Goal: Task Accomplishment & Management: Manage account settings

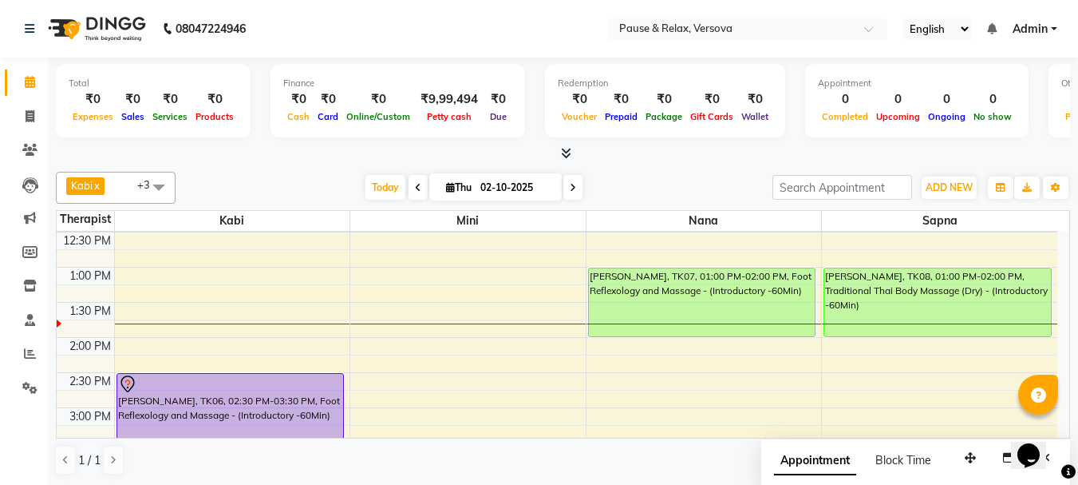
scroll to position [132, 0]
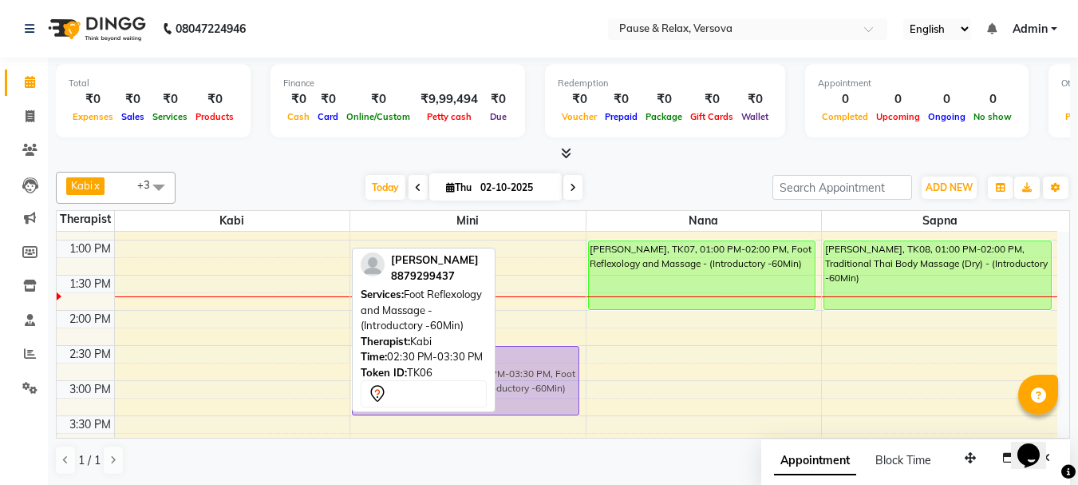
drag, startPoint x: 219, startPoint y: 357, endPoint x: 460, endPoint y: 360, distance: 241.1
click at [460, 360] on div "Kabi x nana x [PERSON_NAME] x [PERSON_NAME] x +3 Select All [PERSON_NAME] [PERS…" at bounding box center [563, 323] width 1015 height 316
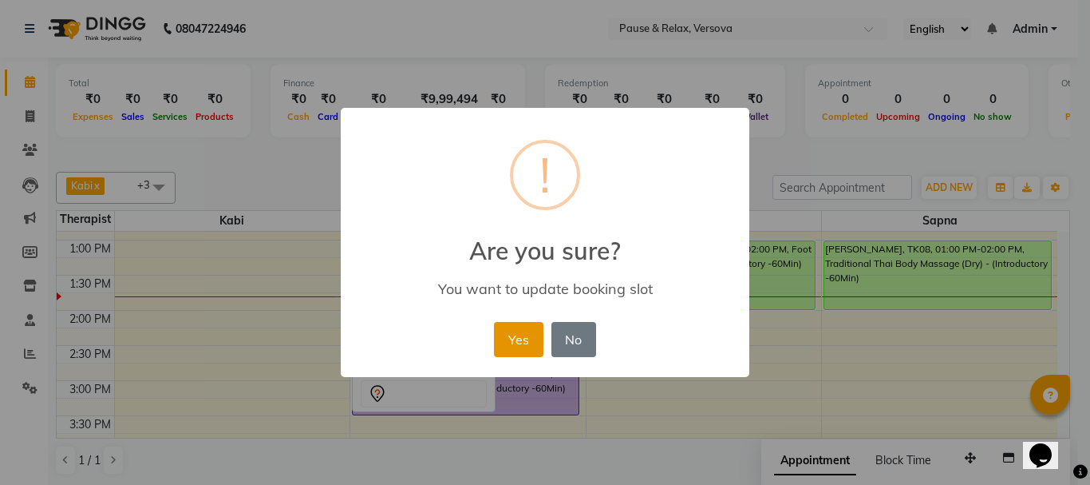
click at [531, 342] on button "Yes" at bounding box center [518, 339] width 49 height 35
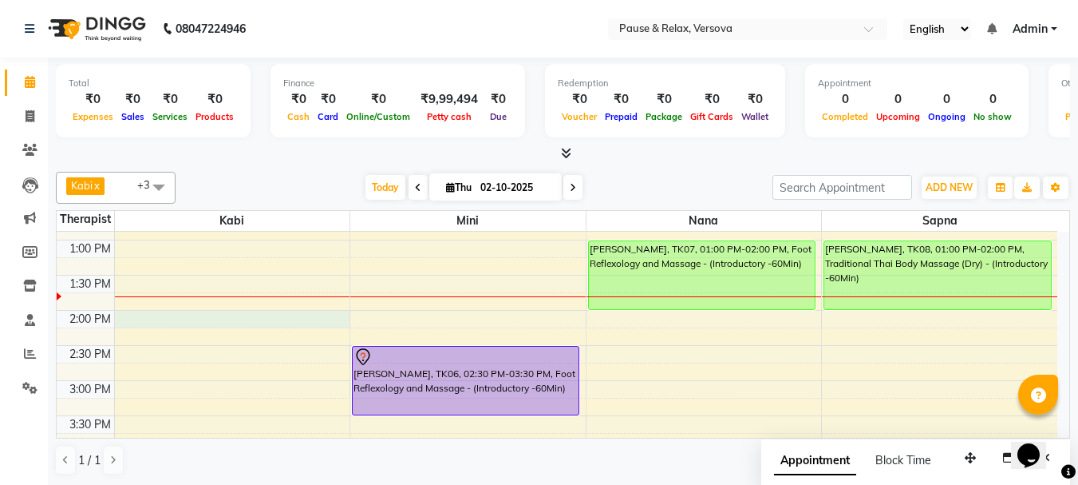
click at [164, 316] on div "11:00 AM 11:30 AM 12:00 PM 12:30 PM 1:00 PM 1:30 PM 2:00 PM 2:30 PM 3:00 PM 3:3…" at bounding box center [557, 486] width 1001 height 772
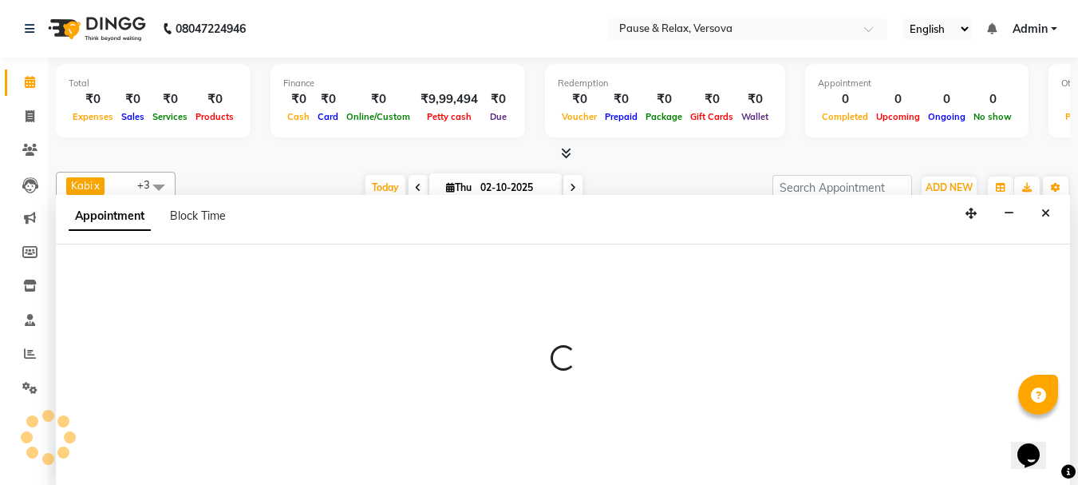
scroll to position [1, 0]
select select "92319"
select select "840"
select select "tentative"
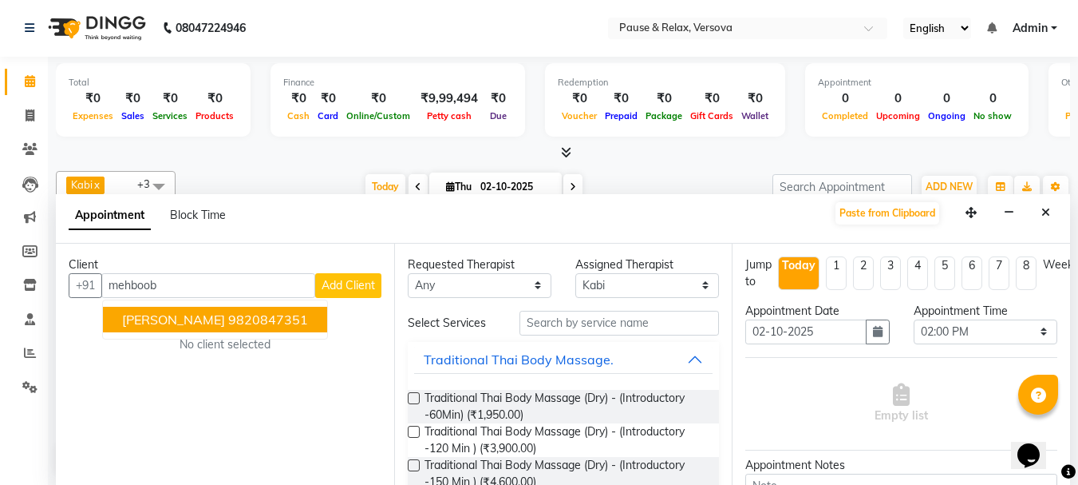
click at [191, 322] on span "[PERSON_NAME]" at bounding box center [173, 319] width 103 height 16
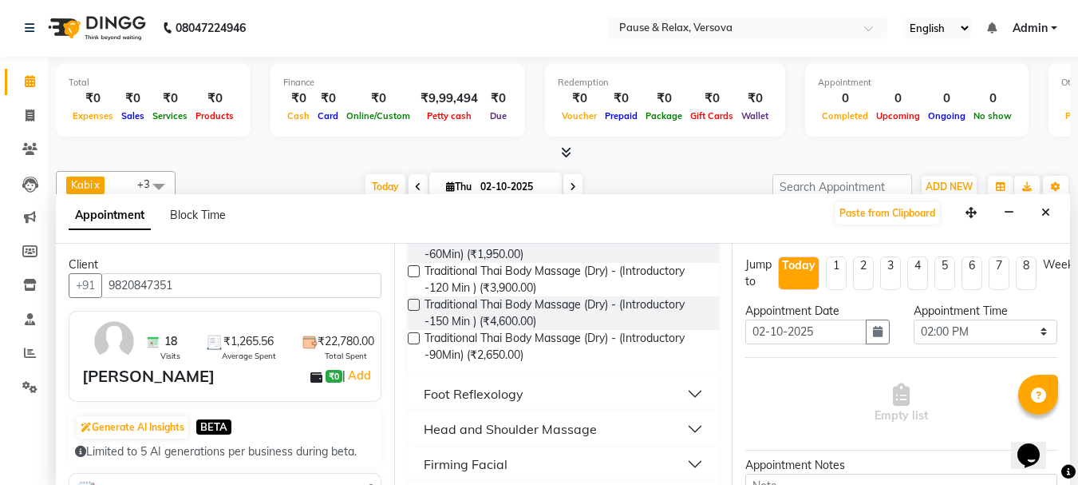
scroll to position [210, 0]
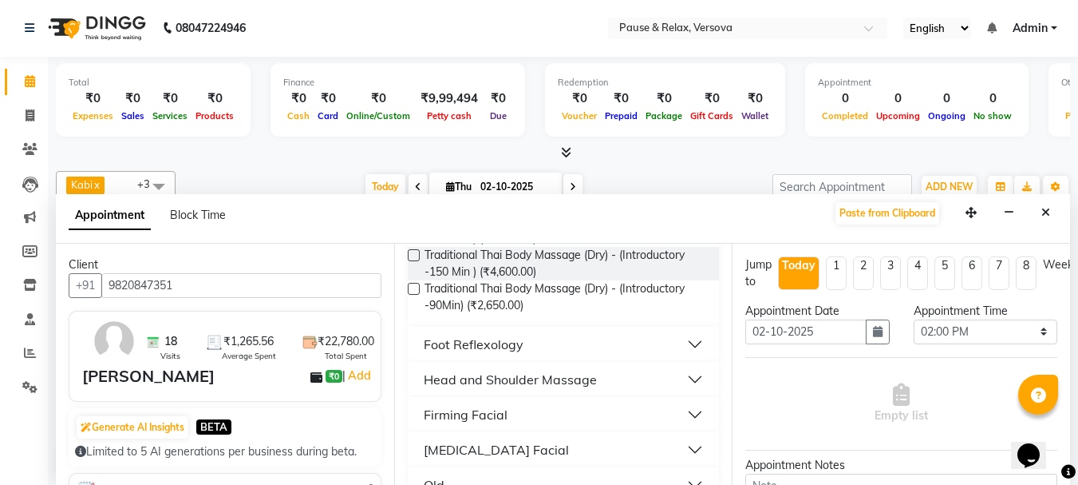
type input "9820847351"
click at [685, 346] on button "Foot Reflexology" at bounding box center [563, 344] width 299 height 29
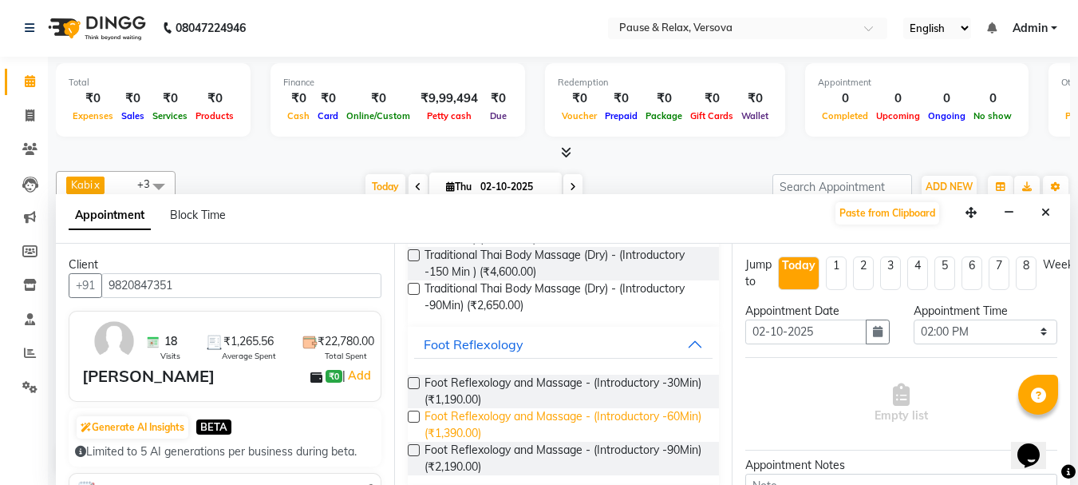
click at [623, 420] on span "Foot Reflexology and Massage - (Introductory -60Min) (₹1,390.00)" at bounding box center [566, 425] width 283 height 34
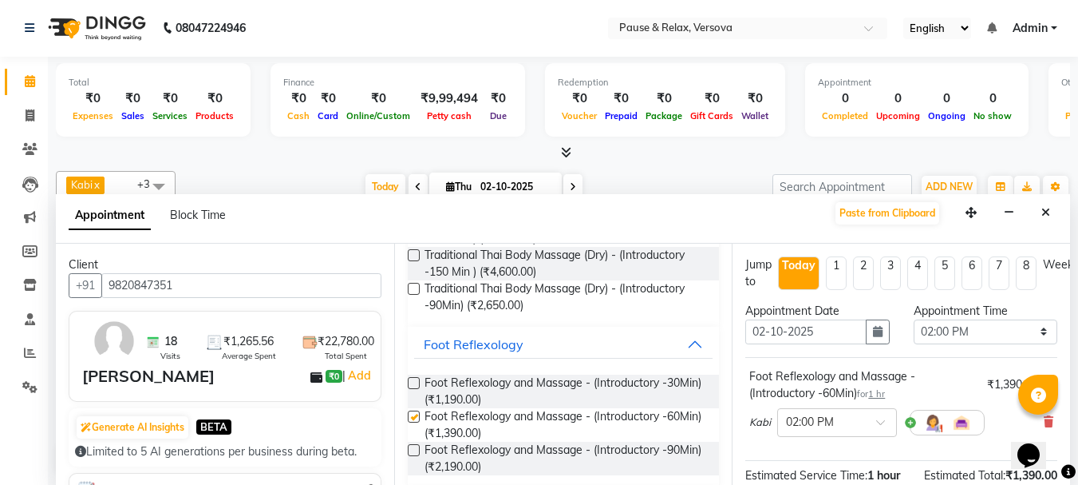
checkbox input "false"
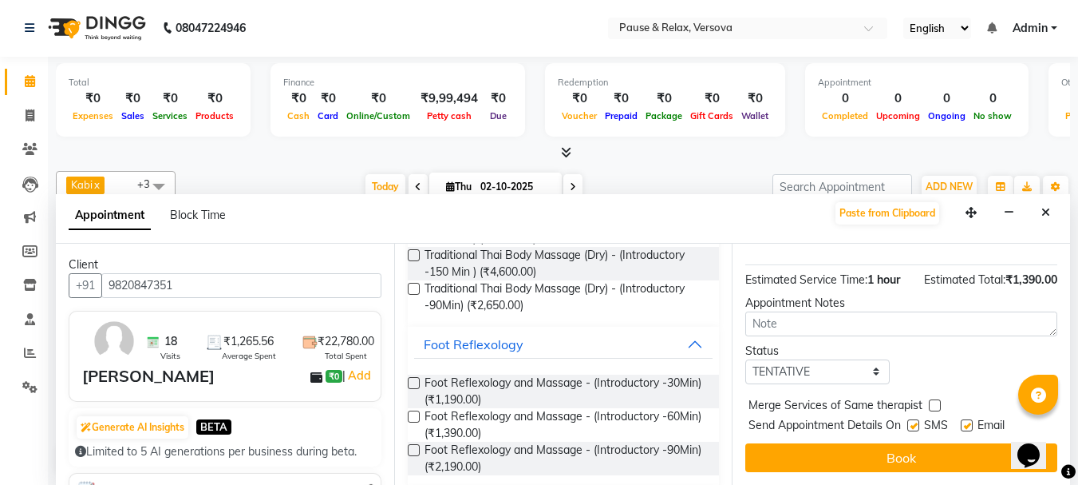
click at [968, 419] on label at bounding box center [967, 425] width 12 height 12
click at [968, 421] on input "checkbox" at bounding box center [966, 426] width 10 height 10
checkbox input "false"
click at [977, 443] on button "Book" at bounding box center [902, 457] width 312 height 29
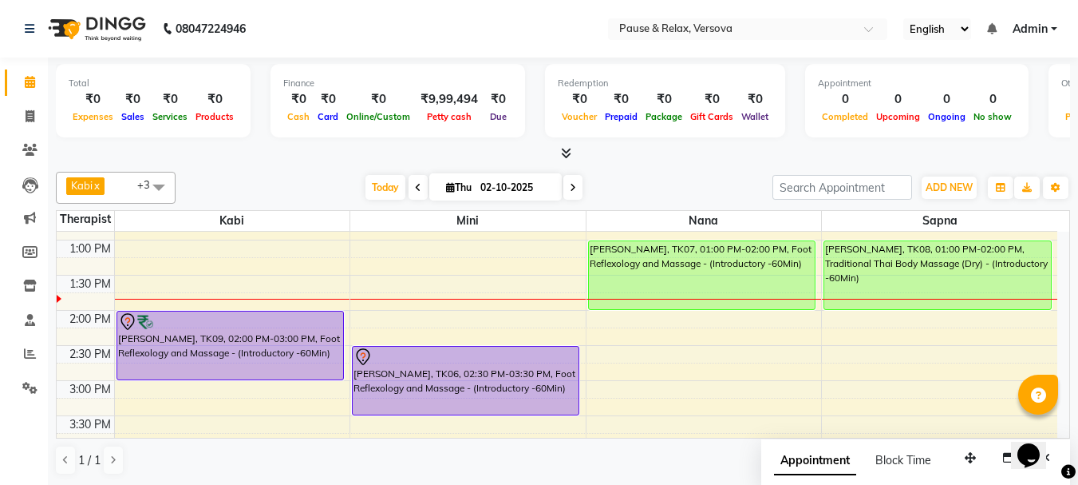
scroll to position [173, 0]
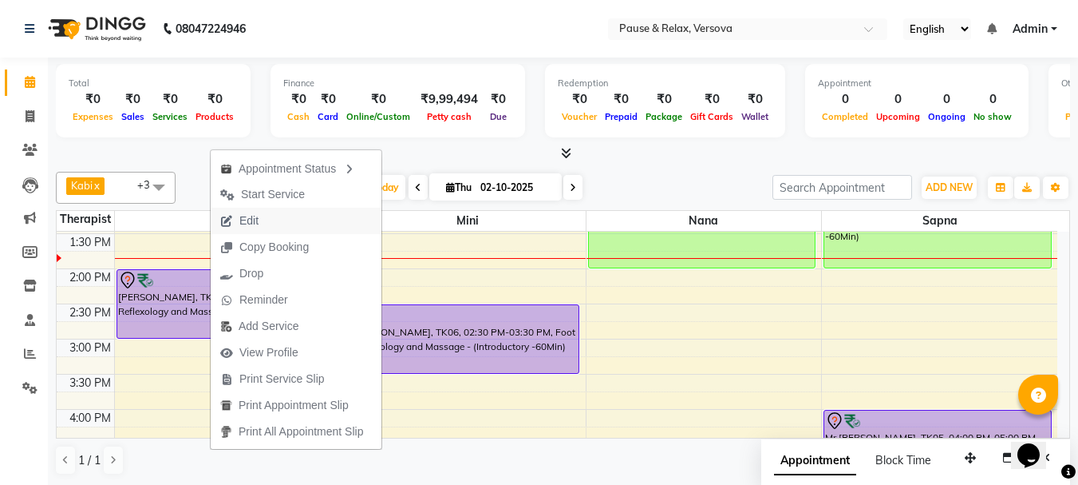
click at [254, 217] on span "Edit" at bounding box center [248, 220] width 19 height 17
select select "tentative"
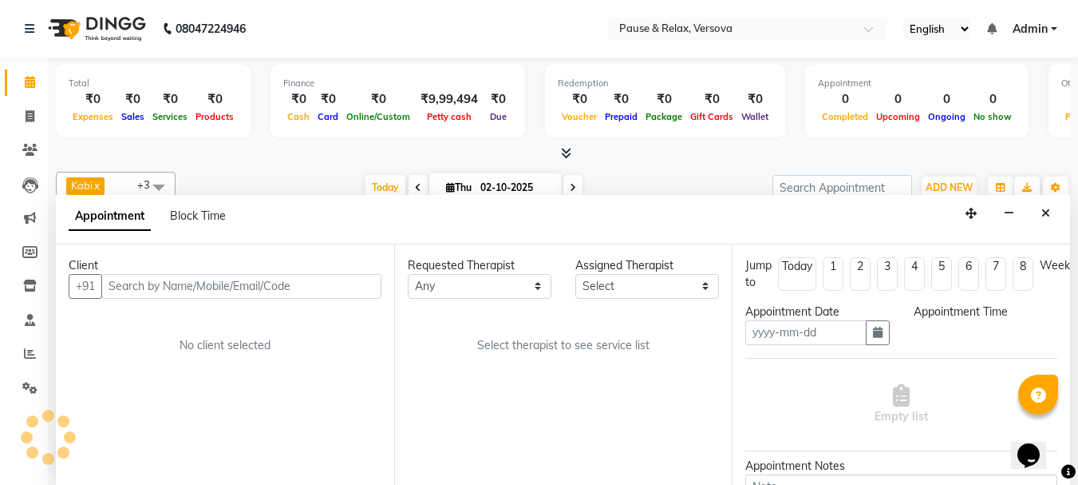
type input "02-10-2025"
select select "92319"
select select "840"
select select "3390"
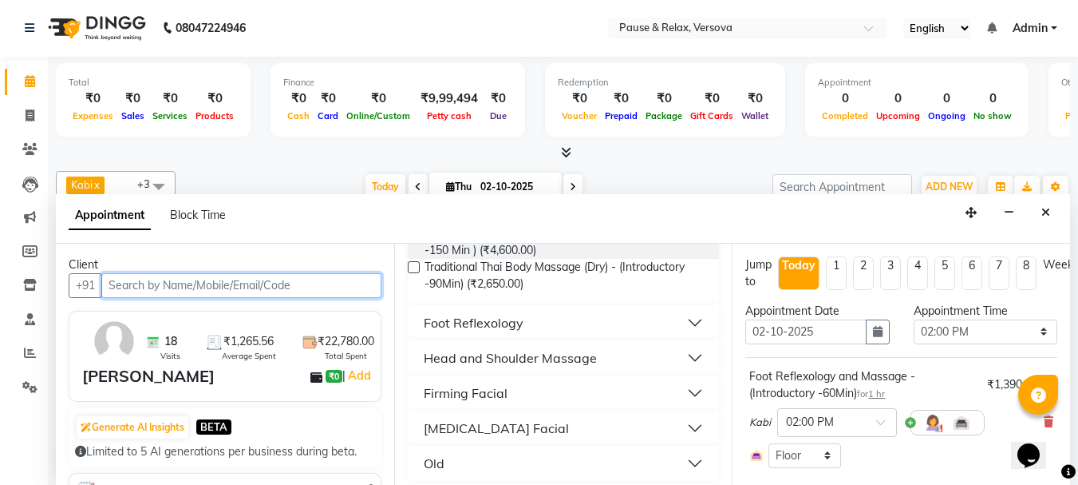
scroll to position [240, 0]
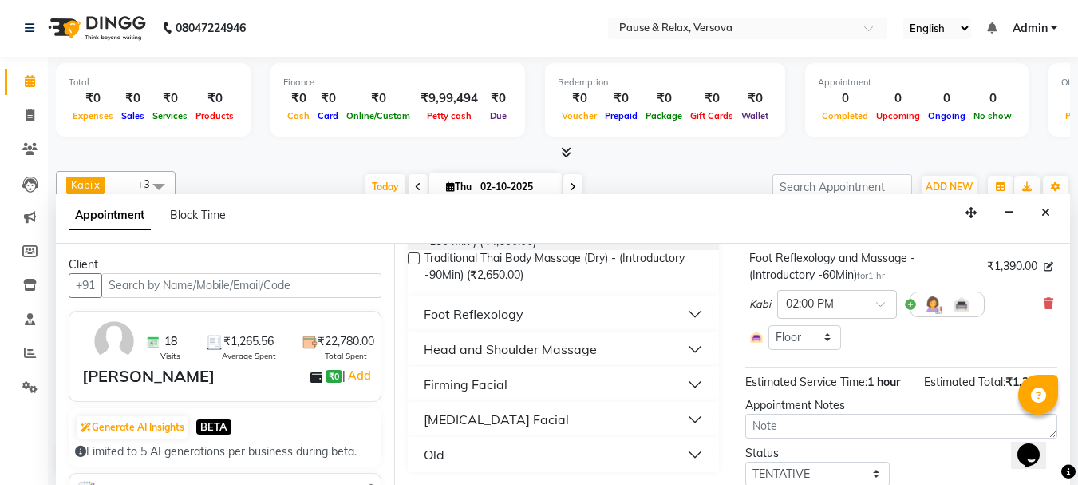
drag, startPoint x: 1039, startPoint y: 307, endPoint x: 1015, endPoint y: 317, distance: 25.8
click at [1044, 307] on icon at bounding box center [1049, 303] width 10 height 11
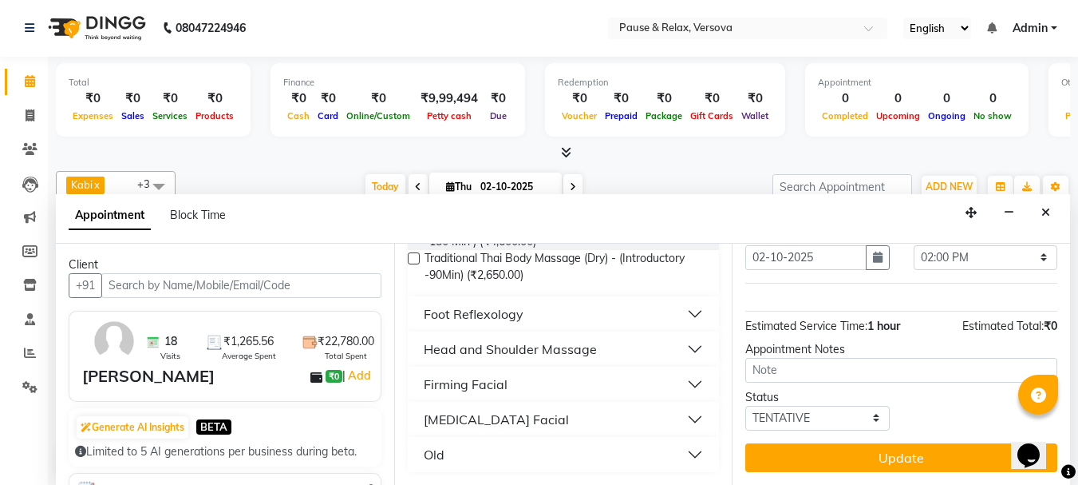
click at [512, 315] on div "Foot Reflexology" at bounding box center [474, 313] width 100 height 19
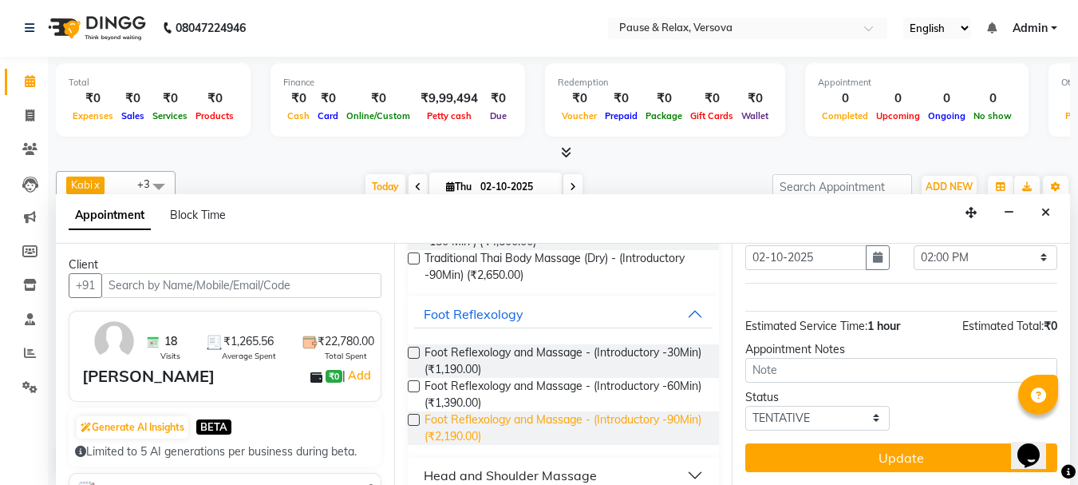
drag, startPoint x: 437, startPoint y: 430, endPoint x: 665, endPoint y: 426, distance: 228.3
click at [438, 432] on span "Foot Reflexology and Massage - (Introductory -90Min) (₹2,190.00)" at bounding box center [566, 428] width 283 height 34
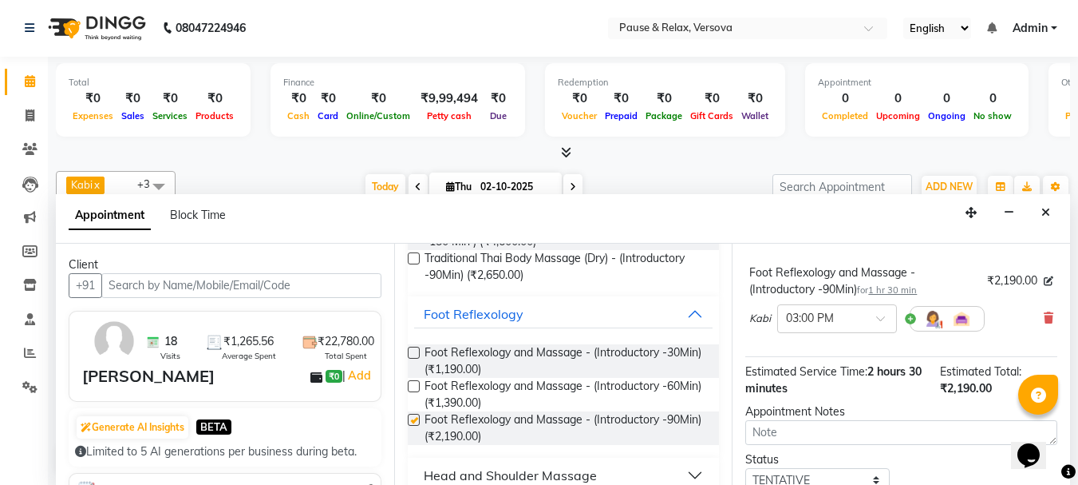
checkbox input "false"
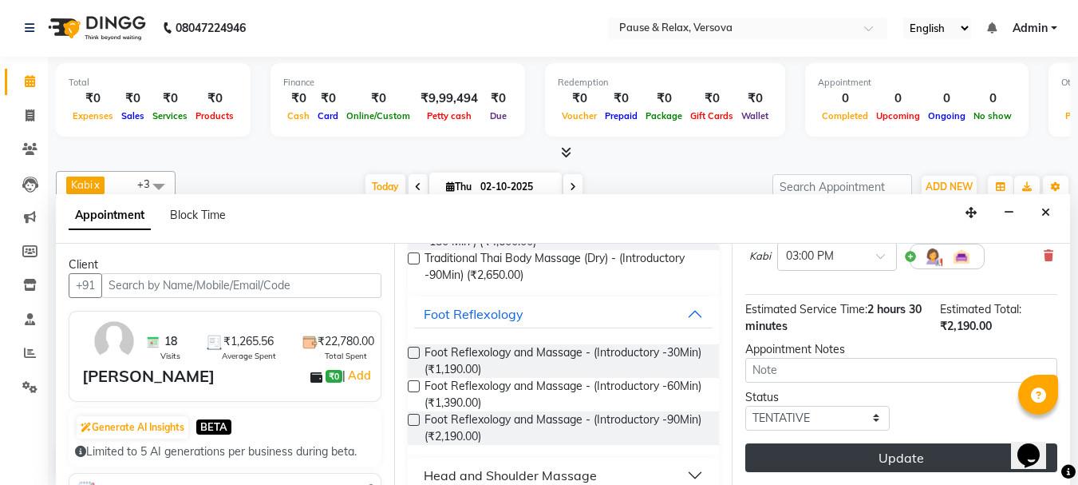
click at [904, 443] on button "Update" at bounding box center [902, 457] width 312 height 29
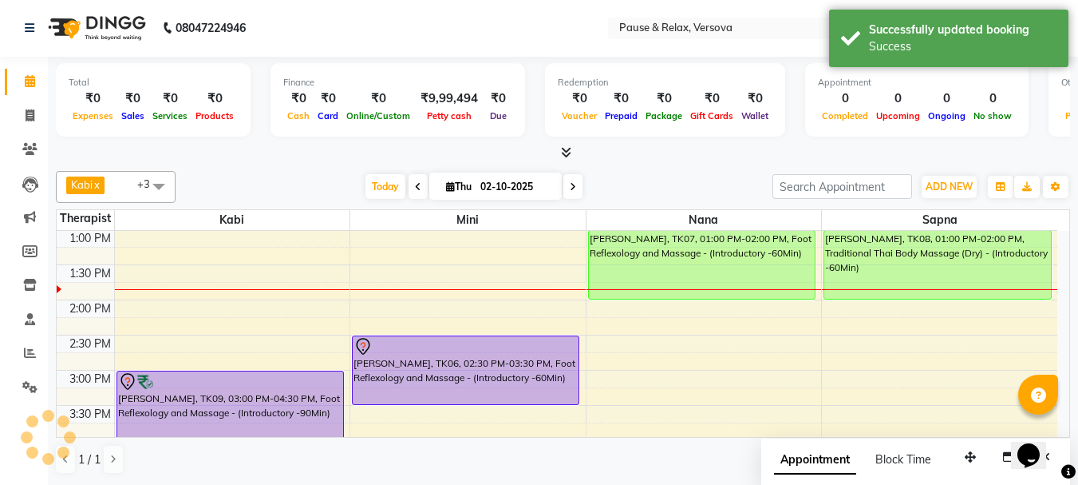
scroll to position [0, 0]
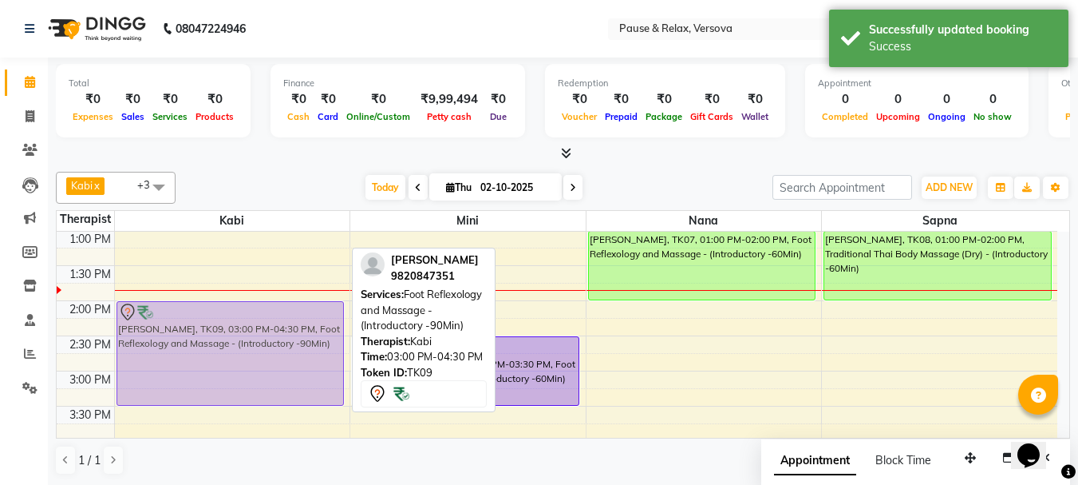
drag, startPoint x: 224, startPoint y: 382, endPoint x: 227, endPoint y: 312, distance: 69.5
click at [227, 312] on div "[PERSON_NAME], TK09, 03:00 PM-04:30 PM, Foot Reflexology and Massage - (Introdu…" at bounding box center [232, 476] width 235 height 772
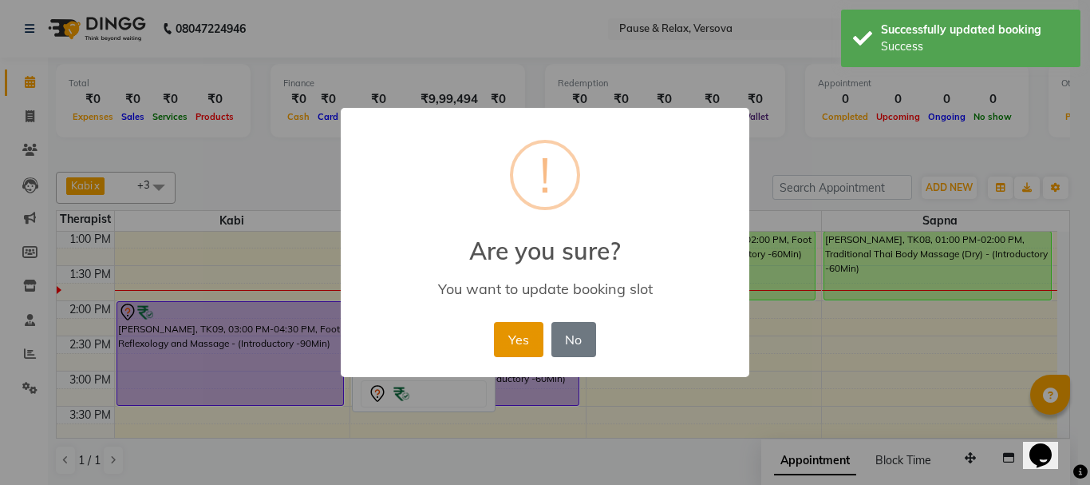
click at [529, 346] on button "Yes" at bounding box center [518, 339] width 49 height 35
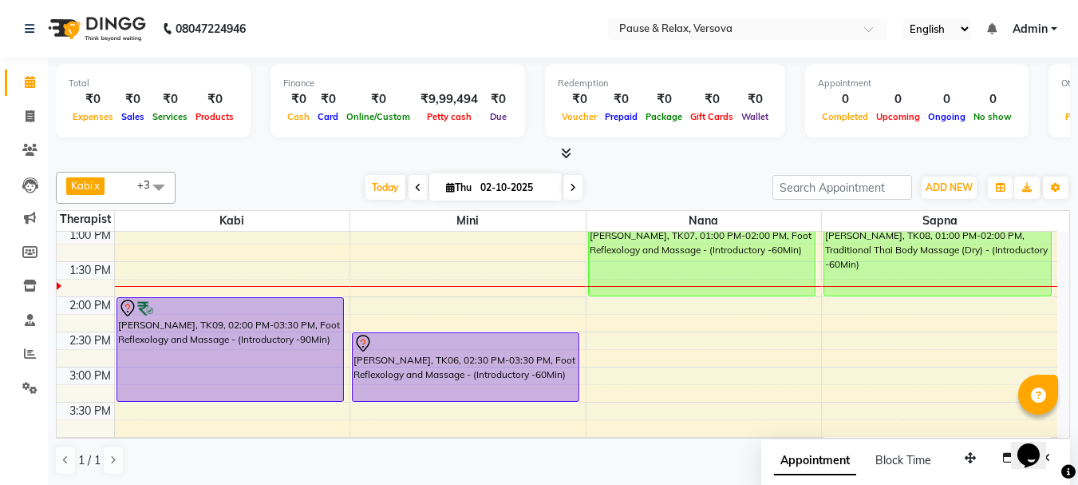
scroll to position [138, 0]
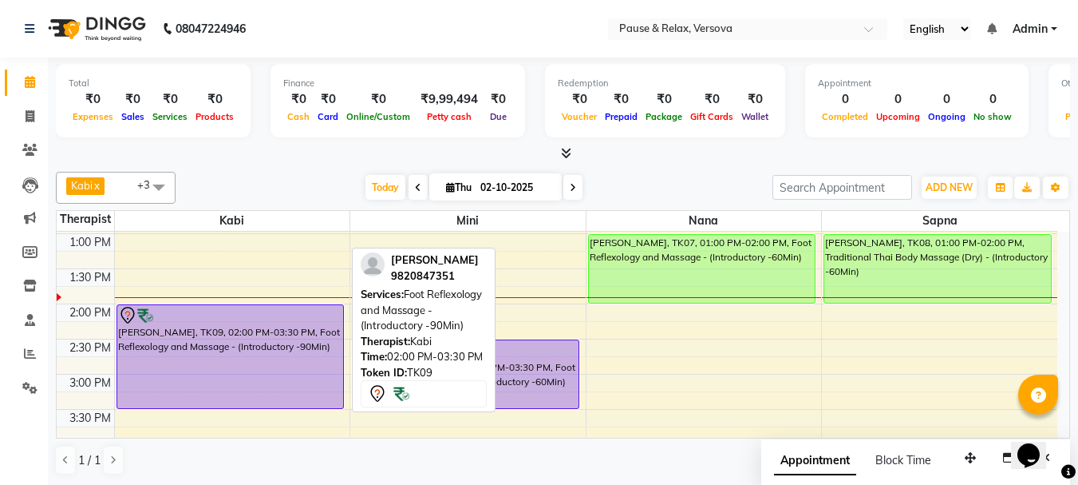
click at [272, 318] on div at bounding box center [230, 315] width 224 height 19
click at [272, 317] on div at bounding box center [230, 315] width 224 height 19
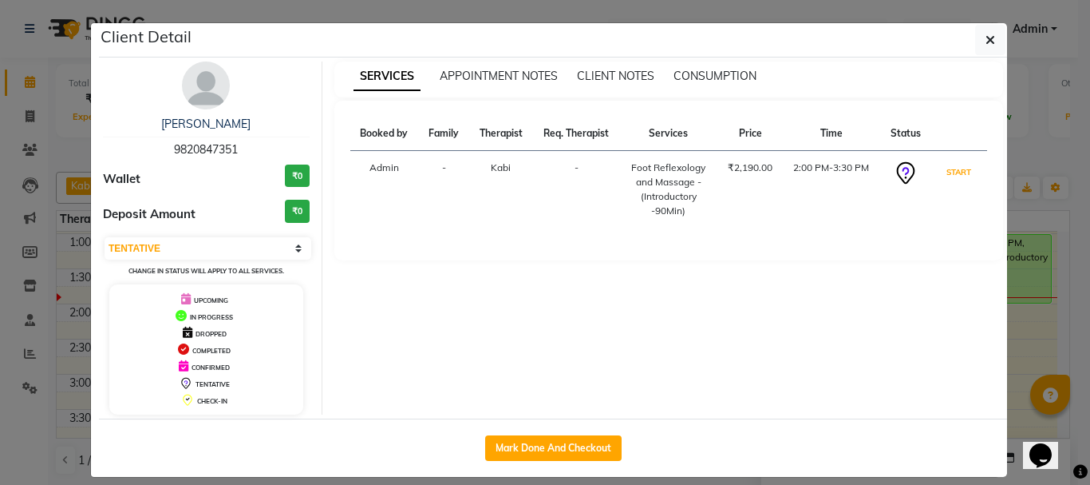
drag, startPoint x: 955, startPoint y: 176, endPoint x: 955, endPoint y: 185, distance: 9.6
click at [955, 177] on button "START" at bounding box center [959, 172] width 33 height 20
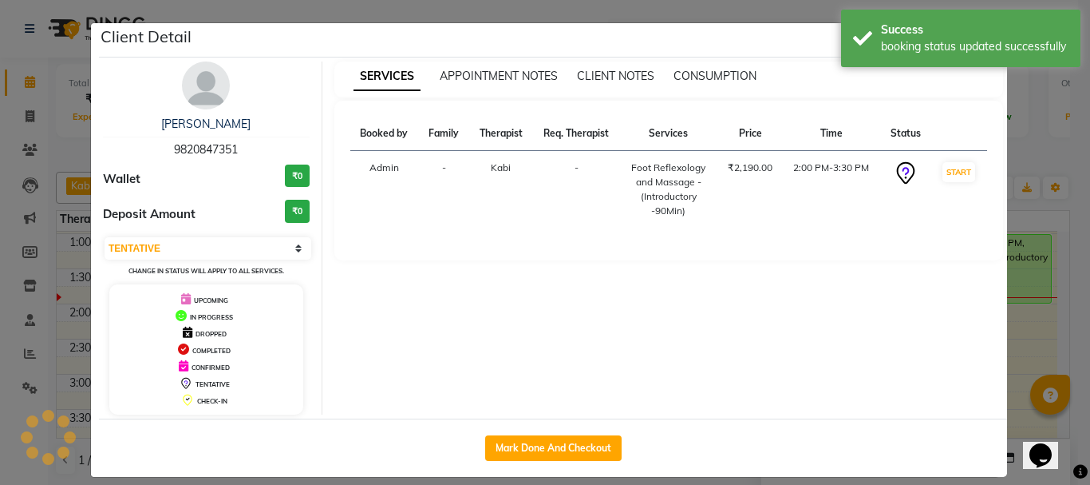
select select "1"
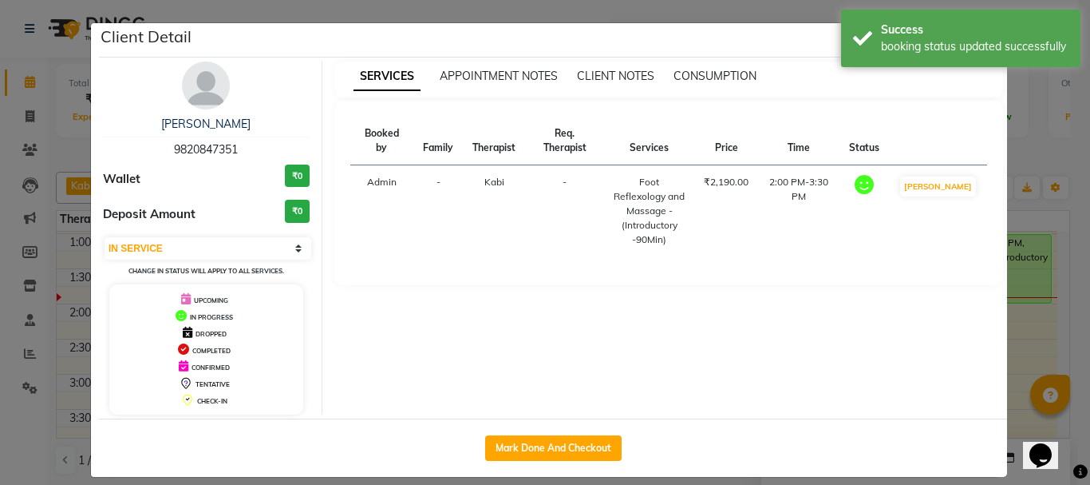
click at [1024, 364] on ngb-modal-window "Client Detail [PERSON_NAME] 9820847351 Wallet ₹0 Deposit Amount ₹0 Select IN SE…" at bounding box center [545, 242] width 1090 height 485
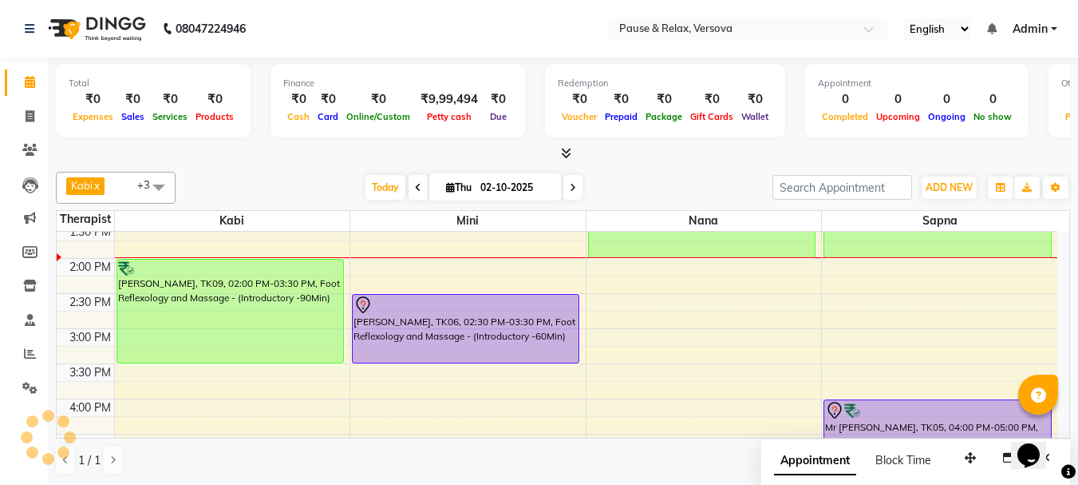
scroll to position [204, 0]
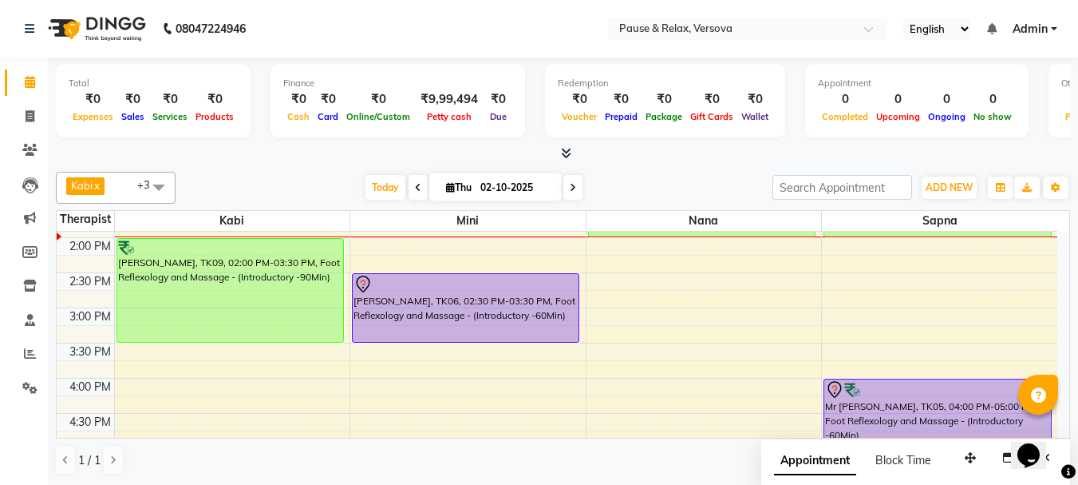
click at [702, 312] on div "11:00 AM 11:30 AM 12:00 PM 12:30 PM 1:00 PM 1:30 PM 2:00 PM 2:30 PM 3:00 PM 3:3…" at bounding box center [557, 413] width 1001 height 772
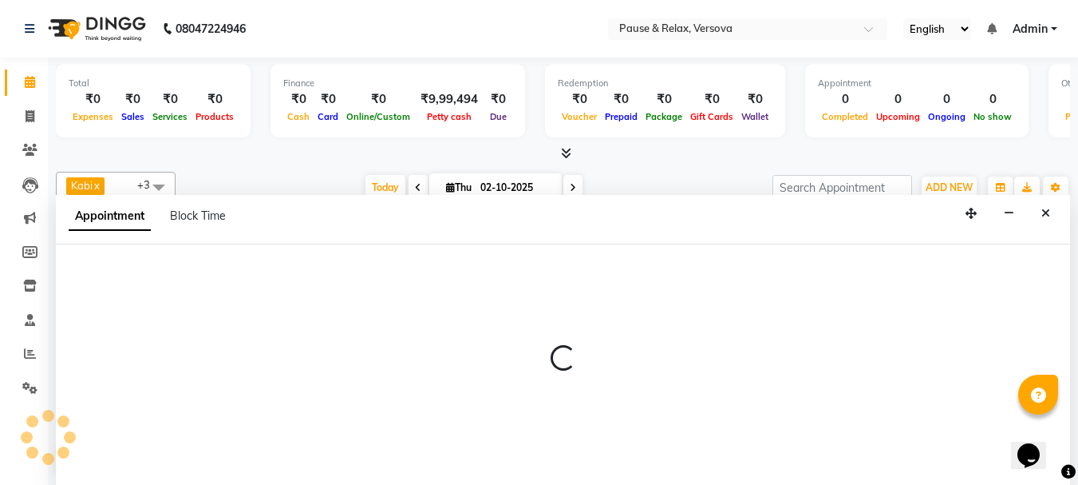
select select "92407"
select select "900"
select select "tentative"
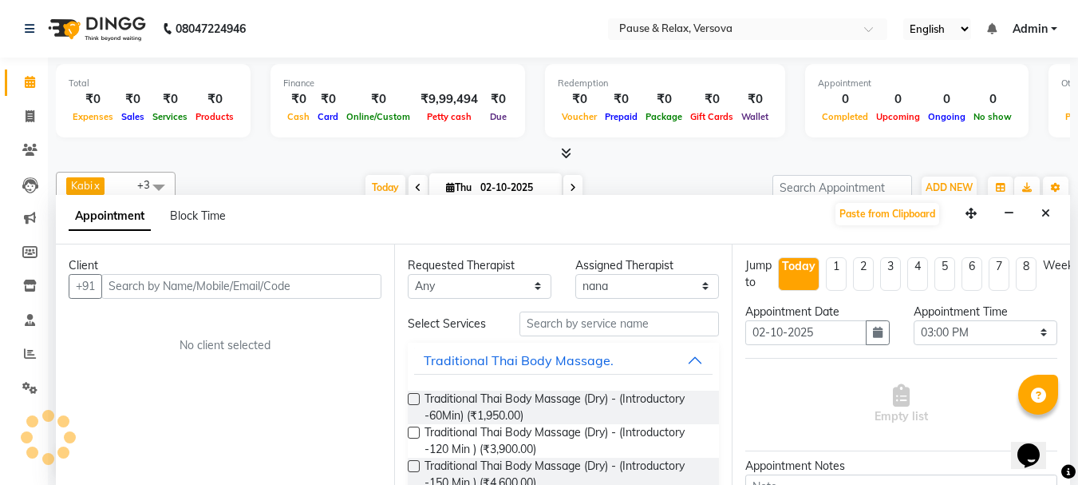
scroll to position [1, 0]
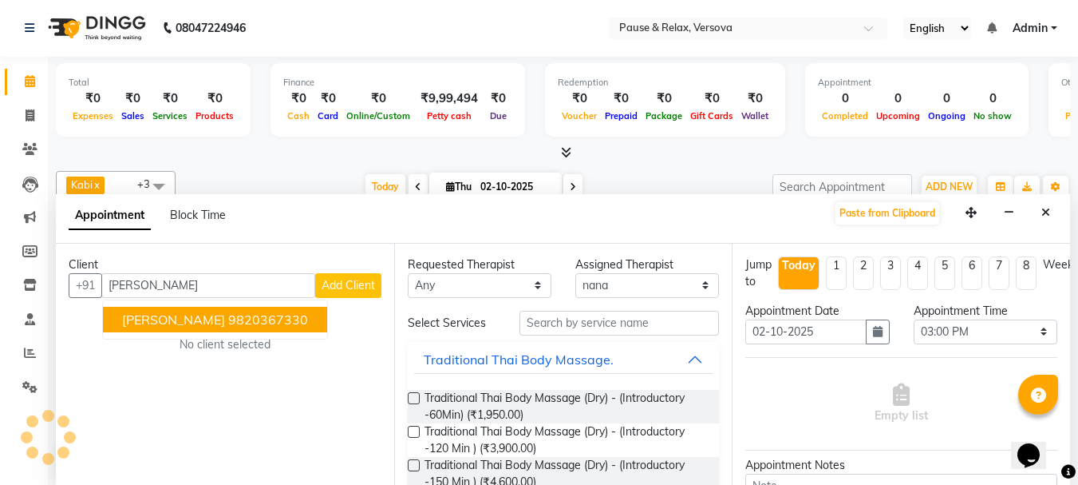
click at [196, 325] on button "[PERSON_NAME] 9820367330" at bounding box center [215, 320] width 224 height 26
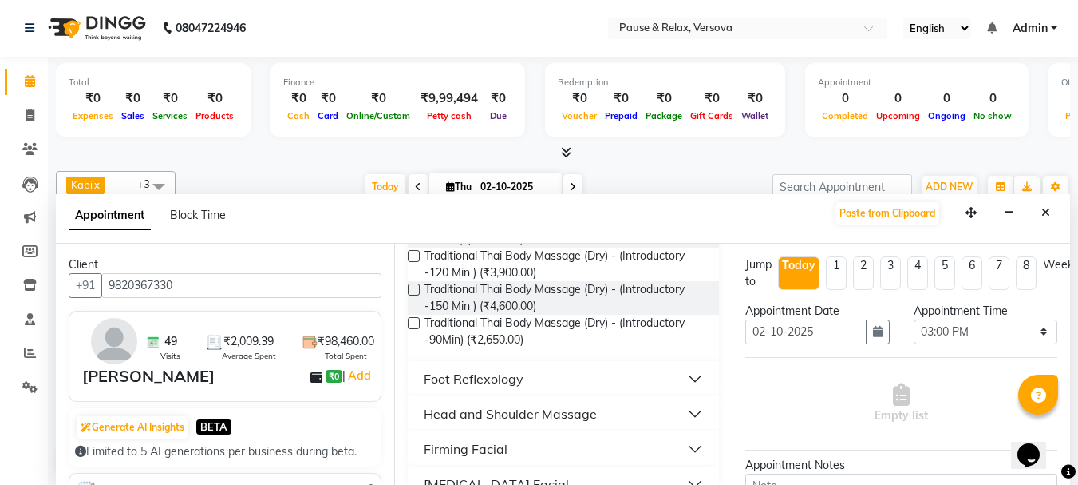
scroll to position [240, 0]
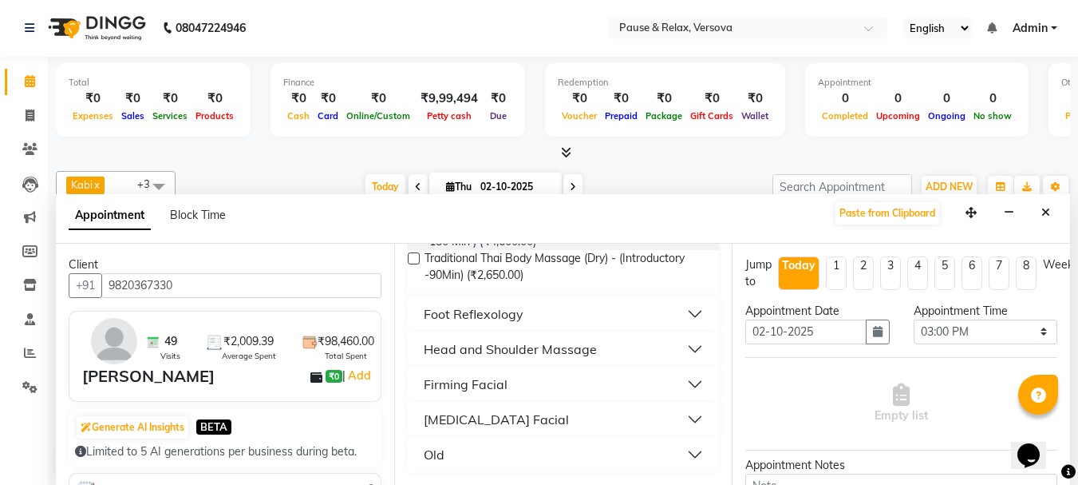
type input "9820367330"
click at [679, 314] on button "Foot Reflexology" at bounding box center [563, 313] width 299 height 29
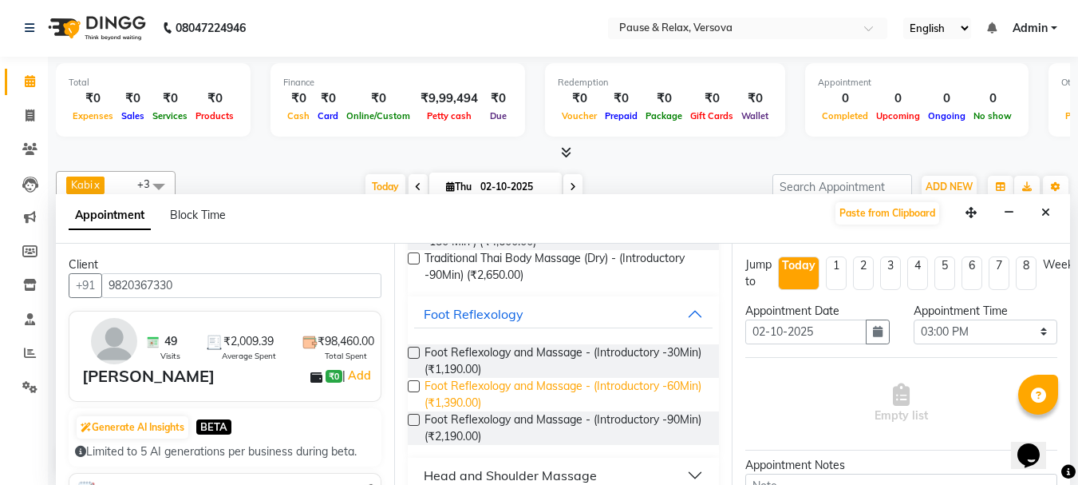
click at [588, 388] on span "Foot Reflexology and Massage - (Introductory -60Min) (₹1,390.00)" at bounding box center [566, 395] width 283 height 34
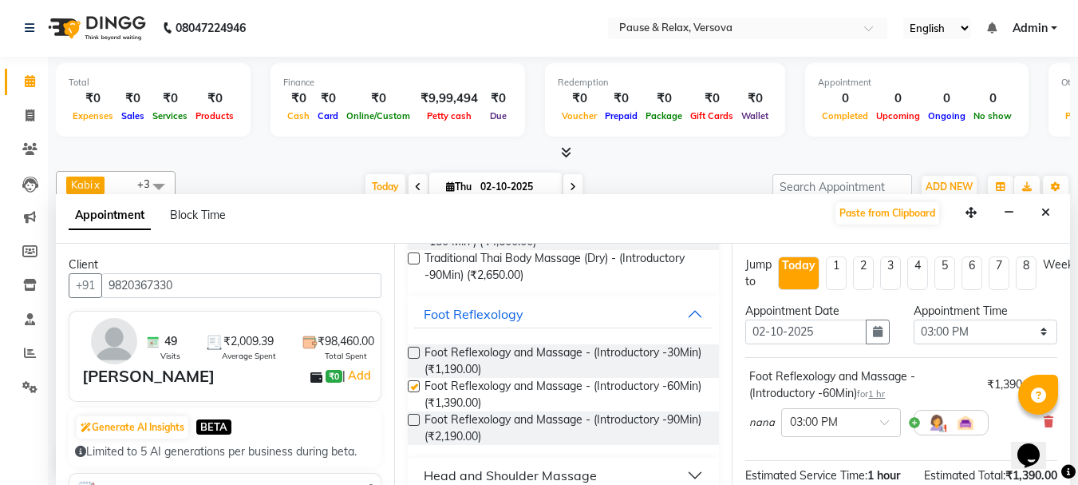
checkbox input "false"
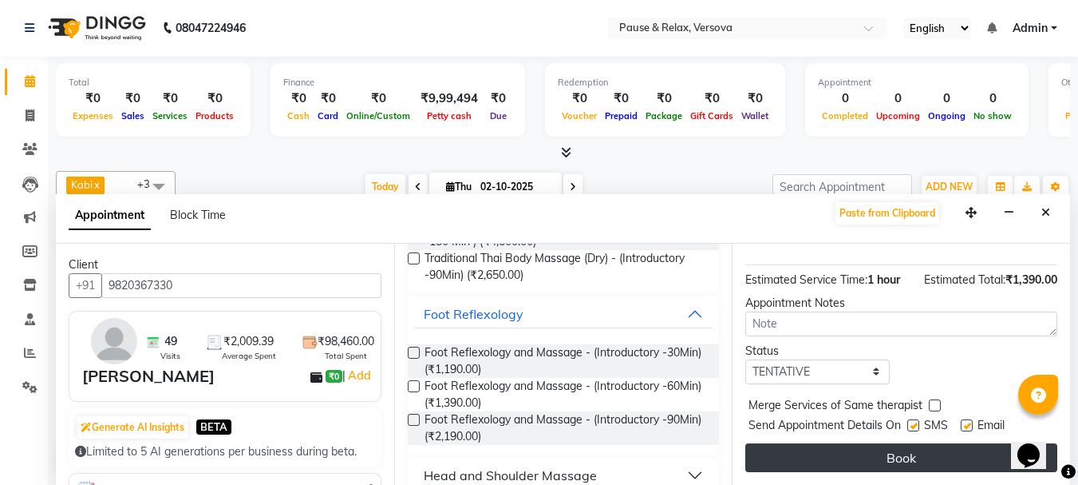
drag, startPoint x: 967, startPoint y: 410, endPoint x: 963, endPoint y: 433, distance: 22.6
click at [967, 419] on label at bounding box center [967, 425] width 12 height 12
click at [967, 421] on input "checkbox" at bounding box center [966, 426] width 10 height 10
checkbox input "false"
click at [962, 443] on button "Book" at bounding box center [902, 457] width 312 height 29
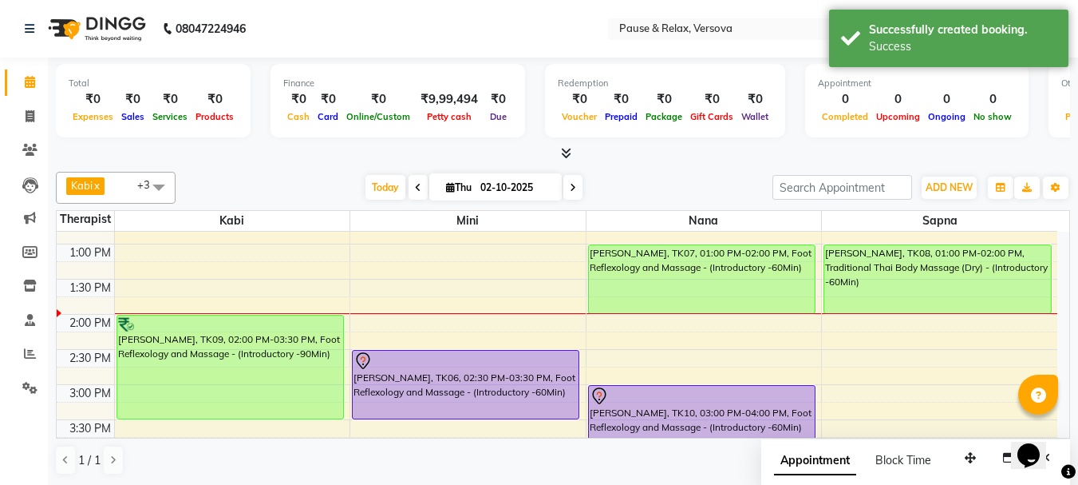
scroll to position [131, 0]
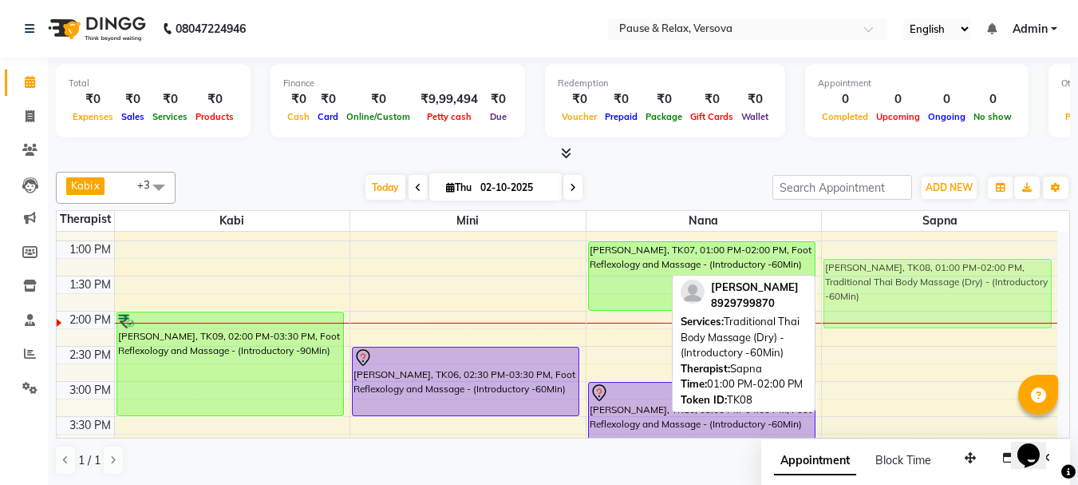
click at [939, 271] on div "[PERSON_NAME], TK08, 01:00 PM-02:00 PM, Traditional Thai Body Massage (Dry) - (…" at bounding box center [939, 487] width 235 height 772
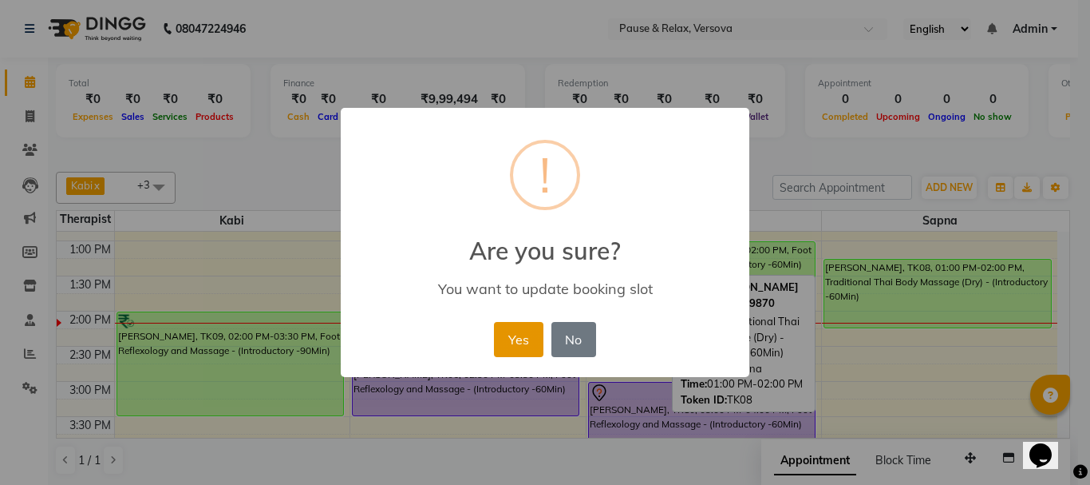
click at [524, 338] on button "Yes" at bounding box center [518, 339] width 49 height 35
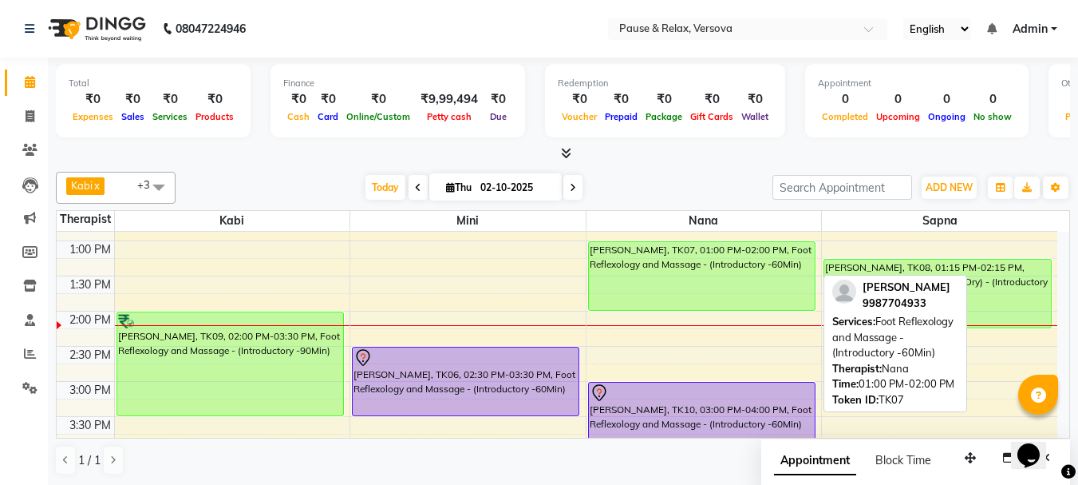
click at [651, 279] on div "[PERSON_NAME], TK07, 01:00 PM-02:00 PM, Foot Reflexology and Massage - (Introdu…" at bounding box center [702, 276] width 226 height 68
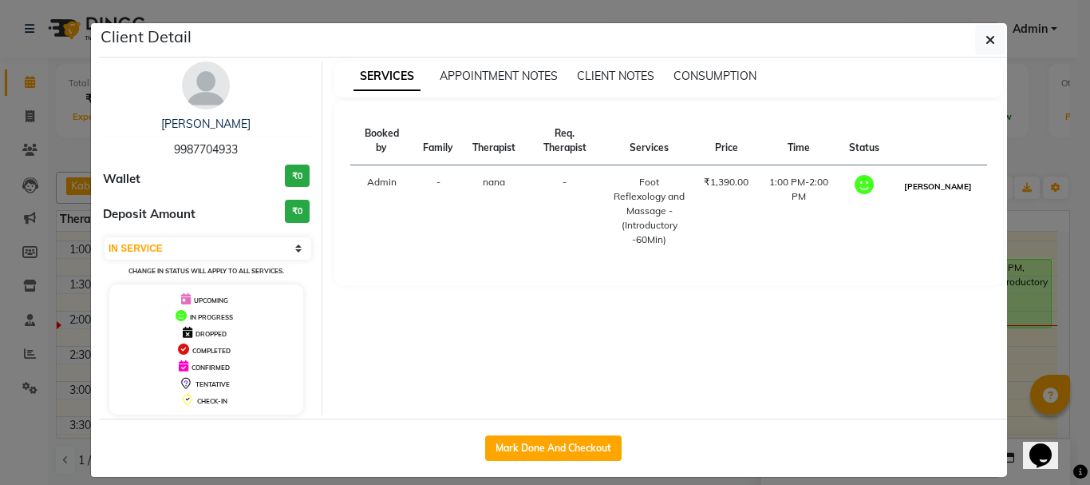
click at [943, 194] on button "[PERSON_NAME]" at bounding box center [938, 186] width 76 height 20
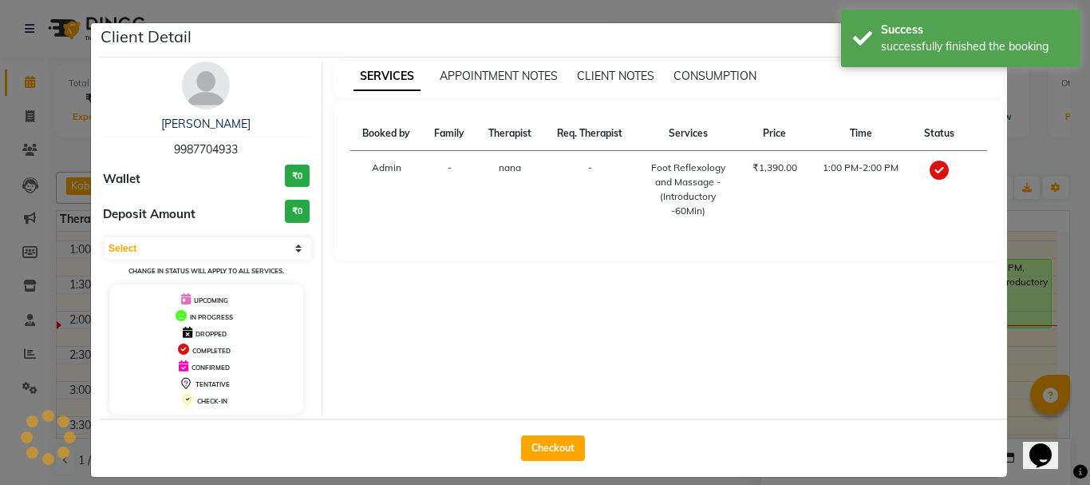
select select "3"
drag, startPoint x: 537, startPoint y: 442, endPoint x: 1090, endPoint y: 168, distance: 616.5
click at [536, 443] on button "Checkout" at bounding box center [553, 448] width 64 height 26
select select "service"
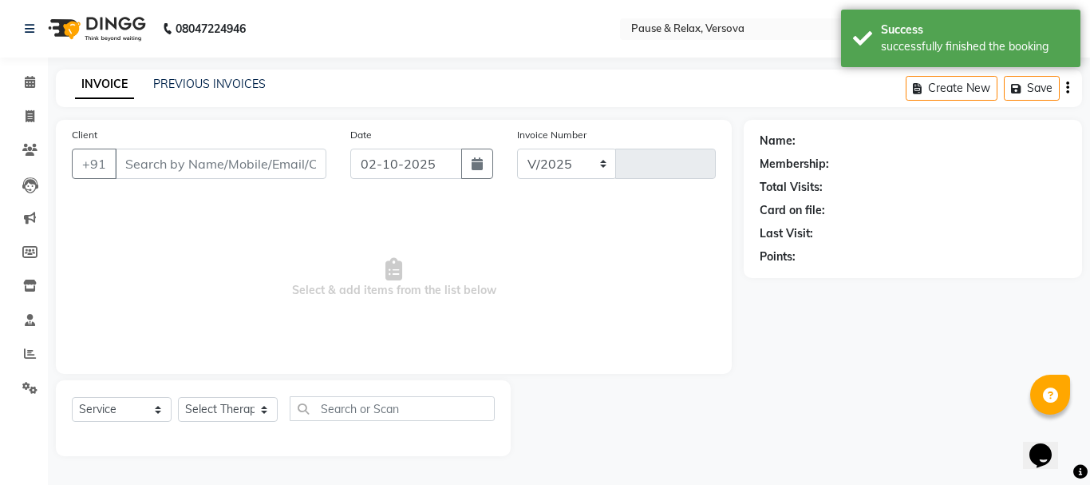
select select "6832"
type input "1809"
type input "9987704933"
select select "92407"
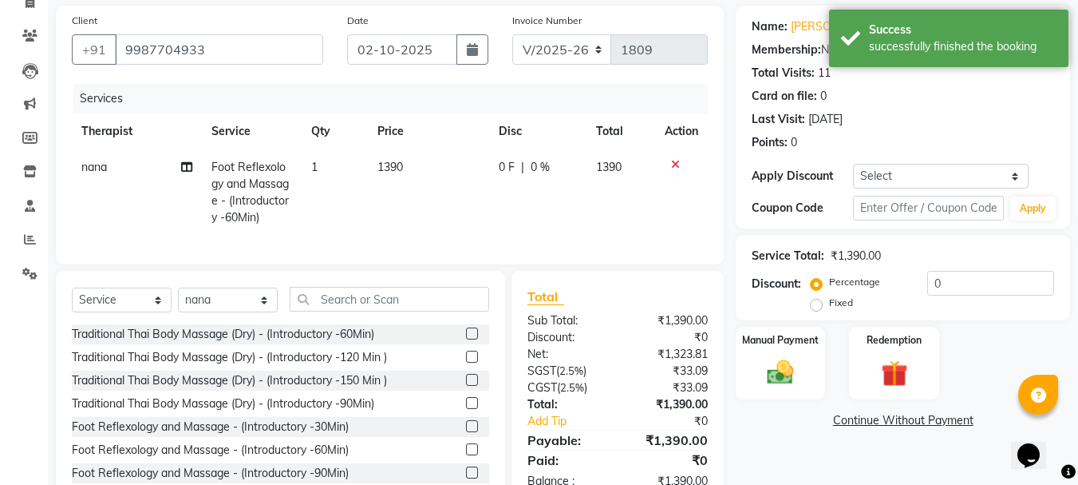
scroll to position [172, 0]
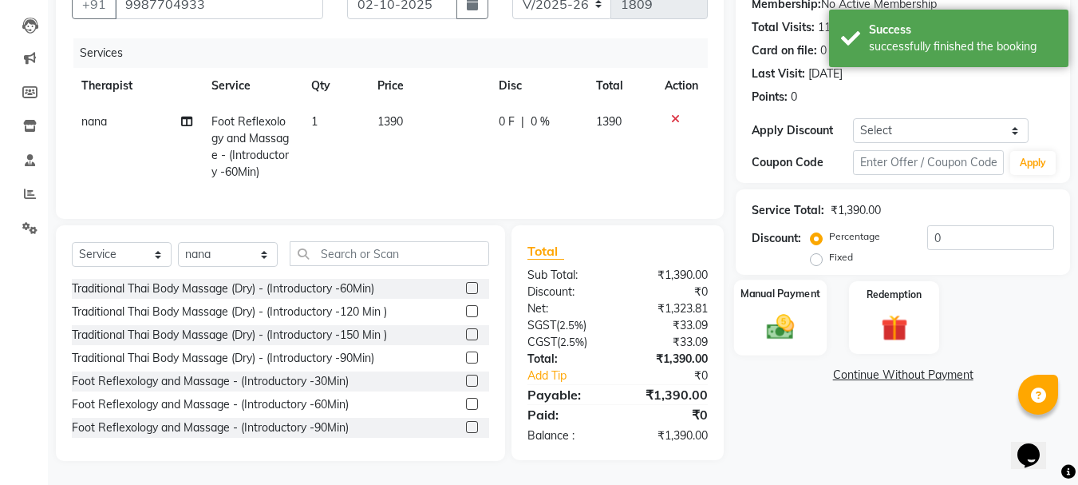
drag, startPoint x: 809, startPoint y: 284, endPoint x: 844, endPoint y: 315, distance: 46.4
click at [809, 286] on label "Manual Payment" at bounding box center [781, 293] width 80 height 15
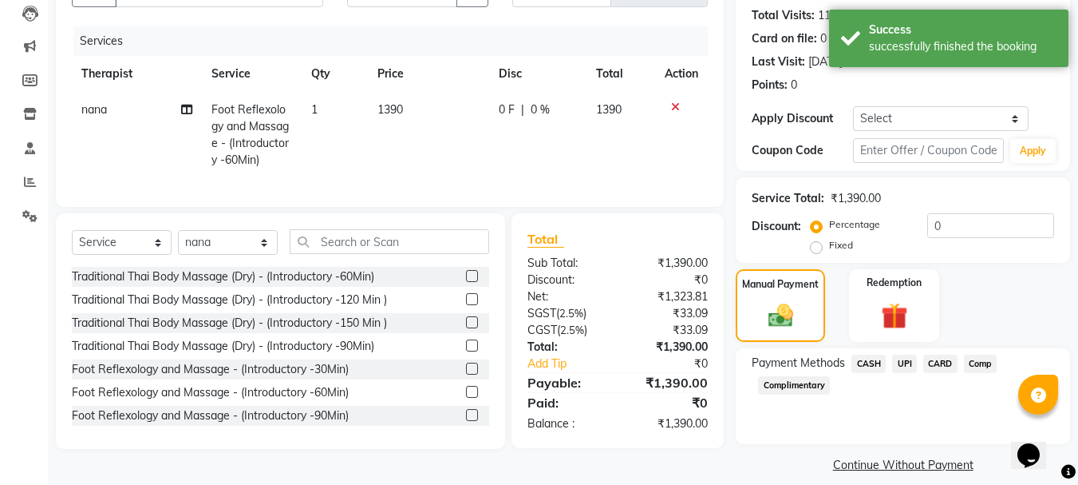
scroll to position [188, 0]
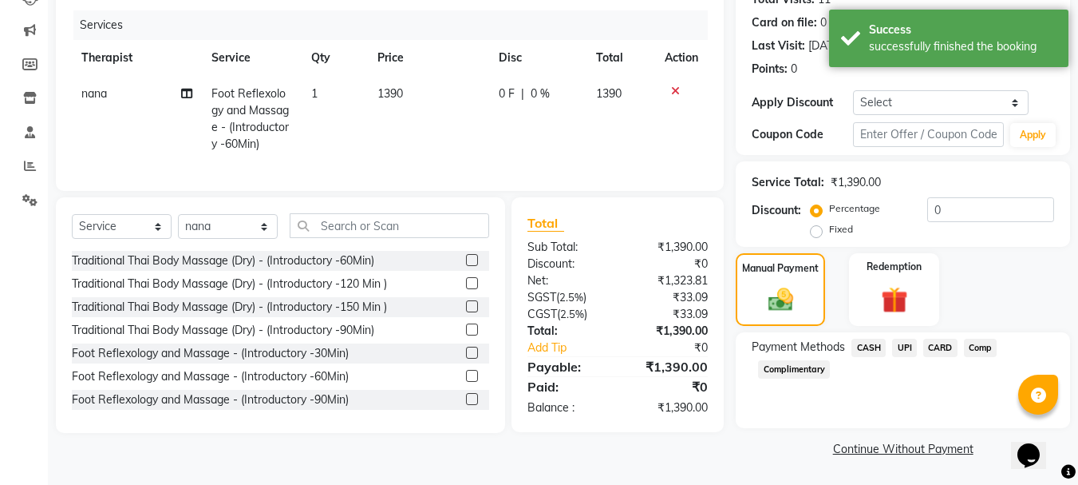
drag, startPoint x: 908, startPoint y: 345, endPoint x: 950, endPoint y: 355, distance: 42.8
click at [908, 346] on span "UPI" at bounding box center [904, 347] width 25 height 18
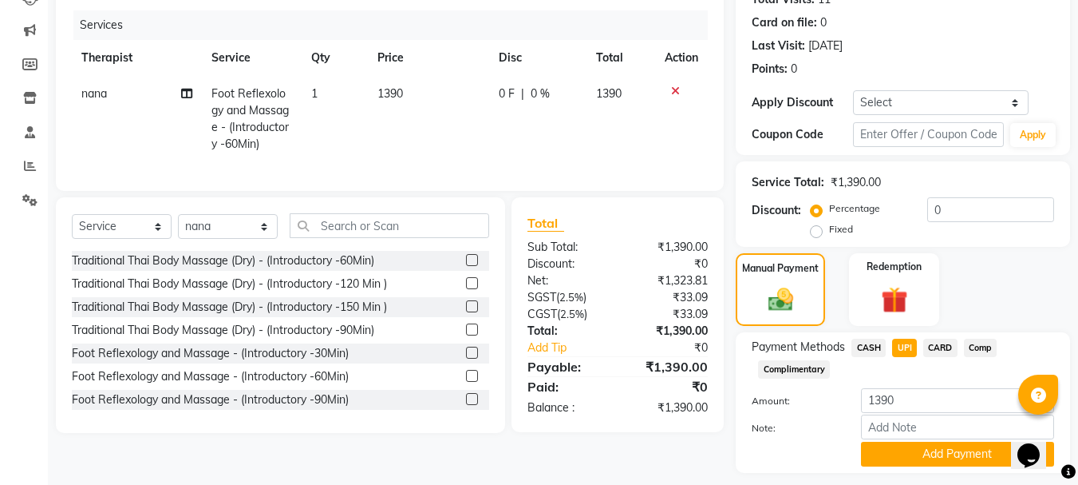
scroll to position [232, 0]
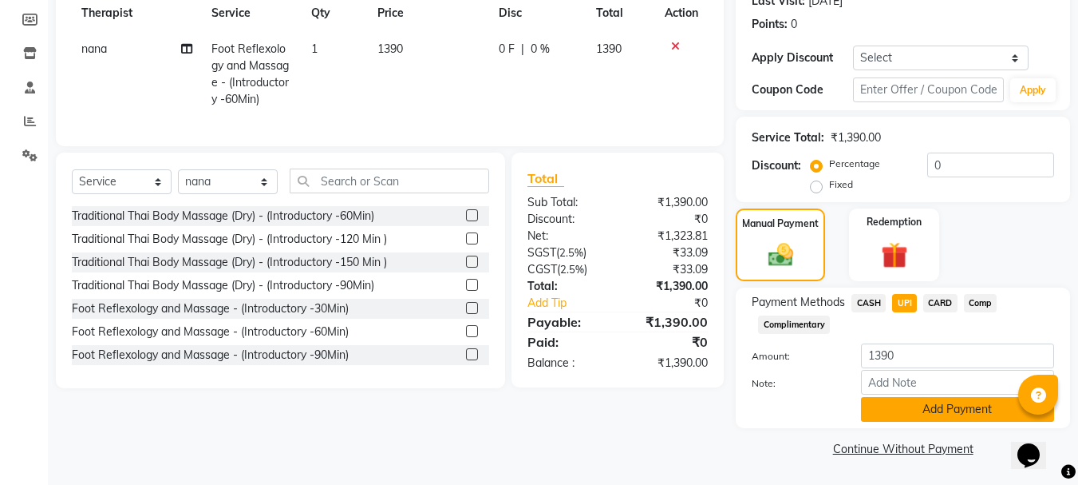
drag, startPoint x: 976, startPoint y: 408, endPoint x: 1078, endPoint y: 416, distance: 102.5
click at [977, 408] on button "Add Payment" at bounding box center [957, 409] width 193 height 25
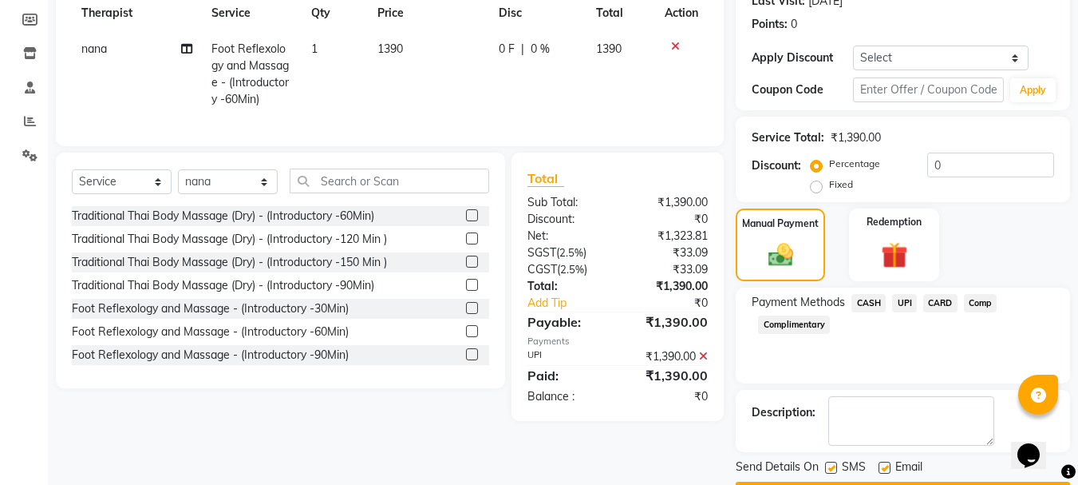
scroll to position [278, 0]
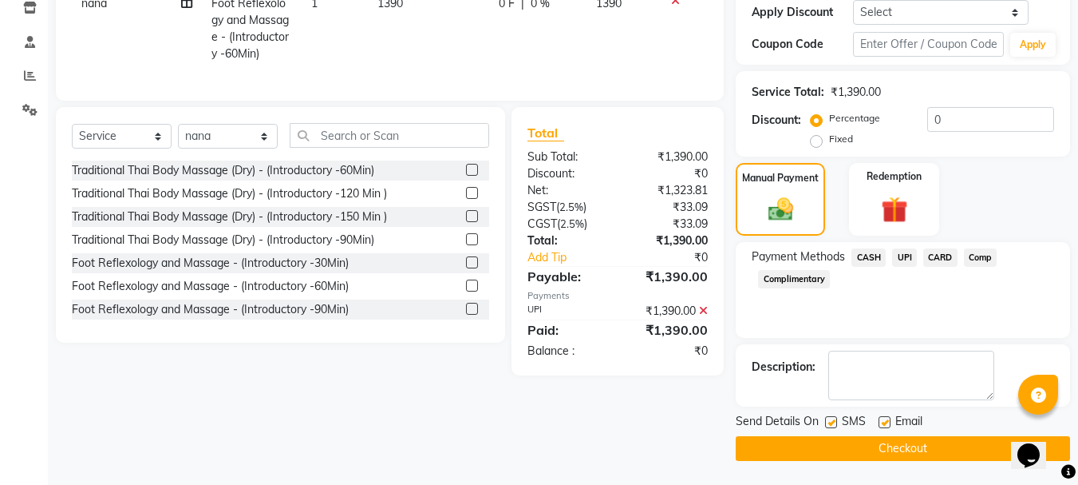
click at [881, 421] on label at bounding box center [885, 422] width 12 height 12
click at [881, 421] on input "checkbox" at bounding box center [884, 422] width 10 height 10
checkbox input "false"
click at [904, 445] on button "Checkout" at bounding box center [903, 448] width 334 height 25
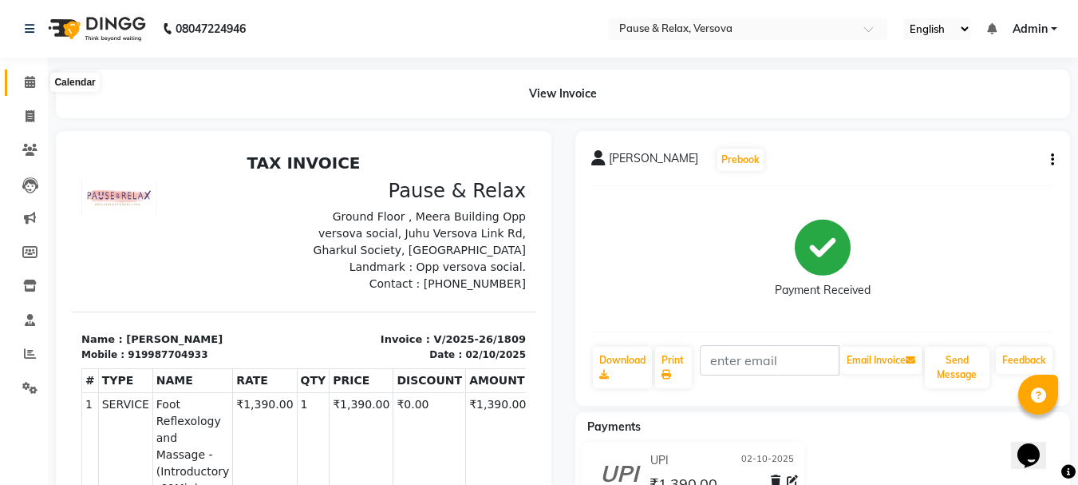
click at [25, 83] on icon at bounding box center [30, 82] width 10 height 12
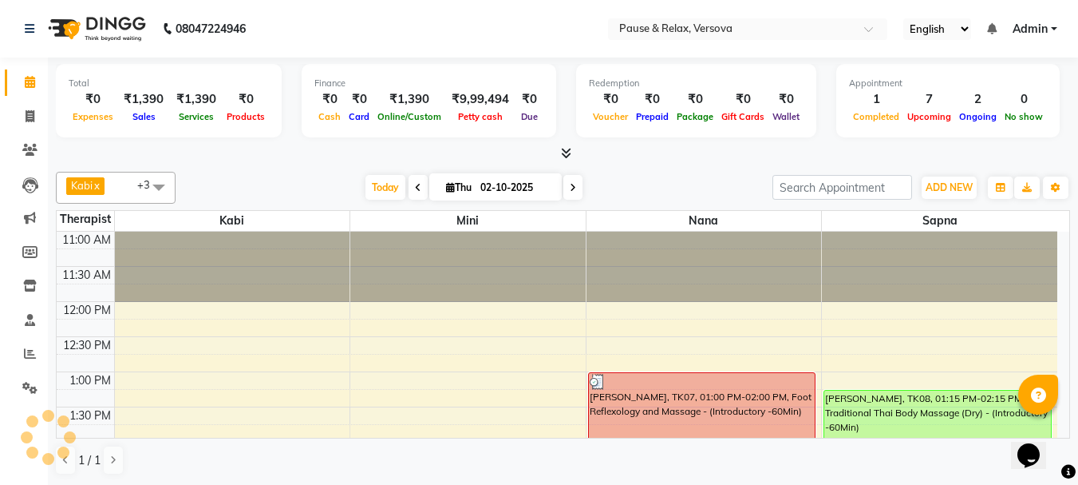
scroll to position [212, 0]
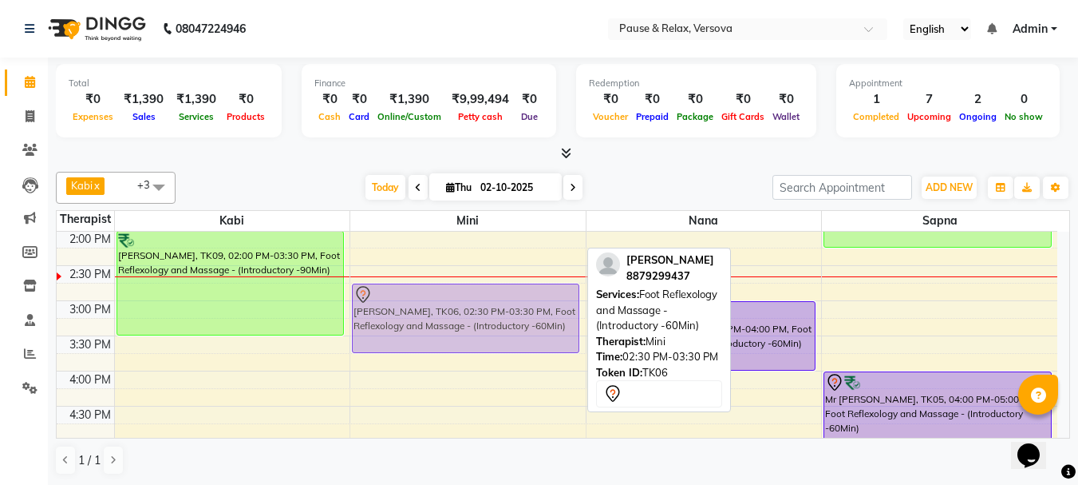
click at [459, 302] on div "[PERSON_NAME], TK06, 02:30 PM-03:30 PM, Foot Reflexology and Massage - (Introdu…" at bounding box center [467, 406] width 235 height 772
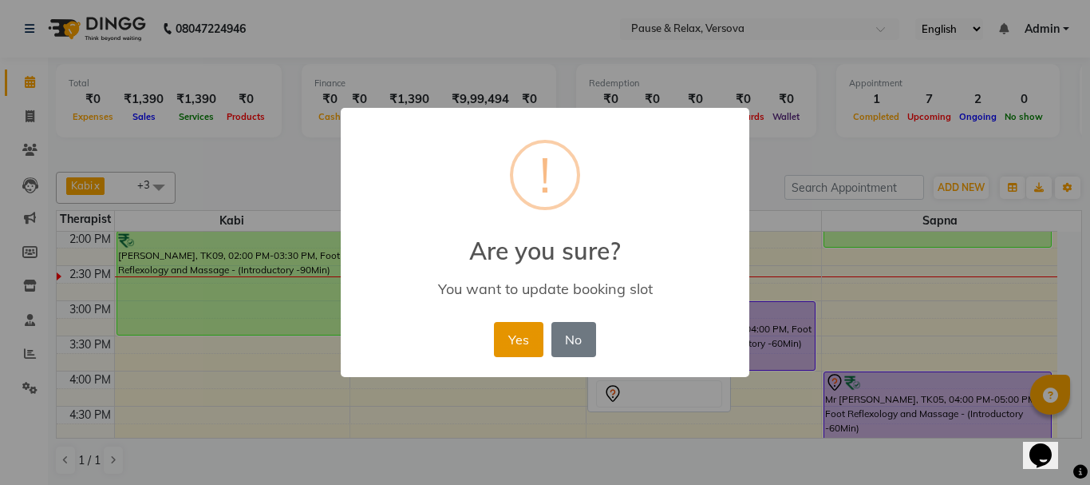
click at [516, 333] on button "Yes" at bounding box center [518, 339] width 49 height 35
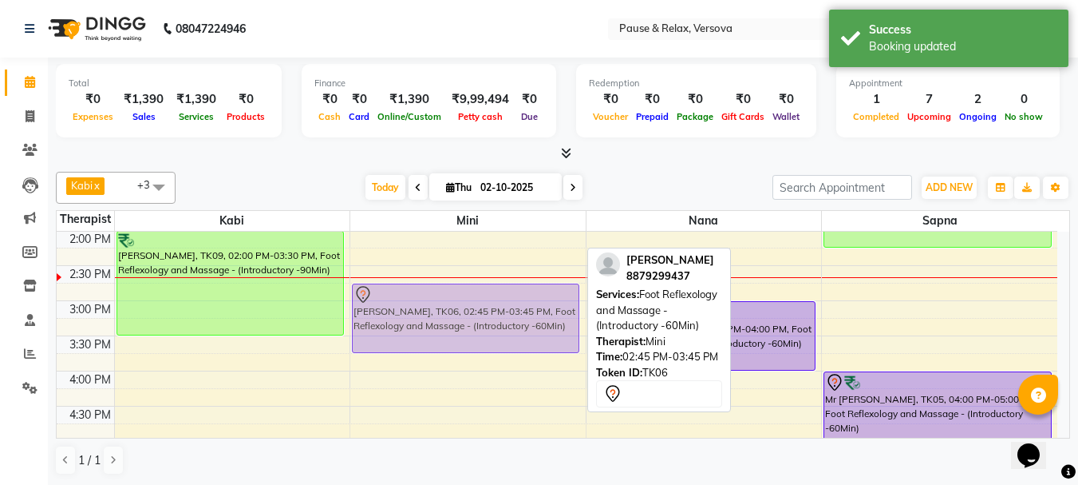
click at [472, 302] on div "[PERSON_NAME], TK06, 02:45 PM-03:45 PM, Foot Reflexology and Massage - (Introdu…" at bounding box center [467, 406] width 235 height 772
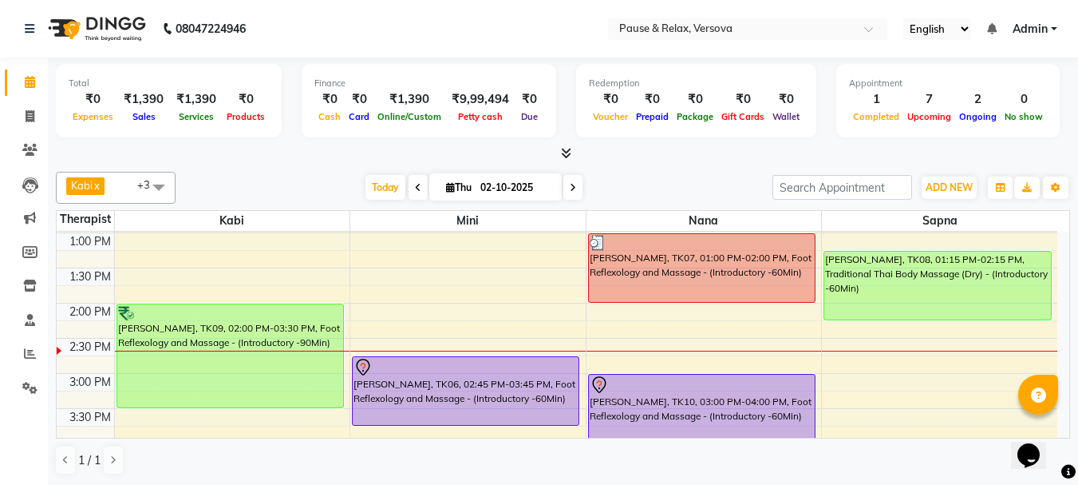
scroll to position [129, 0]
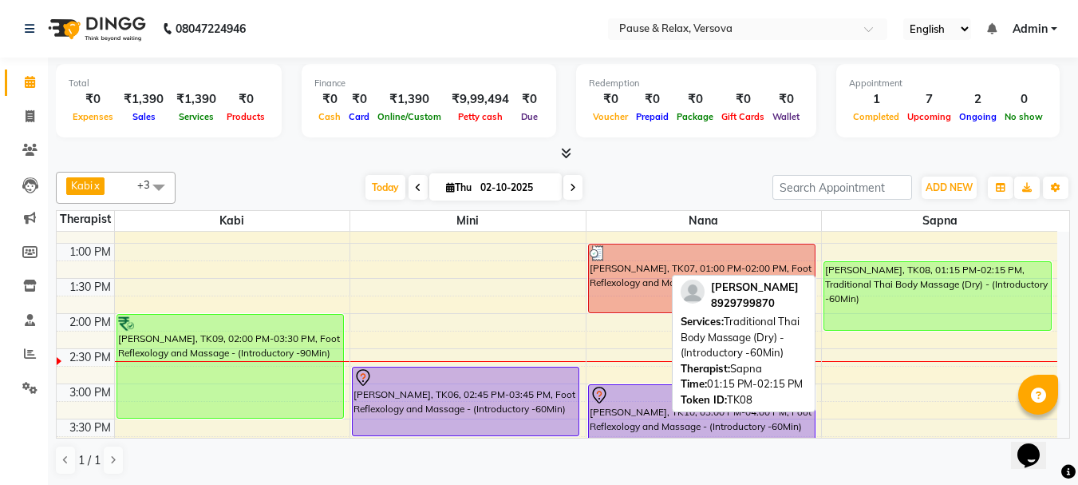
click at [912, 303] on div "[PERSON_NAME], TK08, 01:15 PM-02:15 PM, Traditional Thai Body Massage (Dry) - (…" at bounding box center [938, 296] width 227 height 68
click at [912, 301] on div "[PERSON_NAME], TK08, 01:15 PM-02:15 PM, Traditional Thai Body Massage (Dry) - (…" at bounding box center [938, 296] width 227 height 68
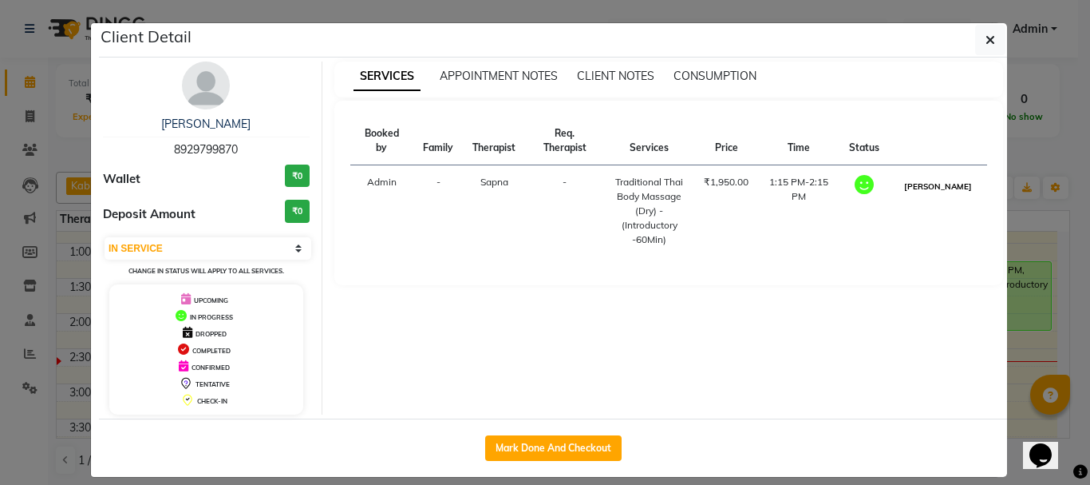
click at [928, 195] on button "[PERSON_NAME]" at bounding box center [938, 186] width 76 height 20
select select "3"
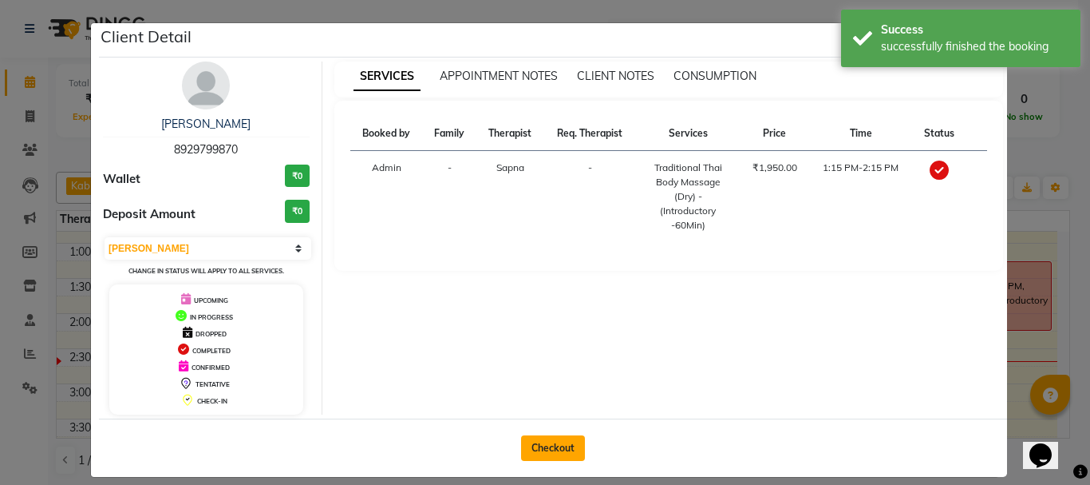
click at [527, 458] on button "Checkout" at bounding box center [553, 448] width 64 height 26
select select "service"
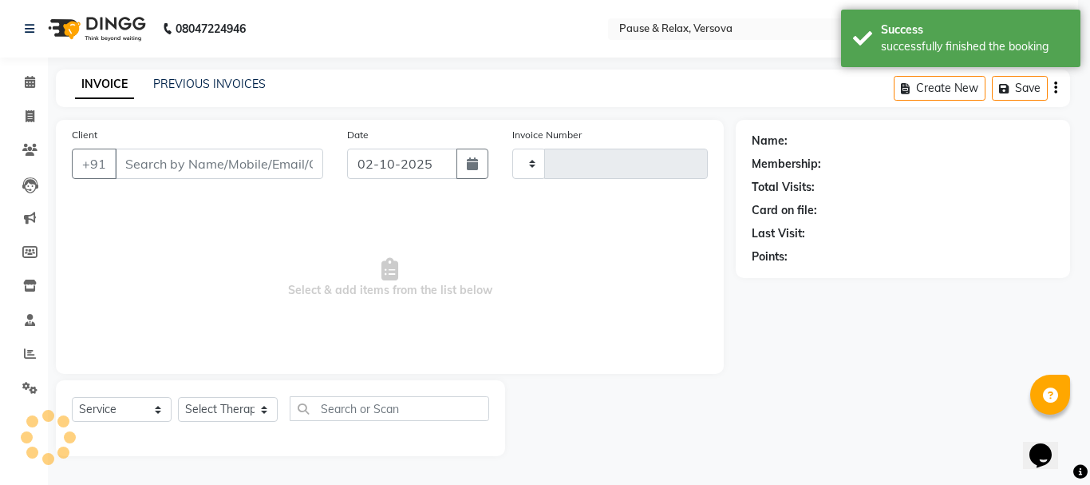
type input "1810"
select select "6832"
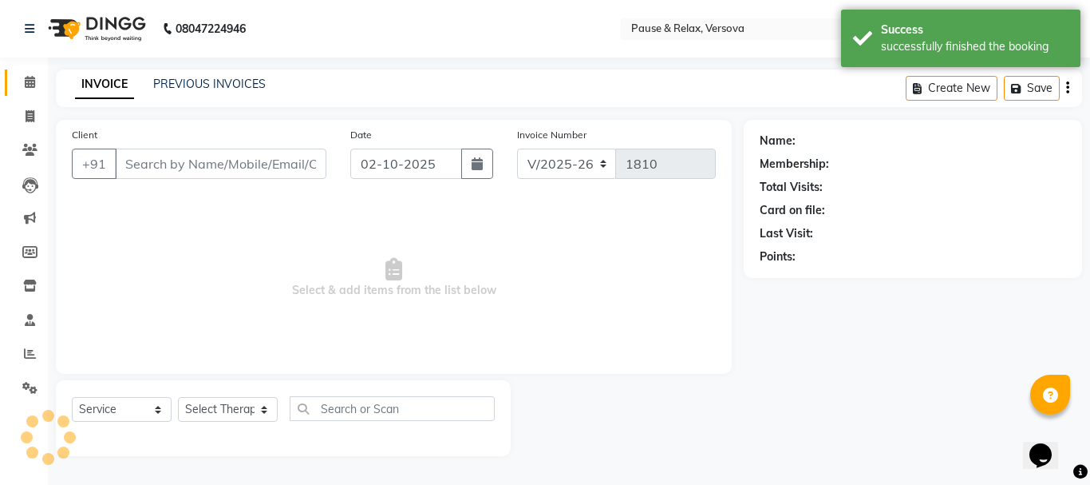
type input "8929799870"
select select "93075"
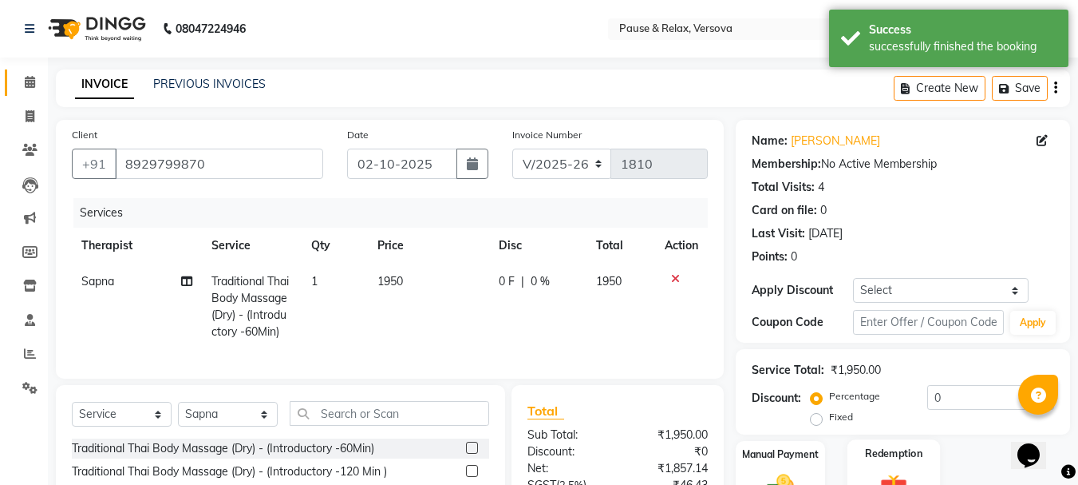
scroll to position [172, 0]
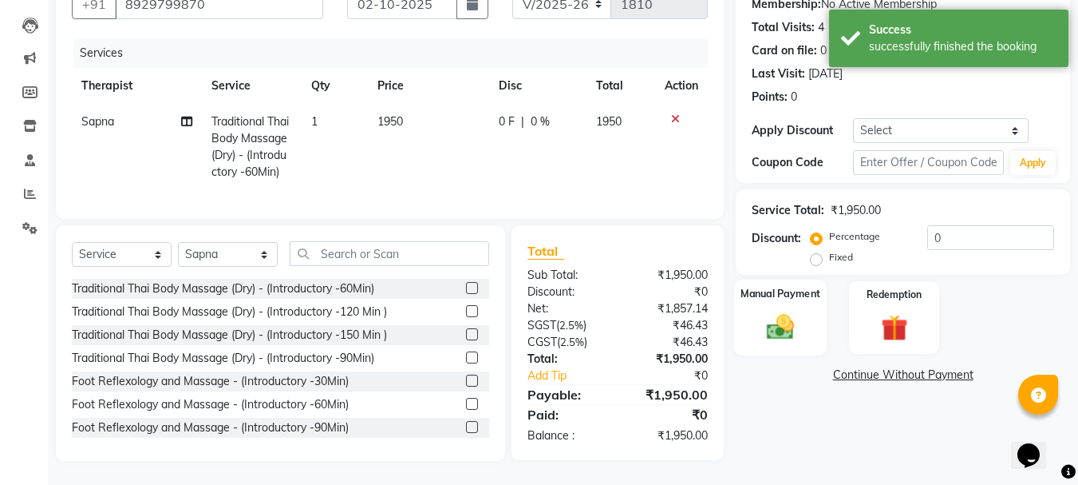
click at [786, 286] on label "Manual Payment" at bounding box center [781, 293] width 80 height 15
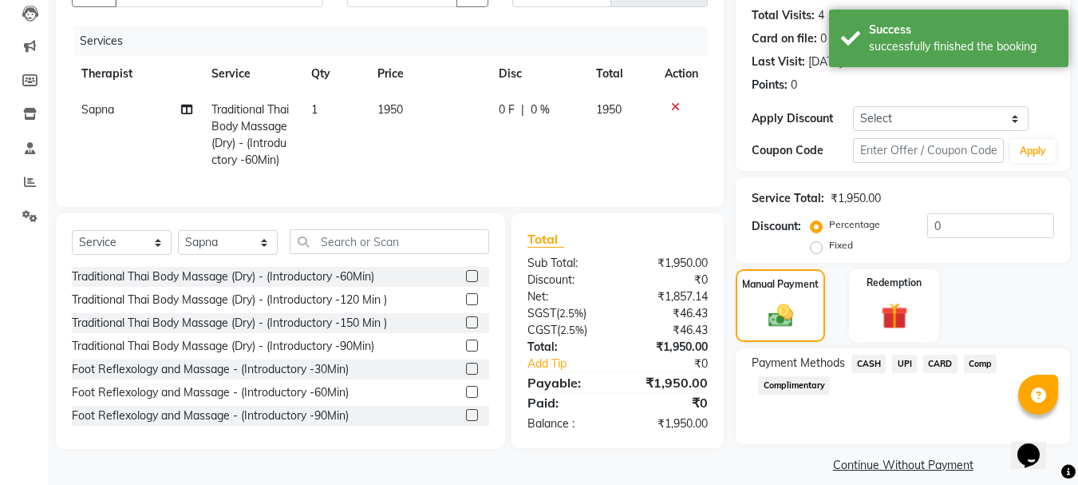
click at [948, 363] on span "CARD" at bounding box center [941, 363] width 34 height 18
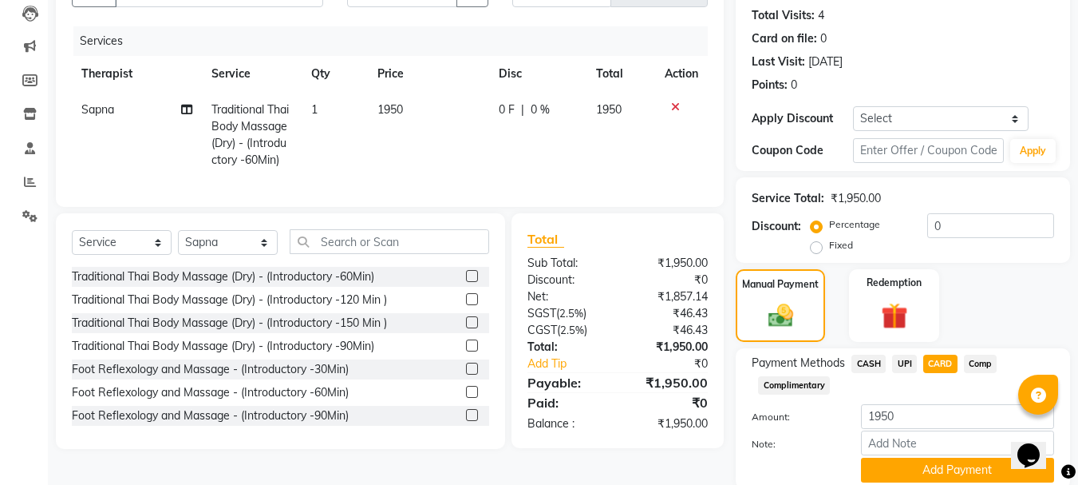
scroll to position [232, 0]
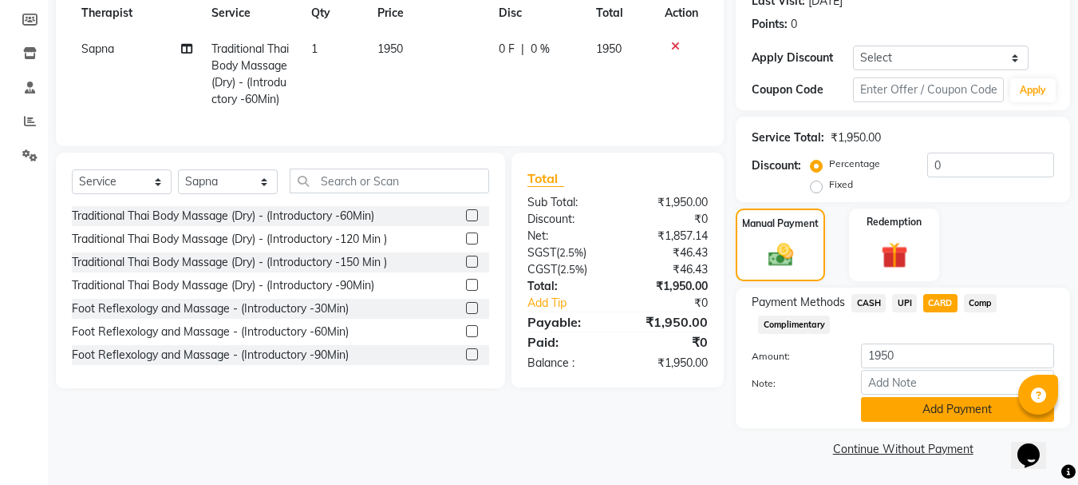
click at [965, 409] on button "Add Payment" at bounding box center [957, 409] width 193 height 25
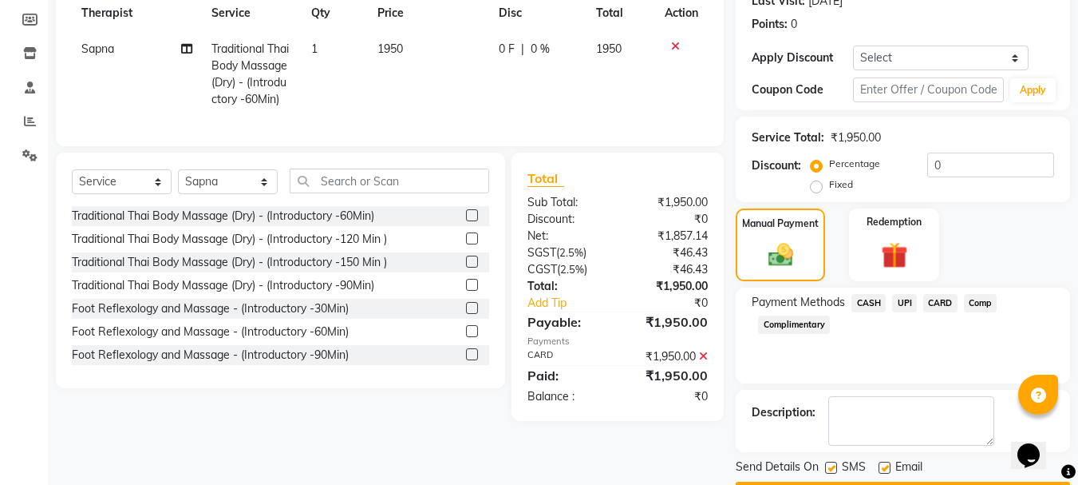
scroll to position [278, 0]
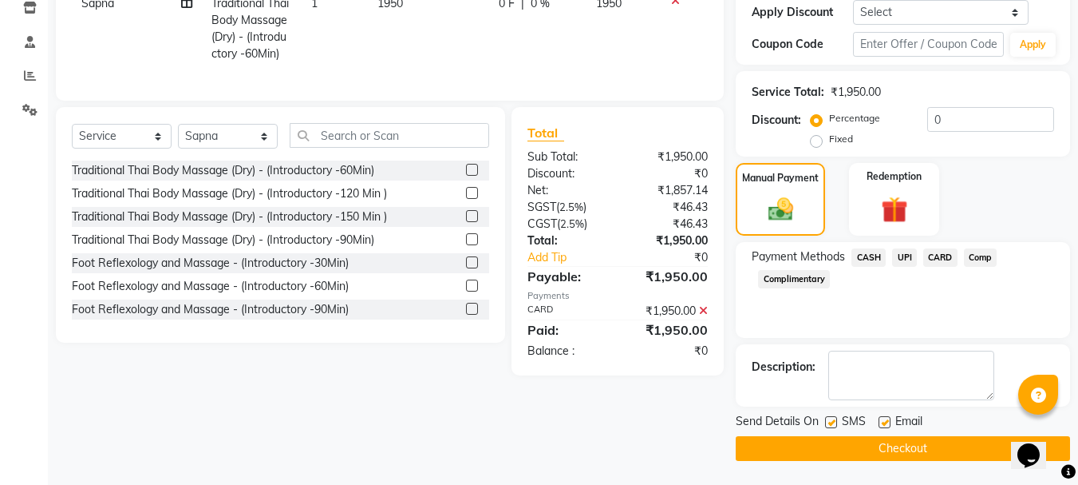
drag, startPoint x: 888, startPoint y: 421, endPoint x: 888, endPoint y: 433, distance: 12.8
click at [888, 421] on label at bounding box center [885, 422] width 12 height 12
click at [888, 421] on input "checkbox" at bounding box center [884, 422] width 10 height 10
checkbox input "false"
click at [894, 454] on button "Checkout" at bounding box center [903, 448] width 334 height 25
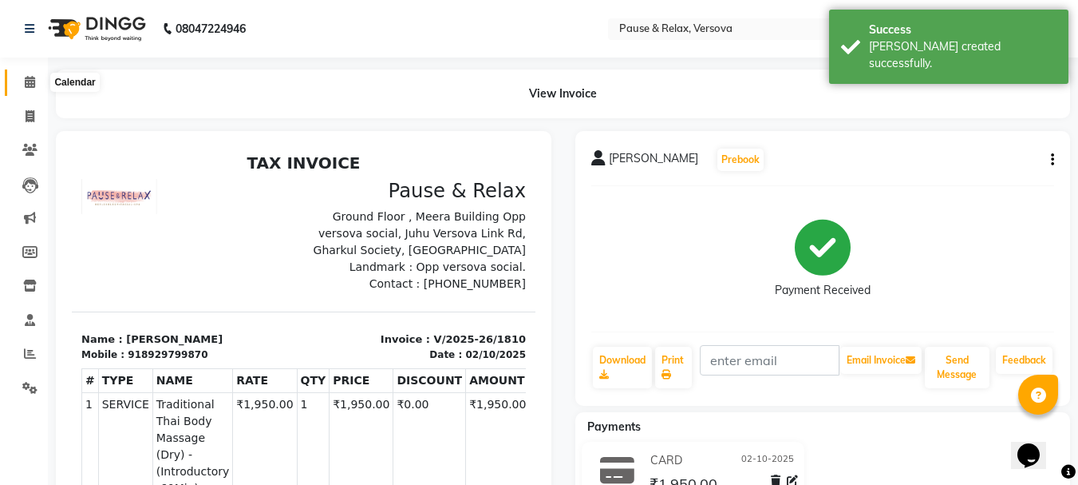
click at [30, 80] on icon at bounding box center [30, 82] width 10 height 12
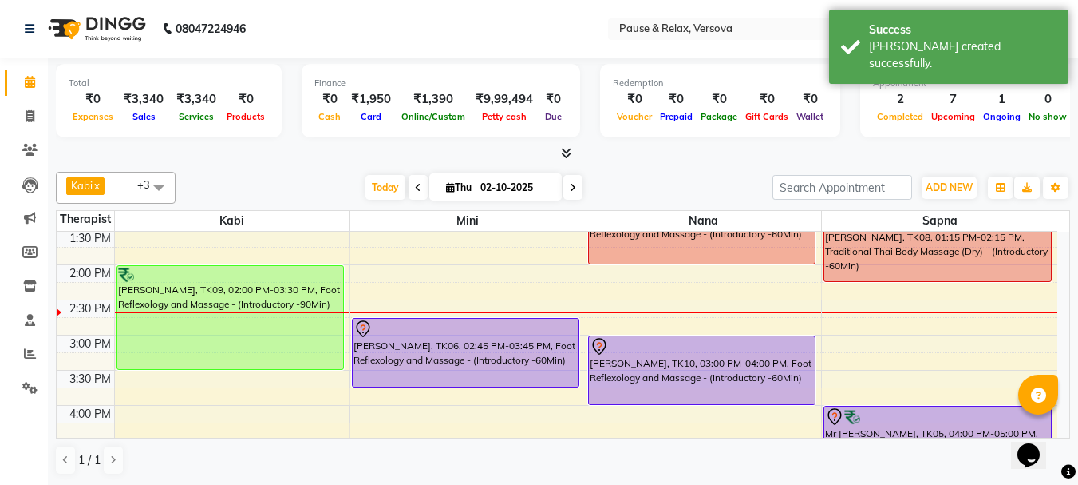
scroll to position [184, 0]
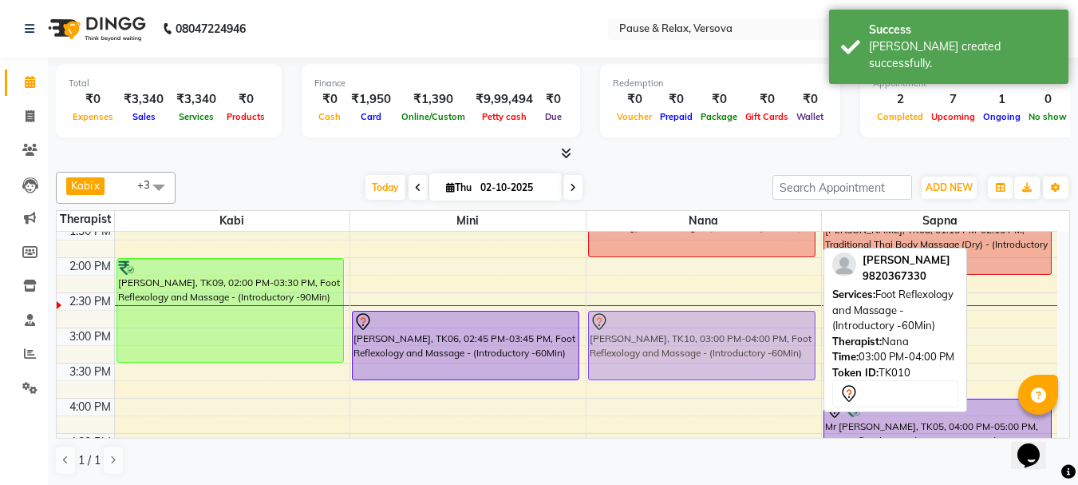
click at [704, 331] on div "[PERSON_NAME], TK07, 01:00 PM-02:00 PM, Foot Reflexology and Massage - (Introdu…" at bounding box center [704, 433] width 235 height 772
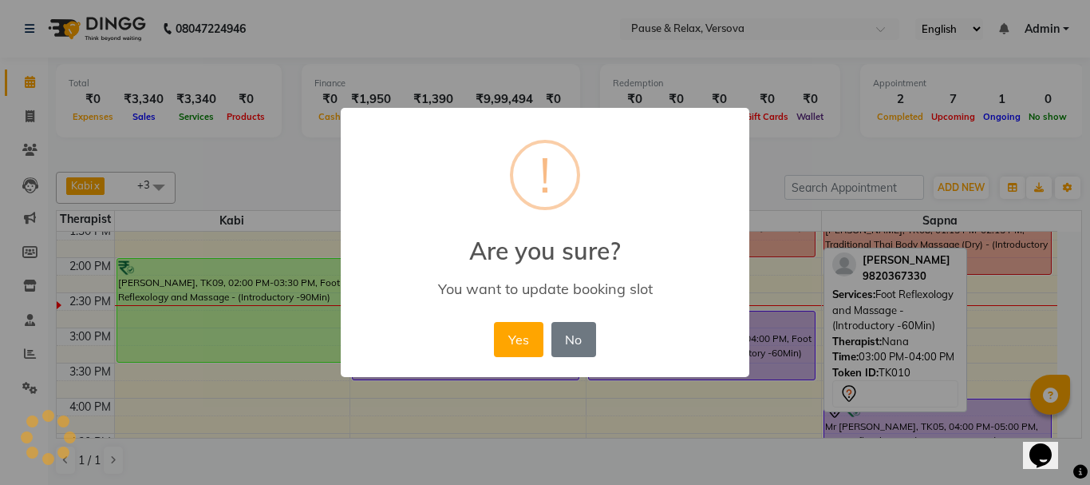
click at [503, 342] on button "Yes" at bounding box center [518, 339] width 49 height 35
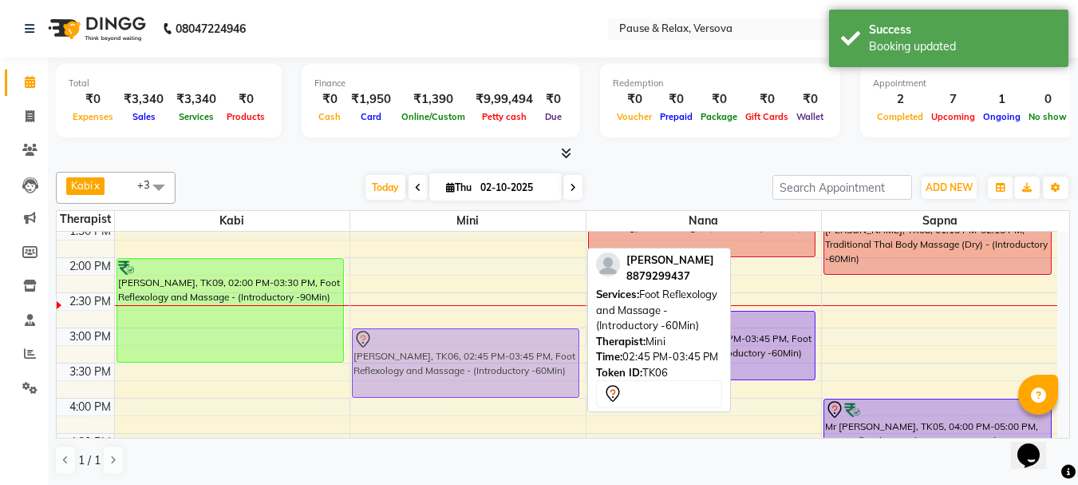
drag, startPoint x: 460, startPoint y: 326, endPoint x: 460, endPoint y: 347, distance: 21.6
click at [460, 347] on div "[PERSON_NAME], TK06, 02:45 PM-03:45 PM, Foot Reflexology and Massage - (Introdu…" at bounding box center [467, 433] width 235 height 772
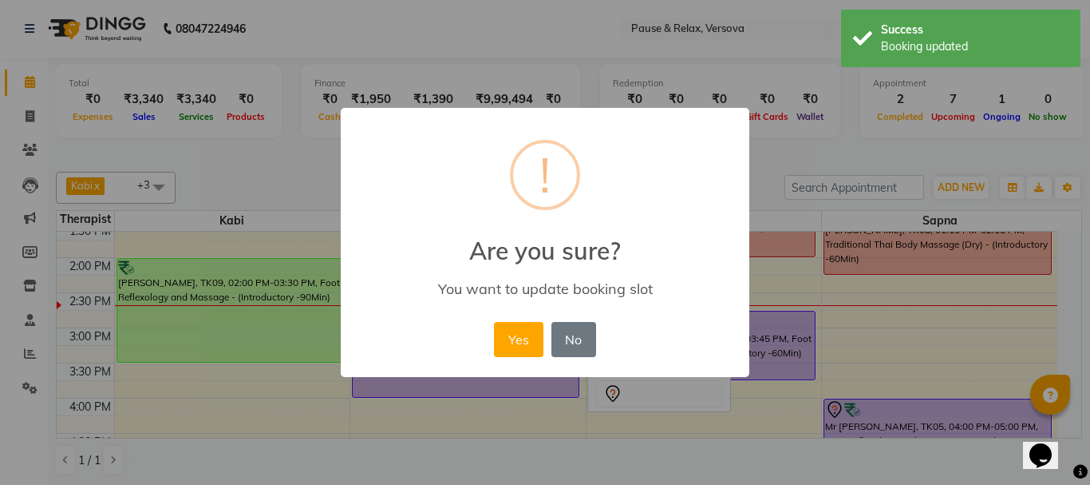
click at [536, 334] on button "Yes" at bounding box center [518, 339] width 49 height 35
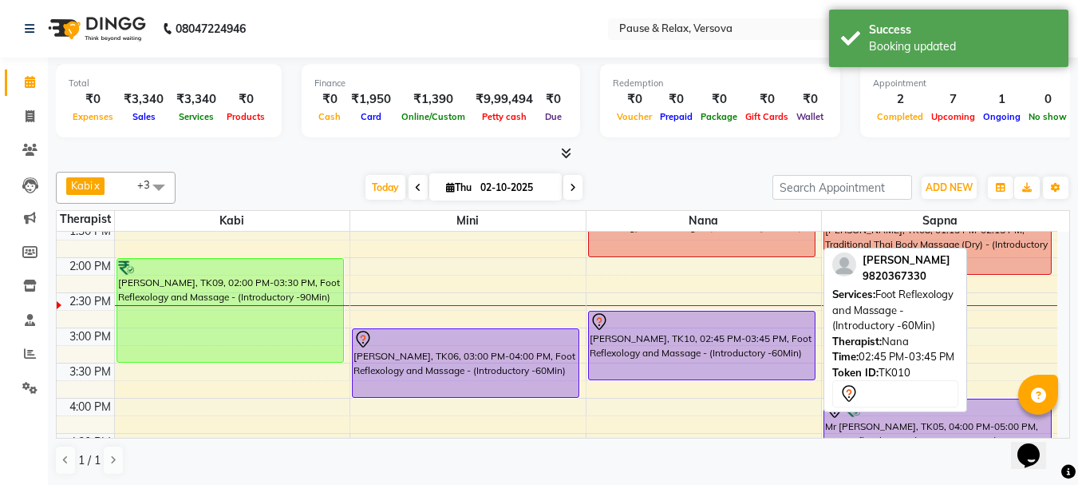
click at [681, 333] on div "[PERSON_NAME], TK10, 02:45 PM-03:45 PM, Foot Reflexology and Massage - (Introdu…" at bounding box center [702, 345] width 226 height 68
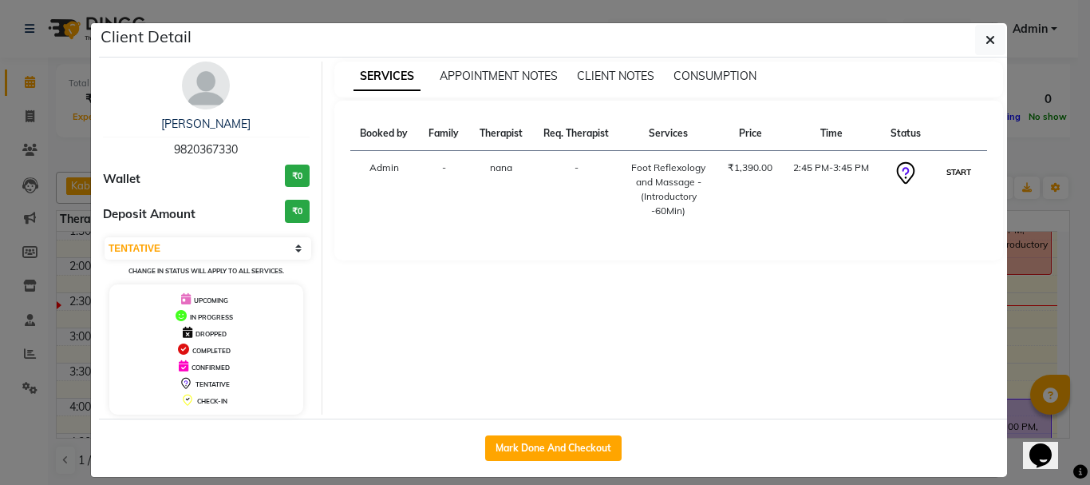
click at [952, 172] on button "START" at bounding box center [959, 172] width 33 height 20
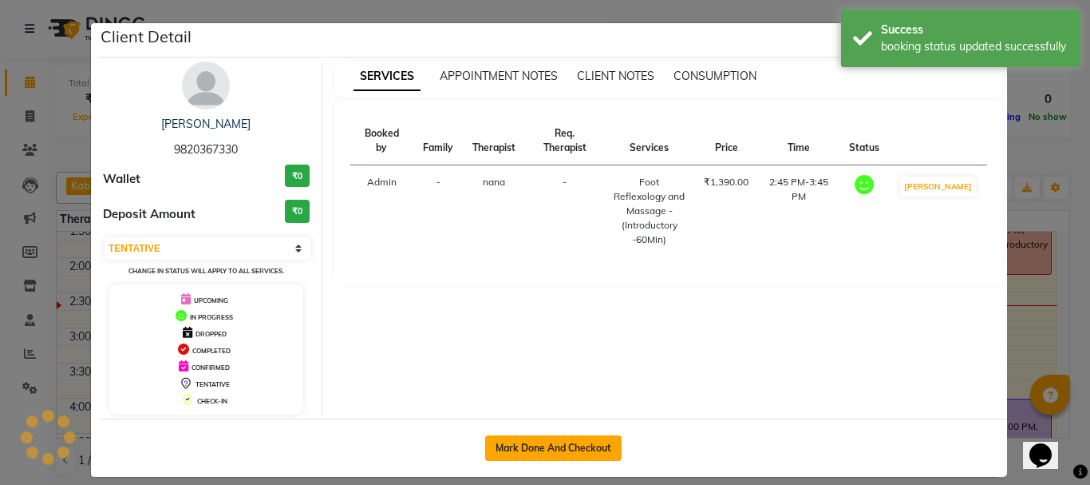
select select "1"
click at [540, 447] on button "Mark Done And Checkout" at bounding box center [553, 448] width 136 height 26
select select "service"
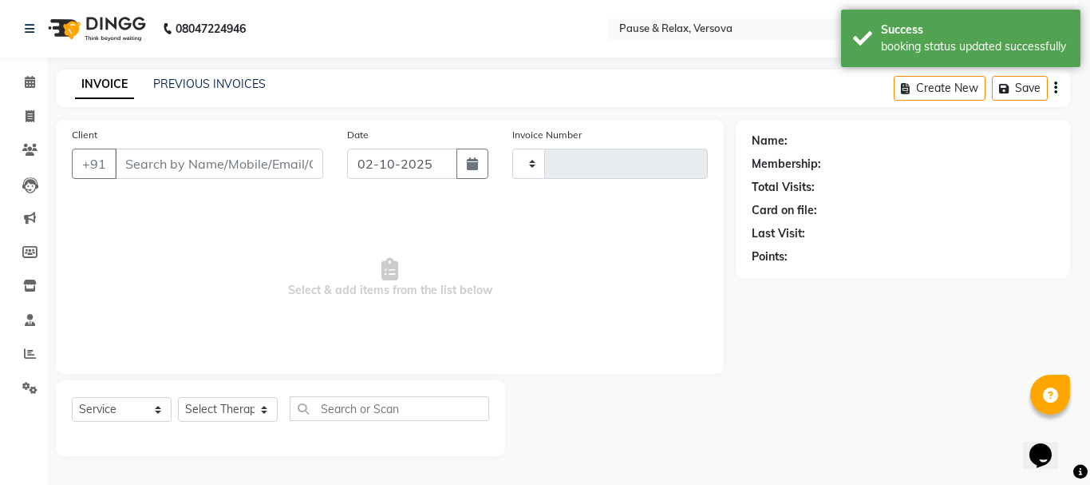
type input "1811"
select select "6832"
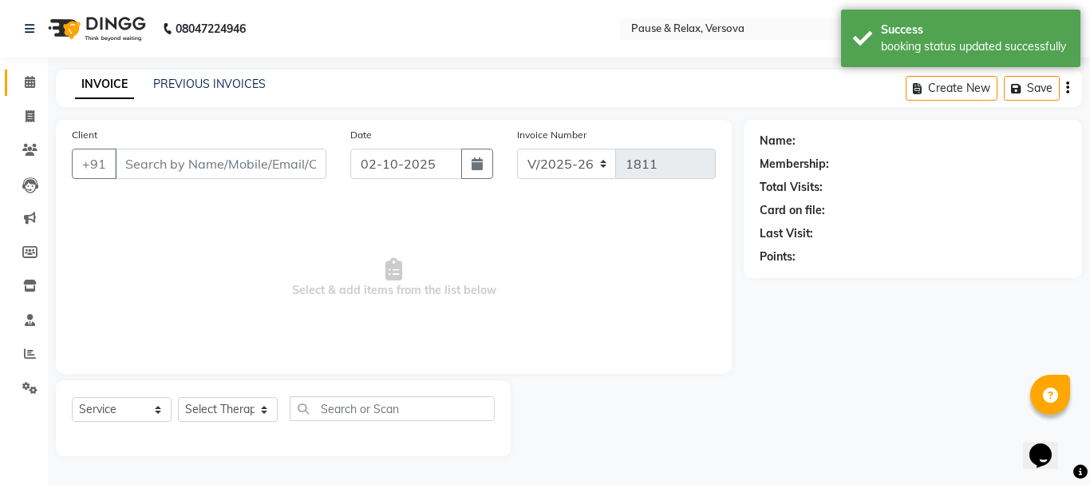
type input "9820367330"
select select "92407"
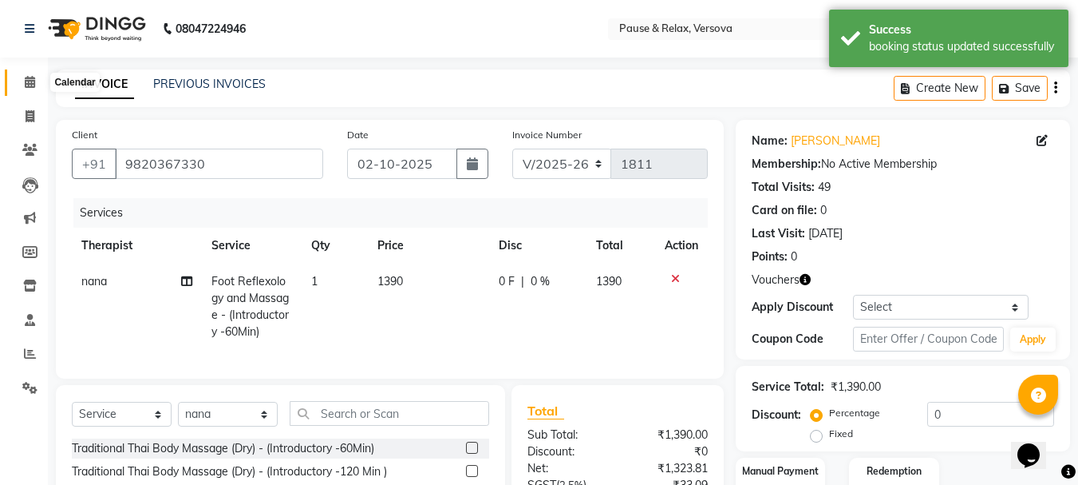
click at [34, 84] on icon at bounding box center [30, 82] width 10 height 12
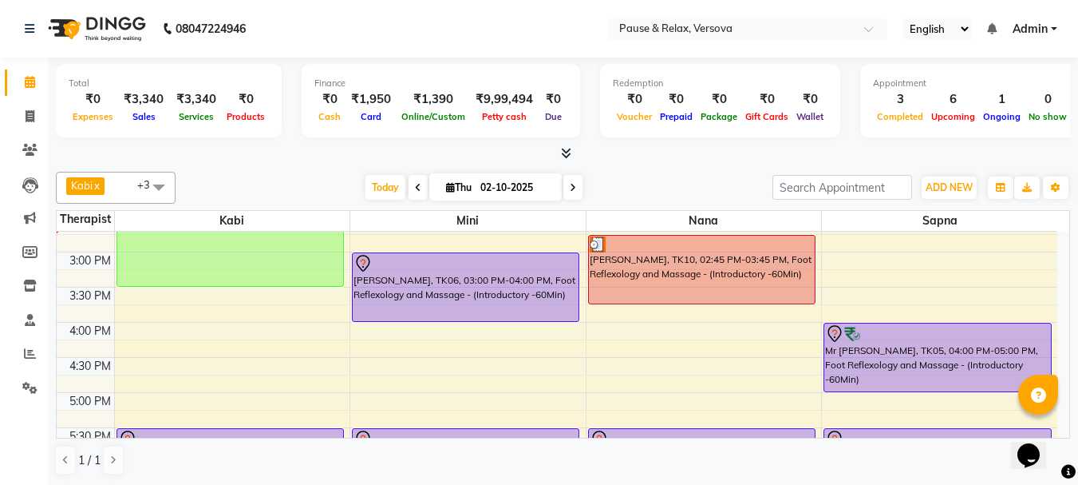
scroll to position [247, 0]
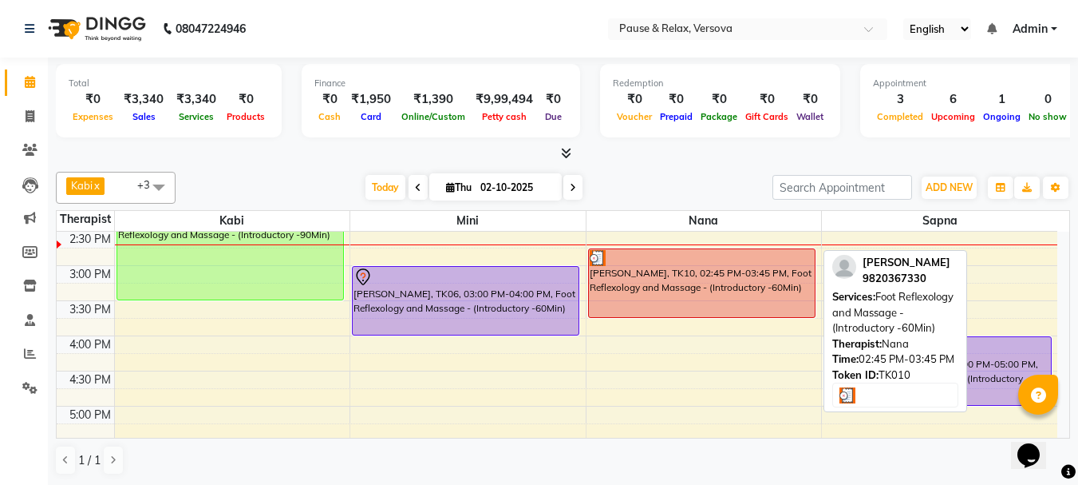
click at [635, 287] on div "[PERSON_NAME], TK10, 02:45 PM-03:45 PM, Foot Reflexology and Massage - (Introdu…" at bounding box center [702, 283] width 226 height 68
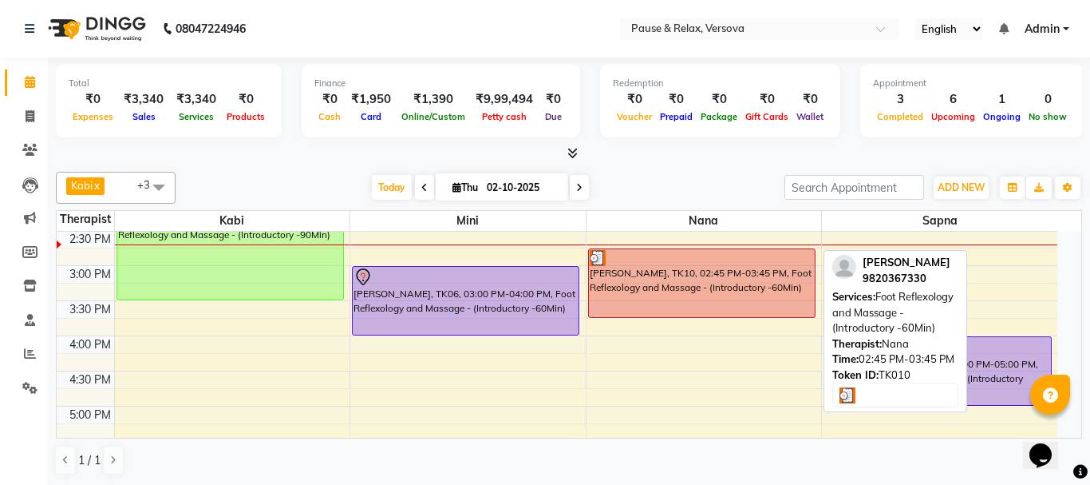
select select "3"
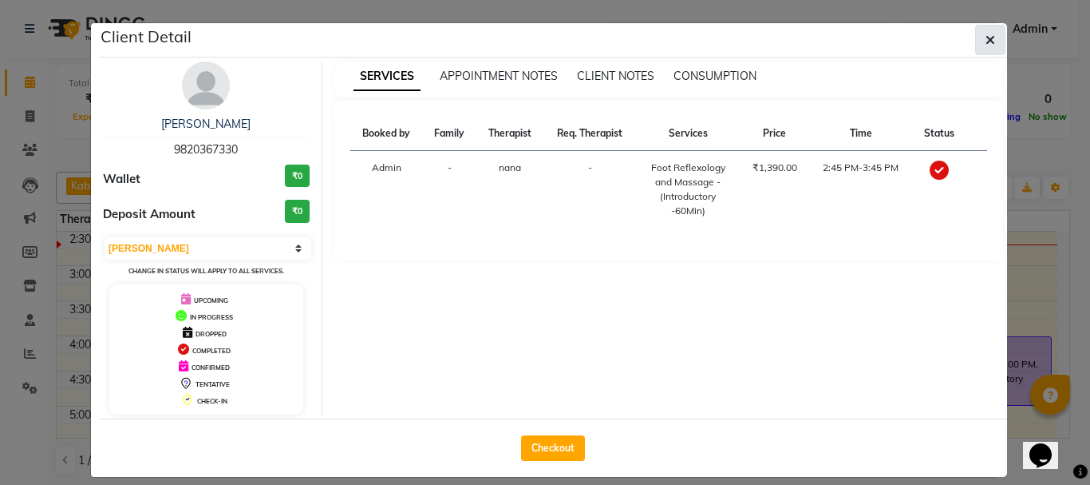
click at [986, 42] on icon "button" at bounding box center [991, 40] width 10 height 13
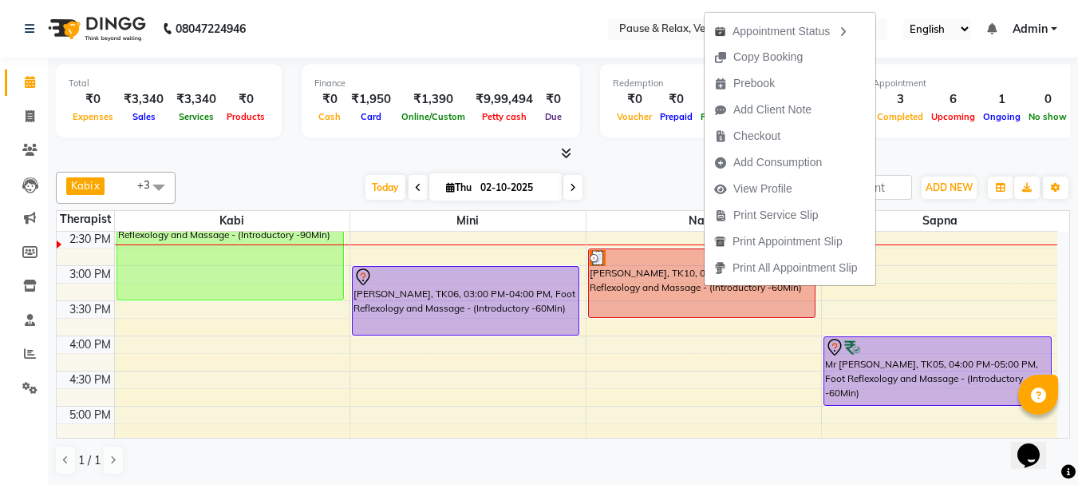
click at [948, 69] on div "Appointment 3 Completed 6 Upcoming 1 Ongoing 0 No show" at bounding box center [973, 100] width 224 height 73
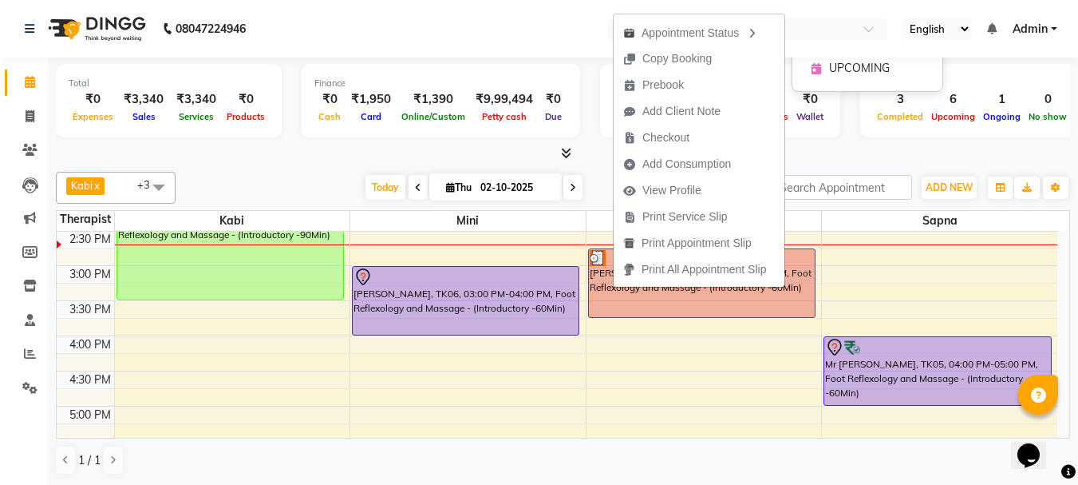
click at [840, 77] on div "UPCOMING" at bounding box center [867, 68] width 125 height 26
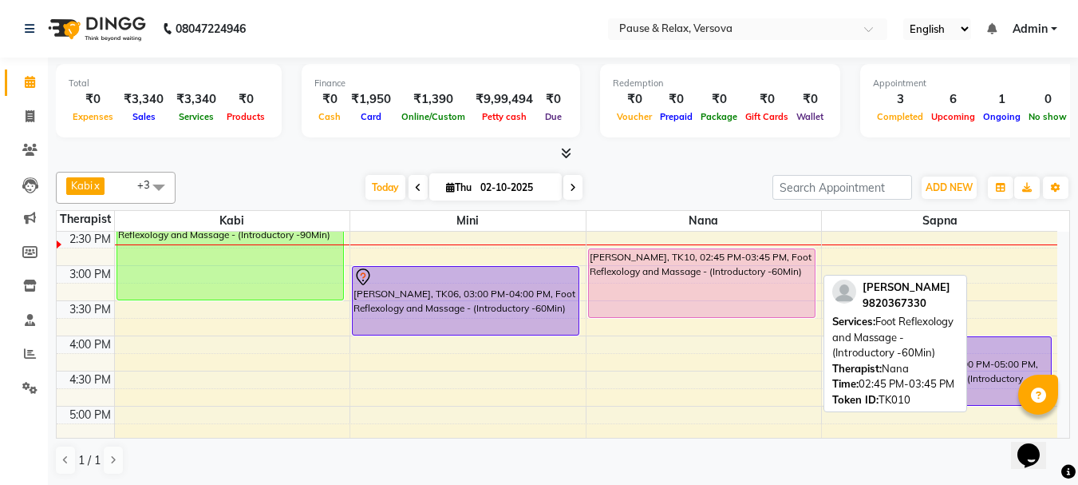
click at [711, 303] on div "[PERSON_NAME], TK10, 02:45 PM-03:45 PM, Foot Reflexology and Massage - (Introdu…" at bounding box center [702, 283] width 226 height 68
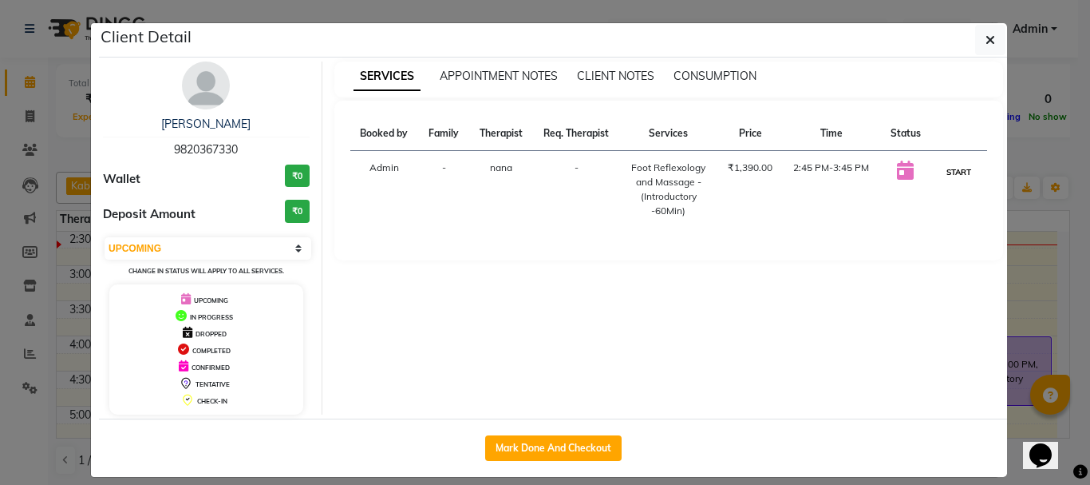
click at [958, 172] on button "START" at bounding box center [959, 172] width 33 height 20
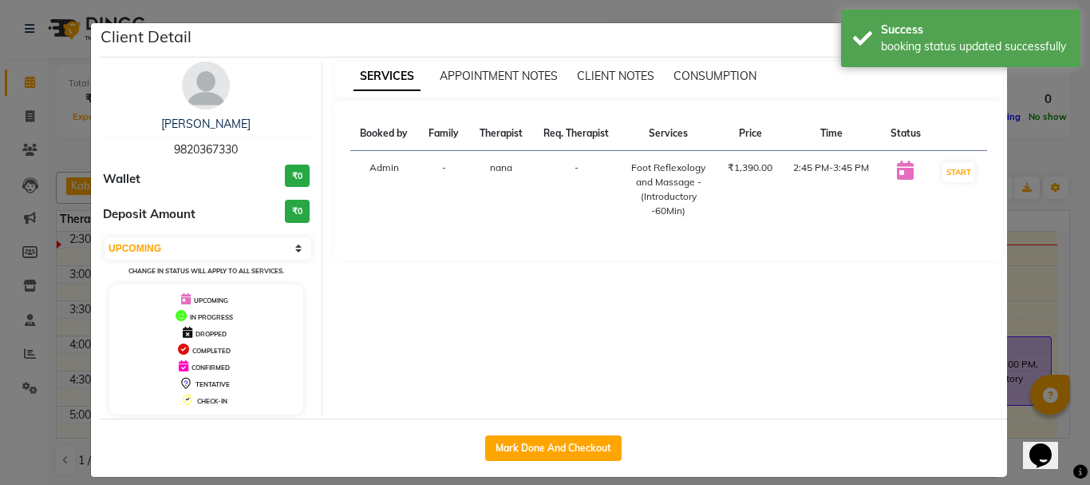
select select "1"
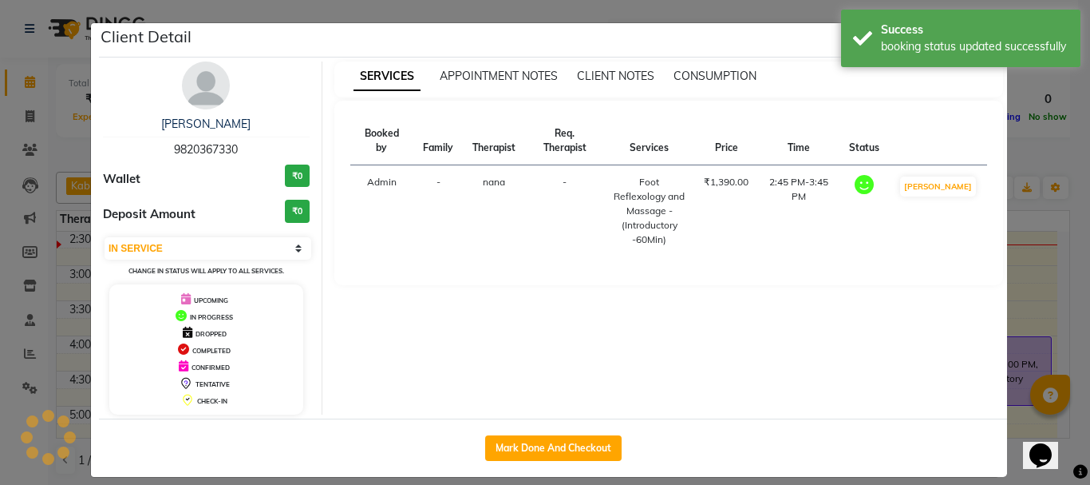
click at [1022, 299] on ngb-modal-window "Client Detail [PERSON_NAME] 9820367330 Wallet ₹0 Deposit Amount ₹0 Select IN SE…" at bounding box center [545, 242] width 1090 height 485
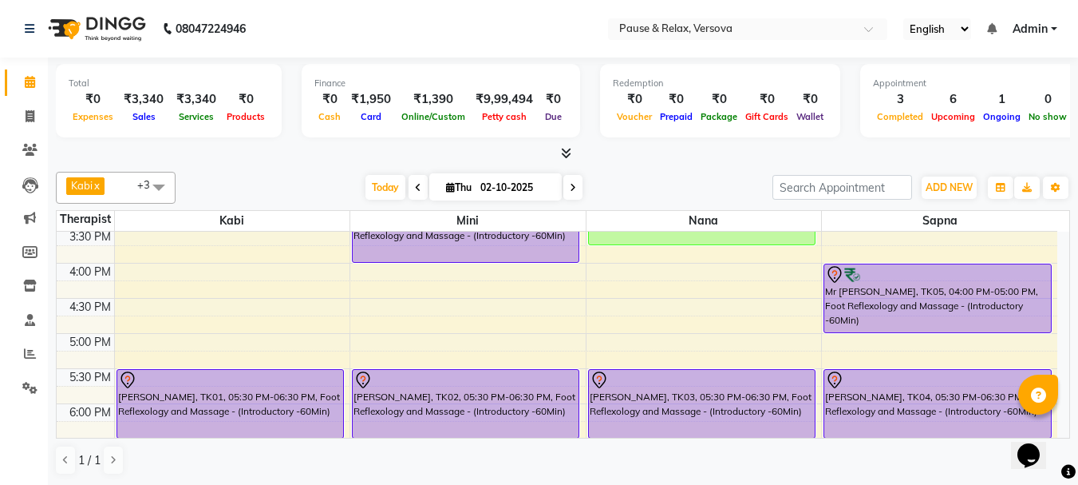
scroll to position [323, 0]
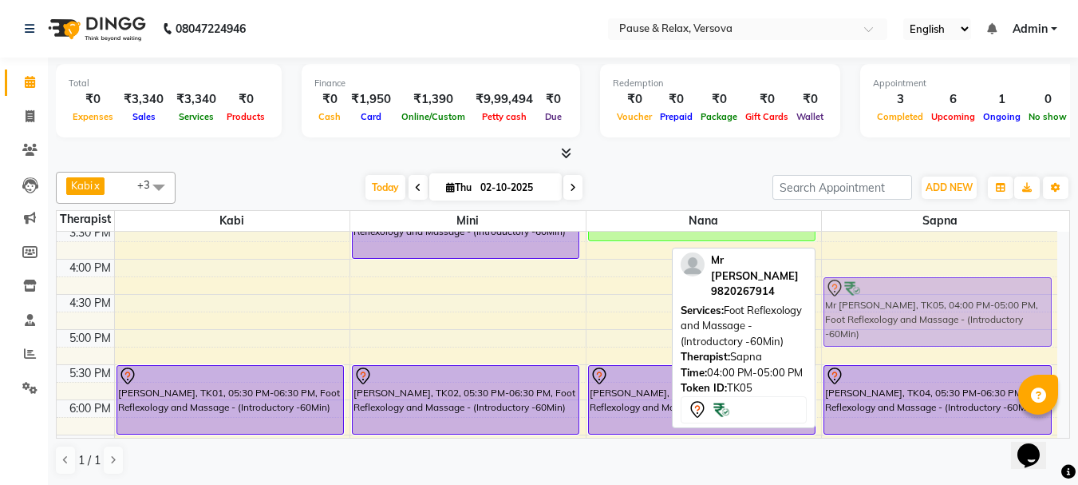
drag, startPoint x: 908, startPoint y: 275, endPoint x: 909, endPoint y: 288, distance: 12.8
click at [909, 288] on div "[PERSON_NAME], TK08, 01:15 PM-02:15 PM, Traditional Thai Body Massage (Dry) - (…" at bounding box center [939, 294] width 235 height 772
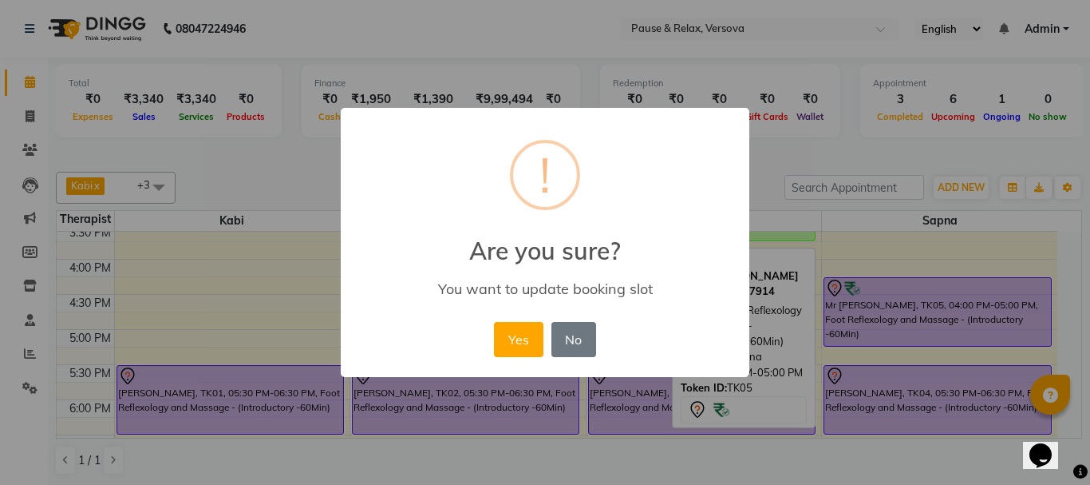
click at [515, 340] on button "Yes" at bounding box center [518, 339] width 49 height 35
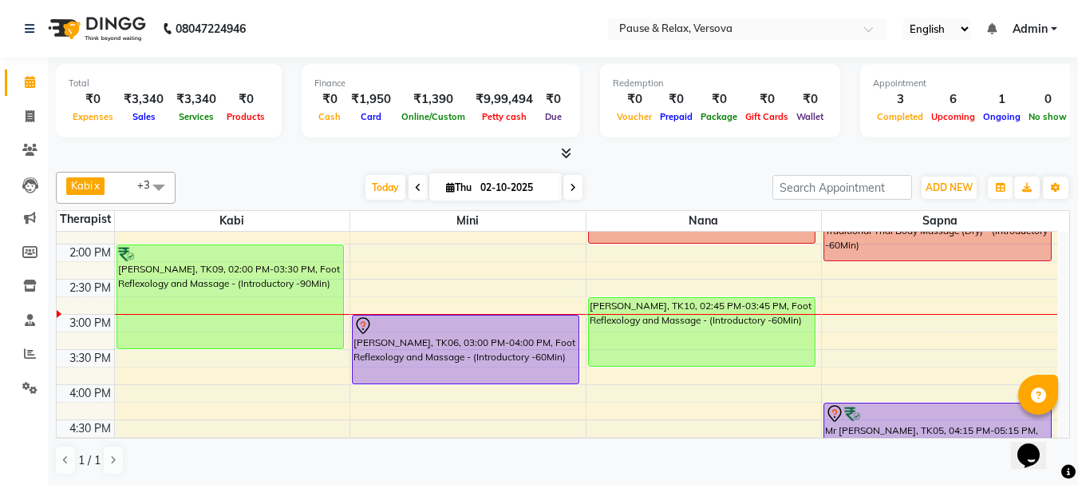
scroll to position [170, 0]
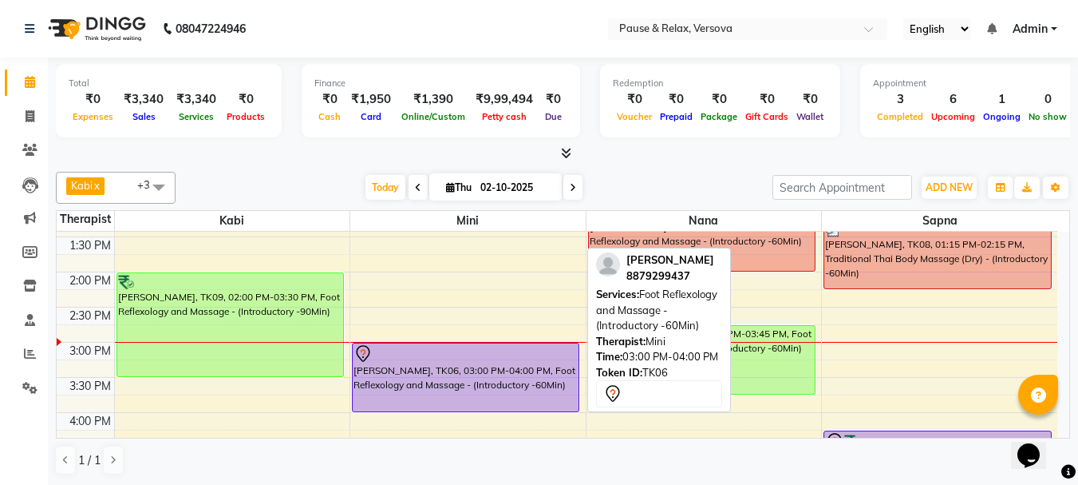
click at [431, 349] on div at bounding box center [466, 353] width 224 height 19
click at [432, 349] on div at bounding box center [466, 353] width 224 height 19
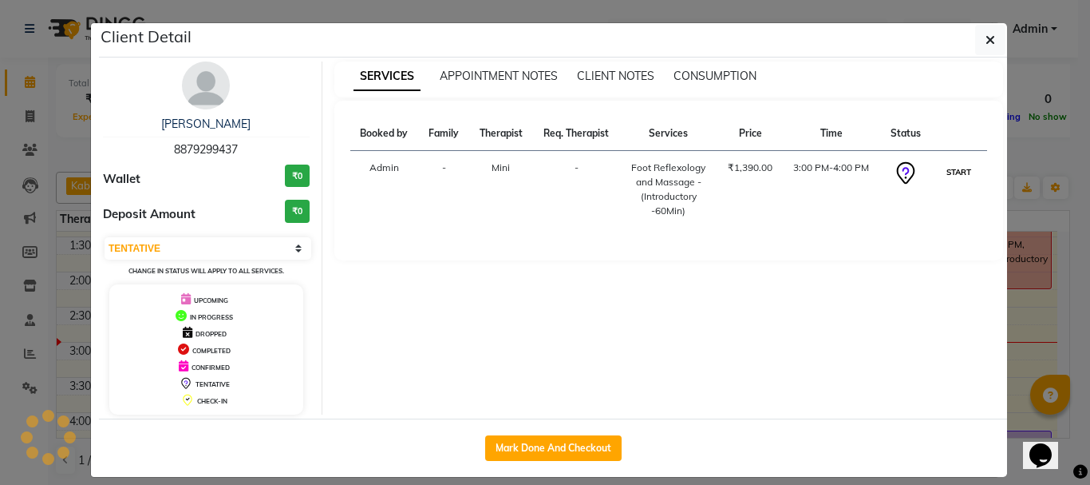
click at [959, 174] on button "START" at bounding box center [959, 172] width 33 height 20
select select "1"
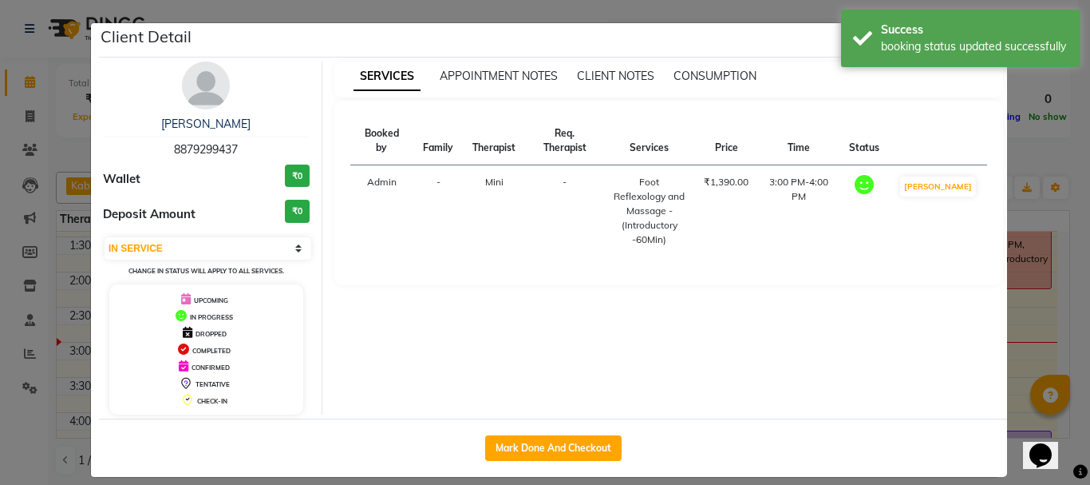
click at [1034, 334] on ngb-modal-window "Client Detail [PERSON_NAME] 8879299437 Wallet ₹0 Deposit Amount ₹0 Select IN SE…" at bounding box center [545, 242] width 1090 height 485
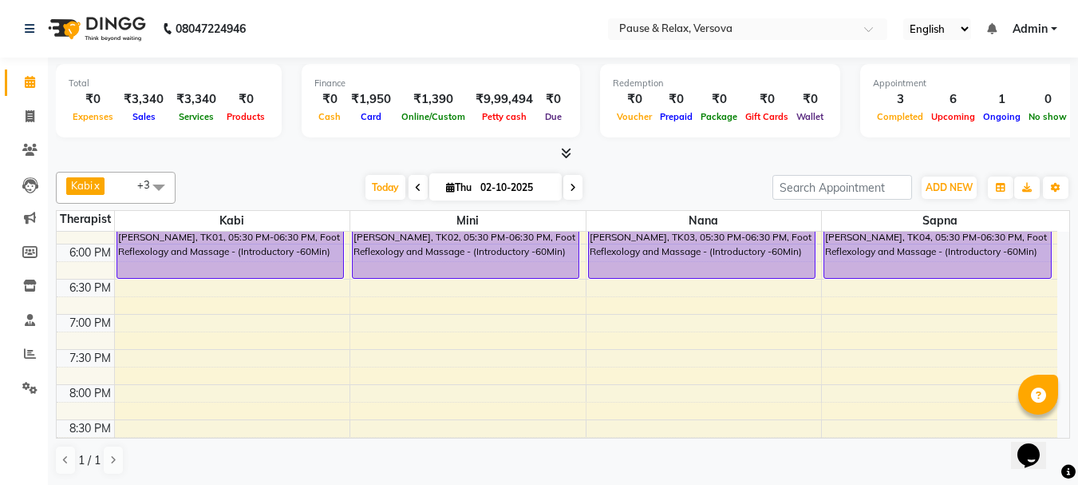
scroll to position [493, 0]
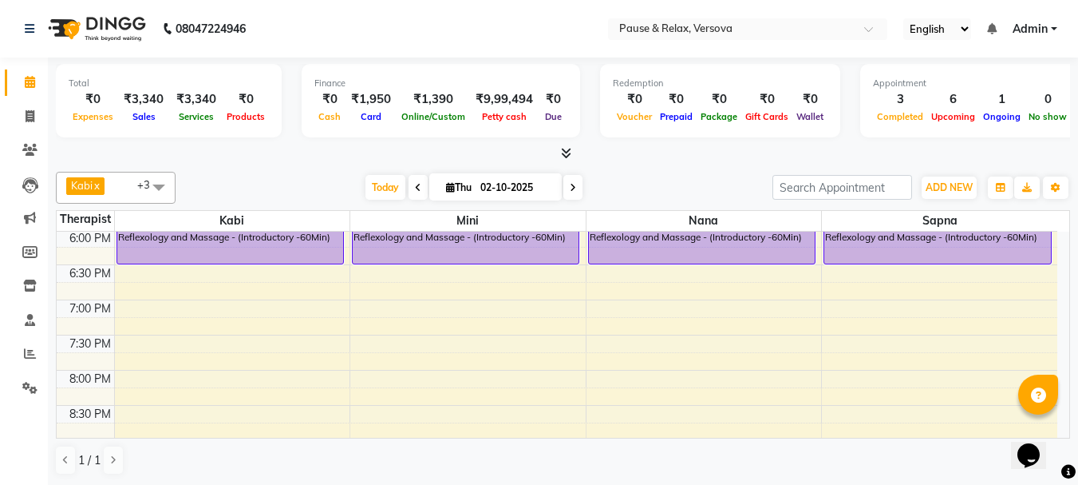
click at [572, 188] on icon at bounding box center [573, 188] width 6 height 10
type input "03-10-2025"
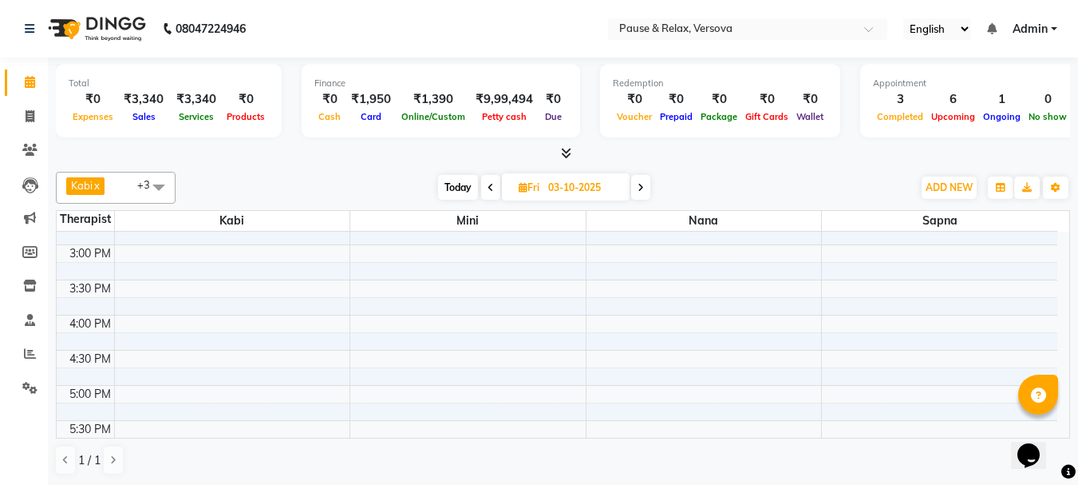
scroll to position [271, 0]
click at [235, 254] on div "11:00 AM 11:30 AM 12:00 PM 12:30 PM 1:00 PM 1:30 PM 2:00 PM 2:30 PM 3:00 PM 3:3…" at bounding box center [557, 346] width 1001 height 772
select select "92319"
select select "tentative"
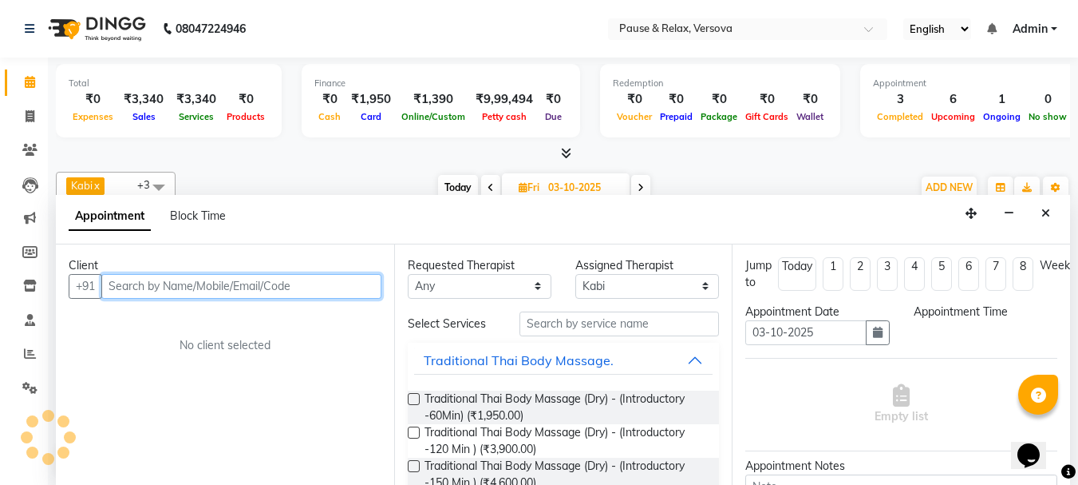
scroll to position [1, 0]
select select "900"
click at [233, 283] on input "text" at bounding box center [241, 285] width 280 height 25
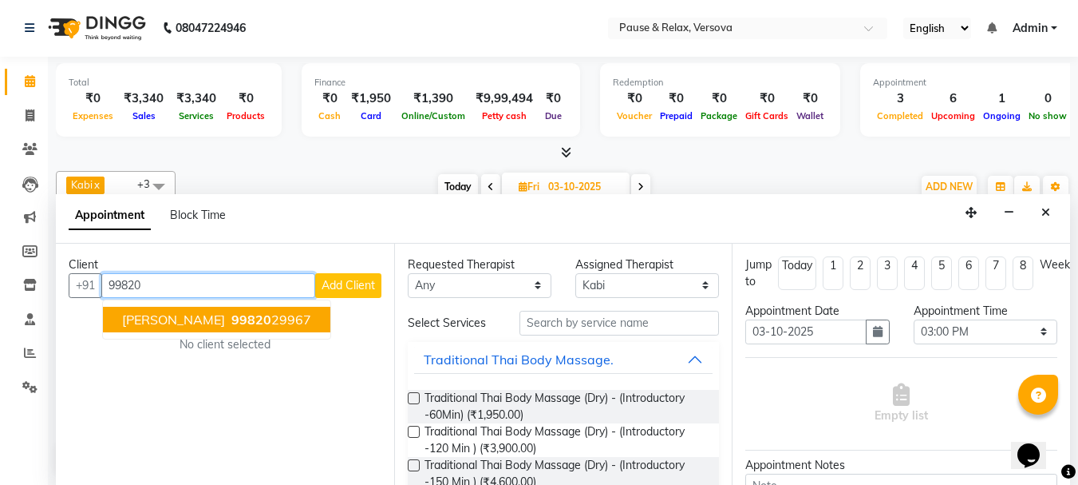
click at [231, 324] on span "99820" at bounding box center [251, 319] width 40 height 16
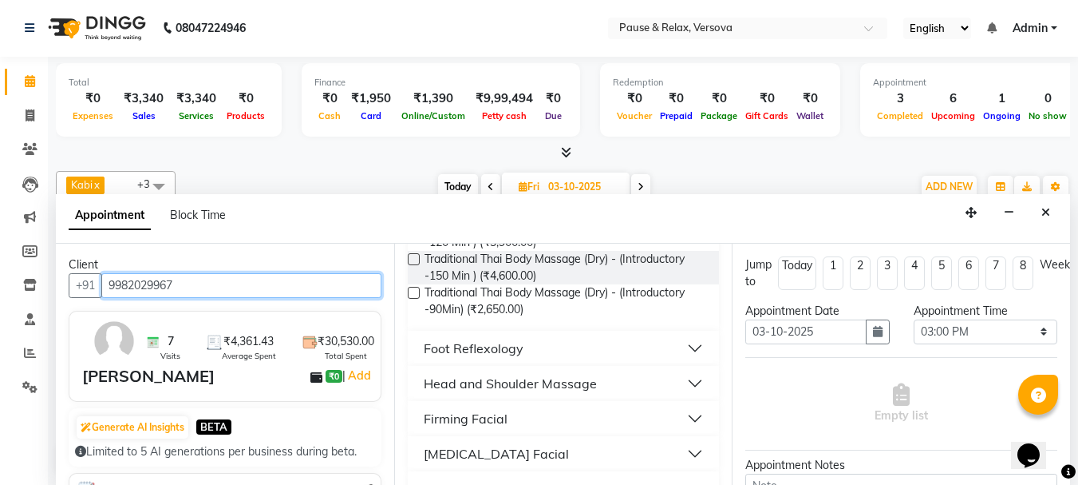
scroll to position [227, 0]
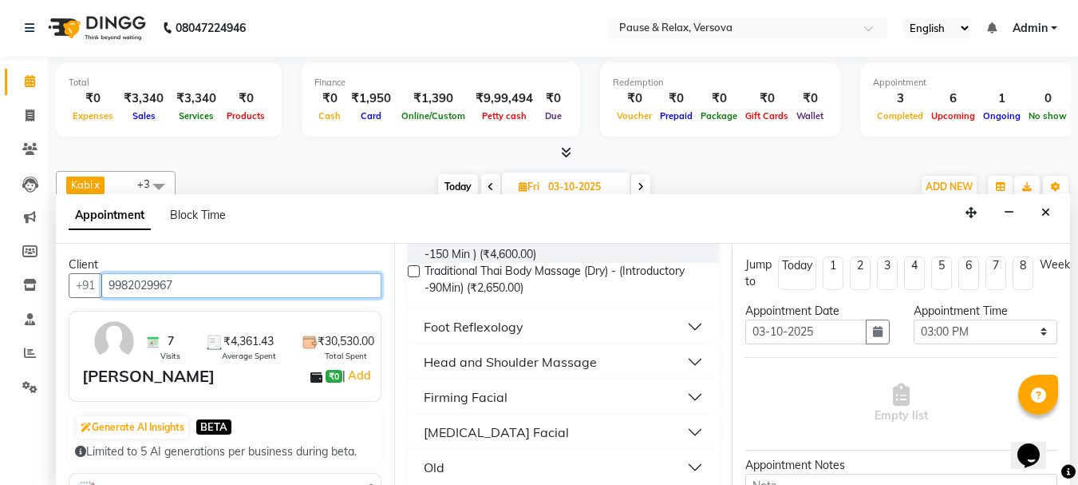
type input "9982029967"
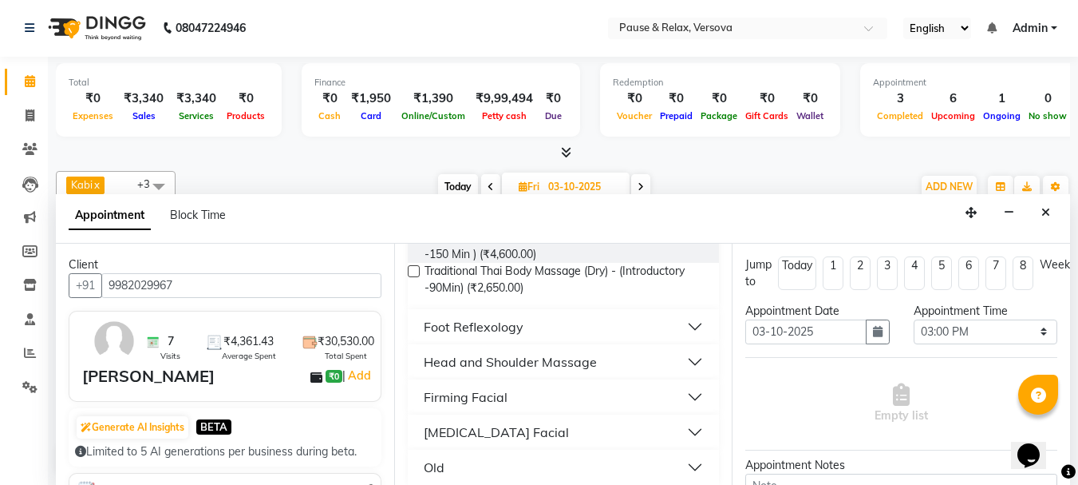
click at [685, 322] on button "Foot Reflexology" at bounding box center [563, 326] width 299 height 29
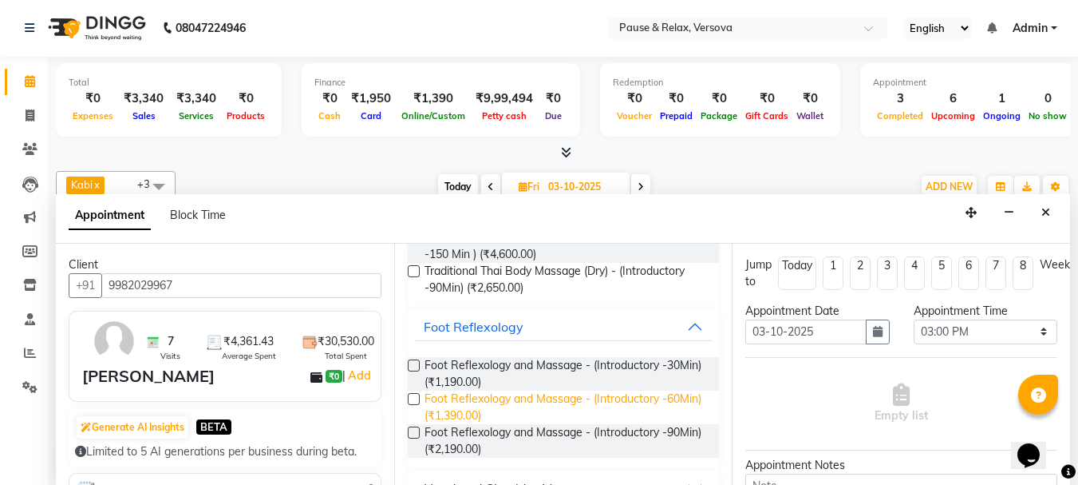
click at [630, 399] on span "Foot Reflexology and Massage - (Introductory -60Min) (₹1,390.00)" at bounding box center [566, 407] width 283 height 34
checkbox input "false"
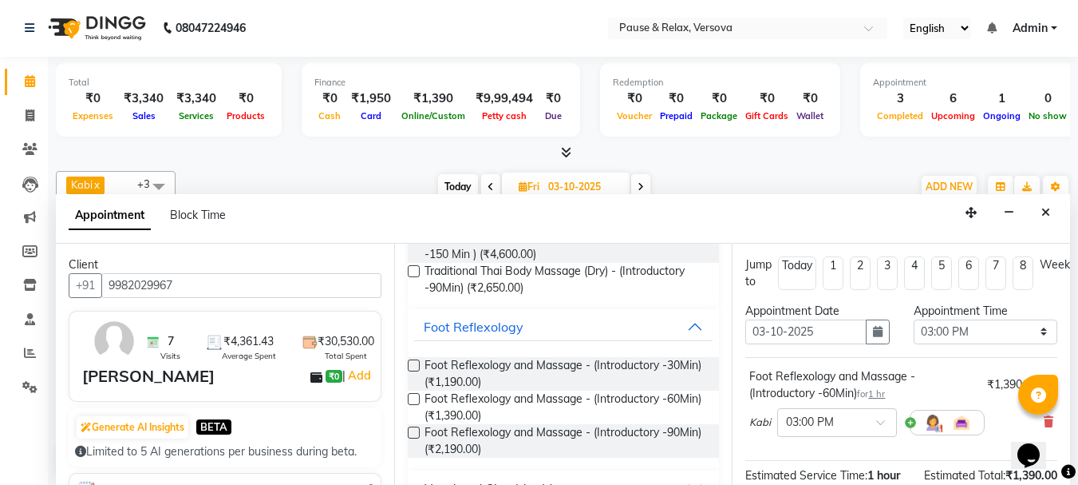
scroll to position [208, 0]
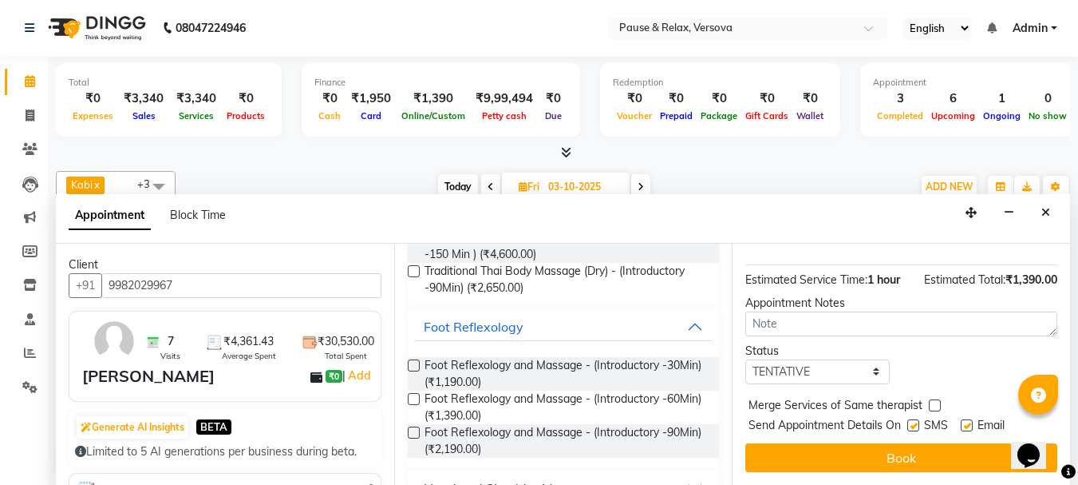
click at [971, 419] on label at bounding box center [967, 425] width 12 height 12
click at [971, 421] on input "checkbox" at bounding box center [966, 426] width 10 height 10
checkbox input "false"
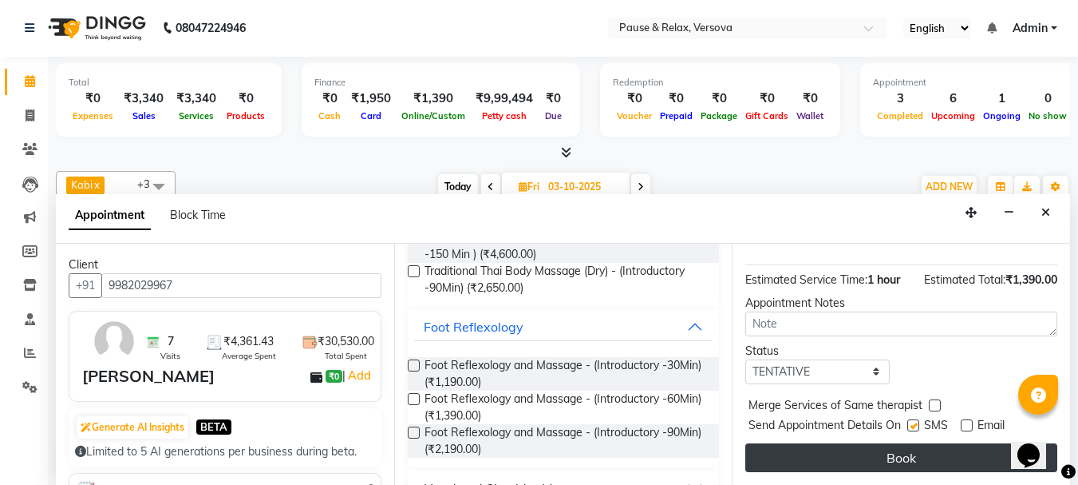
click at [971, 443] on button "Book" at bounding box center [902, 457] width 312 height 29
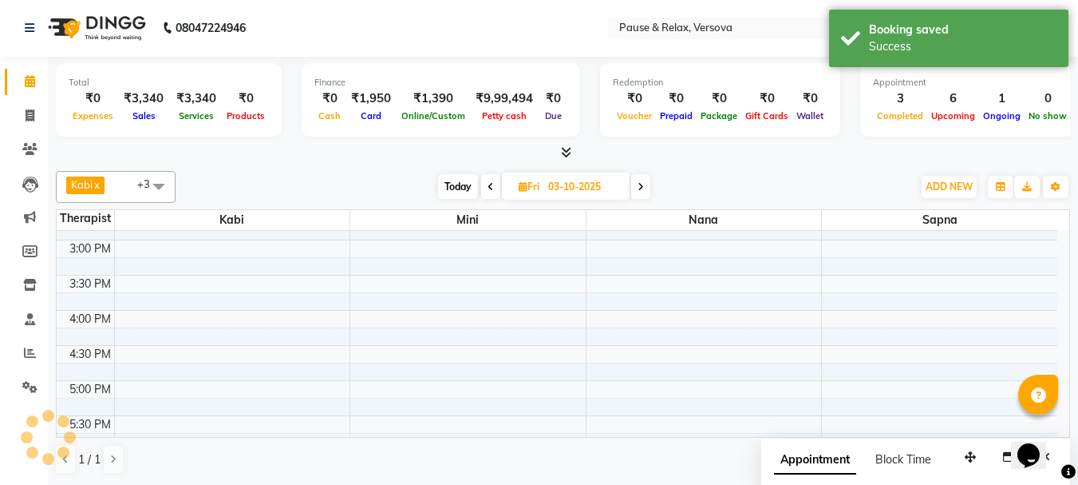
scroll to position [0, 0]
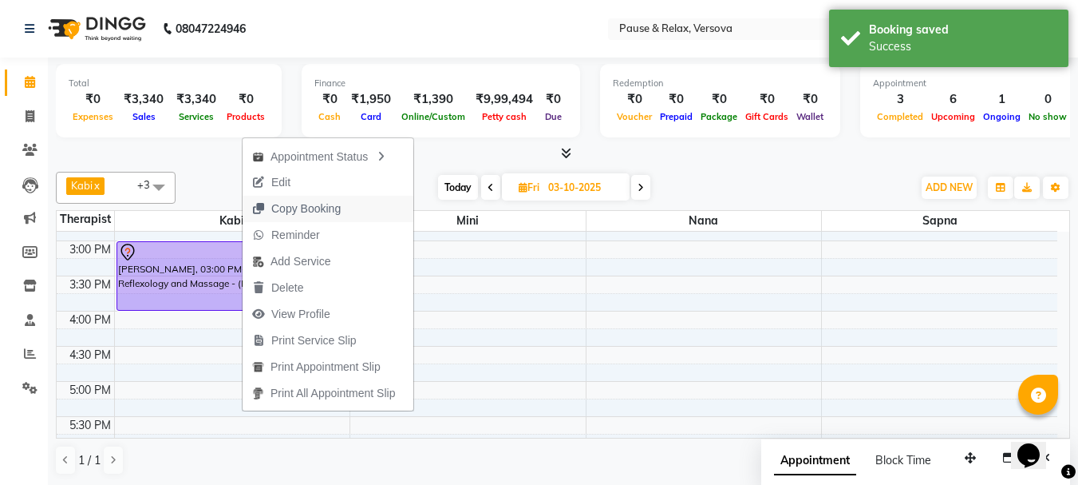
click at [299, 209] on span "Copy Booking" at bounding box center [305, 208] width 69 height 17
type textarea "JTdCJTIydXNlciUyMiUzQSU3QiUyMmlkJTIyJTNBMjEwNTM3NSUyQyUyMmZuYW1lJTIyJTNBJTIyVmF…"
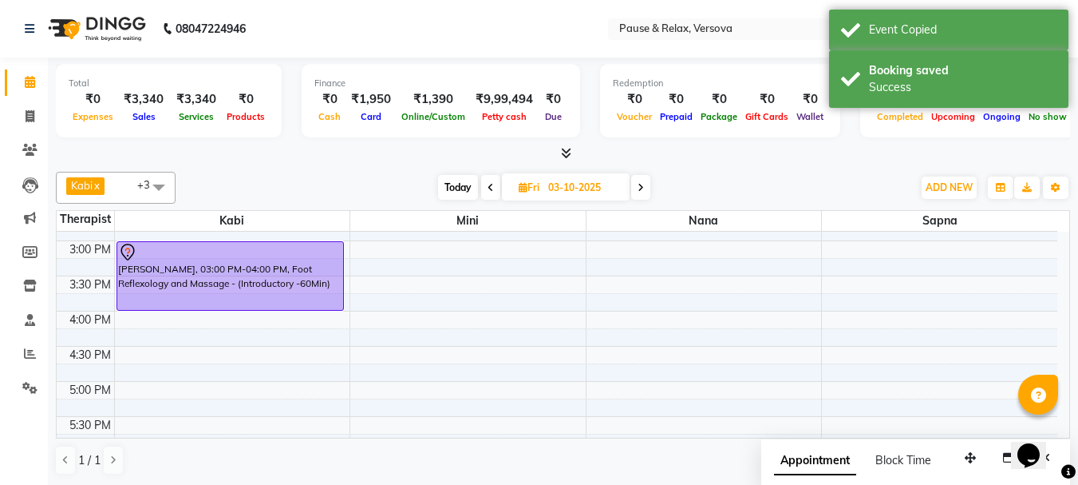
click at [435, 247] on div "11:00 AM 11:30 AM 12:00 PM 12:30 PM 1:00 PM 1:30 PM 2:00 PM 2:30 PM 3:00 PM 3:3…" at bounding box center [557, 346] width 1001 height 772
select select "92489"
select select "tentative"
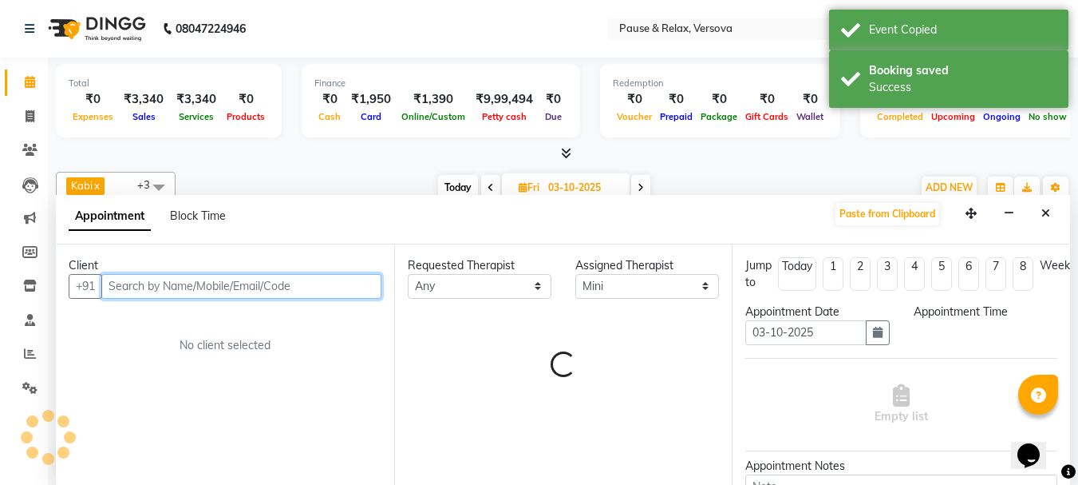
select select "900"
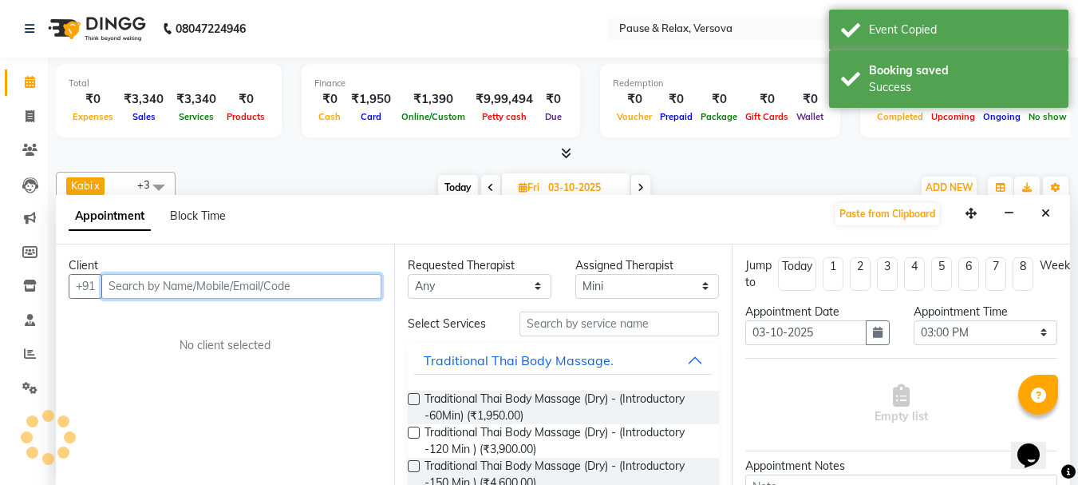
scroll to position [1, 0]
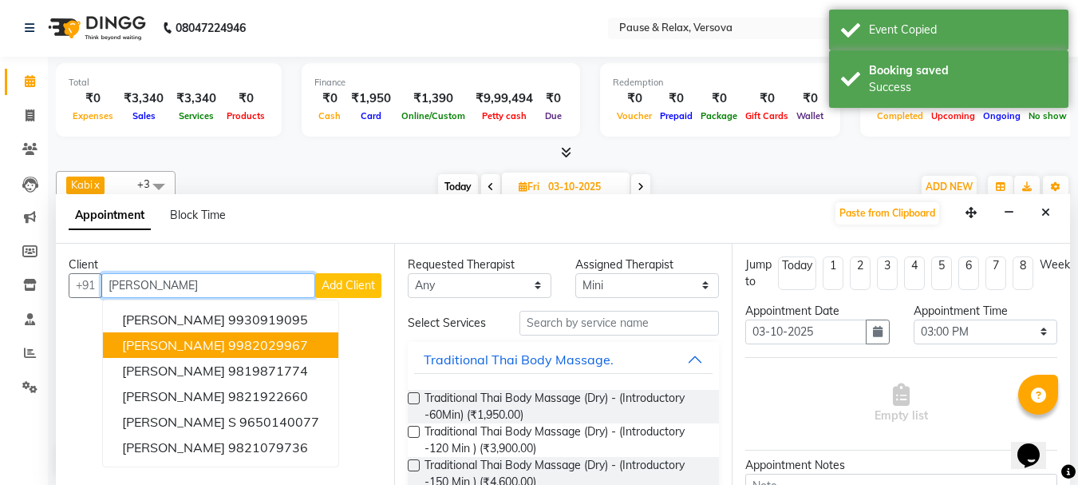
click at [287, 349] on ngb-highlight "9982029967" at bounding box center [268, 345] width 80 height 16
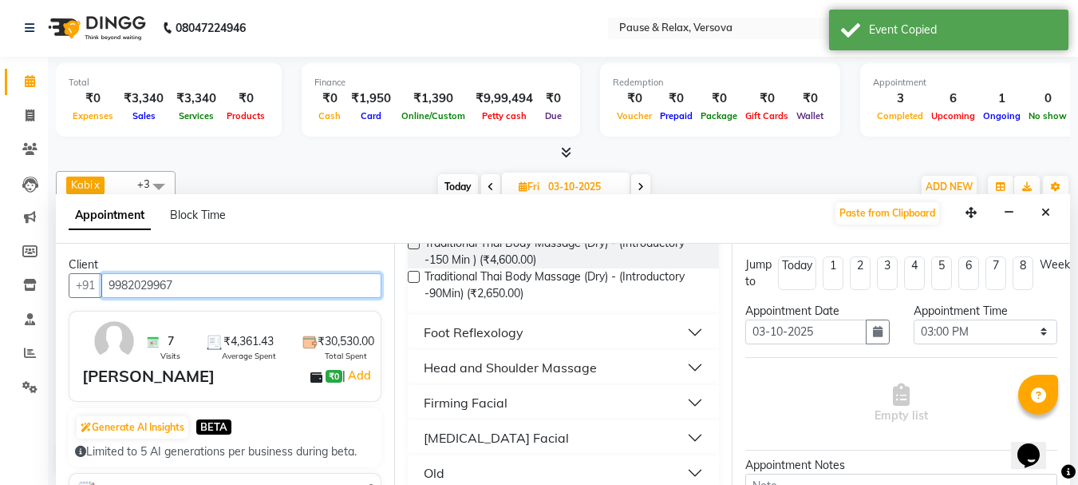
scroll to position [240, 0]
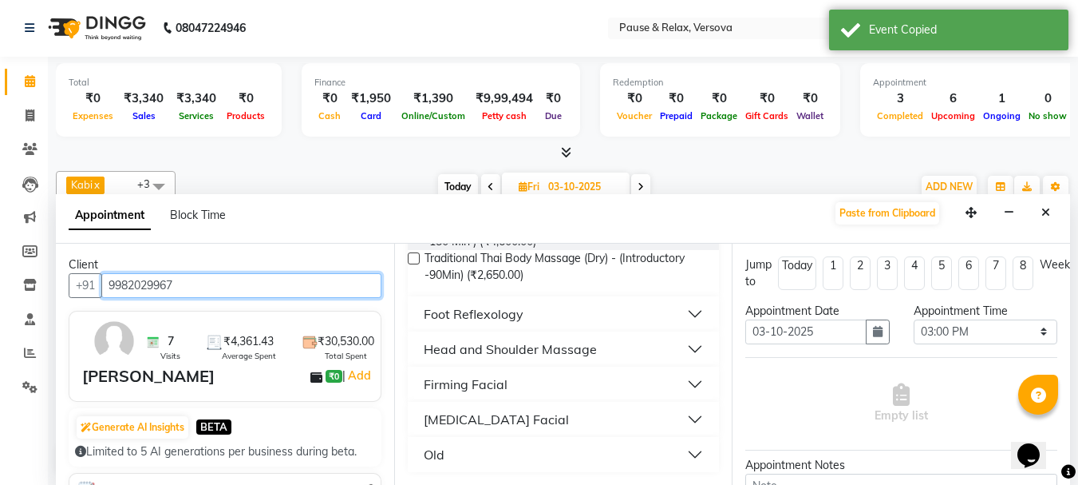
type input "9982029967"
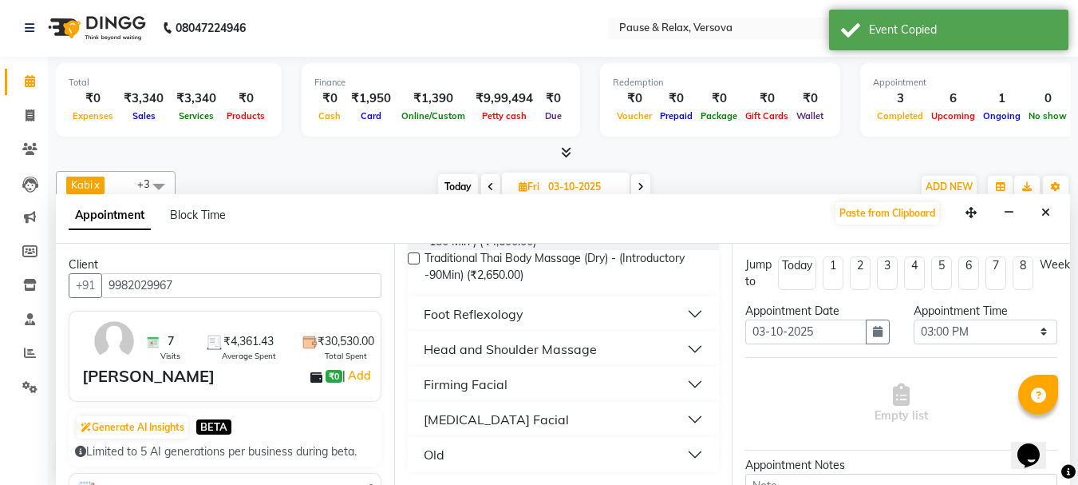
click at [679, 311] on button "Foot Reflexology" at bounding box center [563, 313] width 299 height 29
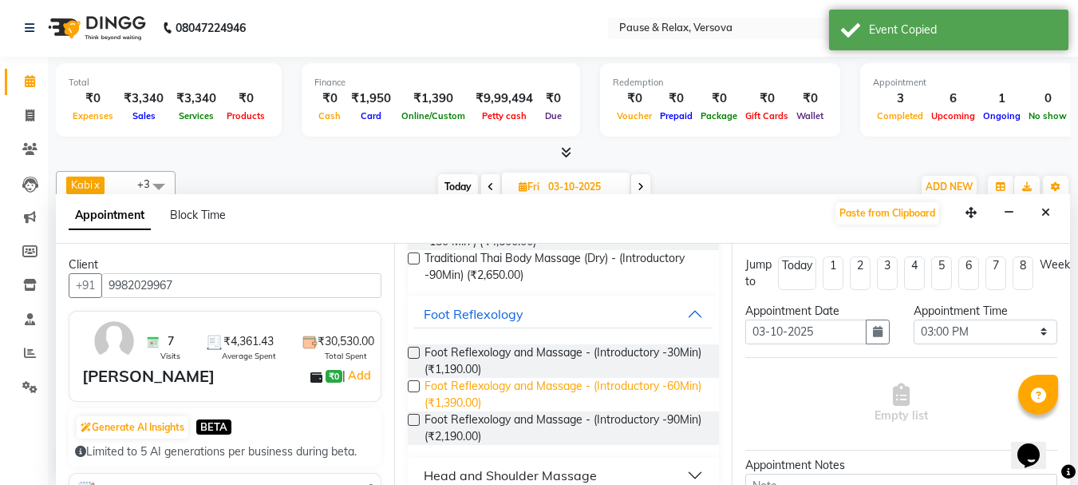
click at [614, 387] on span "Foot Reflexology and Massage - (Introductory -60Min) (₹1,390.00)" at bounding box center [566, 395] width 283 height 34
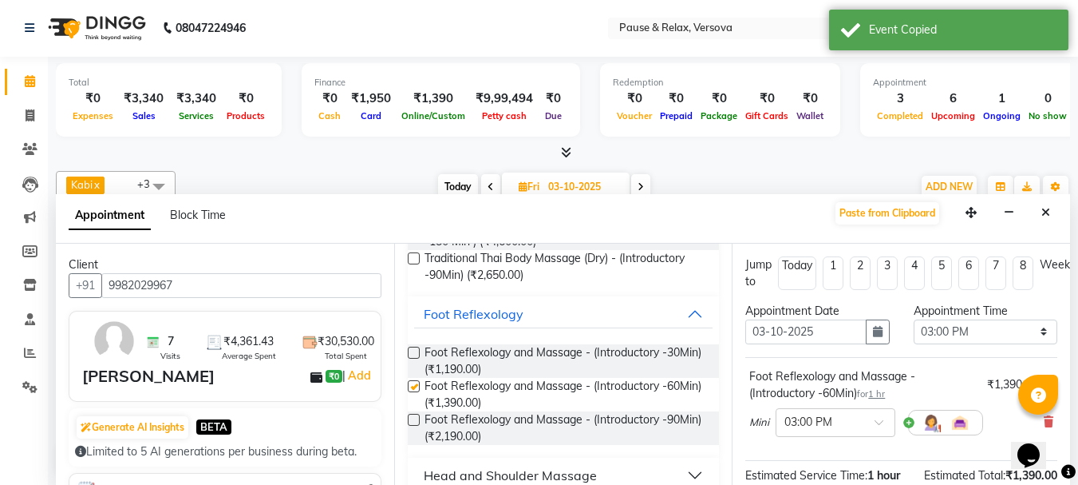
checkbox input "false"
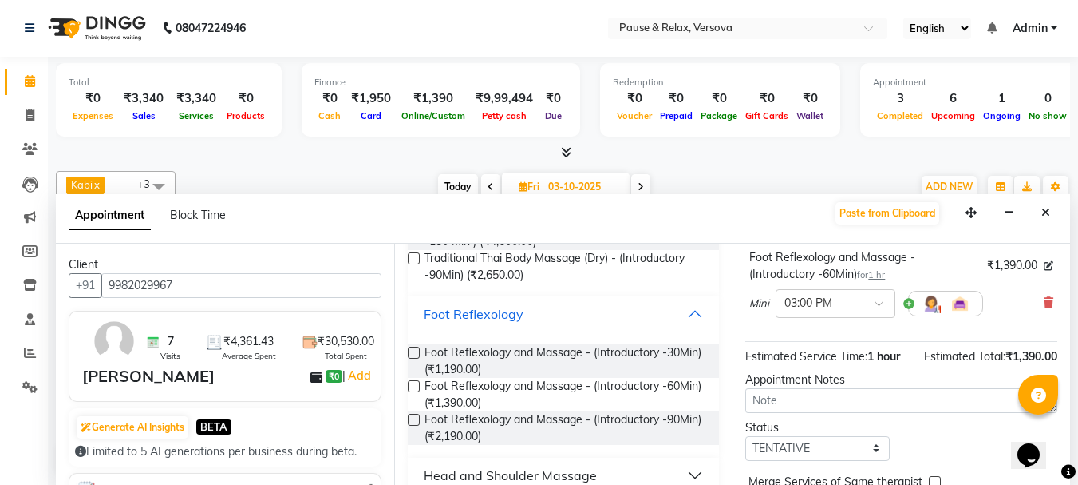
scroll to position [208, 0]
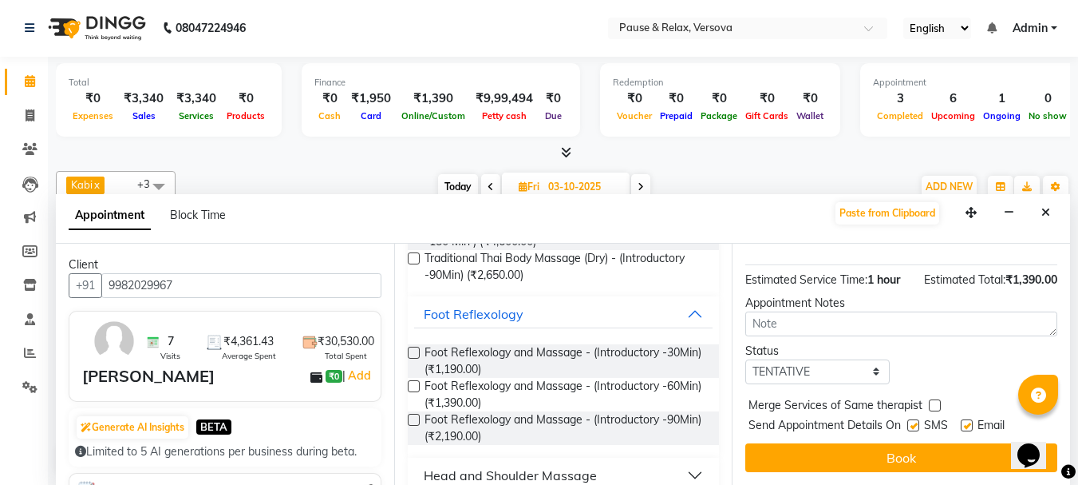
click at [963, 419] on label at bounding box center [967, 425] width 12 height 12
click at [963, 421] on input "checkbox" at bounding box center [966, 426] width 10 height 10
checkbox input "false"
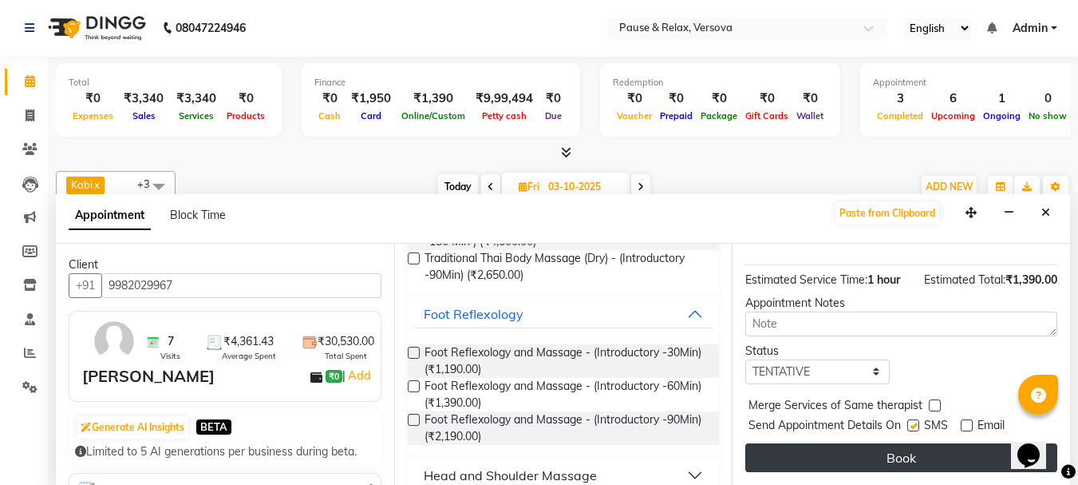
click at [951, 448] on button "Book" at bounding box center [902, 457] width 312 height 29
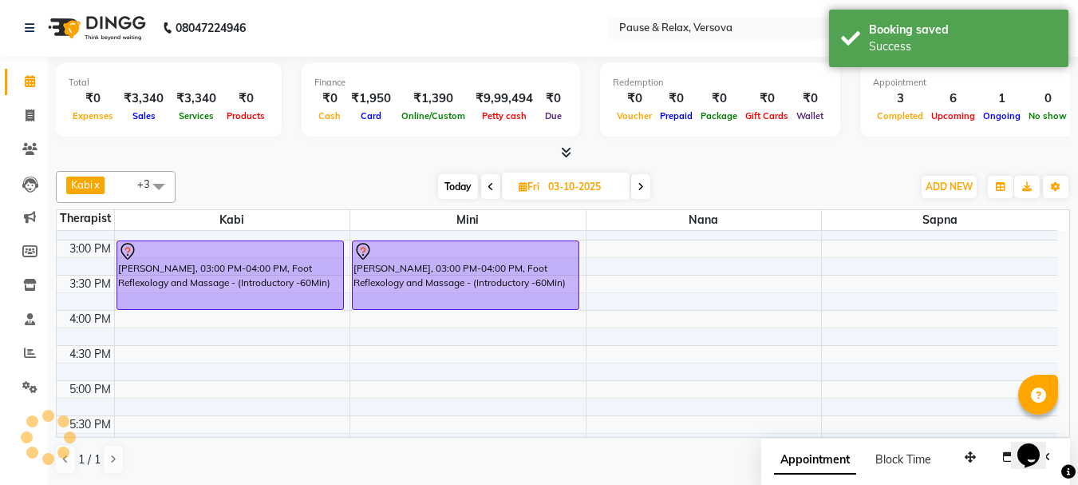
scroll to position [0, 0]
drag, startPoint x: 448, startPoint y: 184, endPoint x: 461, endPoint y: 192, distance: 16.2
click at [448, 184] on span "Today" at bounding box center [458, 187] width 40 height 25
type input "02-10-2025"
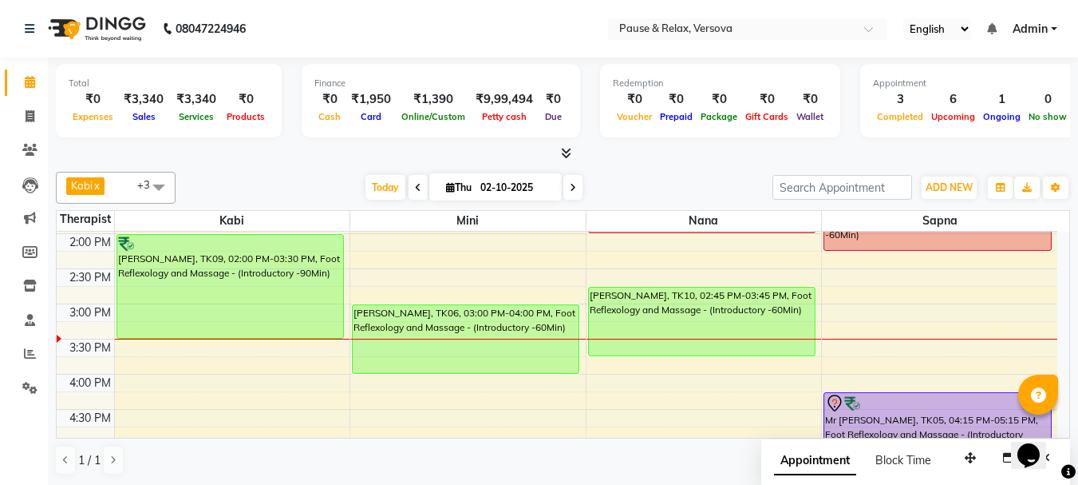
scroll to position [204, 0]
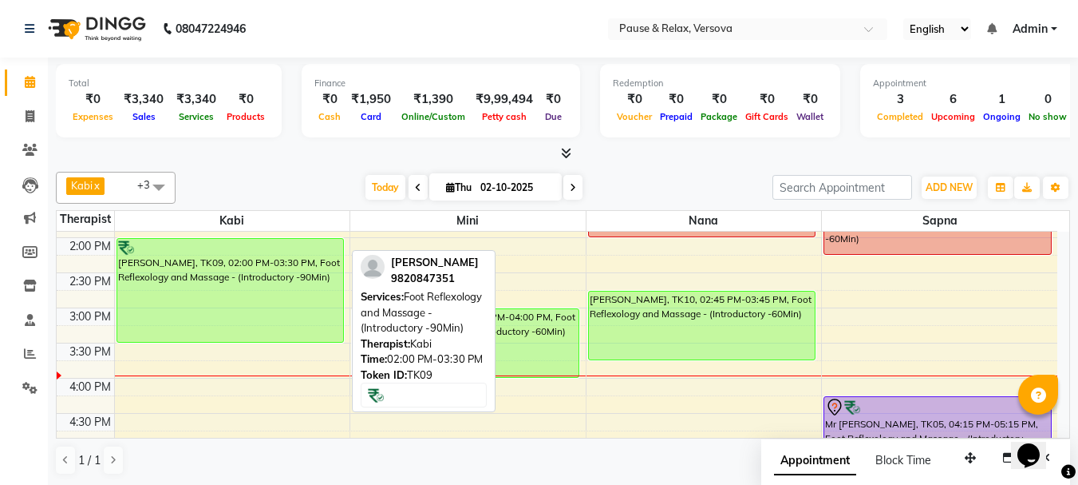
click at [196, 294] on div "[PERSON_NAME], TK09, 02:00 PM-03:30 PM, Foot Reflexology and Massage - (Introdu…" at bounding box center [230, 290] width 226 height 103
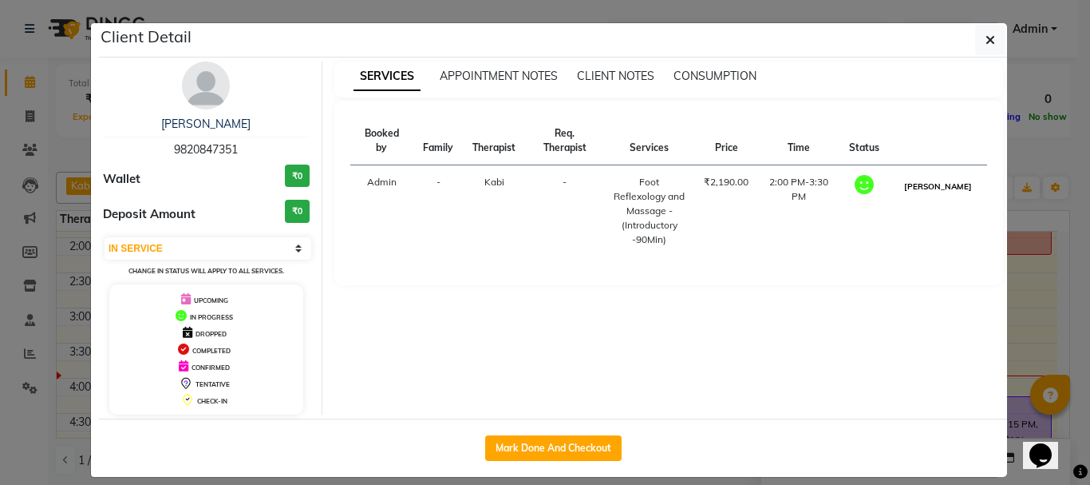
click at [936, 194] on button "[PERSON_NAME]" at bounding box center [938, 186] width 76 height 20
select select "3"
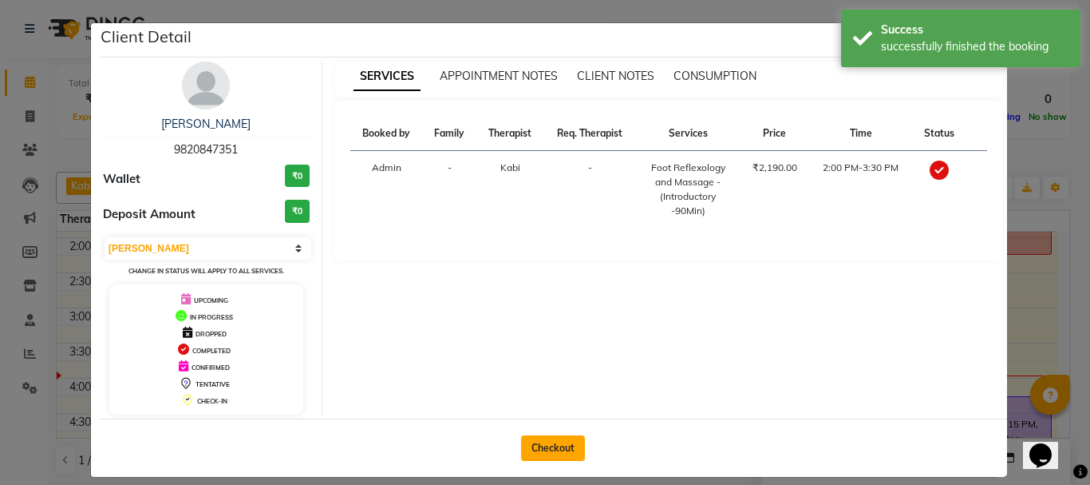
click at [558, 443] on button "Checkout" at bounding box center [553, 448] width 64 height 26
select select "6832"
select select "service"
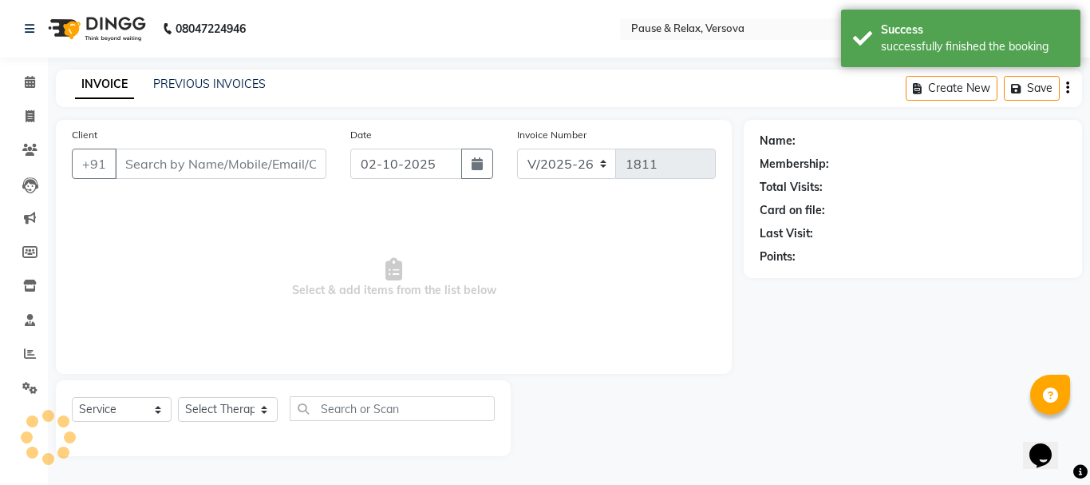
type input "9820847351"
select select "92319"
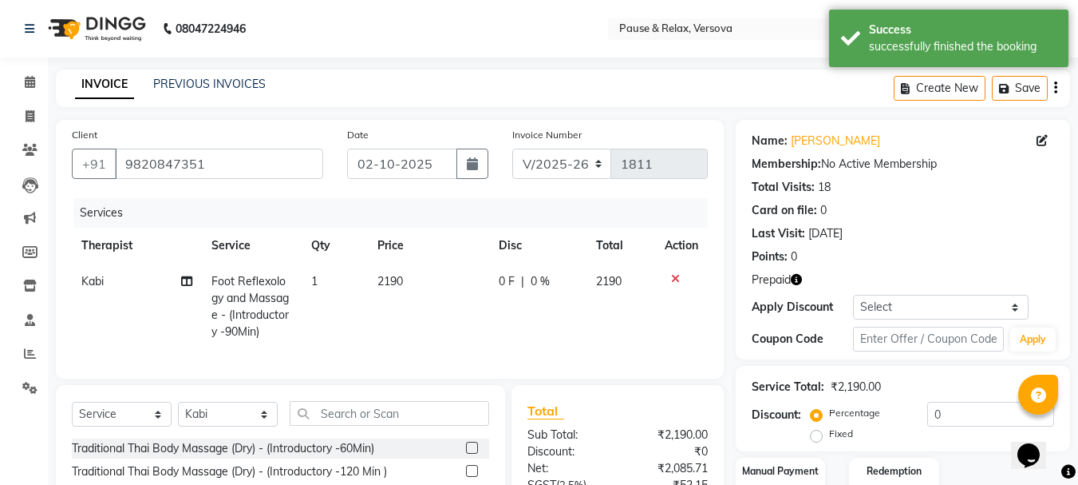
scroll to position [172, 0]
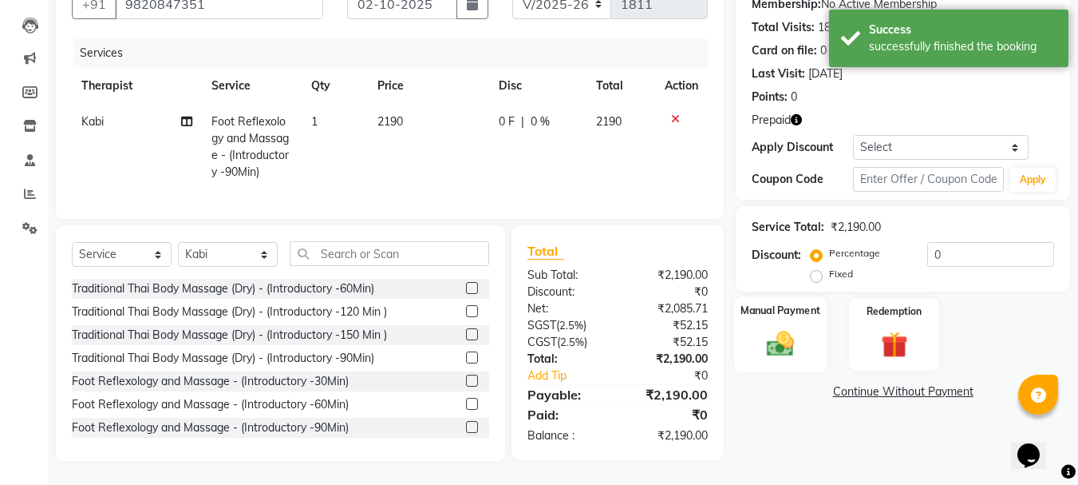
click at [789, 303] on label "Manual Payment" at bounding box center [781, 310] width 80 height 15
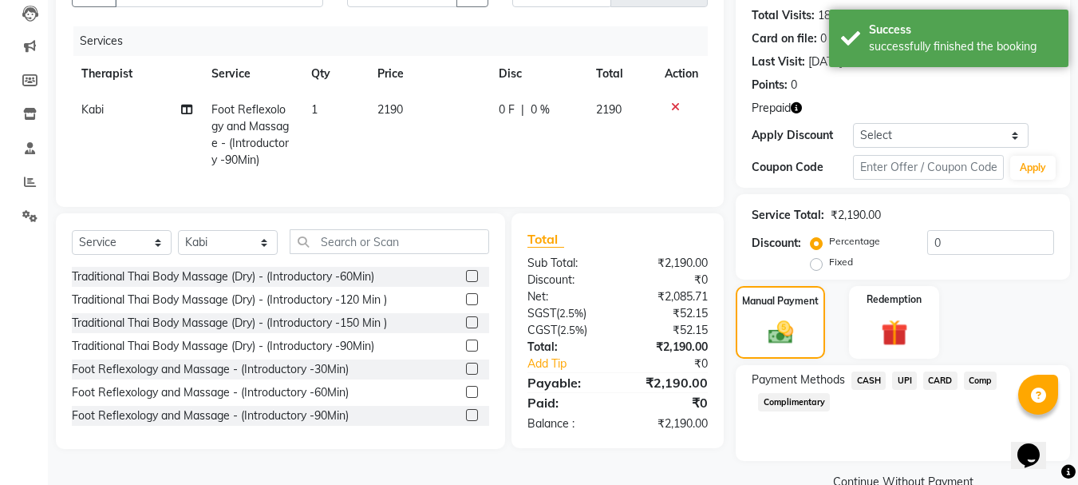
click at [831, 259] on label "Fixed" at bounding box center [841, 262] width 24 height 14
click at [825, 259] on input "Fixed" at bounding box center [819, 261] width 11 height 11
radio input "true"
click at [894, 299] on label "Redemption" at bounding box center [894, 298] width 57 height 15
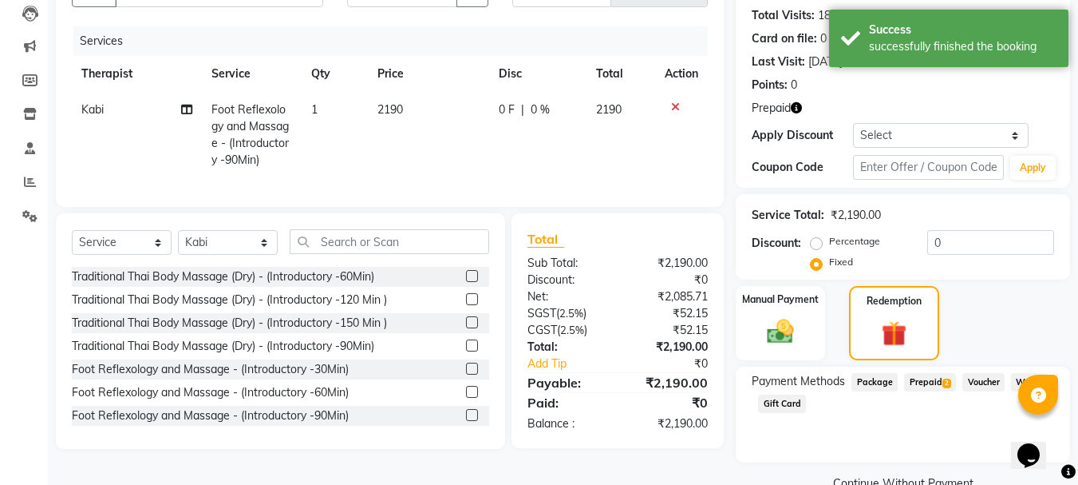
click at [924, 385] on span "Prepaid 2" at bounding box center [930, 382] width 52 height 18
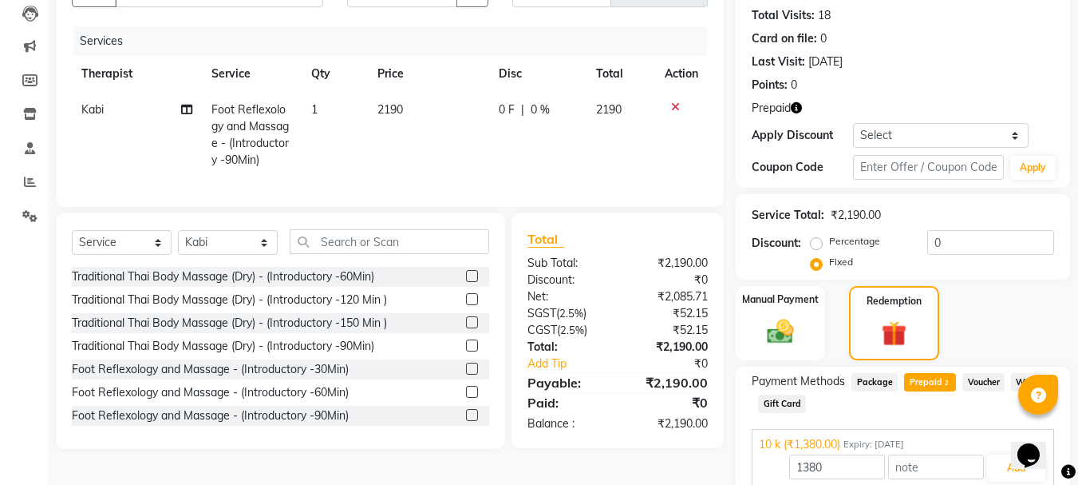
scroll to position [278, 0]
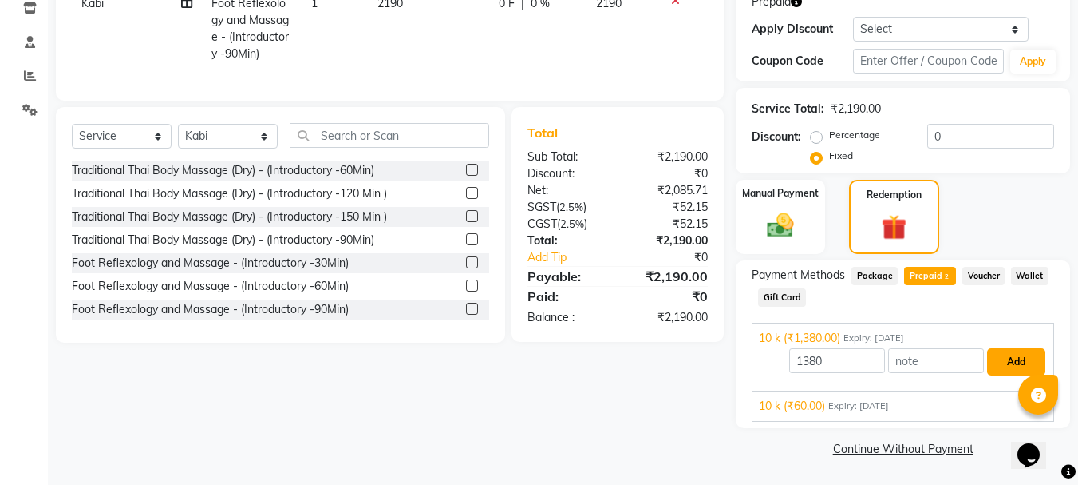
drag, startPoint x: 1005, startPoint y: 366, endPoint x: 1040, endPoint y: 380, distance: 37.9
click at [1004, 366] on button "Add" at bounding box center [1016, 361] width 58 height 27
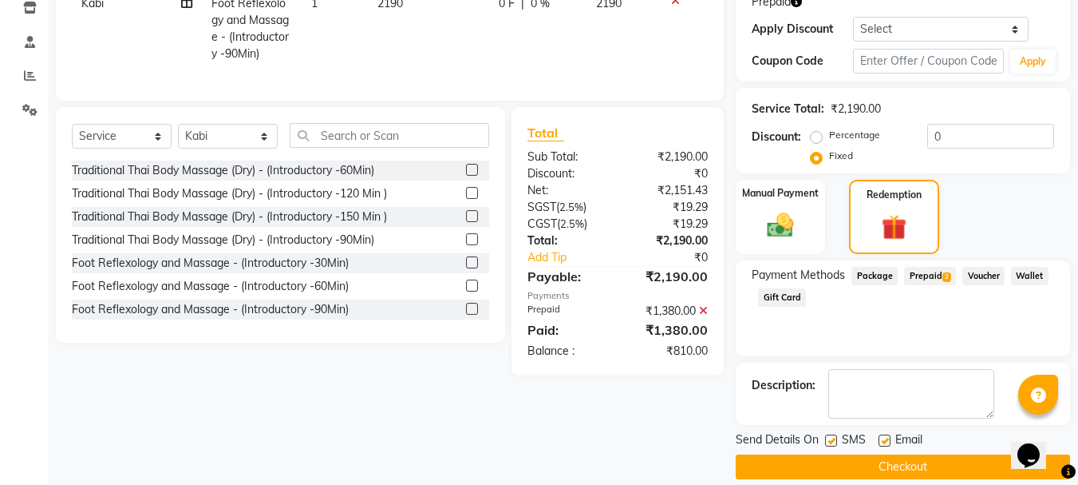
scroll to position [296, 0]
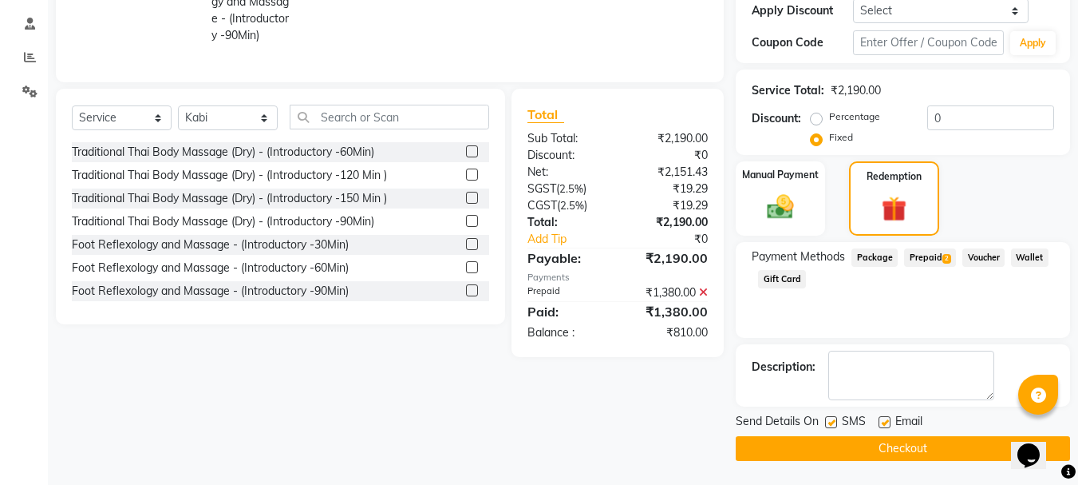
drag, startPoint x: 888, startPoint y: 418, endPoint x: 900, endPoint y: 437, distance: 22.2
click at [887, 419] on label at bounding box center [885, 422] width 12 height 12
click at [887, 419] on input "checkbox" at bounding box center [884, 422] width 10 height 10
checkbox input "false"
click at [905, 443] on button "Checkout" at bounding box center [903, 448] width 334 height 25
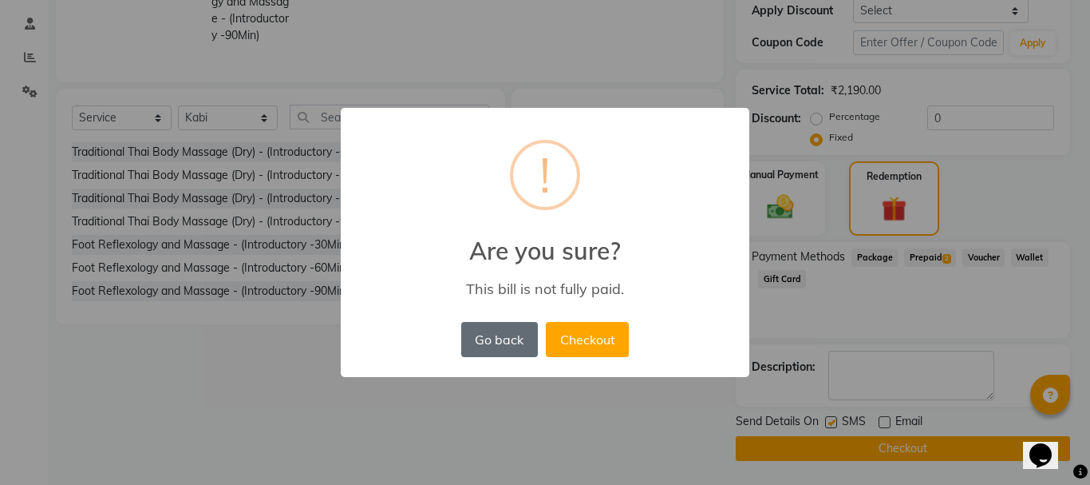
click at [492, 345] on button "Go back" at bounding box center [499, 339] width 77 height 35
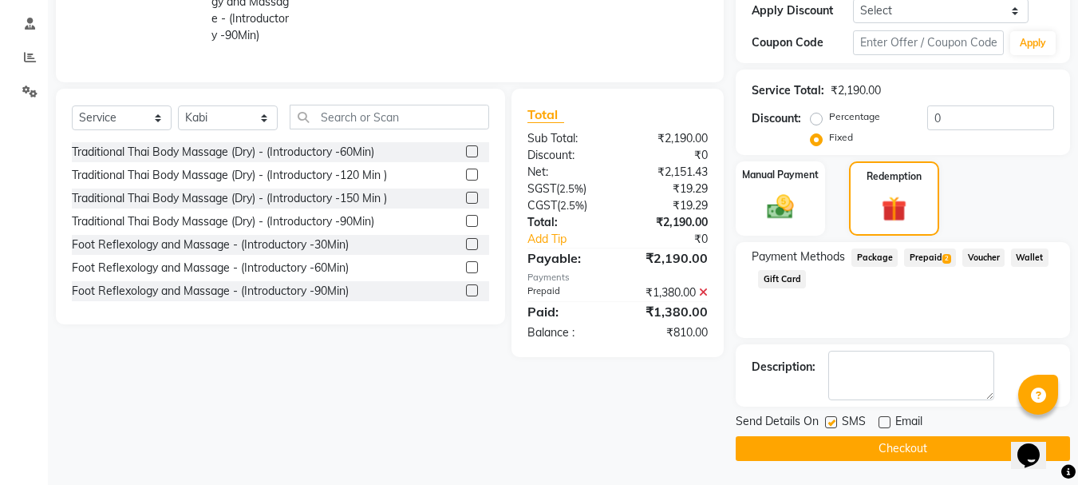
click at [899, 443] on button "Checkout" at bounding box center [903, 448] width 334 height 25
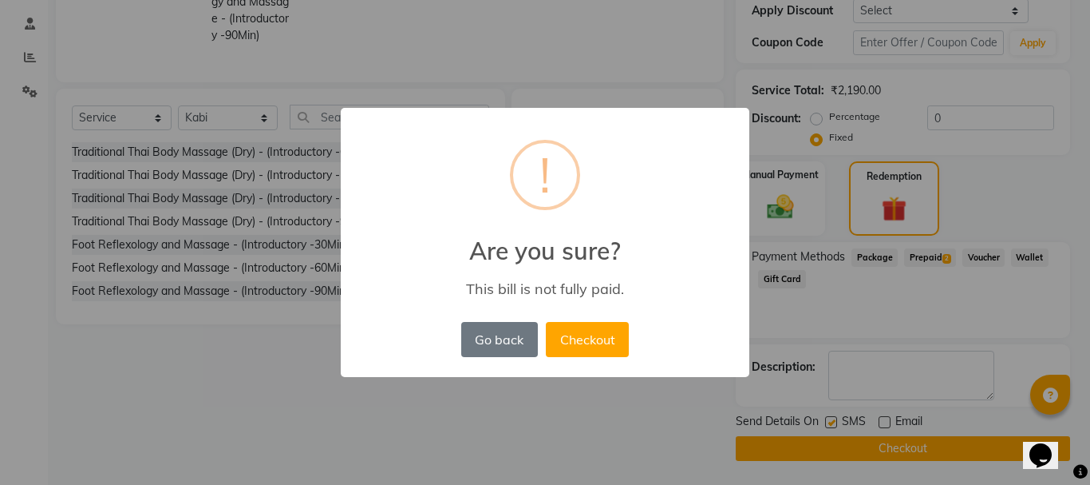
click at [613, 346] on button "Checkout" at bounding box center [587, 339] width 83 height 35
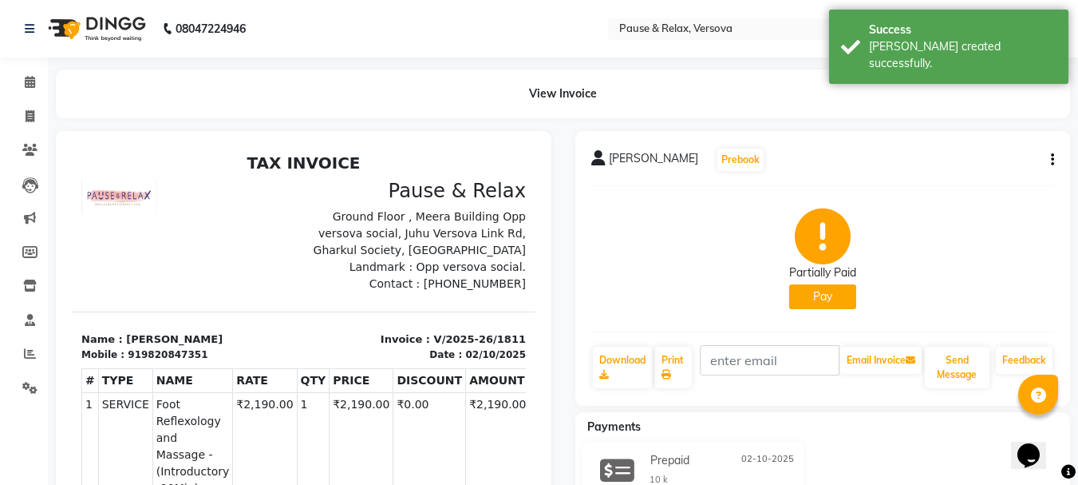
click at [817, 303] on button "Pay" at bounding box center [822, 296] width 67 height 25
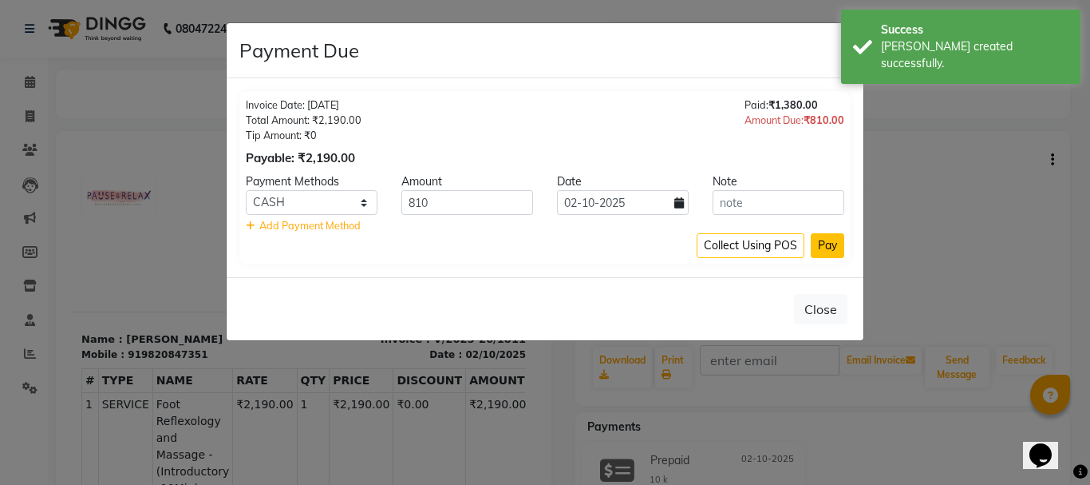
click at [829, 241] on button "Pay" at bounding box center [828, 245] width 34 height 25
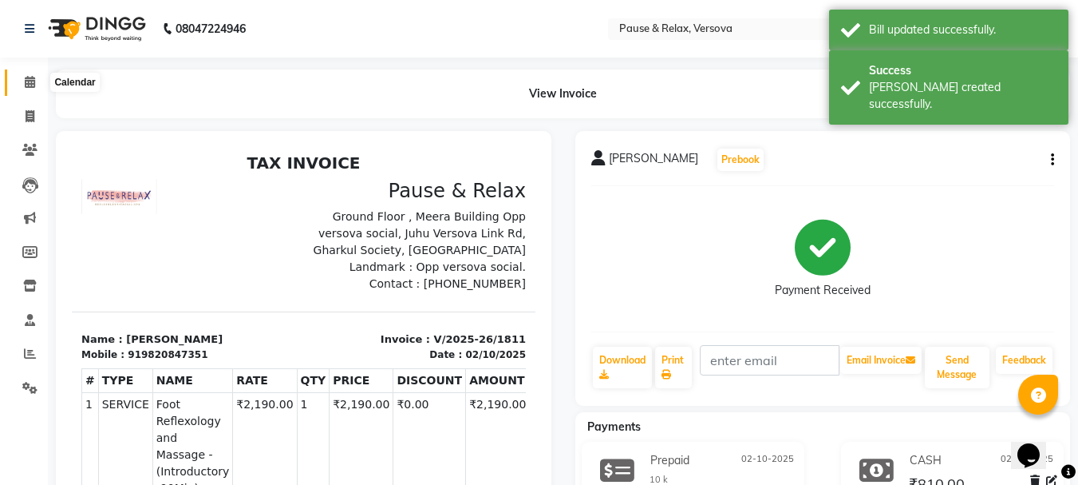
click at [29, 86] on icon at bounding box center [30, 82] width 10 height 12
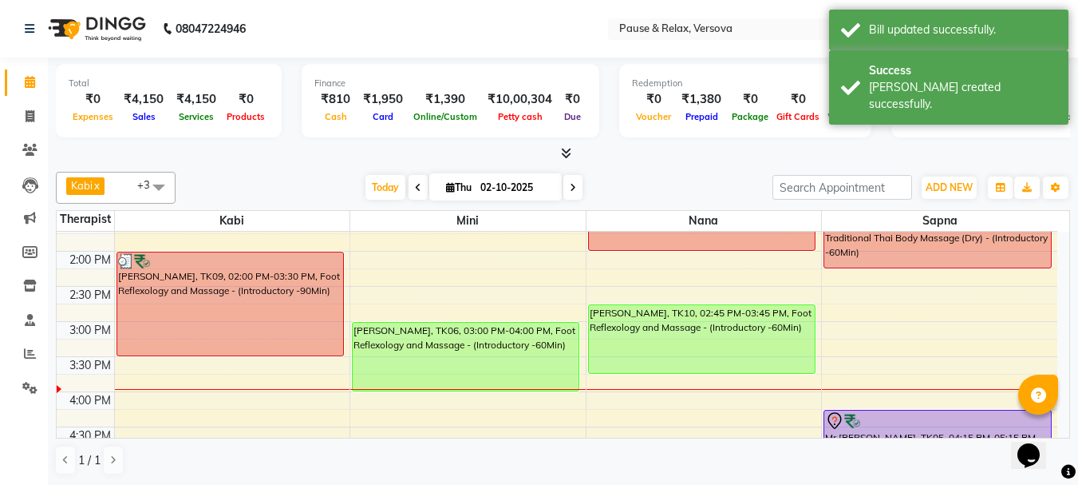
scroll to position [226, 0]
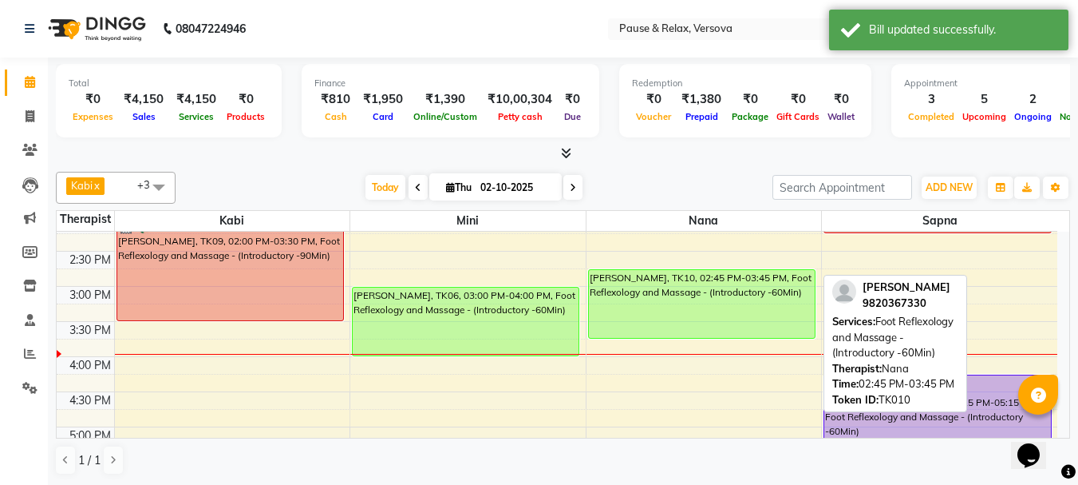
click at [702, 302] on div "[PERSON_NAME], TK10, 02:45 PM-03:45 PM, Foot Reflexology and Massage - (Introdu…" at bounding box center [702, 304] width 226 height 68
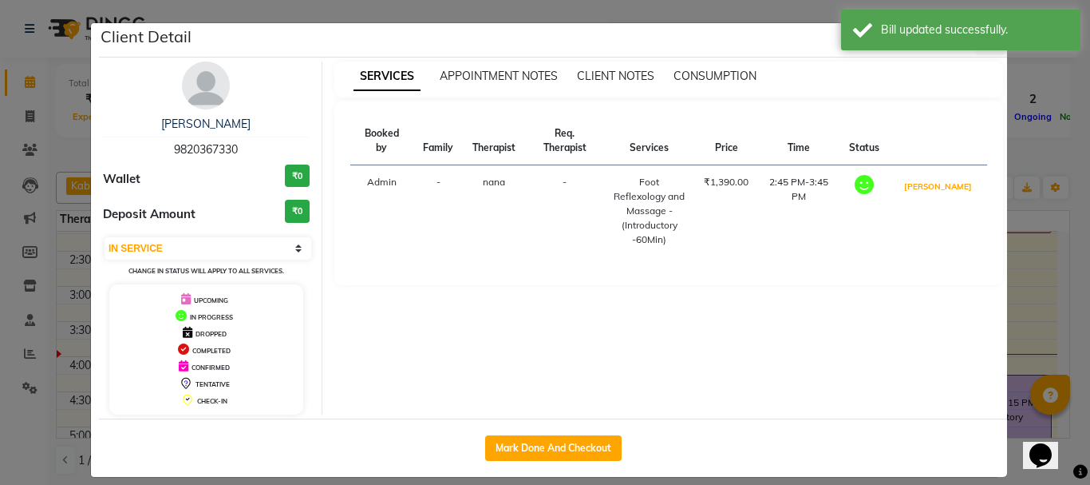
drag, startPoint x: 941, startPoint y: 189, endPoint x: 922, endPoint y: 208, distance: 27.1
click at [942, 191] on button "[PERSON_NAME]" at bounding box center [938, 186] width 76 height 20
select select "3"
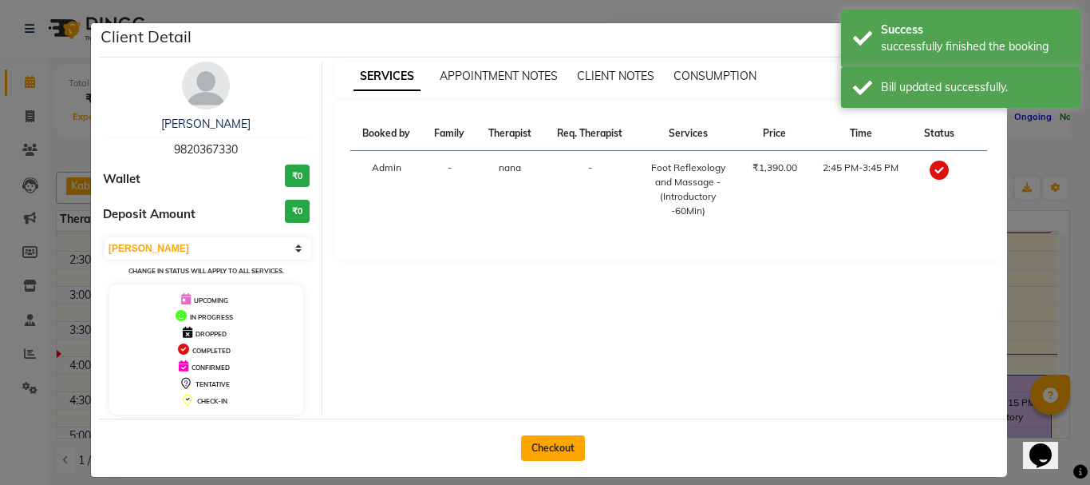
click at [550, 445] on button "Checkout" at bounding box center [553, 448] width 64 height 26
select select "service"
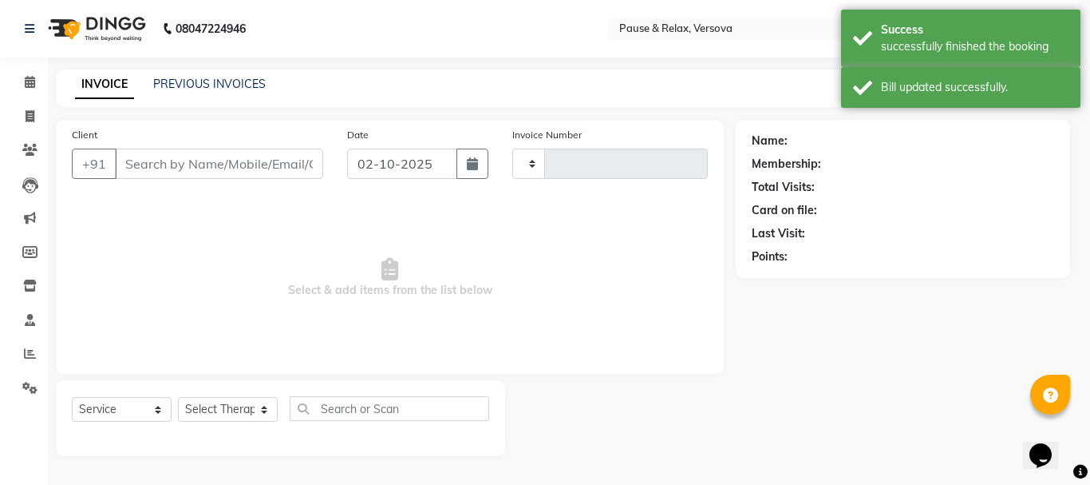
type input "1812"
select select "6832"
type input "9820367330"
select select "92407"
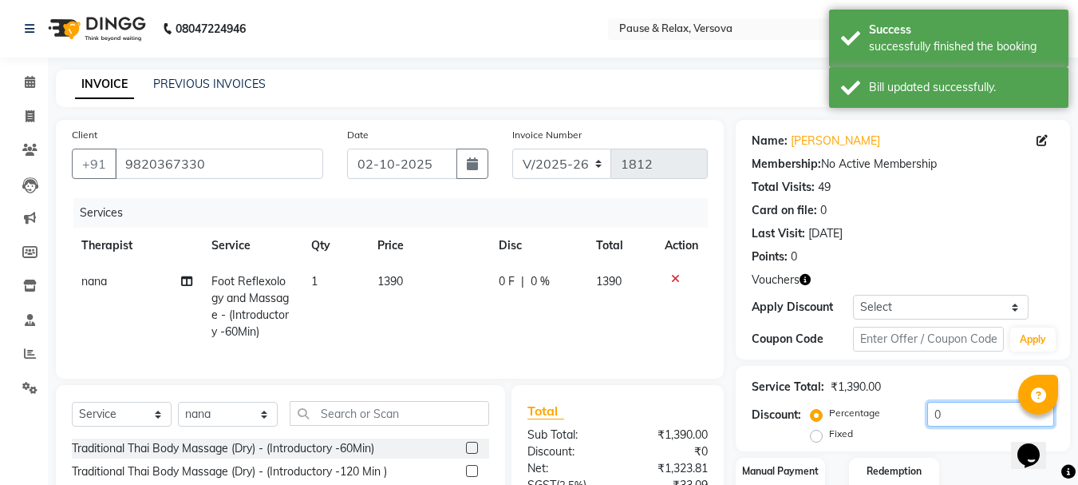
click at [951, 413] on input "0" at bounding box center [991, 414] width 127 height 25
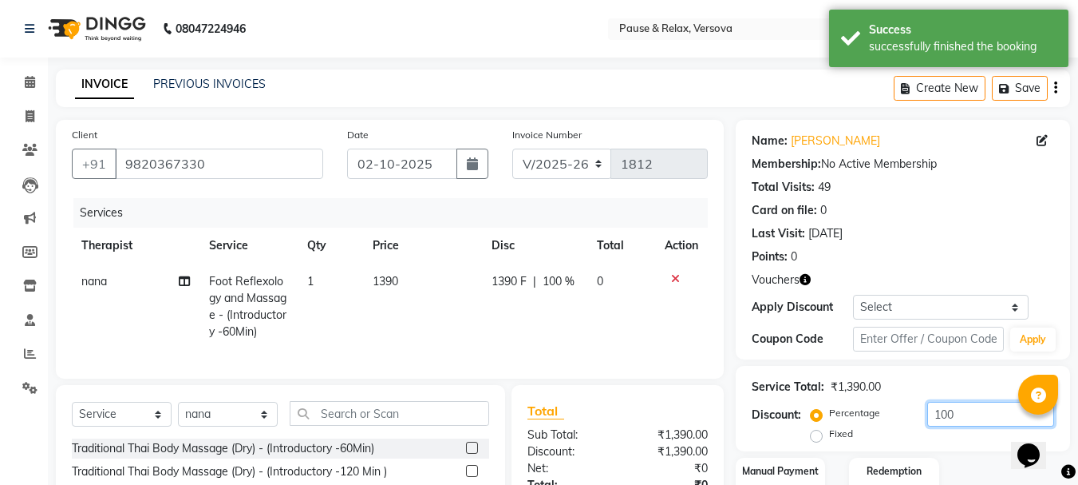
scroll to position [172, 0]
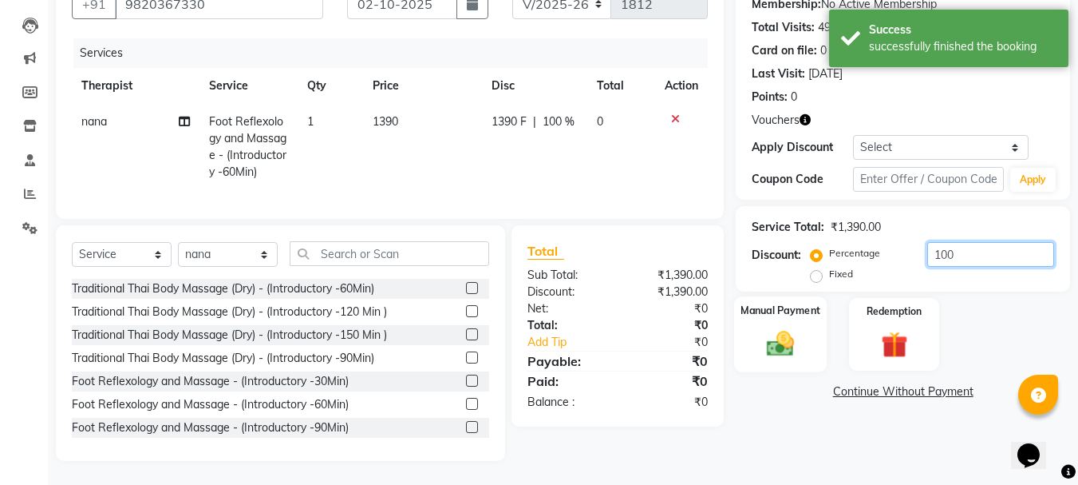
type input "100"
click at [782, 313] on div "Manual Payment" at bounding box center [780, 334] width 93 height 76
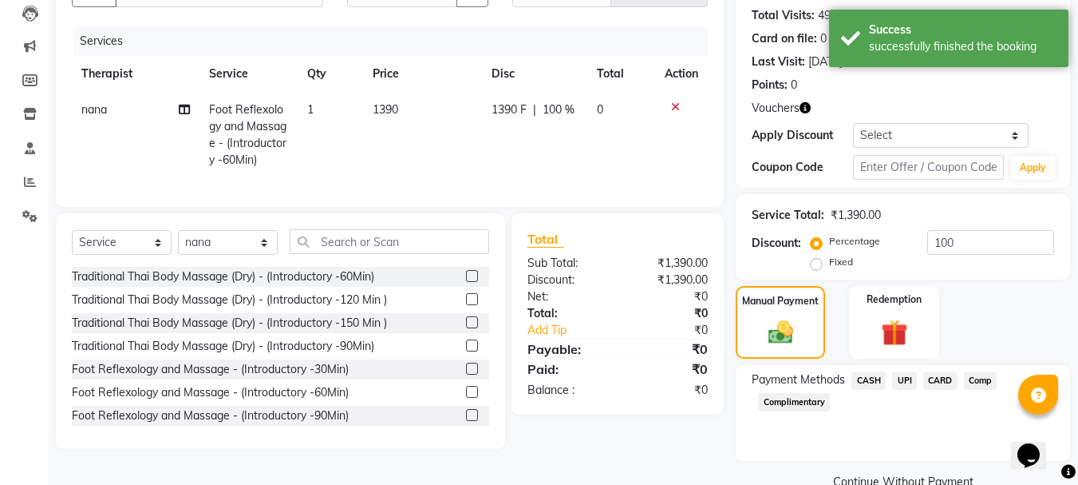
click at [872, 384] on span "CASH" at bounding box center [869, 380] width 34 height 18
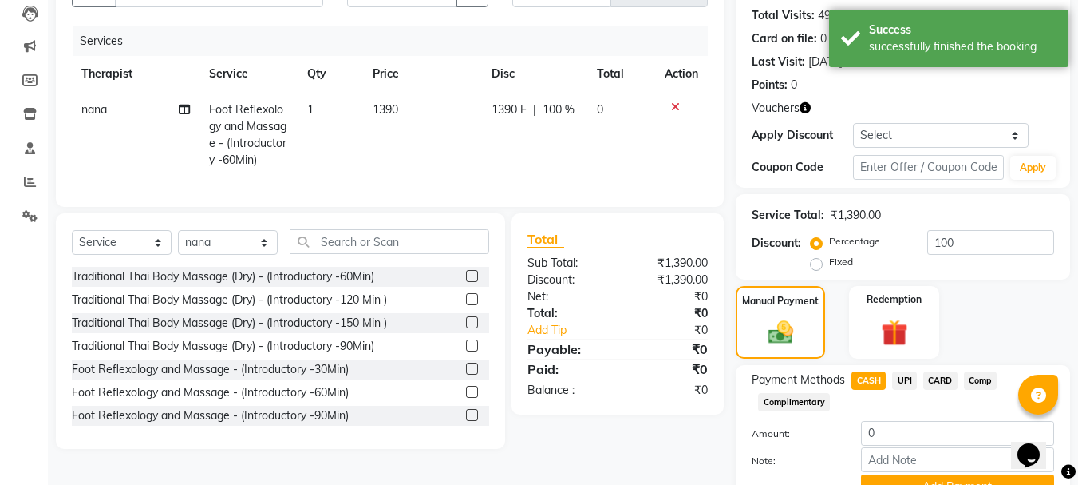
drag, startPoint x: 1078, startPoint y: 382, endPoint x: 1084, endPoint y: 472, distance: 89.6
click at [1078, 313] on html "08047224946 Select Location × Pause & Relax, Versova English ENGLISH Español ال…" at bounding box center [539, 70] width 1078 height 485
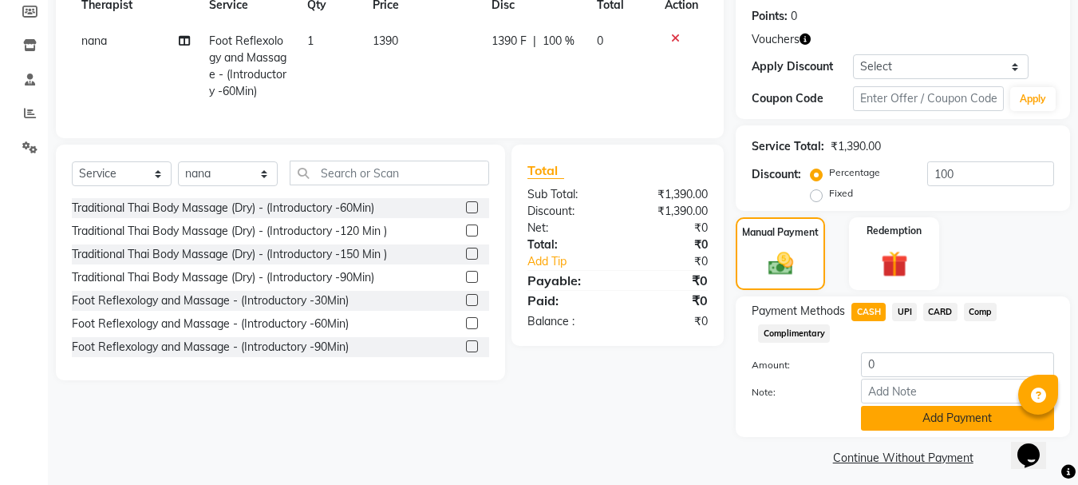
scroll to position [249, 0]
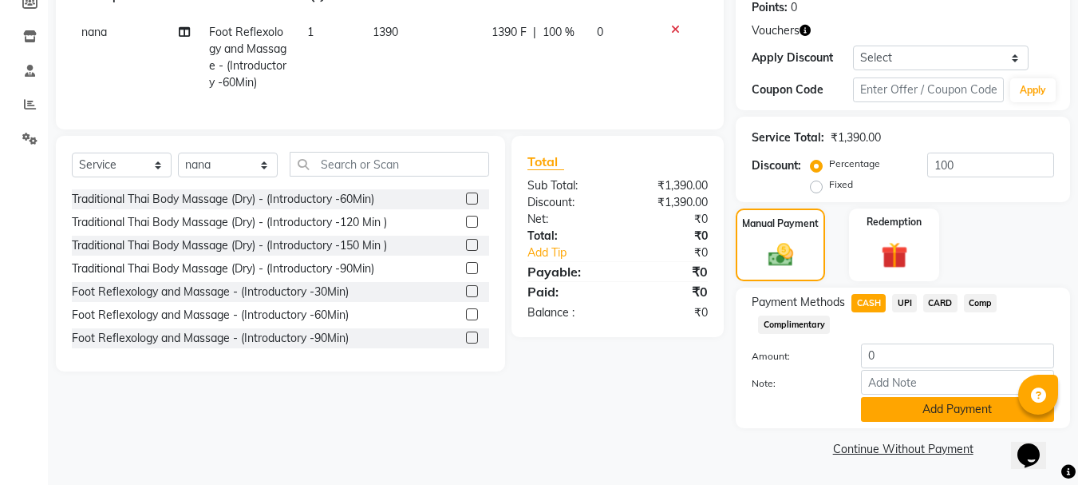
click at [939, 406] on button "Add Payment" at bounding box center [957, 409] width 193 height 25
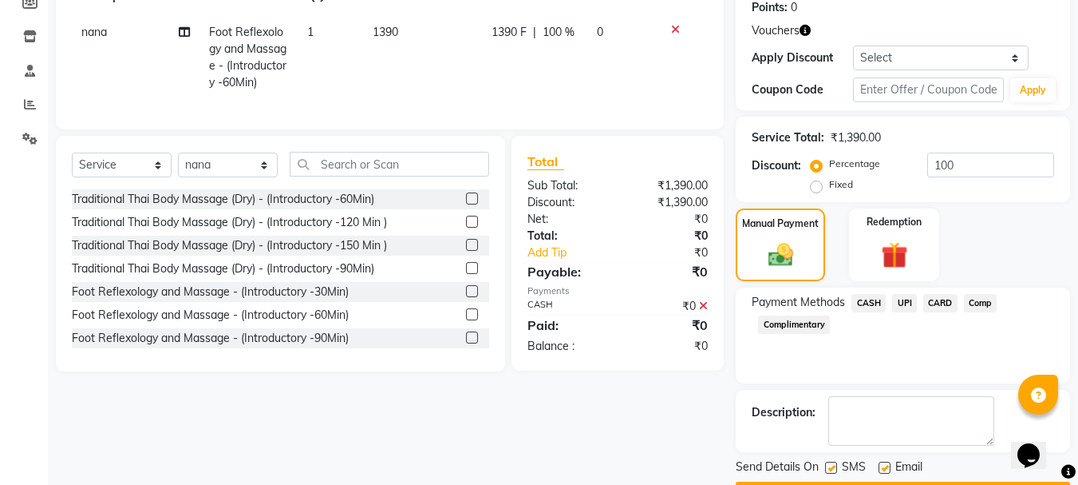
scroll to position [295, 0]
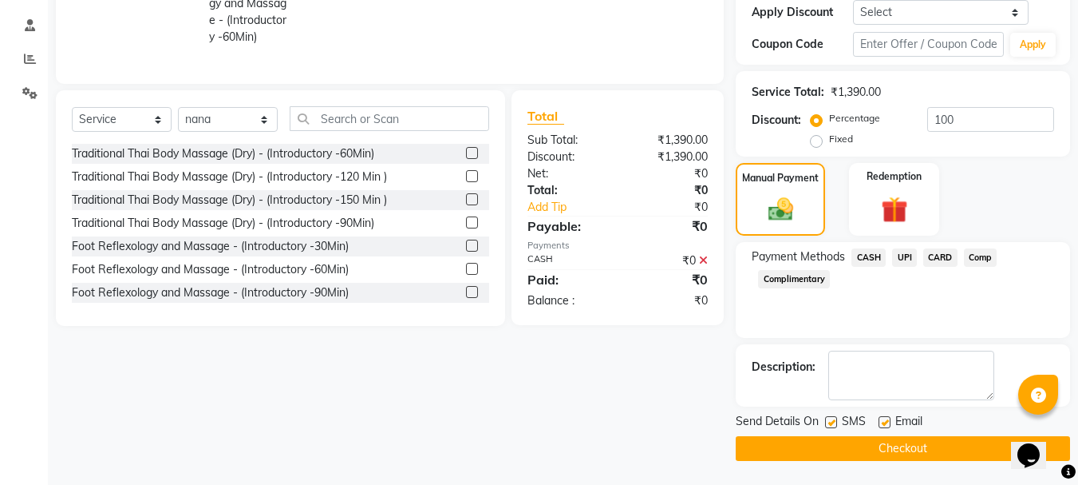
drag, startPoint x: 694, startPoint y: 381, endPoint x: 742, endPoint y: 408, distance: 54.4
click at [695, 381] on div "Client [PHONE_NUMBER] Date [DATE] Invoice Number V/2025 V/[PHONE_NUMBER] Servic…" at bounding box center [390, 142] width 692 height 635
click at [879, 421] on label at bounding box center [885, 422] width 12 height 12
click at [879, 421] on input "checkbox" at bounding box center [884, 422] width 10 height 10
checkbox input "false"
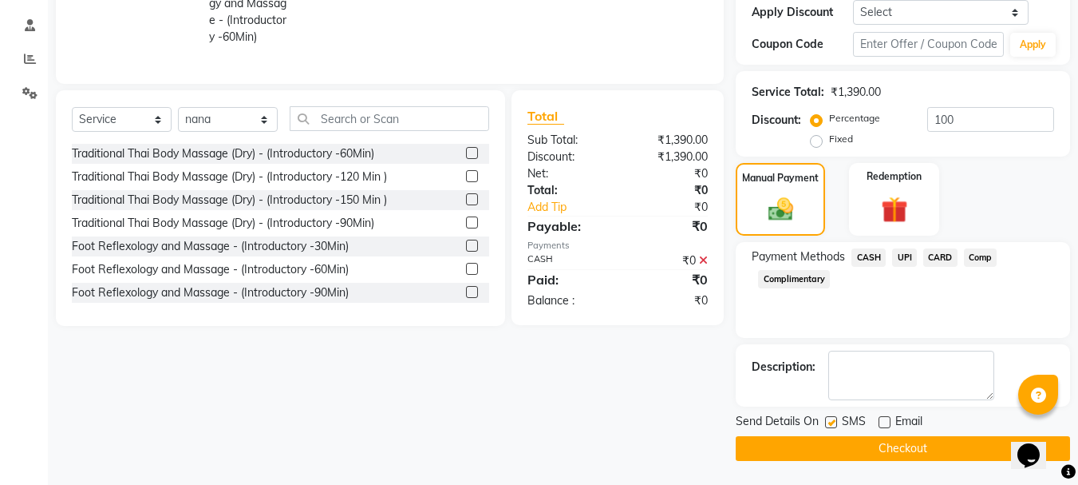
click at [900, 448] on button "Checkout" at bounding box center [903, 448] width 334 height 25
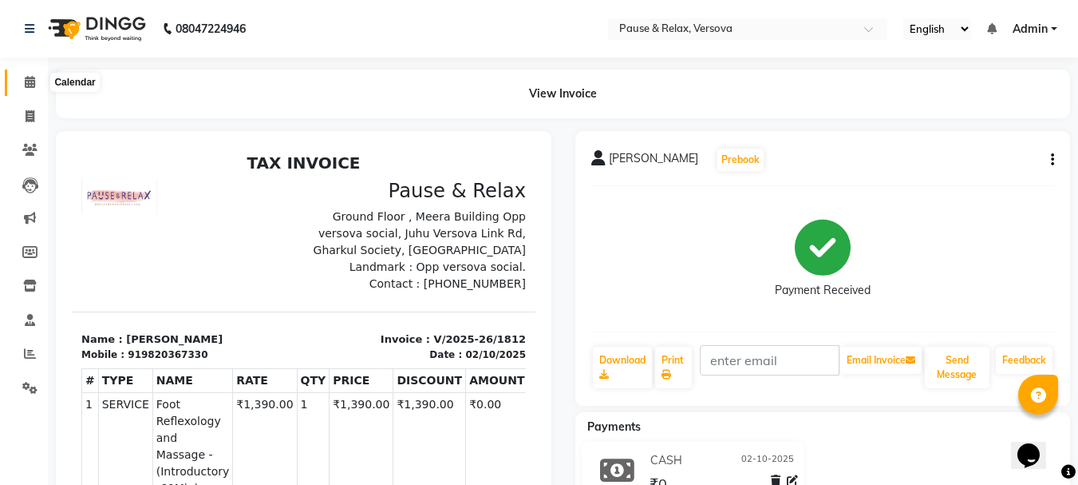
click at [30, 80] on icon at bounding box center [30, 82] width 10 height 12
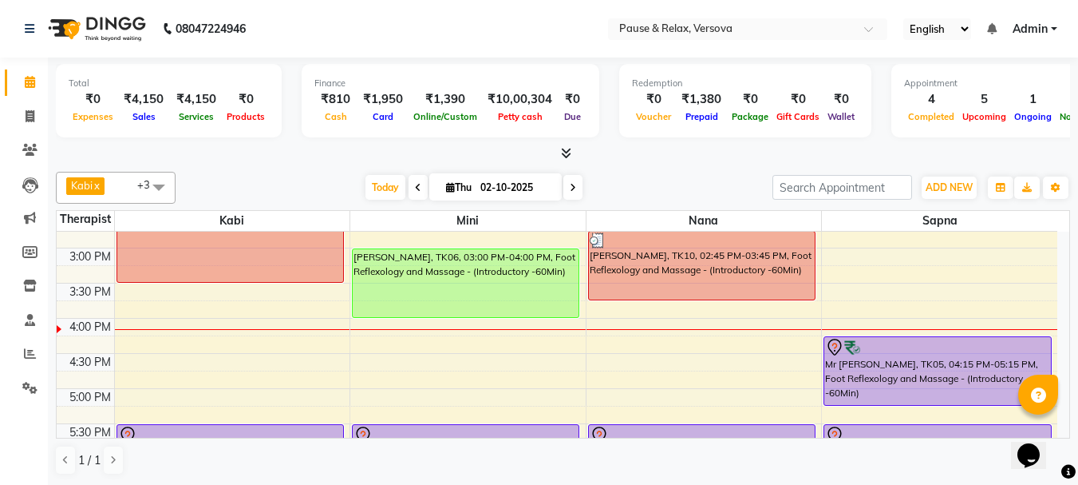
scroll to position [219, 0]
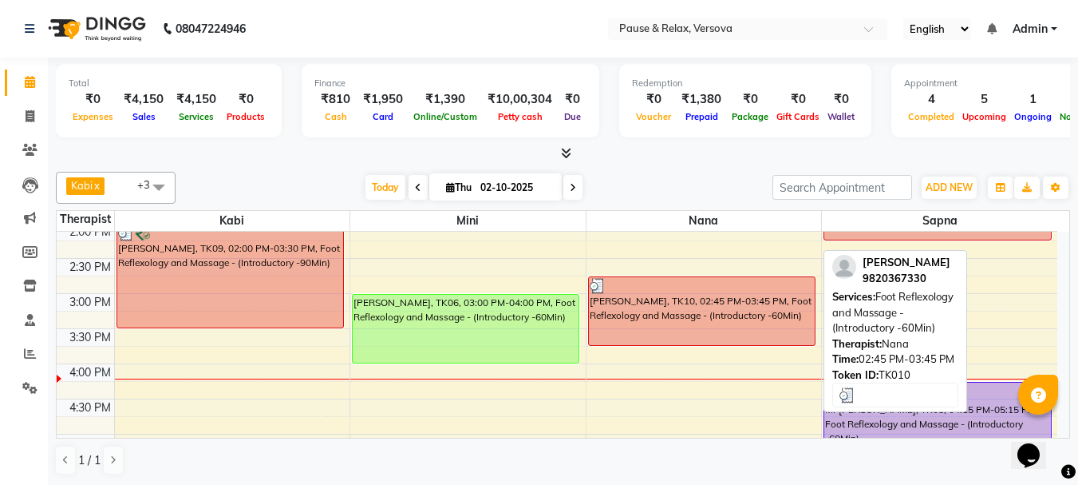
click at [737, 318] on div "[PERSON_NAME], TK10, 02:45 PM-03:45 PM, Foot Reflexology and Massage - (Introdu…" at bounding box center [702, 311] width 226 height 68
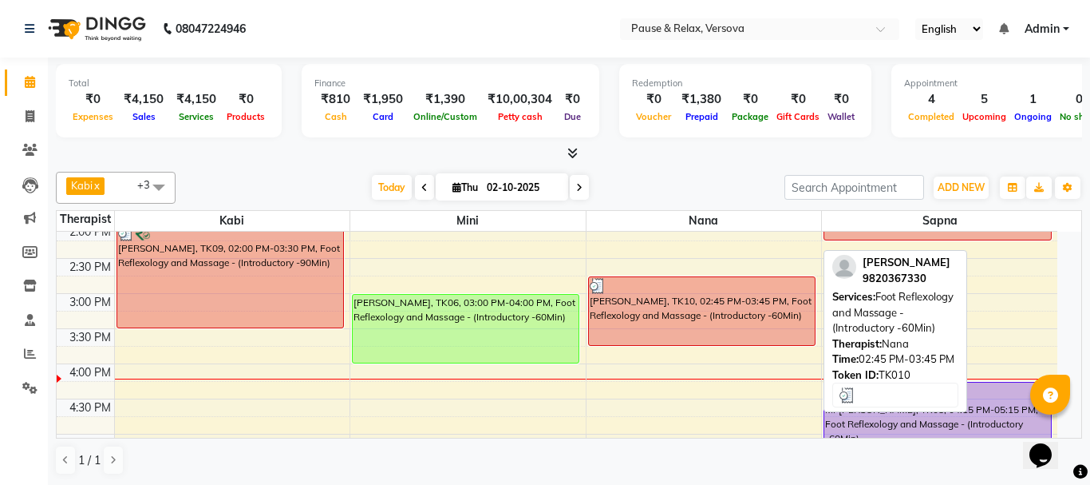
select select "3"
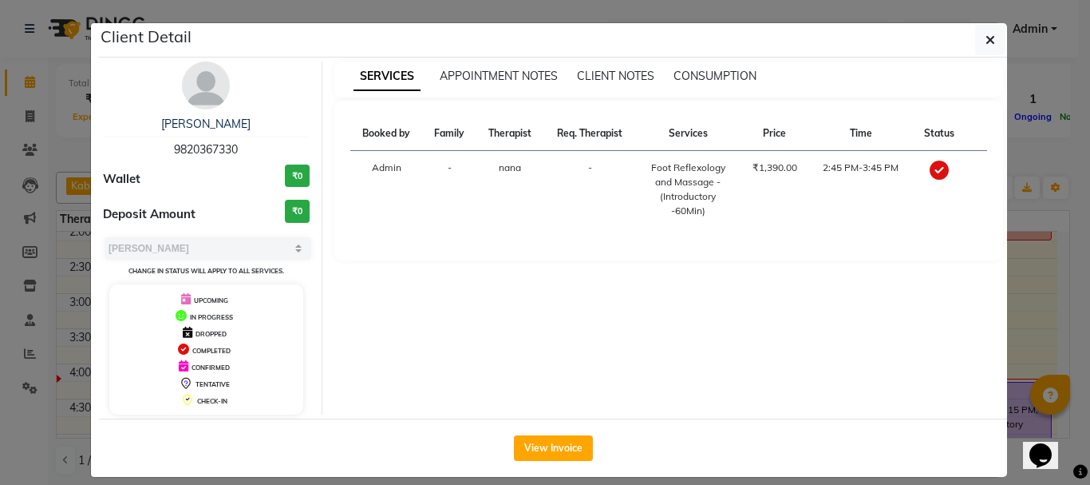
click at [189, 151] on span "9820367330" at bounding box center [206, 149] width 64 height 14
copy span "9820367330"
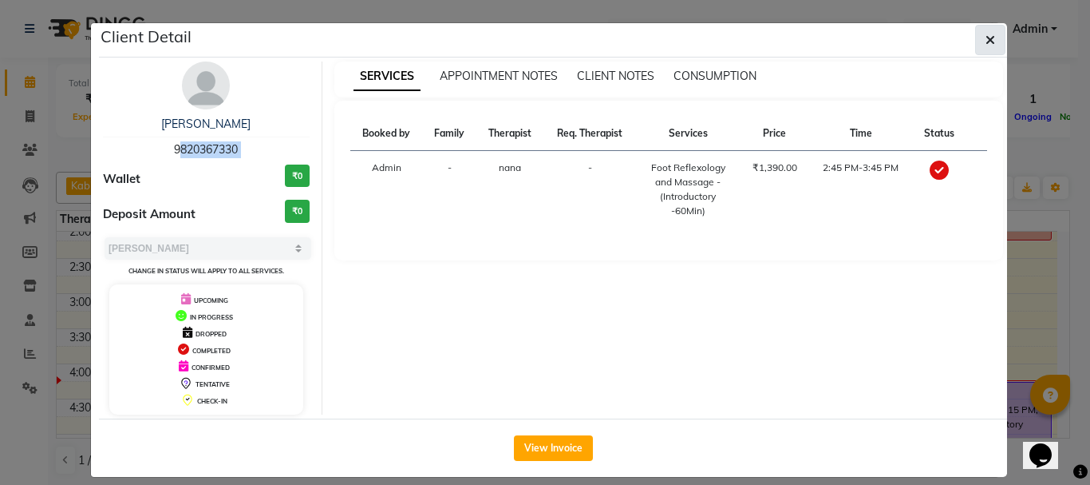
click at [986, 36] on icon "button" at bounding box center [991, 40] width 10 height 13
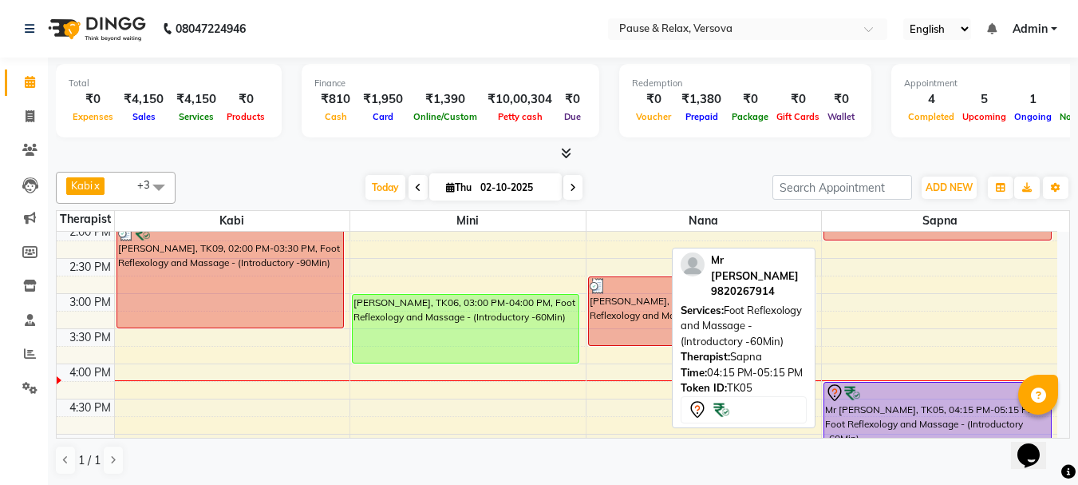
click at [846, 414] on div "Mr [PERSON_NAME], TK05, 04:15 PM-05:15 PM, Foot Reflexology and Massage - (Intr…" at bounding box center [938, 416] width 227 height 68
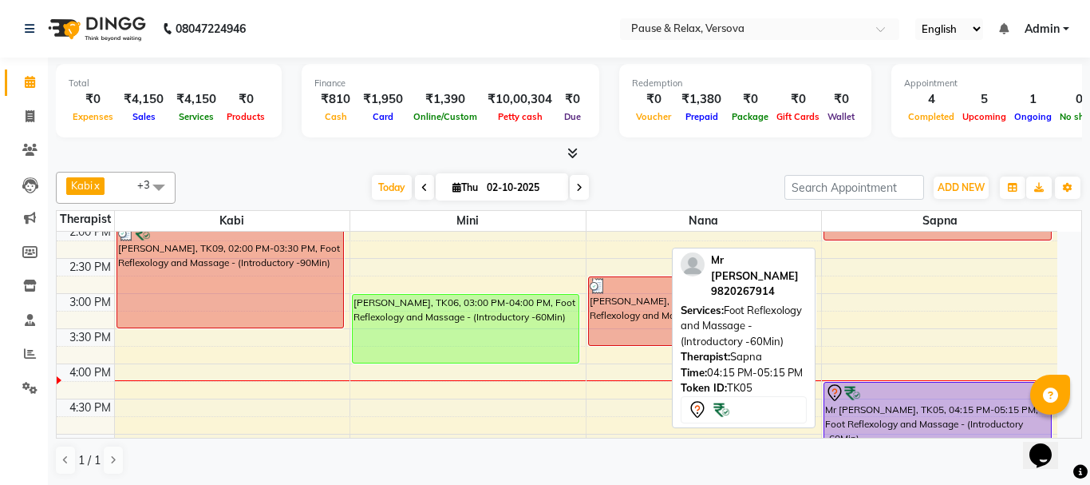
select select "7"
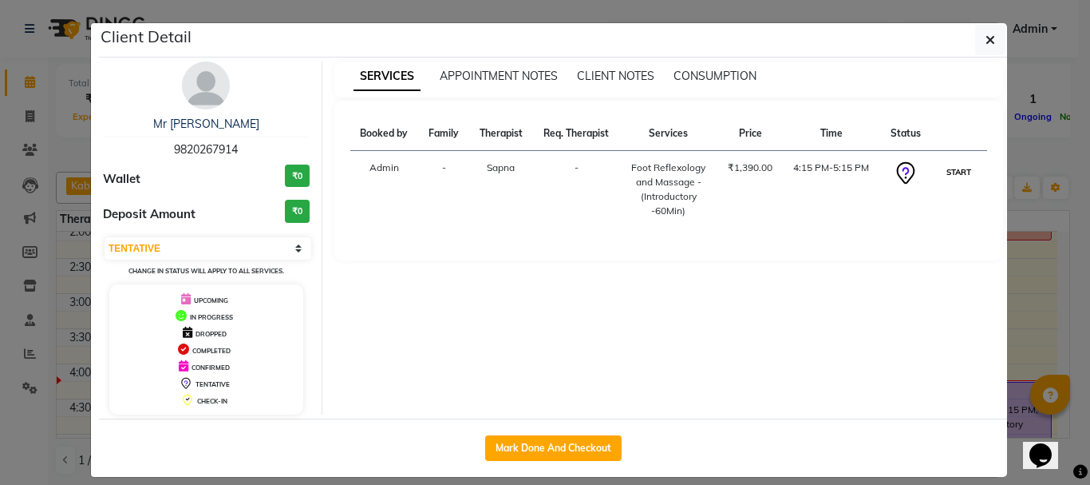
click at [945, 172] on button "START" at bounding box center [959, 172] width 33 height 20
click at [1042, 324] on ngb-modal-window "Client Detail Mr [PERSON_NAME] 9820267914 Wallet ₹0 Deposit Amount ₹0 Select IN…" at bounding box center [545, 242] width 1090 height 485
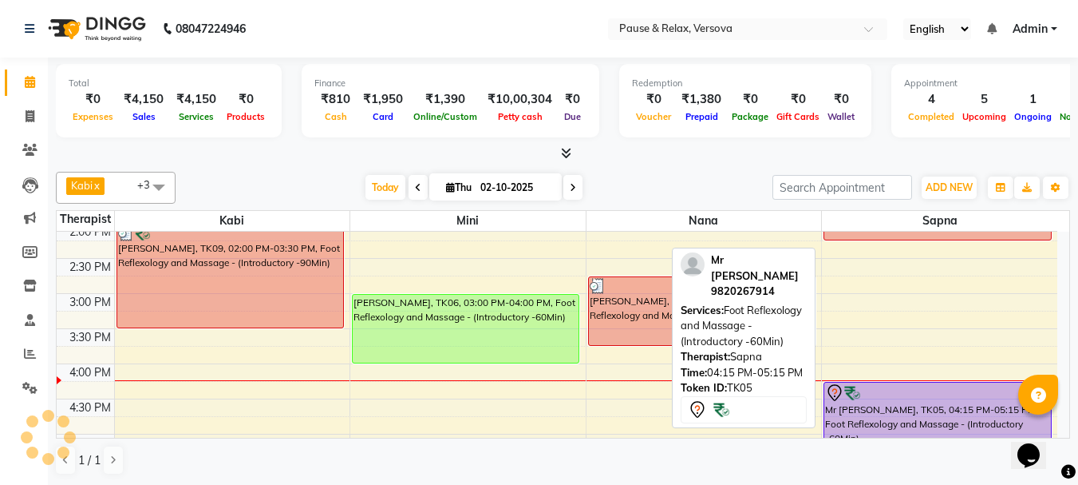
click at [911, 406] on div "Mr [PERSON_NAME], TK05, 04:15 PM-05:15 PM, Foot Reflexology and Massage - (Intr…" at bounding box center [938, 416] width 227 height 68
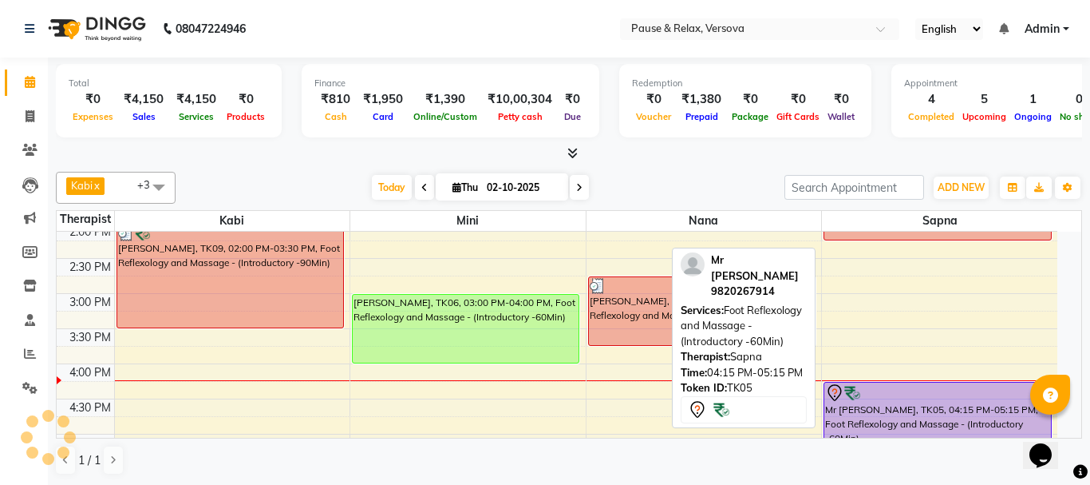
select select "1"
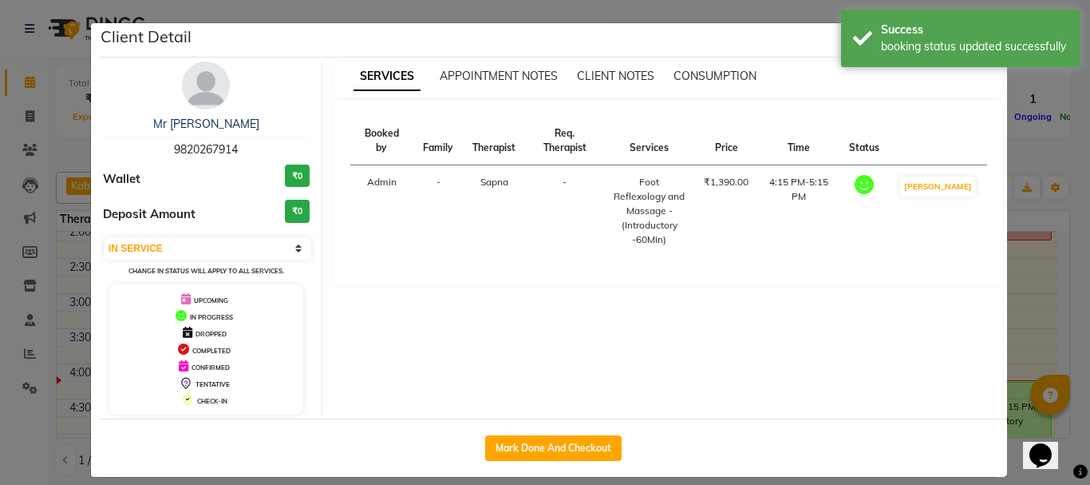
click at [1018, 332] on ngb-modal-window "Client Detail Mr [PERSON_NAME] 9820267914 Wallet ₹0 Deposit Amount ₹0 Select IN…" at bounding box center [545, 242] width 1090 height 485
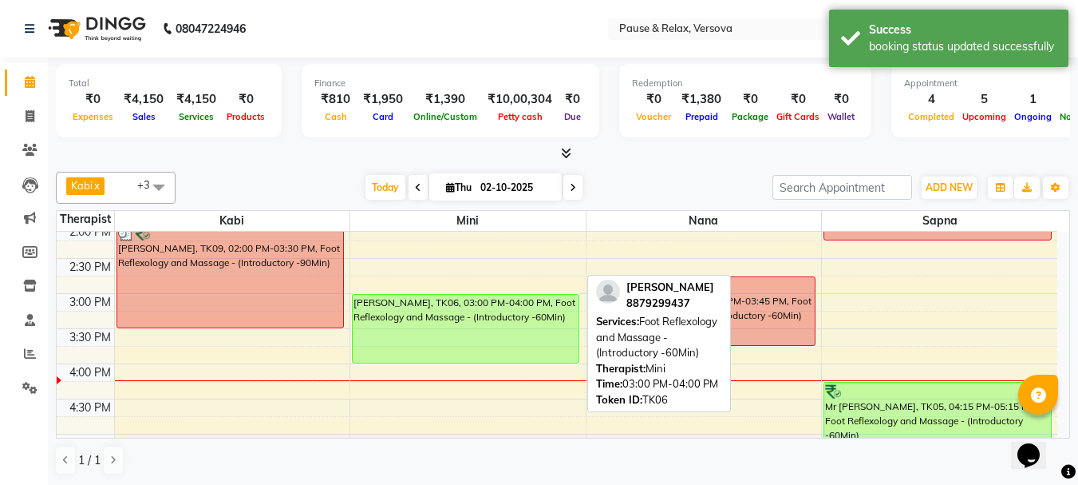
click at [491, 336] on div "[PERSON_NAME], TK06, 03:00 PM-04:00 PM, Foot Reflexology and Massage - (Introdu…" at bounding box center [466, 329] width 226 height 68
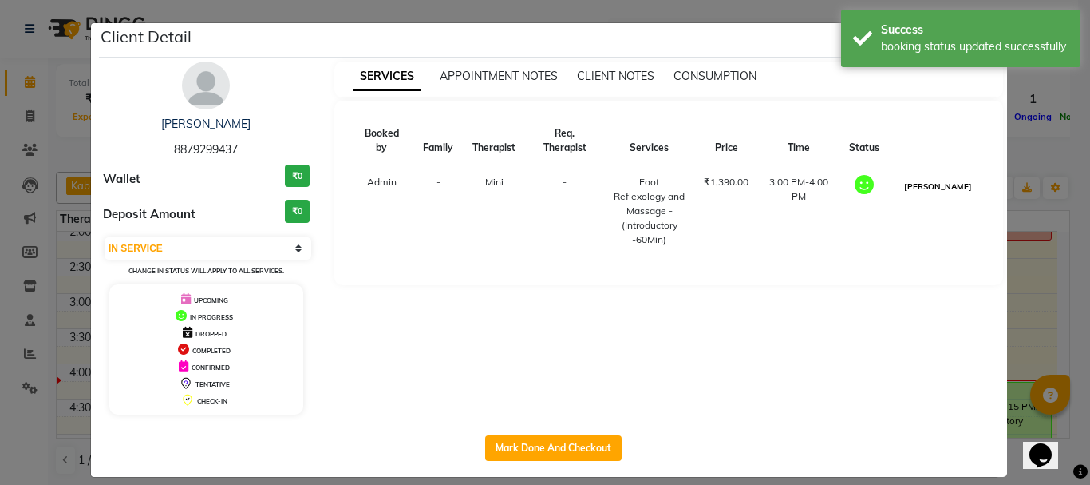
click at [943, 194] on button "[PERSON_NAME]" at bounding box center [938, 186] width 76 height 20
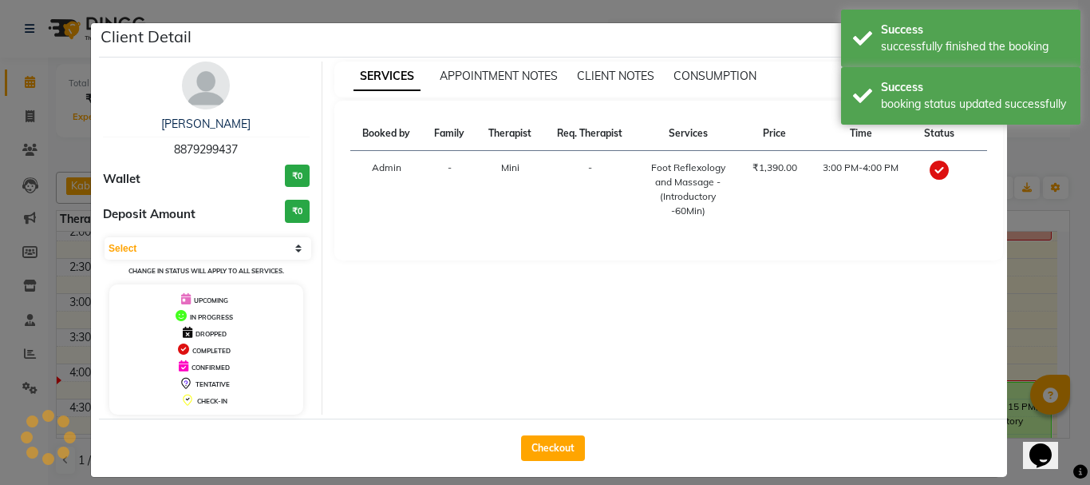
select select "3"
click at [544, 441] on button "Checkout" at bounding box center [553, 448] width 64 height 26
select select "6832"
select select "service"
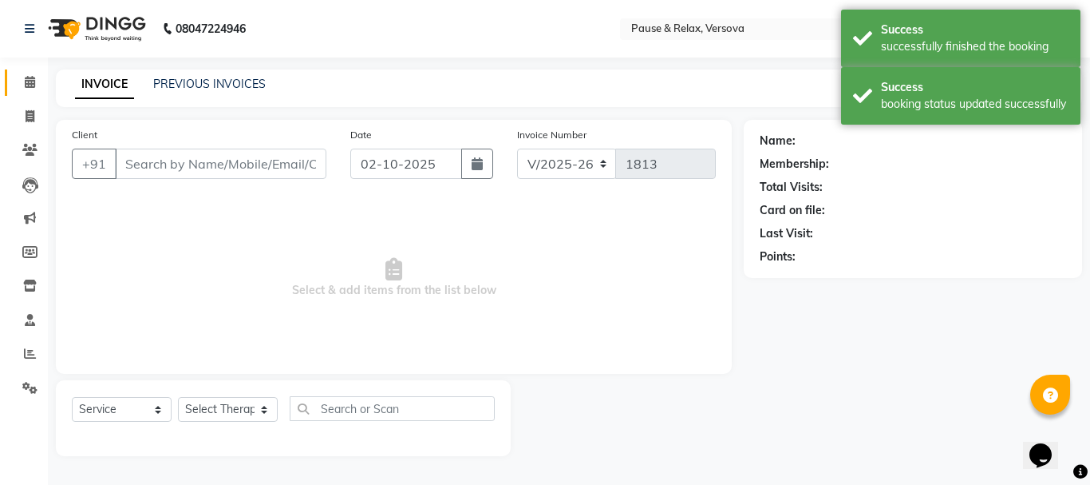
type input "8879299437"
select select "92489"
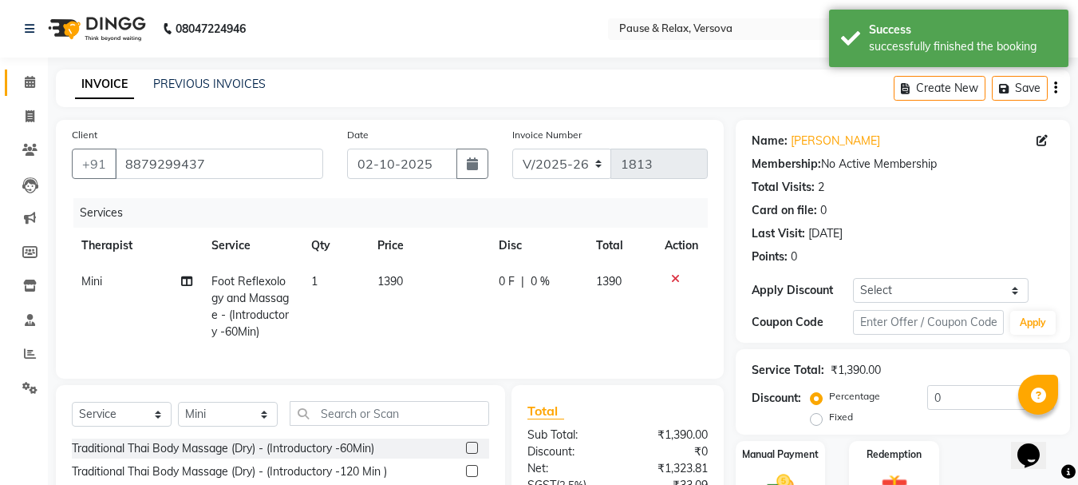
scroll to position [156, 0]
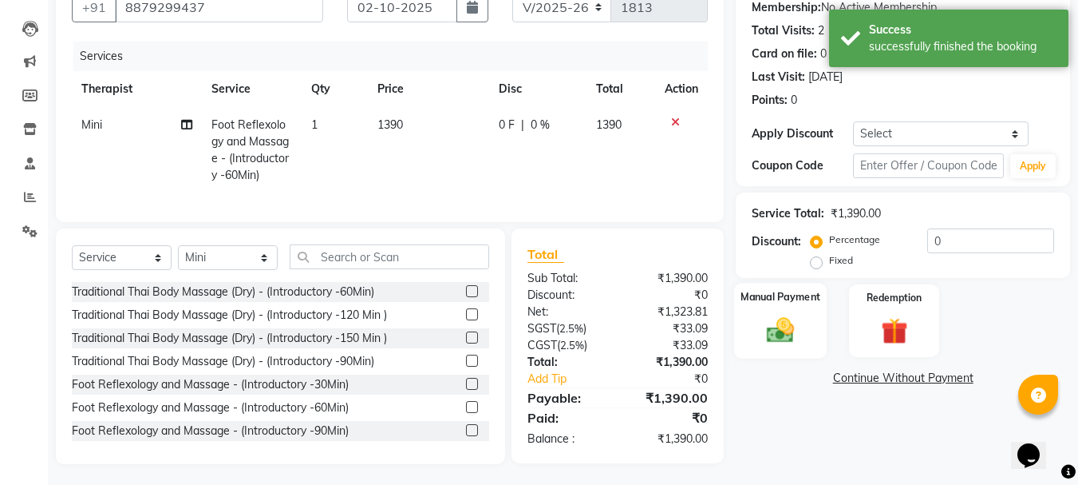
click at [812, 299] on label "Manual Payment" at bounding box center [781, 296] width 80 height 15
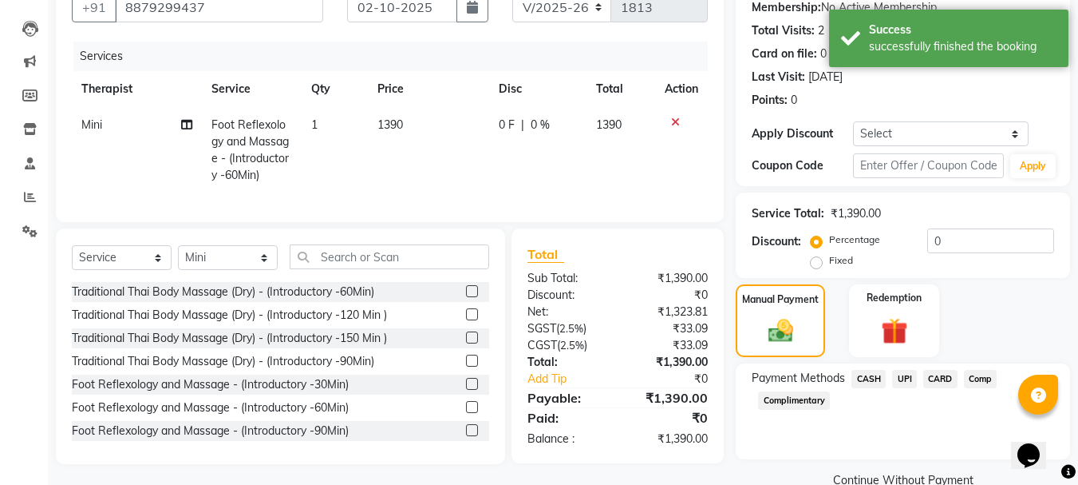
click at [944, 377] on span "CARD" at bounding box center [941, 379] width 34 height 18
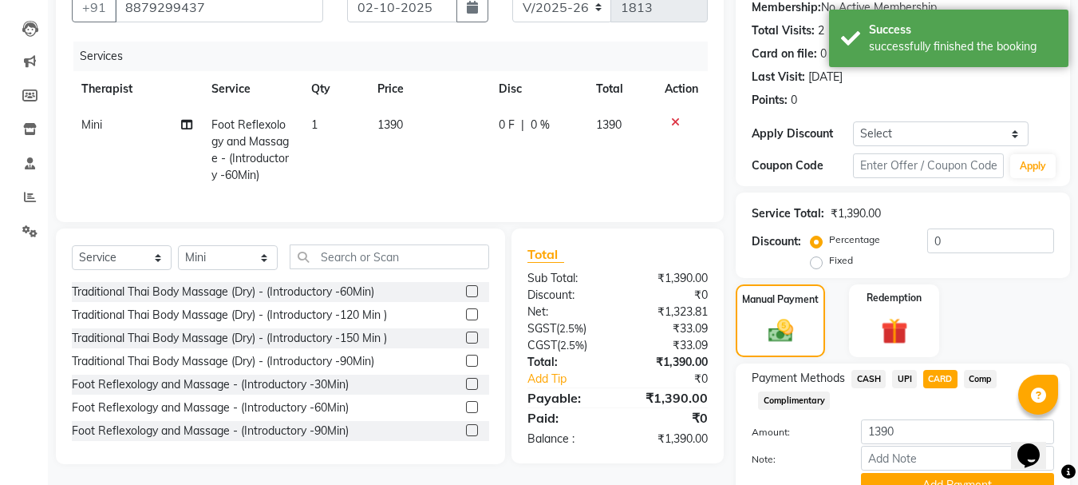
scroll to position [232, 0]
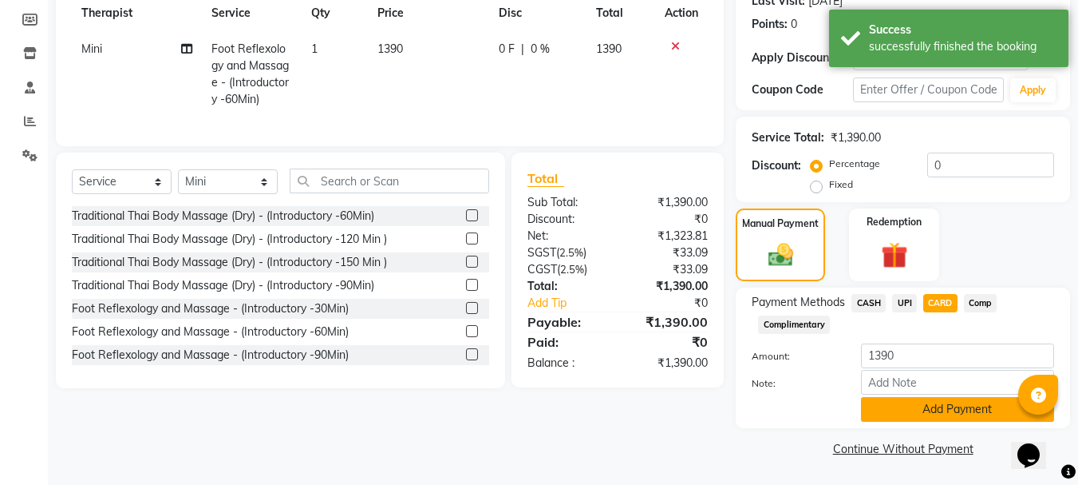
click at [967, 408] on button "Add Payment" at bounding box center [957, 409] width 193 height 25
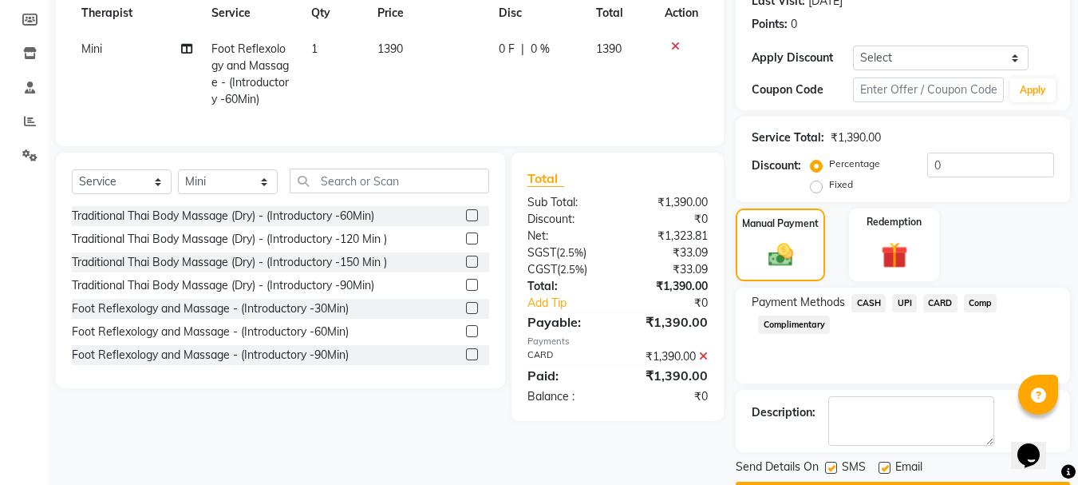
scroll to position [278, 0]
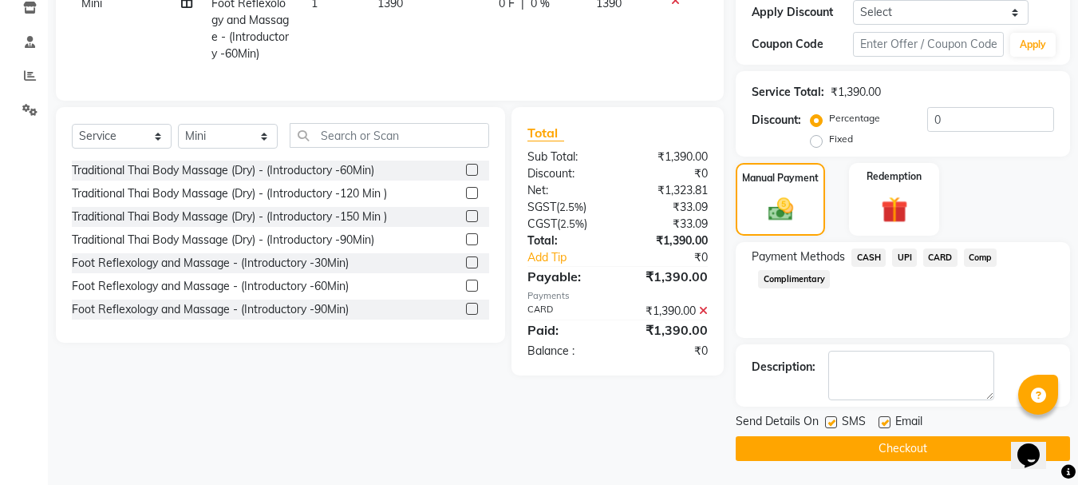
click at [893, 423] on div "Email" at bounding box center [907, 423] width 57 height 20
click at [891, 422] on div "Email" at bounding box center [907, 423] width 57 height 20
click at [884, 423] on label at bounding box center [885, 422] width 12 height 12
click at [884, 423] on input "checkbox" at bounding box center [884, 422] width 10 height 10
checkbox input "false"
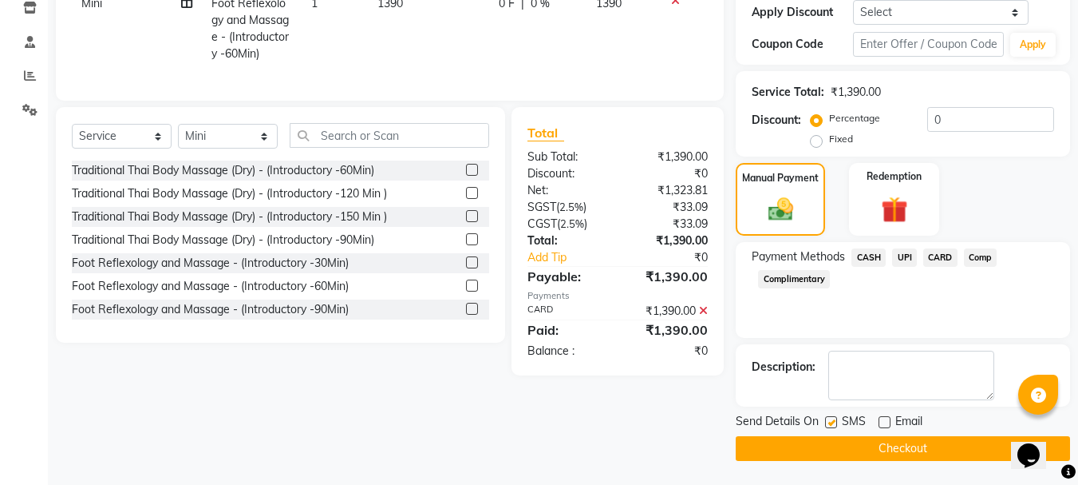
click at [905, 450] on button "Checkout" at bounding box center [903, 448] width 334 height 25
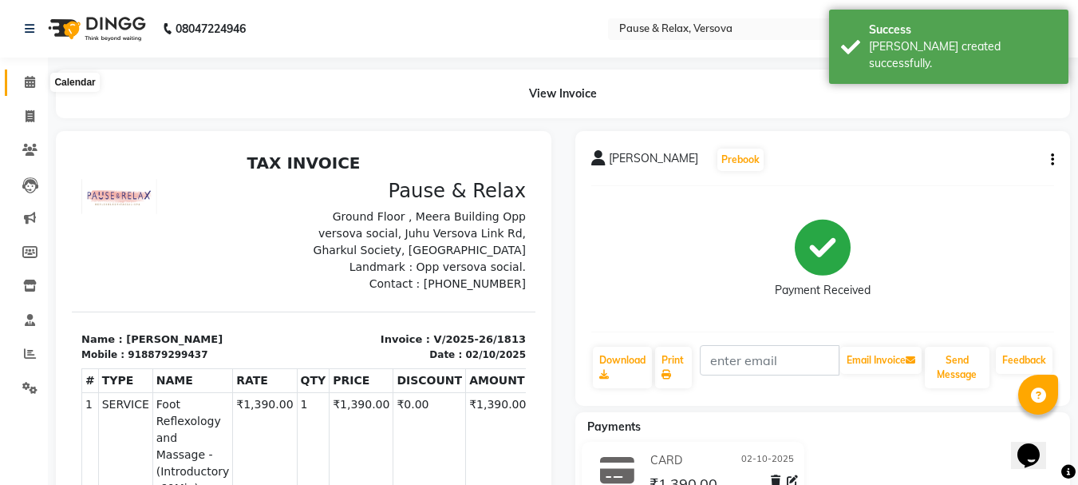
click at [27, 84] on icon at bounding box center [30, 82] width 10 height 12
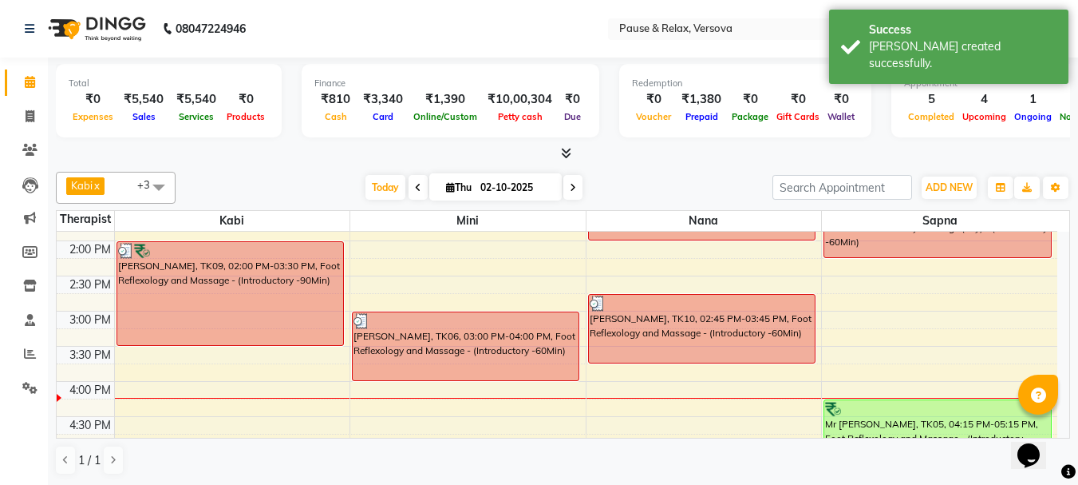
scroll to position [195, 0]
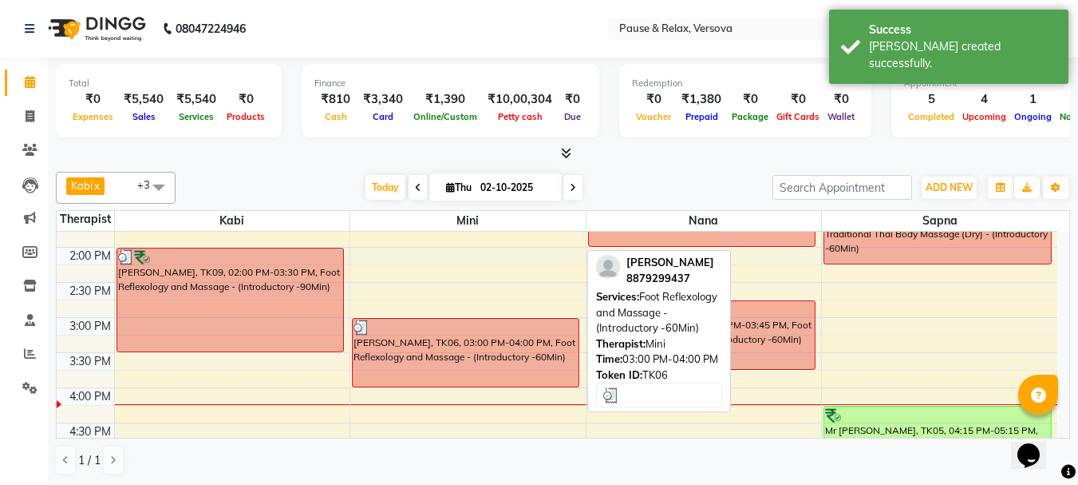
click at [452, 348] on div "[PERSON_NAME], TK06, 03:00 PM-04:00 PM, Foot Reflexology and Massage - (Introdu…" at bounding box center [466, 352] width 226 height 68
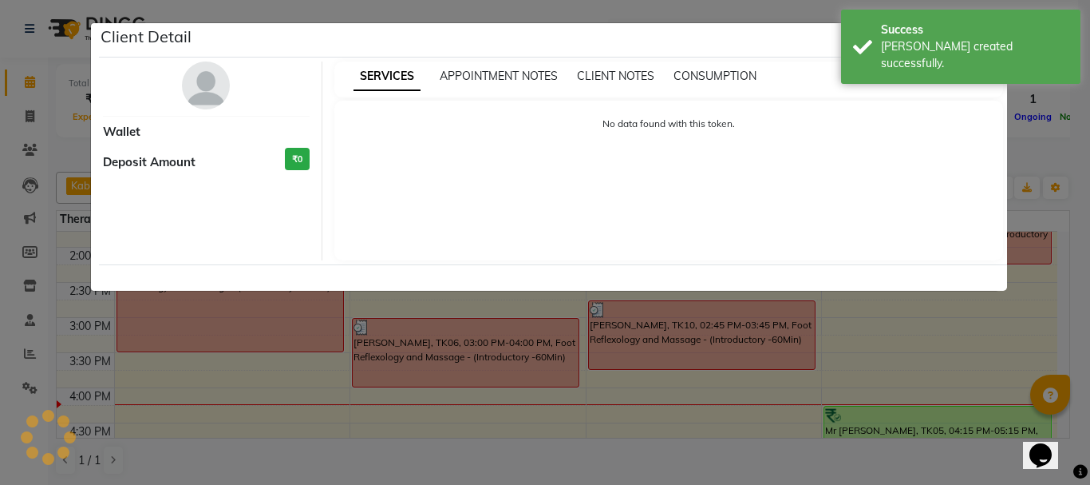
select select "3"
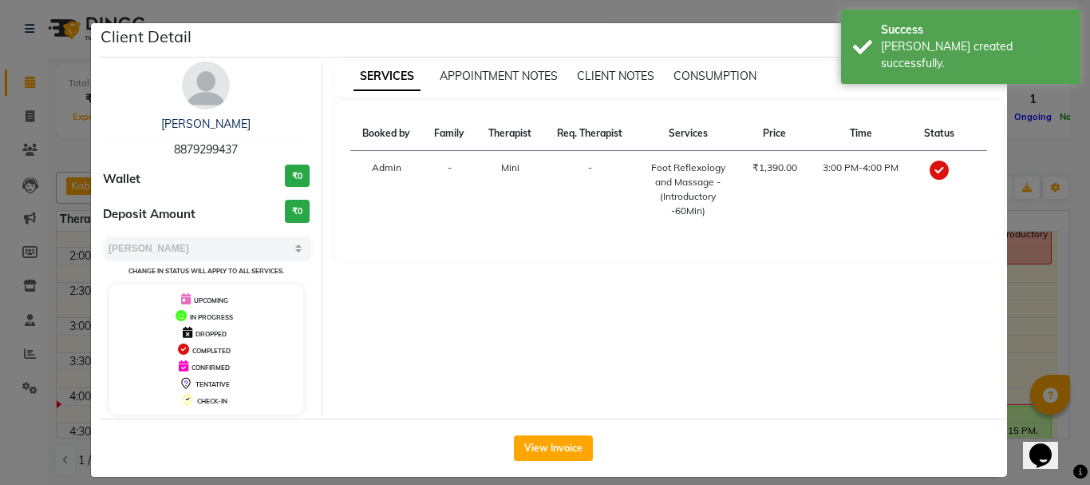
click at [192, 147] on span "8879299437" at bounding box center [206, 149] width 64 height 14
copy span "8879299437"
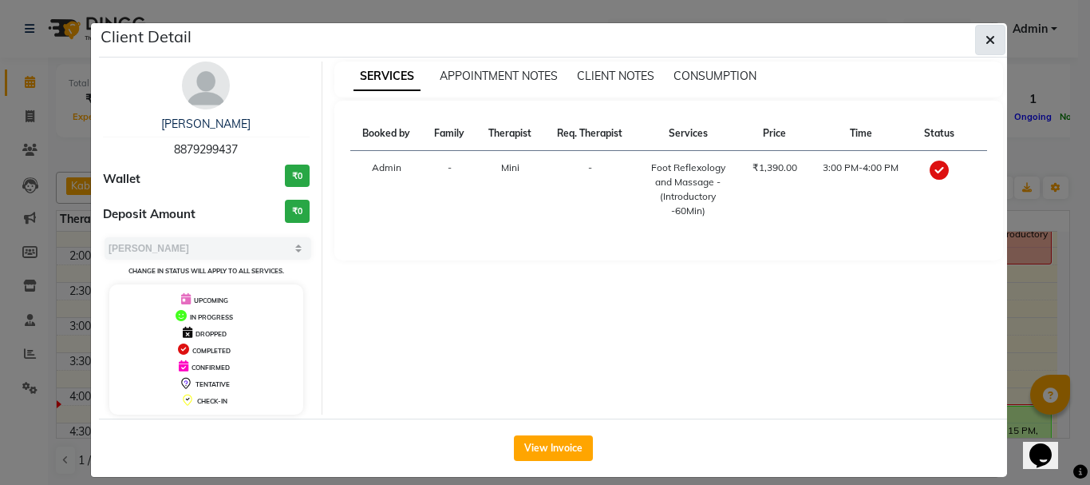
click at [984, 48] on button "button" at bounding box center [990, 40] width 30 height 30
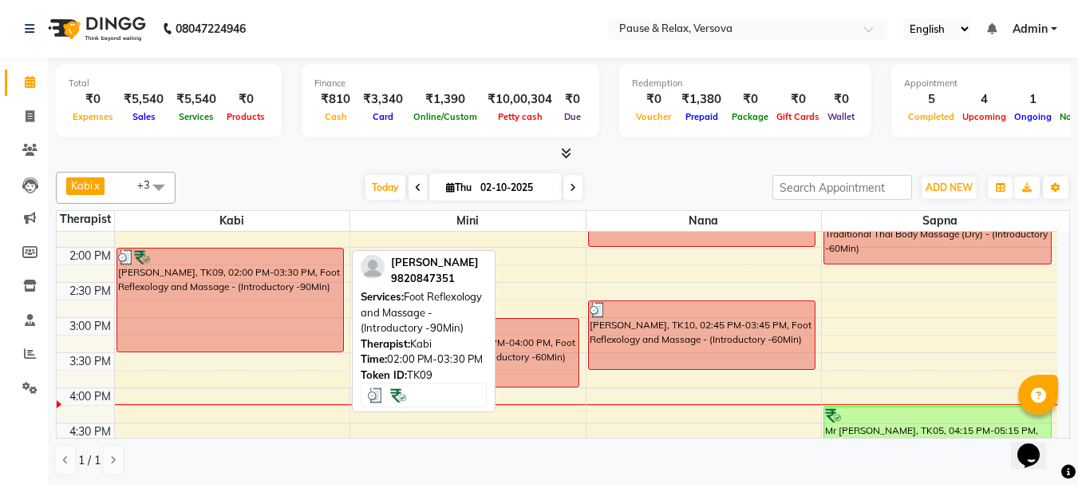
click at [243, 308] on div "[PERSON_NAME], TK09, 02:00 PM-03:30 PM, Foot Reflexology and Massage - (Introdu…" at bounding box center [230, 299] width 226 height 103
select select "3"
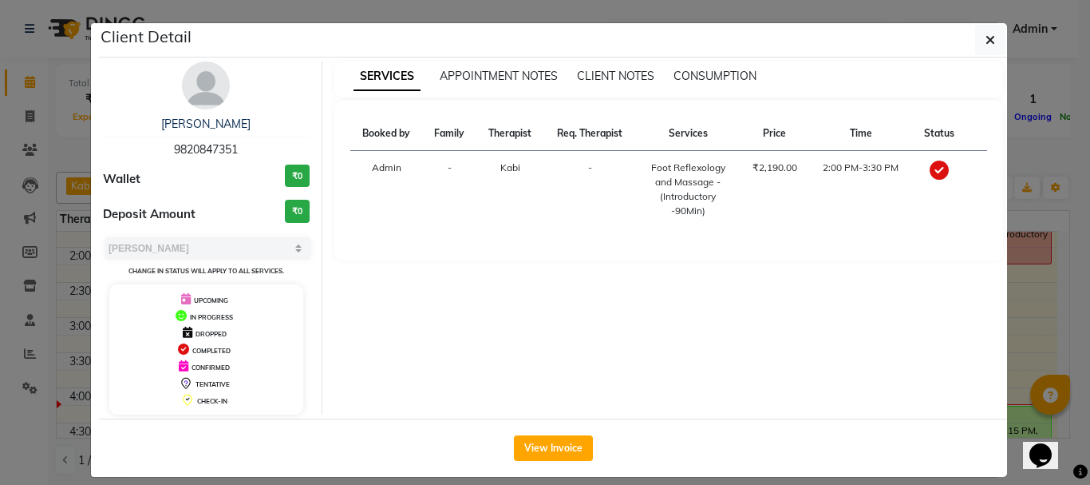
click at [177, 147] on span "9820847351" at bounding box center [206, 149] width 64 height 14
copy span "9820847351"
click at [986, 39] on icon "button" at bounding box center [991, 40] width 10 height 13
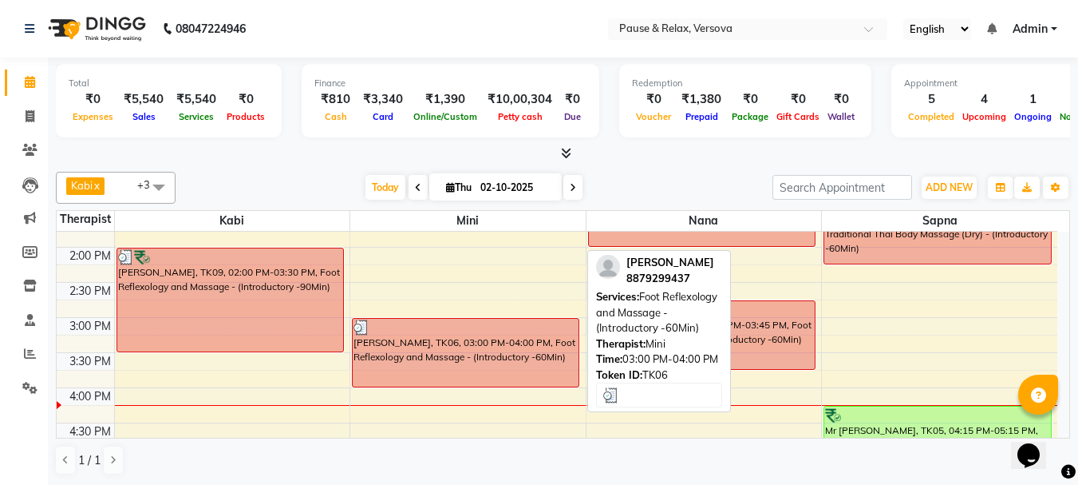
click at [483, 354] on div "[PERSON_NAME], TK06, 03:00 PM-04:00 PM, Foot Reflexology and Massage - (Introdu…" at bounding box center [466, 352] width 226 height 68
select select "3"
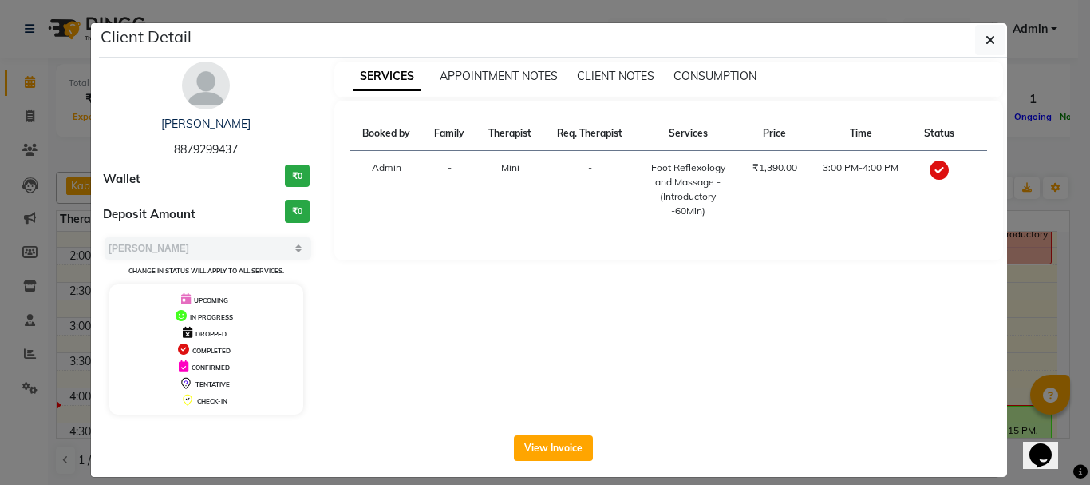
click at [201, 147] on span "8879299437" at bounding box center [206, 149] width 64 height 14
copy span "8879299437"
click at [986, 42] on icon "button" at bounding box center [991, 40] width 10 height 13
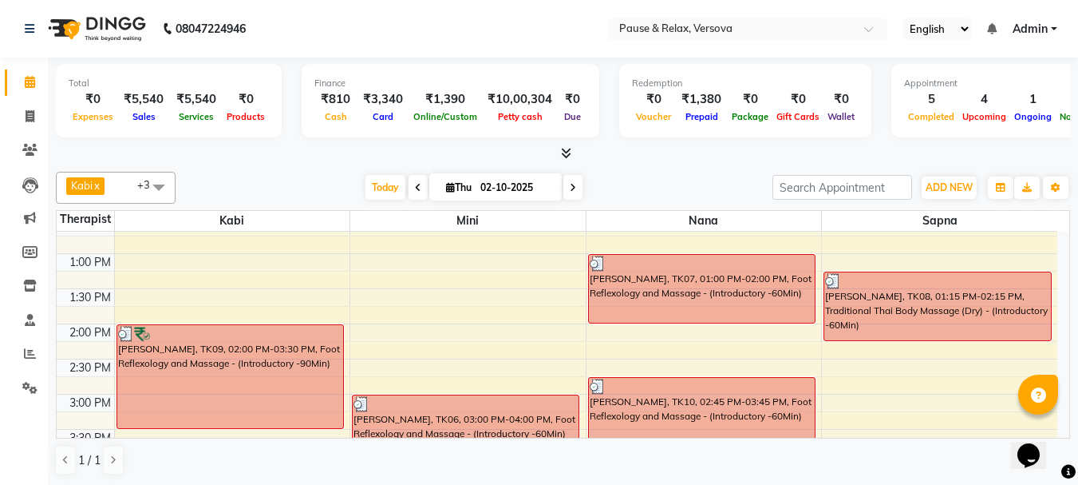
scroll to position [115, 0]
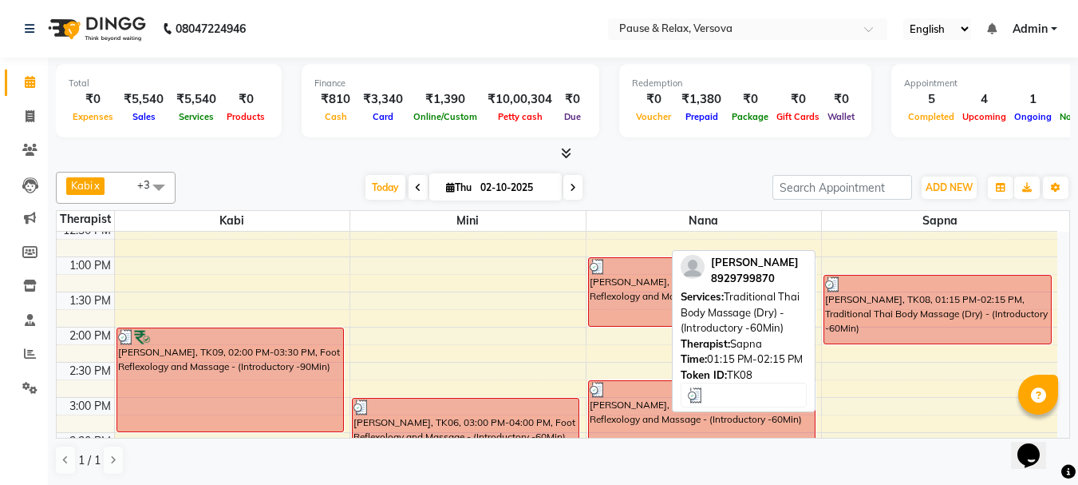
click at [938, 327] on div "[PERSON_NAME], TK08, 01:15 PM-02:15 PM, Traditional Thai Body Massage (Dry) - (…" at bounding box center [938, 309] width 227 height 68
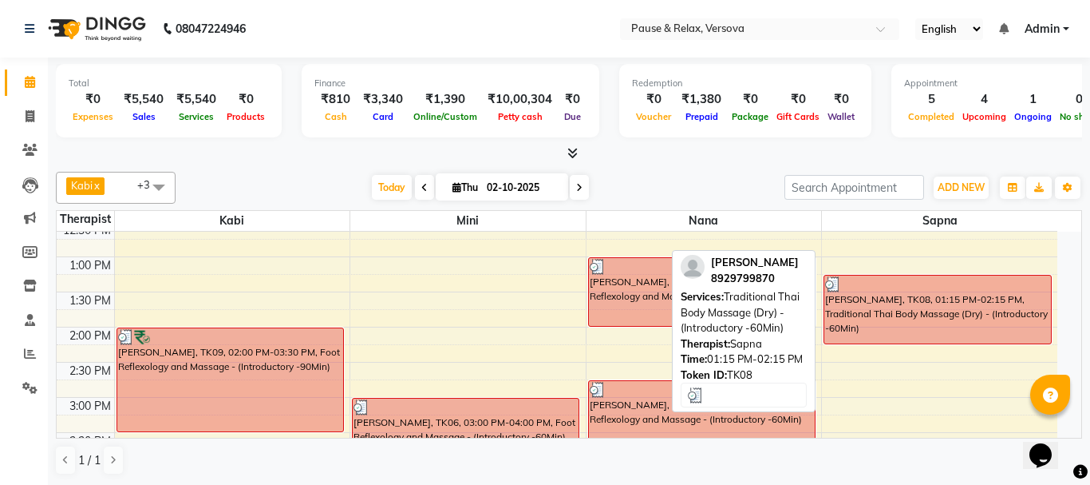
select select "3"
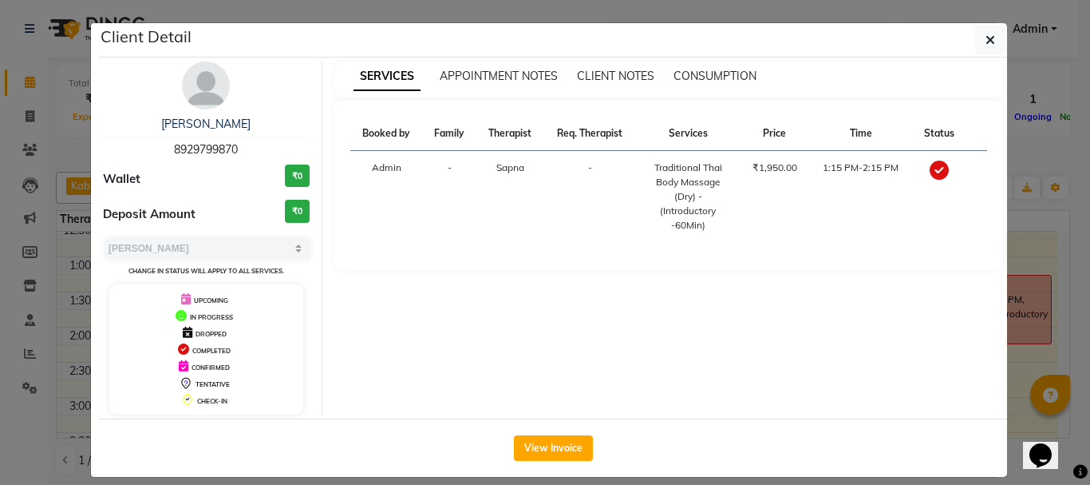
click at [186, 151] on span "8929799870" at bounding box center [206, 149] width 64 height 14
copy span "8929799870"
click at [986, 42] on icon "button" at bounding box center [991, 40] width 10 height 13
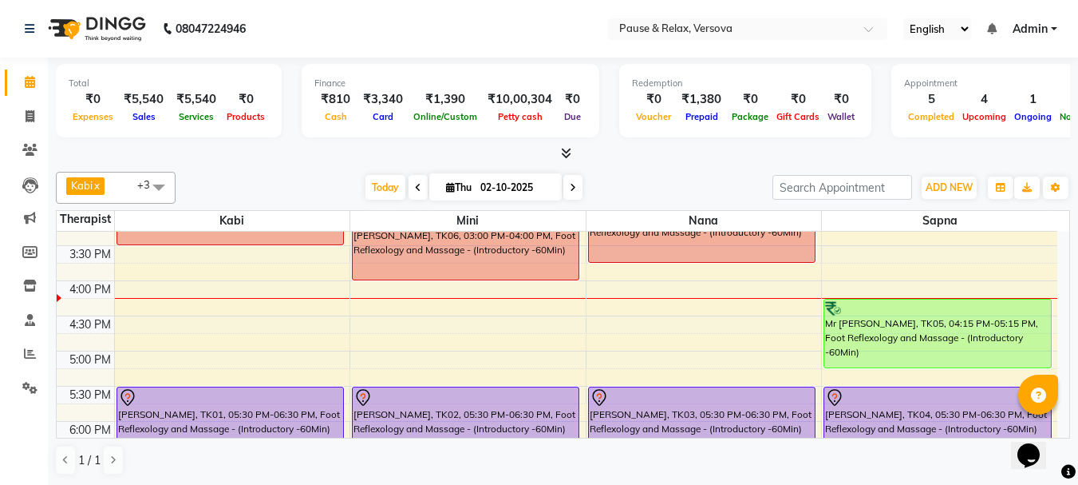
scroll to position [378, 0]
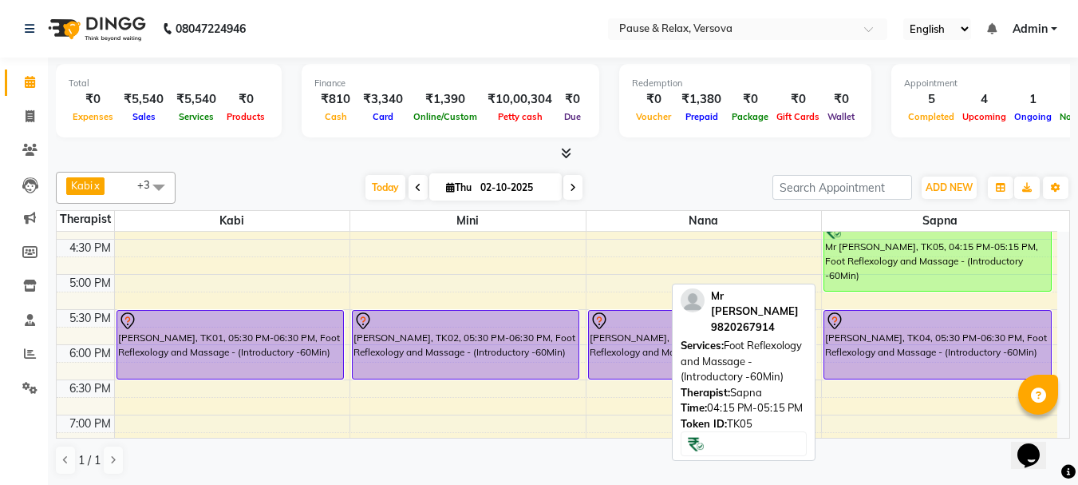
click at [955, 254] on div "Mr [PERSON_NAME], TK05, 04:15 PM-05:15 PM, Foot Reflexology and Massage - (Intr…" at bounding box center [938, 257] width 227 height 68
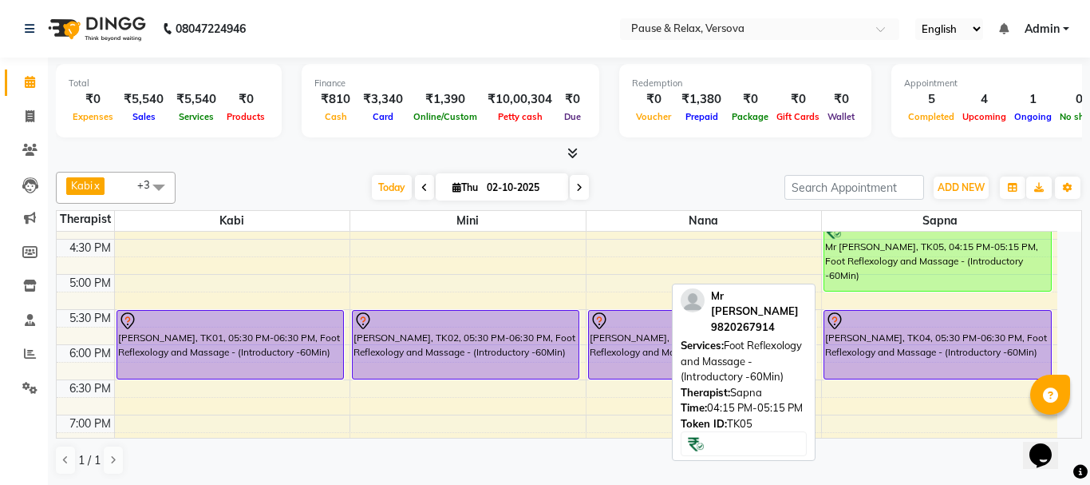
select select "1"
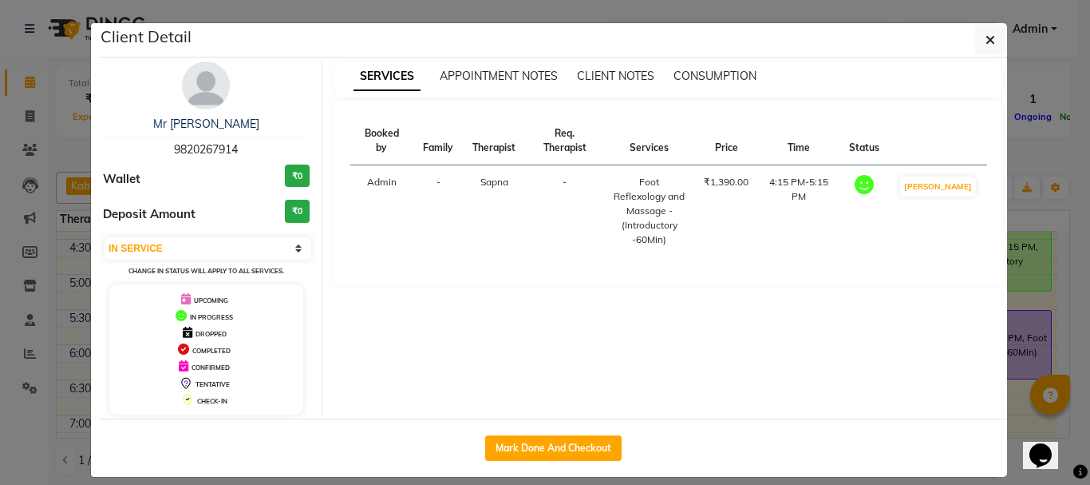
click at [192, 145] on span "9820267914" at bounding box center [206, 149] width 64 height 14
copy span "9820267914"
click at [993, 42] on button "button" at bounding box center [990, 40] width 30 height 30
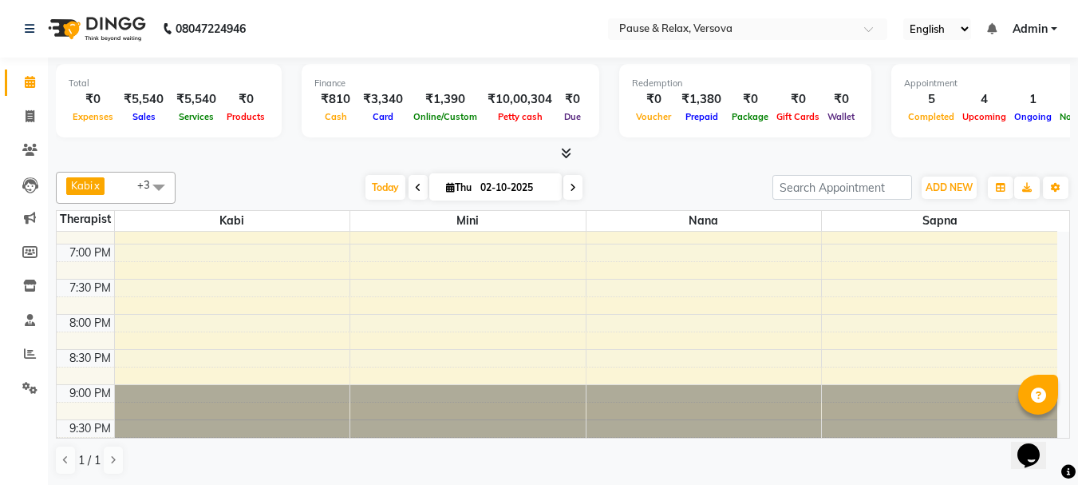
scroll to position [566, 0]
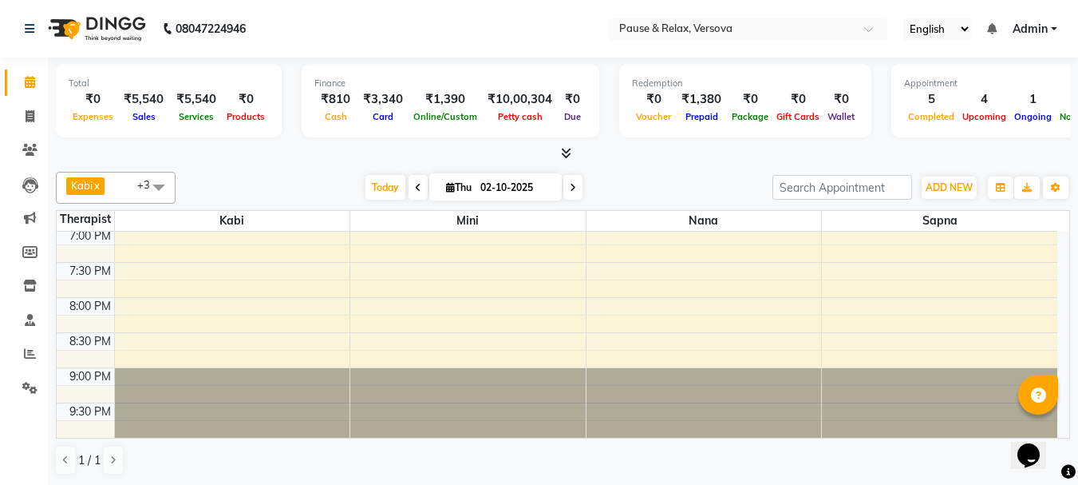
click at [232, 255] on div "11:00 AM 11:30 AM 12:00 PM 12:30 PM 1:00 PM 1:30 PM 2:00 PM 2:30 PM 3:00 PM 3:3…" at bounding box center [557, 52] width 1001 height 772
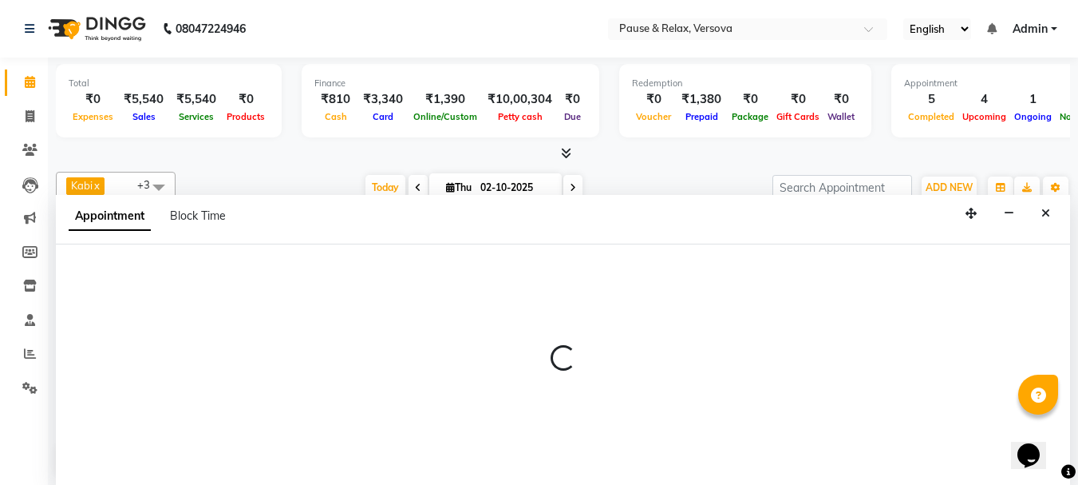
select select "92319"
select select "1155"
select select "tentative"
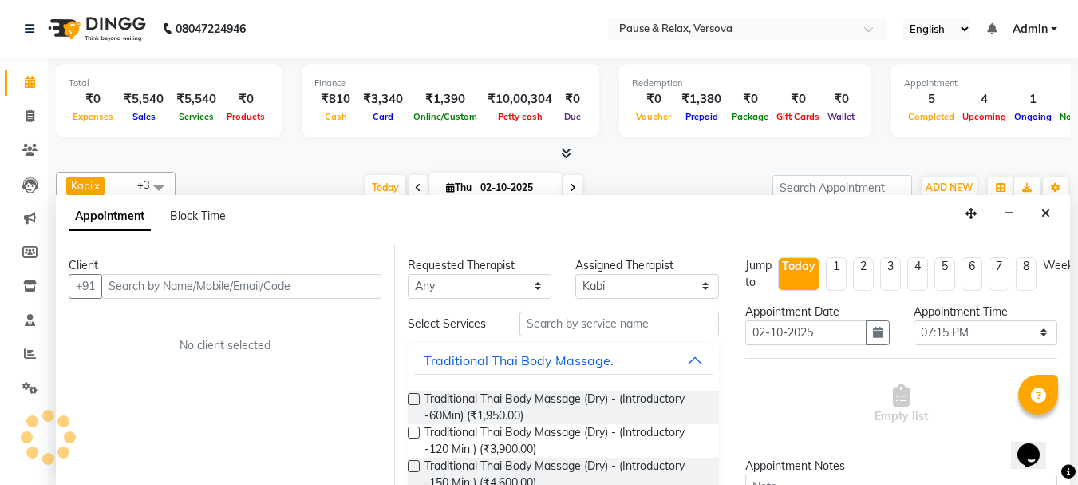
scroll to position [1, 0]
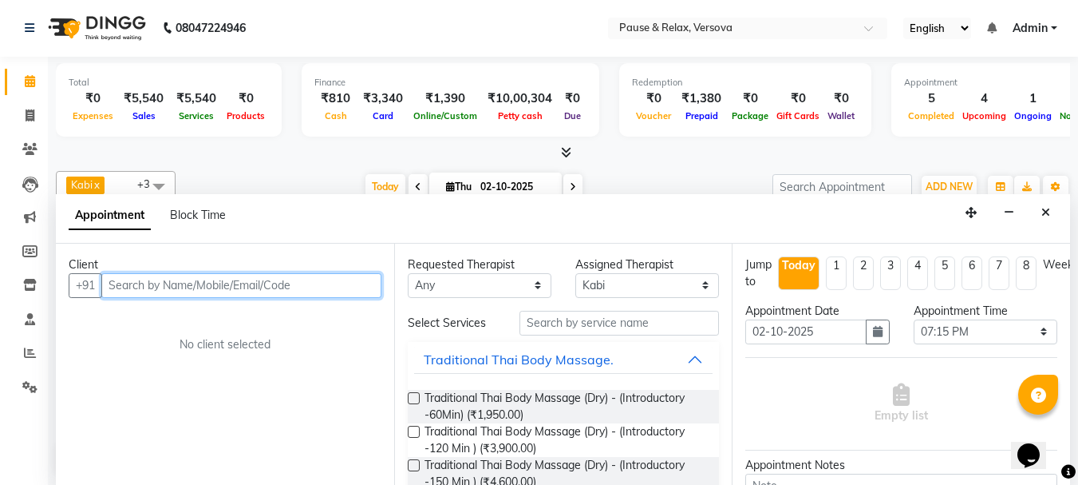
click at [219, 289] on input "text" at bounding box center [241, 285] width 280 height 25
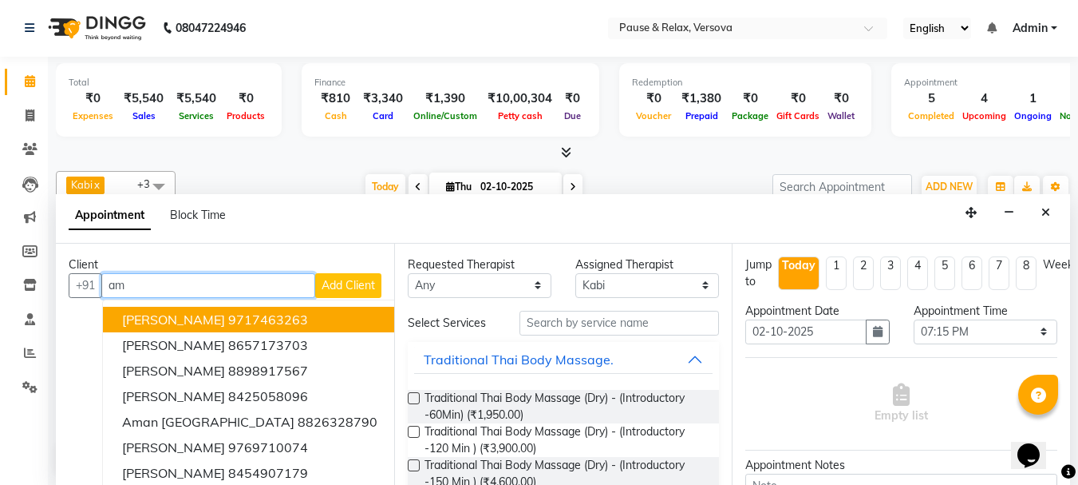
type input "a"
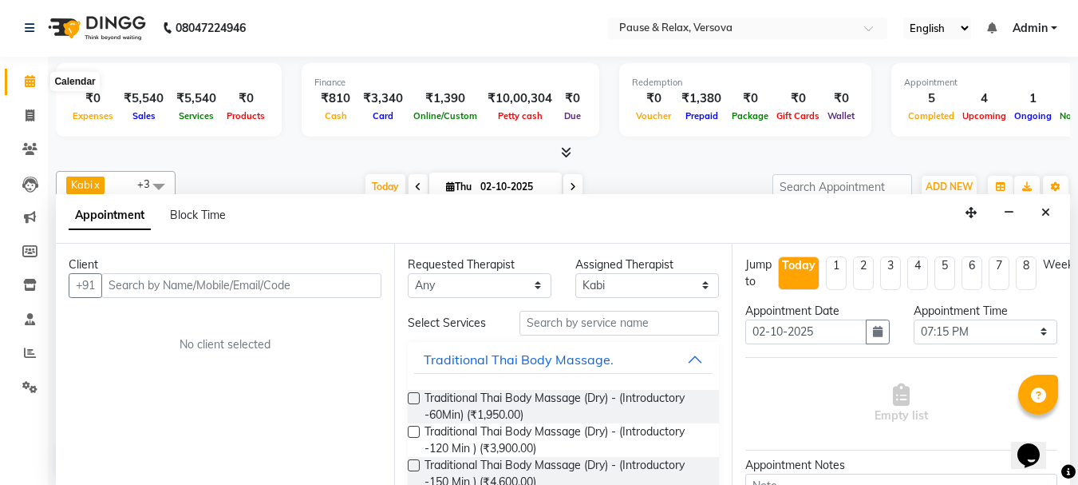
click at [28, 85] on icon at bounding box center [30, 81] width 10 height 12
click at [28, 119] on icon at bounding box center [30, 115] width 9 height 12
select select "6832"
select select "service"
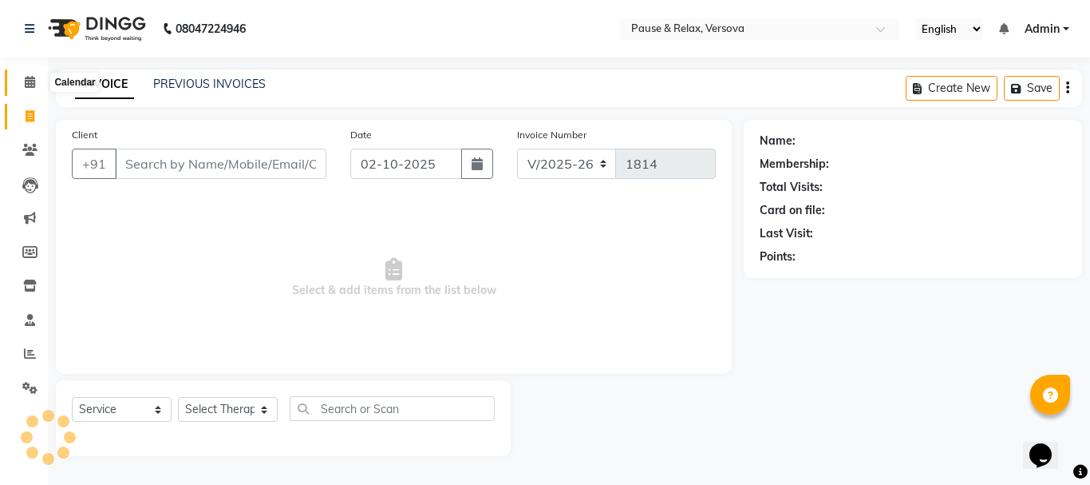
click at [25, 81] on icon at bounding box center [30, 82] width 10 height 12
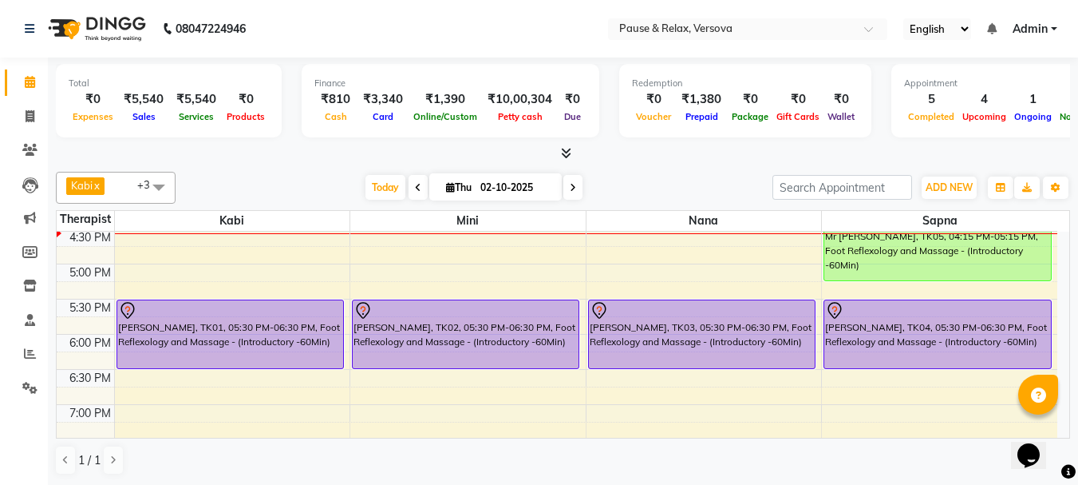
scroll to position [354, 0]
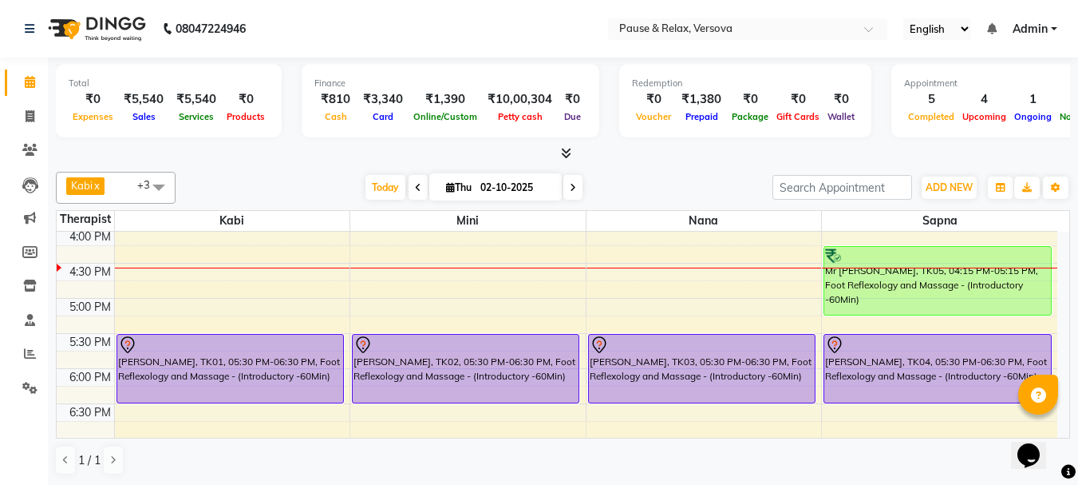
click at [706, 249] on div "11:00 AM 11:30 AM 12:00 PM 12:30 PM 1:00 PM 1:30 PM 2:00 PM 2:30 PM 3:00 PM 3:3…" at bounding box center [557, 263] width 1001 height 772
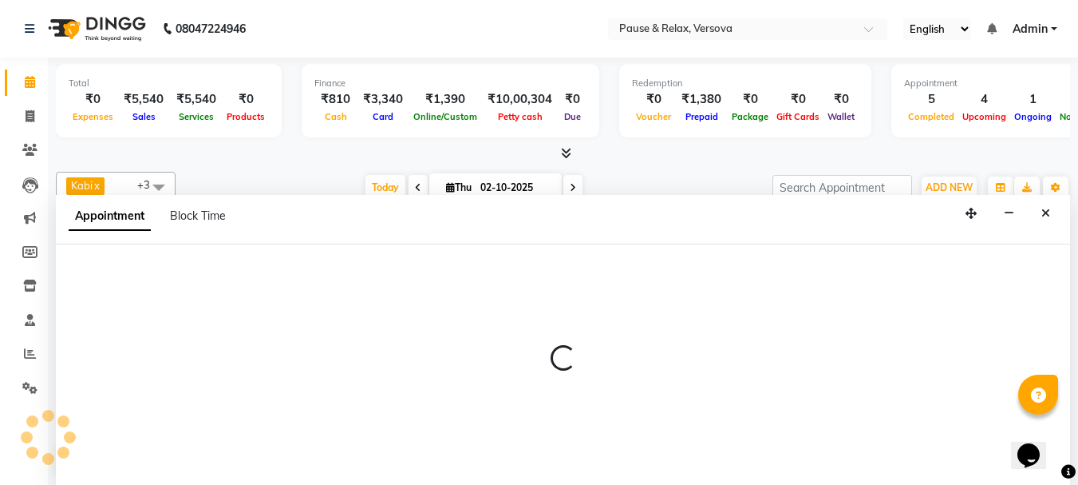
scroll to position [1, 0]
select select "92407"
select select "975"
select select "tentative"
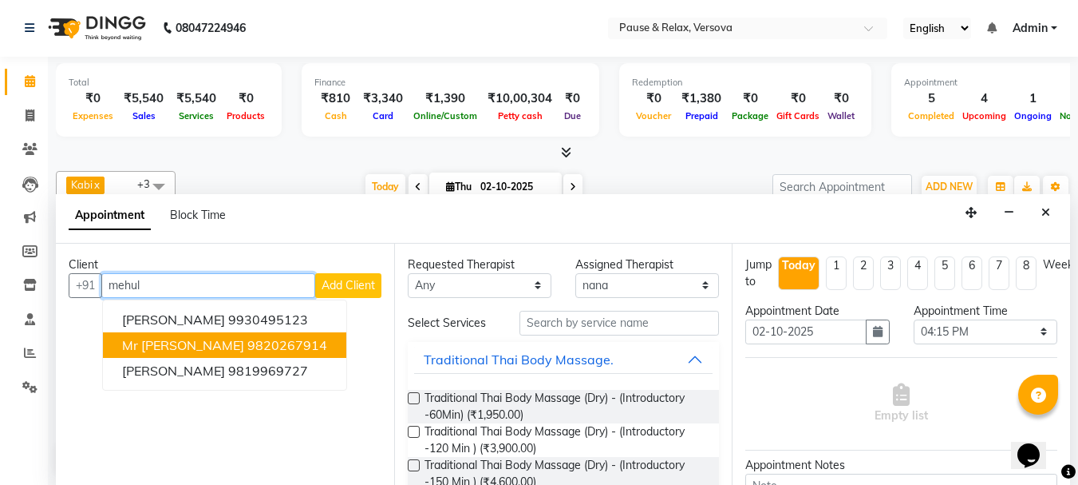
click at [230, 353] on button "Mr [PERSON_NAME] 9820267914" at bounding box center [224, 345] width 243 height 26
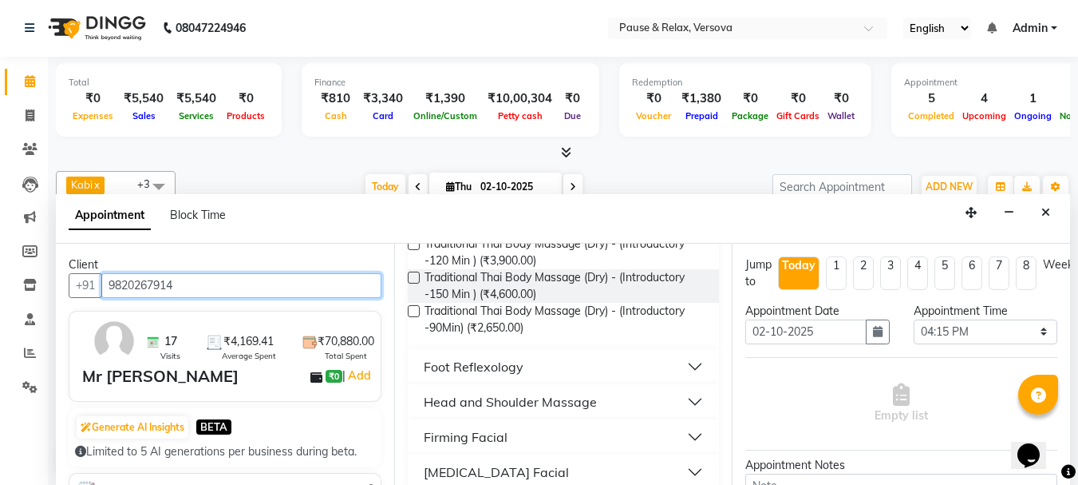
scroll to position [240, 0]
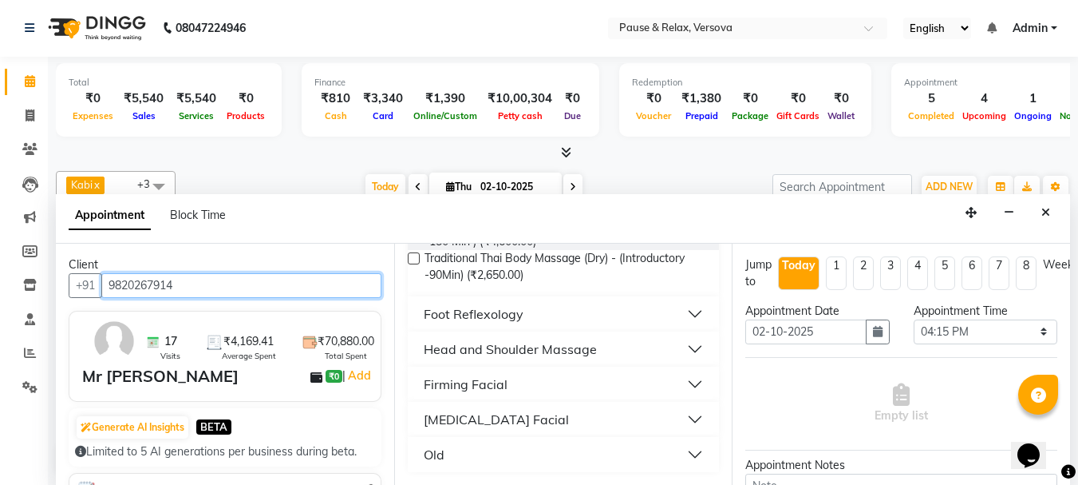
type input "9820267914"
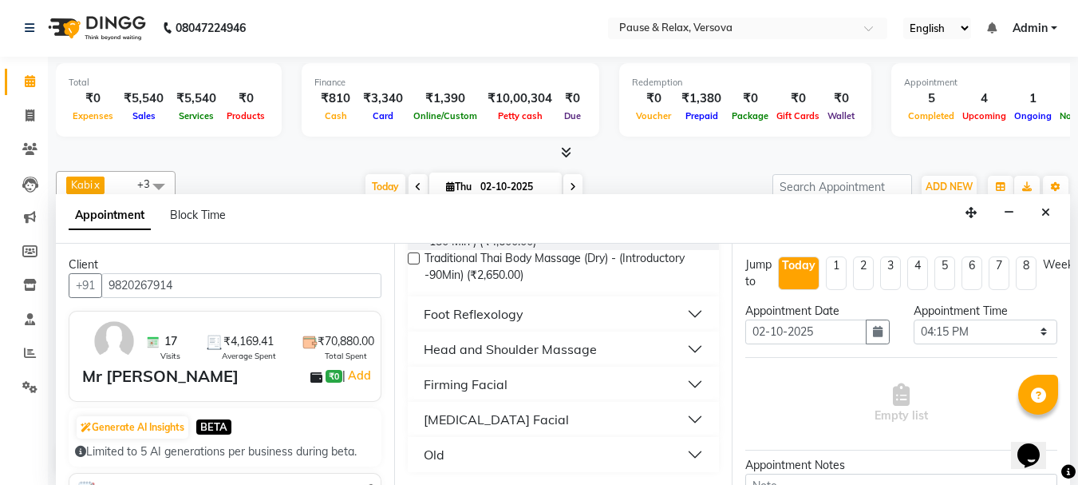
click at [679, 313] on button "Foot Reflexology" at bounding box center [563, 313] width 299 height 29
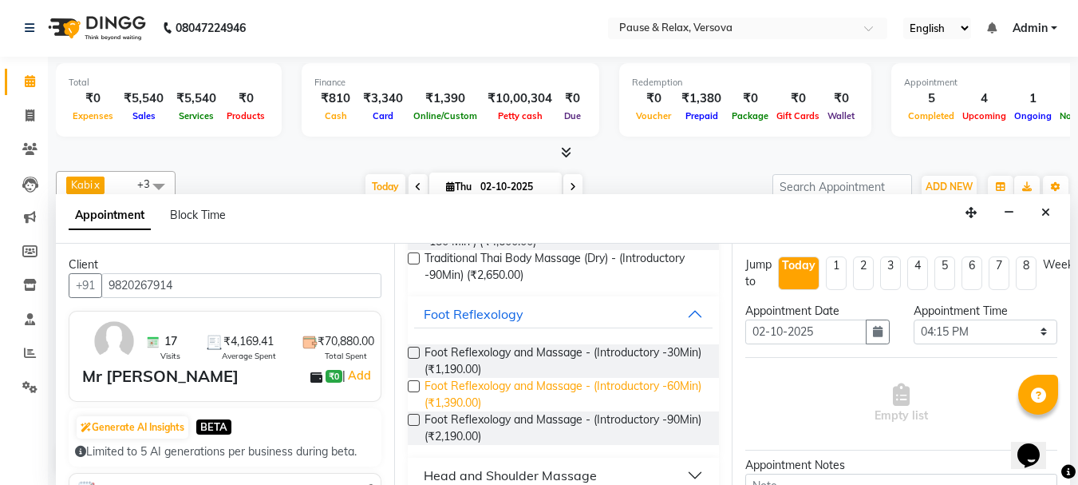
click at [595, 384] on span "Foot Reflexology and Massage - (Introductory -60Min) (₹1,390.00)" at bounding box center [566, 395] width 283 height 34
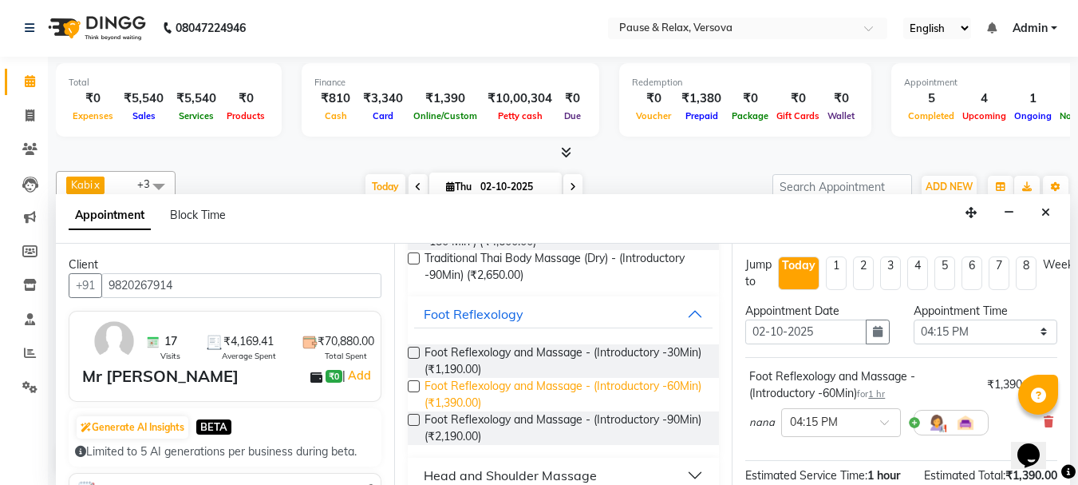
click at [477, 401] on span "Foot Reflexology and Massage - (Introductory -60Min) (₹1,390.00)" at bounding box center [566, 395] width 283 height 34
checkbox input "false"
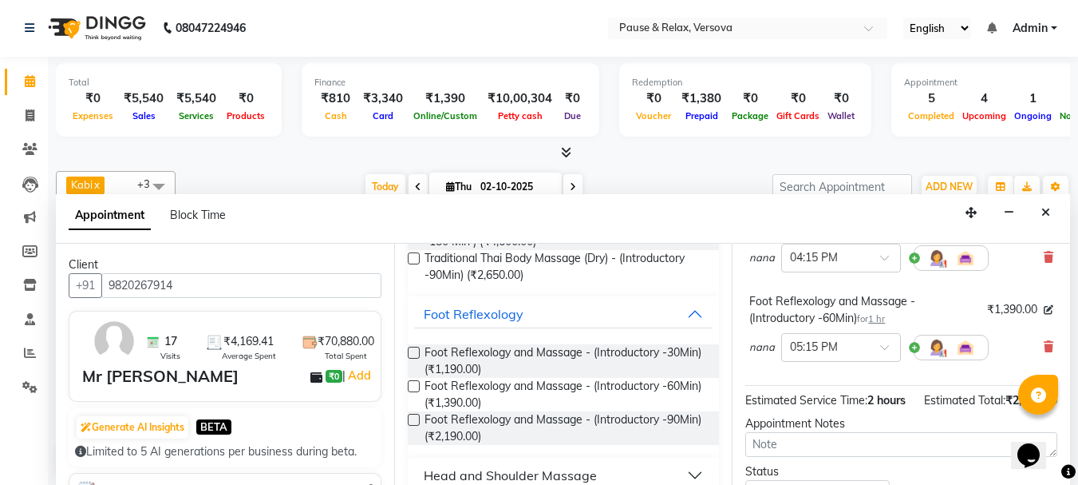
scroll to position [314, 0]
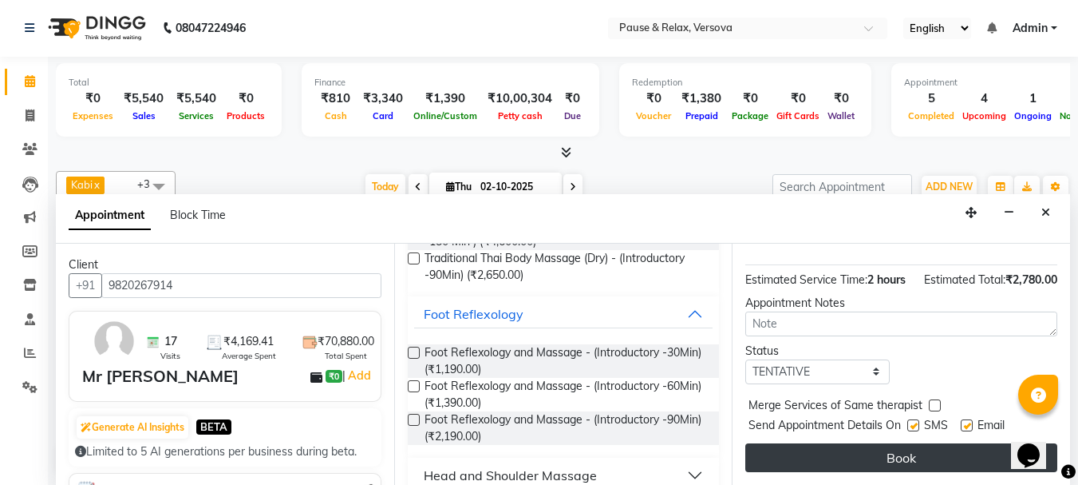
drag, startPoint x: 967, startPoint y: 414, endPoint x: 966, endPoint y: 431, distance: 16.8
click at [966, 419] on label at bounding box center [967, 425] width 12 height 12
click at [966, 421] on input "checkbox" at bounding box center [966, 426] width 10 height 10
checkbox input "false"
click at [967, 447] on button "Book" at bounding box center [902, 457] width 312 height 29
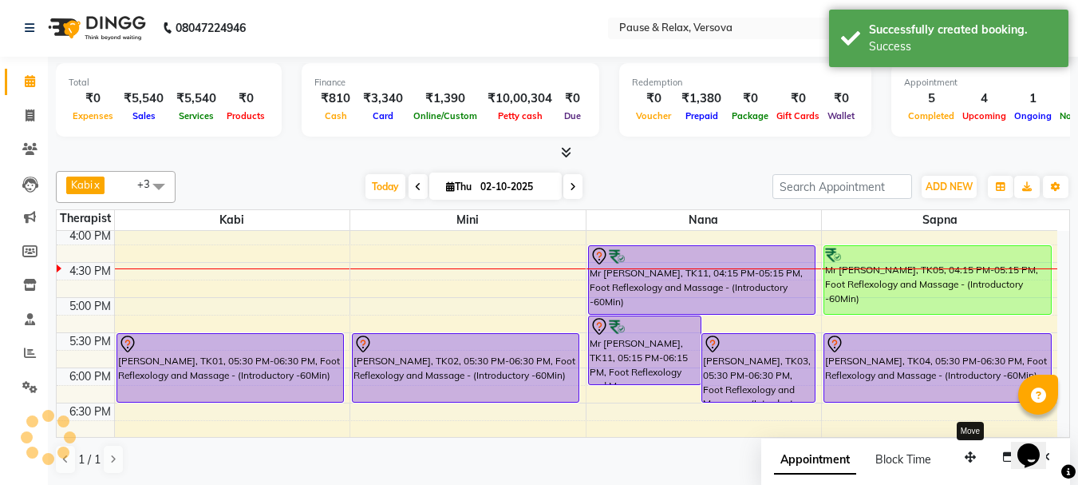
scroll to position [0, 0]
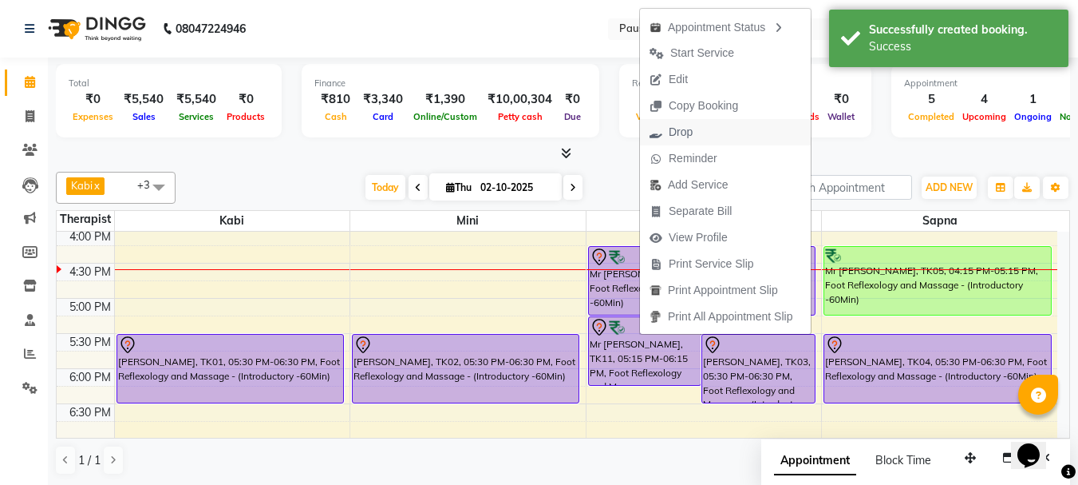
click at [683, 132] on span "Drop" at bounding box center [681, 132] width 24 height 17
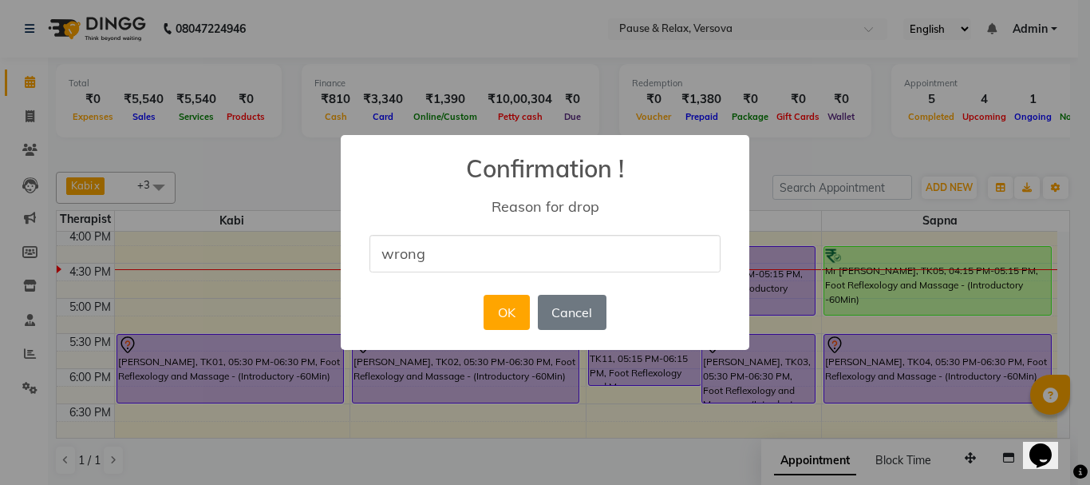
type input "wrong"
click at [504, 321] on button "OK" at bounding box center [506, 312] width 45 height 35
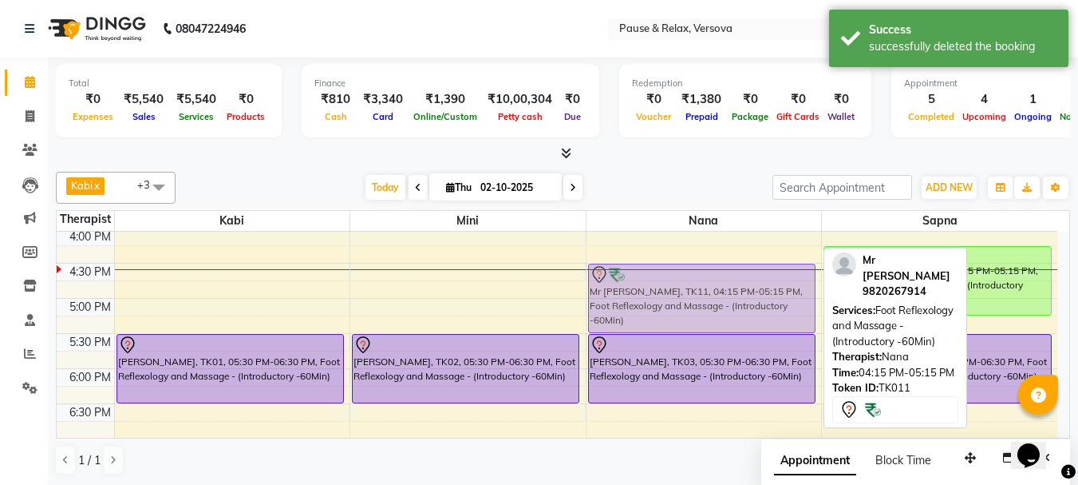
drag, startPoint x: 682, startPoint y: 256, endPoint x: 684, endPoint y: 271, distance: 15.4
click at [684, 271] on div "[PERSON_NAME], TK07, 01:00 PM-02:00 PM, Foot Reflexology and Massage - (Introdu…" at bounding box center [704, 263] width 235 height 772
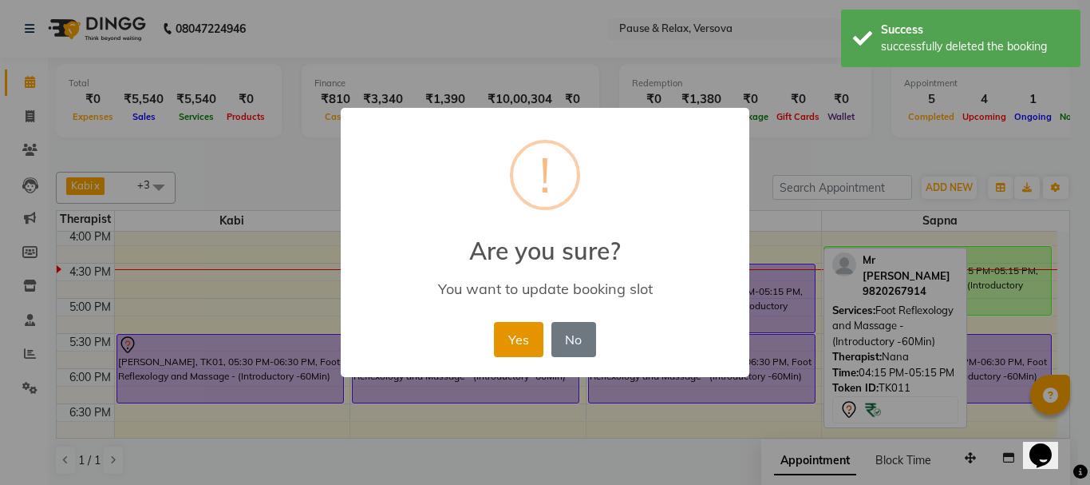
click at [516, 346] on button "Yes" at bounding box center [518, 339] width 49 height 35
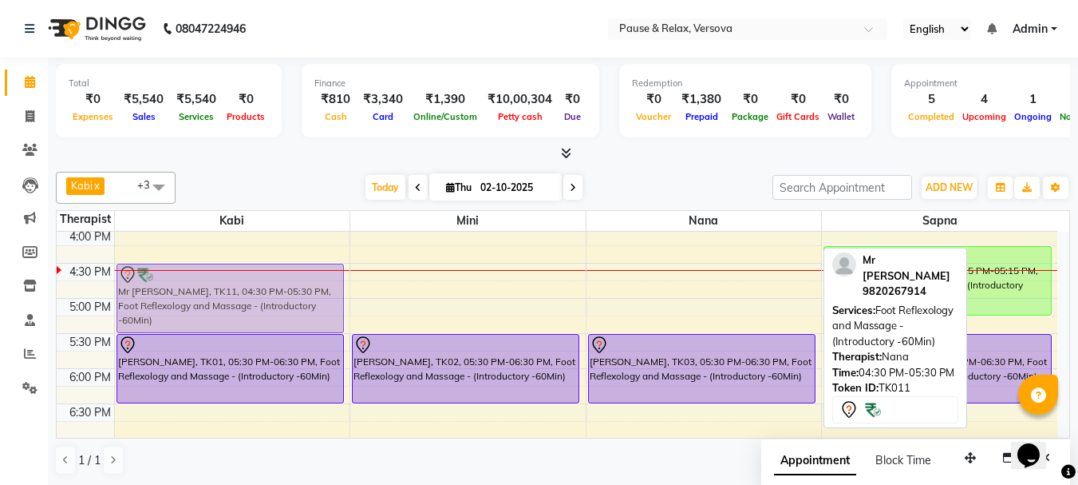
drag, startPoint x: 730, startPoint y: 287, endPoint x: 244, endPoint y: 295, distance: 485.4
click at [244, 295] on tr "[PERSON_NAME], TK09, 02:00 PM-03:30 PM, Foot Reflexology and Massage - (Introdu…" at bounding box center [557, 263] width 1001 height 772
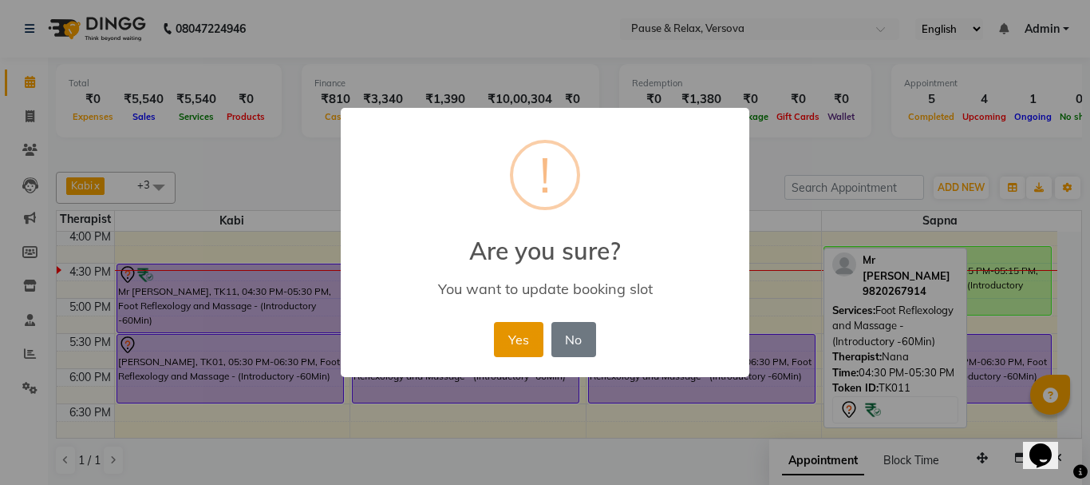
click at [529, 345] on button "Yes" at bounding box center [518, 339] width 49 height 35
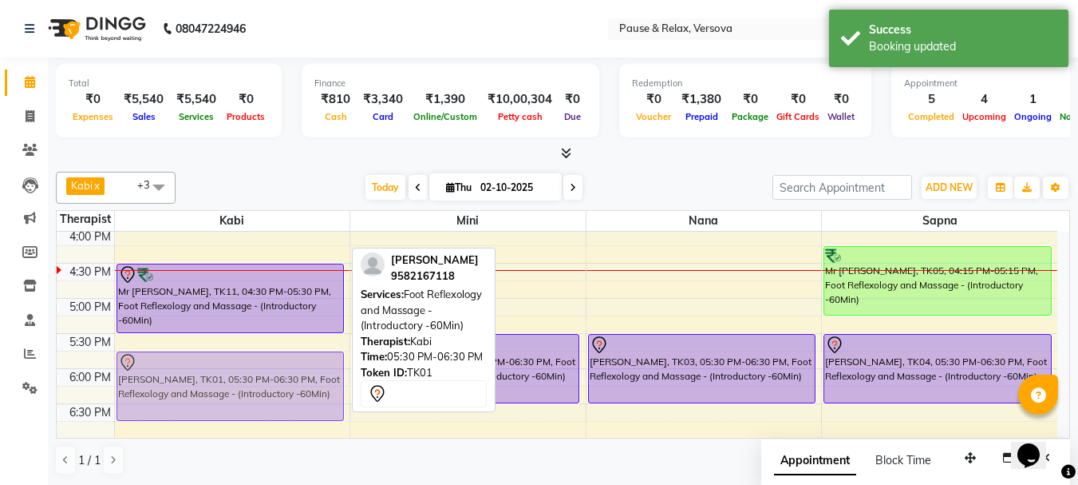
drag, startPoint x: 220, startPoint y: 348, endPoint x: 220, endPoint y: 358, distance: 9.6
click at [220, 358] on div "[PERSON_NAME], TK09, 02:00 PM-03:30 PM, Foot Reflexology and Massage - (Introdu…" at bounding box center [232, 263] width 235 height 772
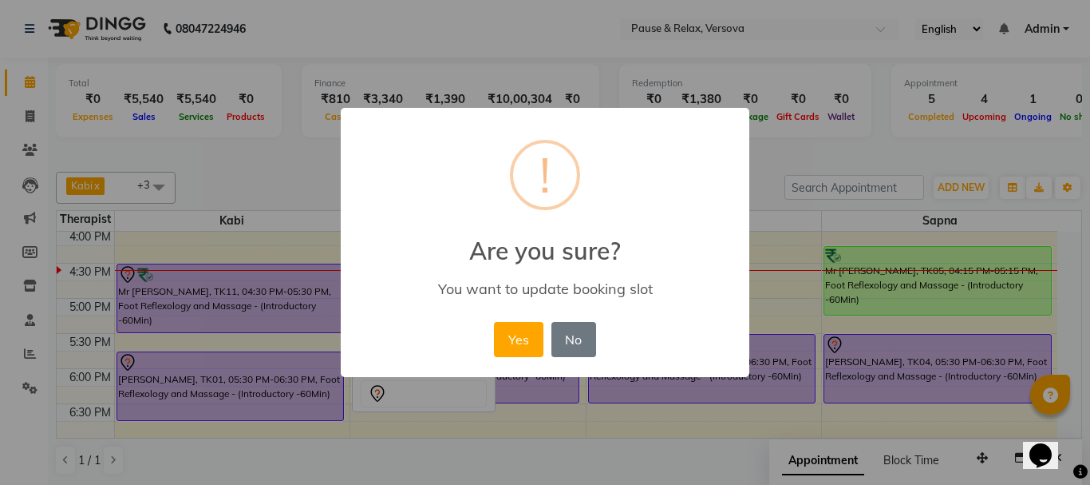
click at [532, 343] on button "Yes" at bounding box center [518, 339] width 49 height 35
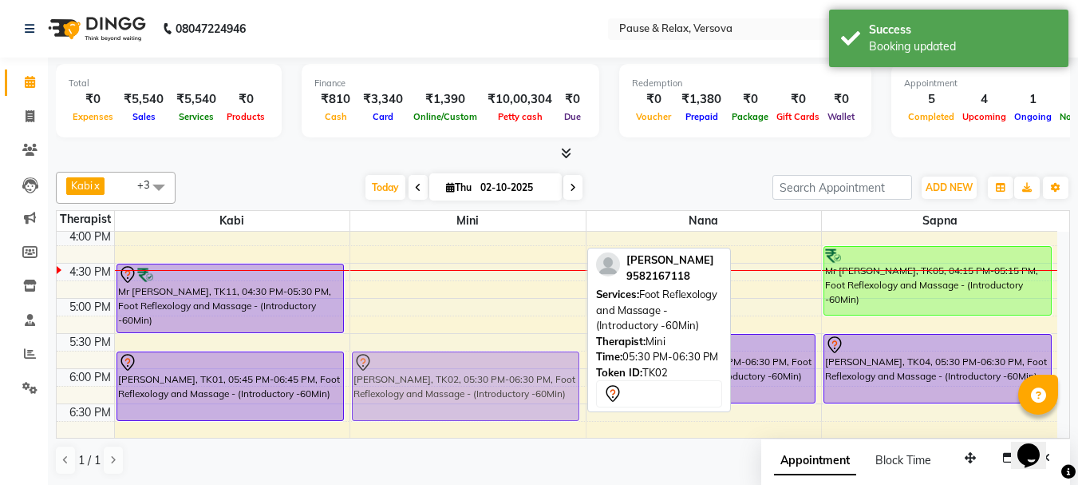
drag, startPoint x: 452, startPoint y: 344, endPoint x: 452, endPoint y: 362, distance: 17.6
click at [452, 362] on div "[PERSON_NAME], TK06, 03:00 PM-04:00 PM, Foot Reflexology and Massage - (Introdu…" at bounding box center [467, 263] width 235 height 772
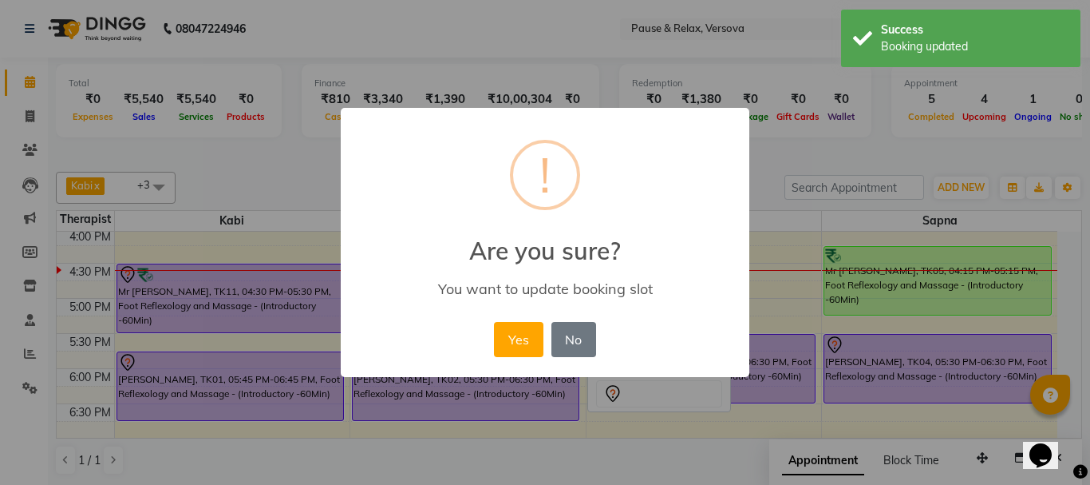
drag, startPoint x: 512, startPoint y: 339, endPoint x: 553, endPoint y: 347, distance: 42.3
click at [512, 343] on button "Yes" at bounding box center [518, 339] width 49 height 35
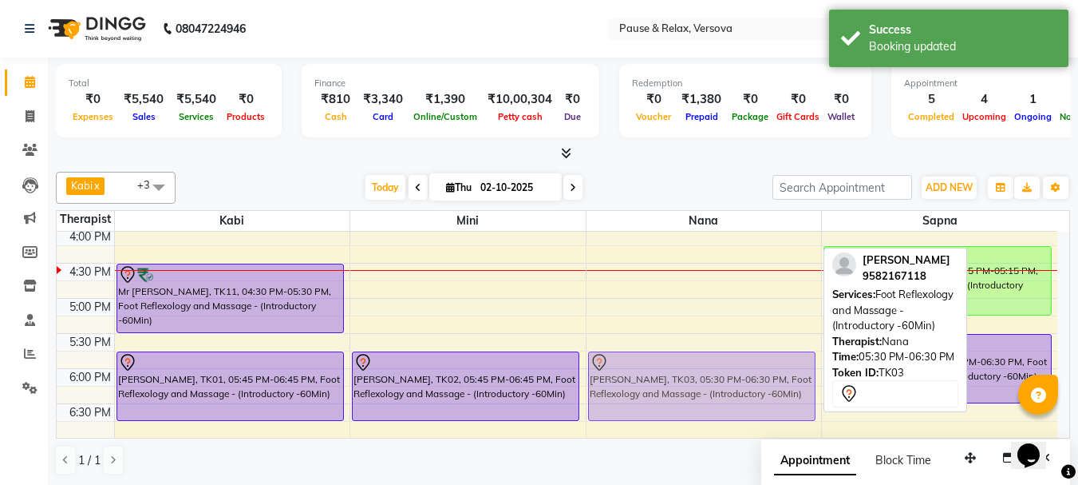
drag, startPoint x: 734, startPoint y: 346, endPoint x: 734, endPoint y: 360, distance: 13.6
click at [734, 360] on div "[PERSON_NAME], TK07, 01:00 PM-02:00 PM, Foot Reflexology and Massage - (Introdu…" at bounding box center [704, 263] width 235 height 772
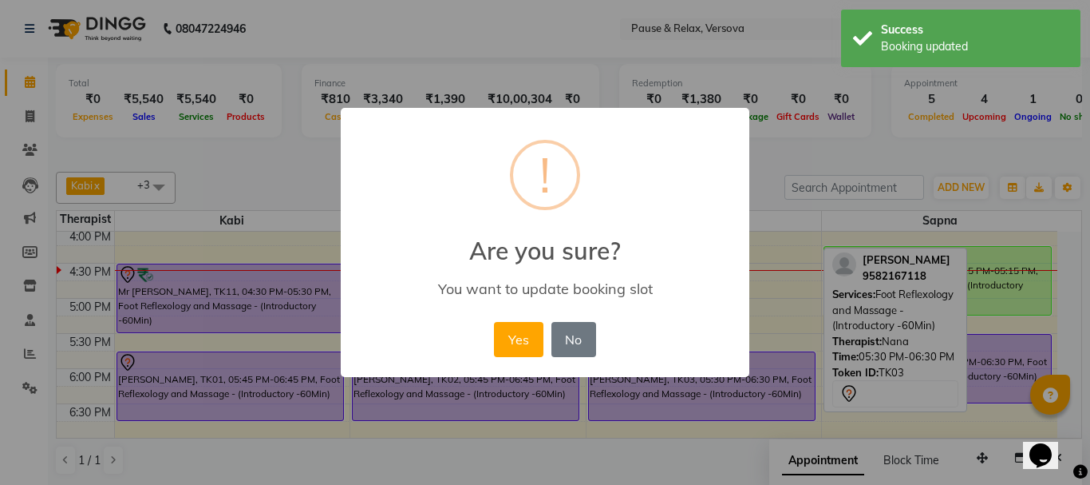
drag, startPoint x: 516, startPoint y: 340, endPoint x: 557, endPoint y: 345, distance: 41.0
click at [542, 345] on button "Yes" at bounding box center [518, 339] width 49 height 35
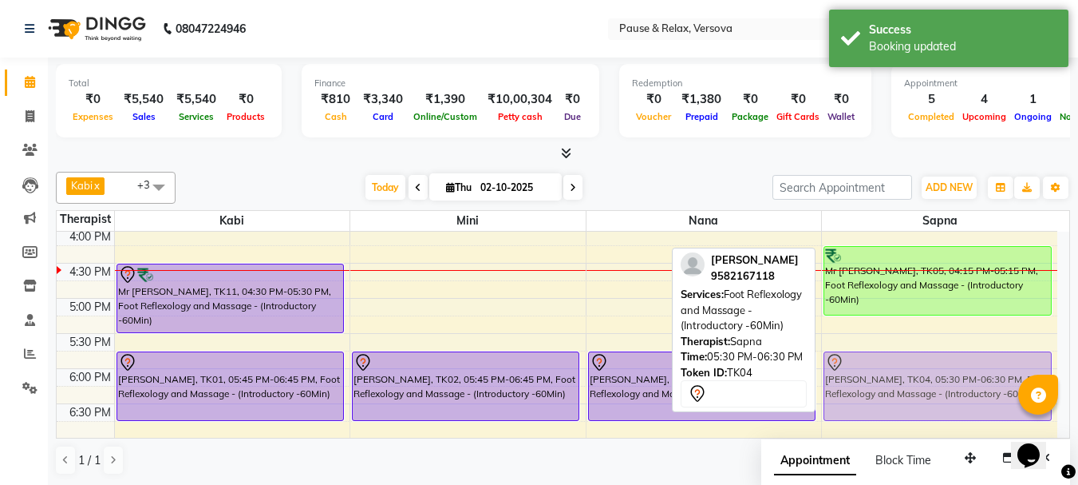
drag, startPoint x: 968, startPoint y: 350, endPoint x: 967, endPoint y: 362, distance: 12.0
click at [967, 362] on div "[PERSON_NAME], TK08, 01:15 PM-02:15 PM, Traditional Thai Body Massage (Dry) - (…" at bounding box center [939, 263] width 235 height 772
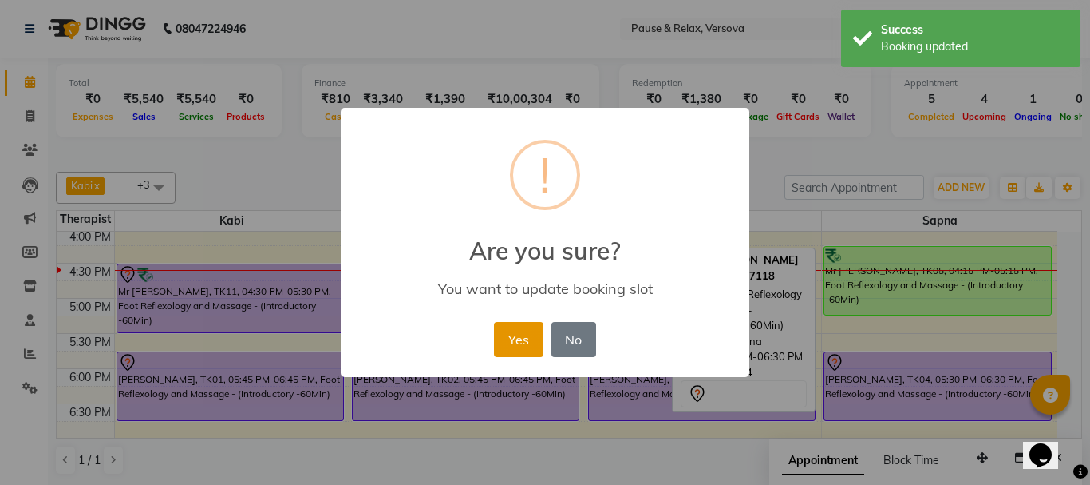
click at [536, 342] on button "Yes" at bounding box center [518, 339] width 49 height 35
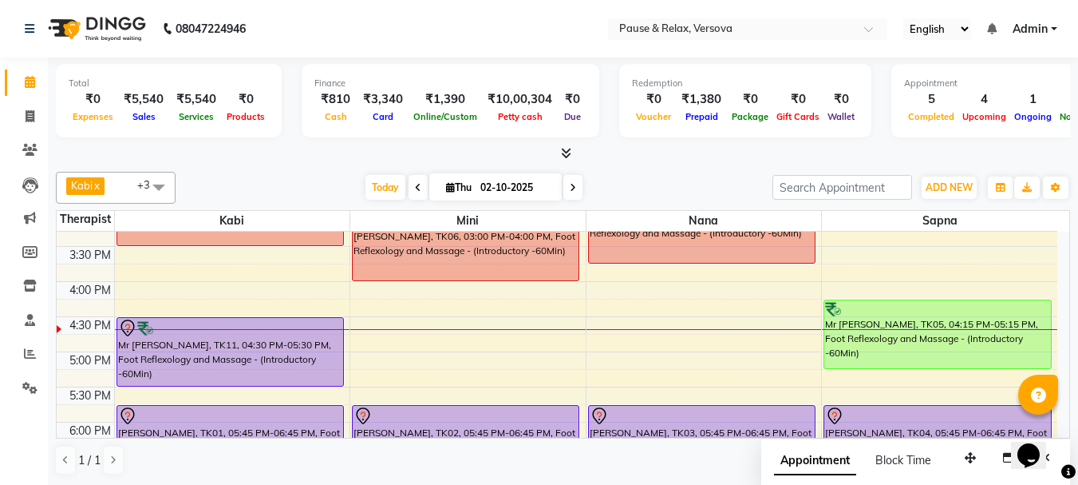
scroll to position [308, 0]
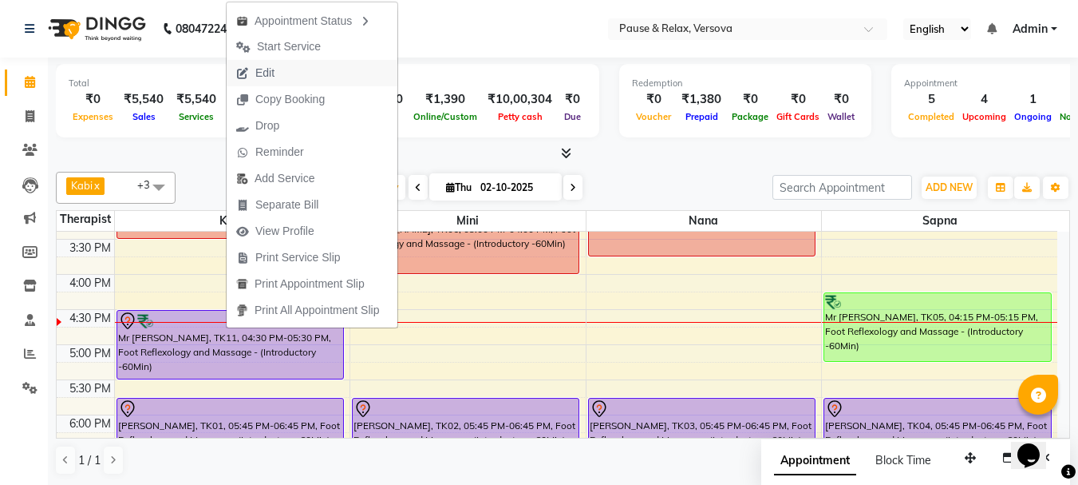
click at [277, 79] on span "Edit" at bounding box center [255, 73] width 57 height 26
select select "tentative"
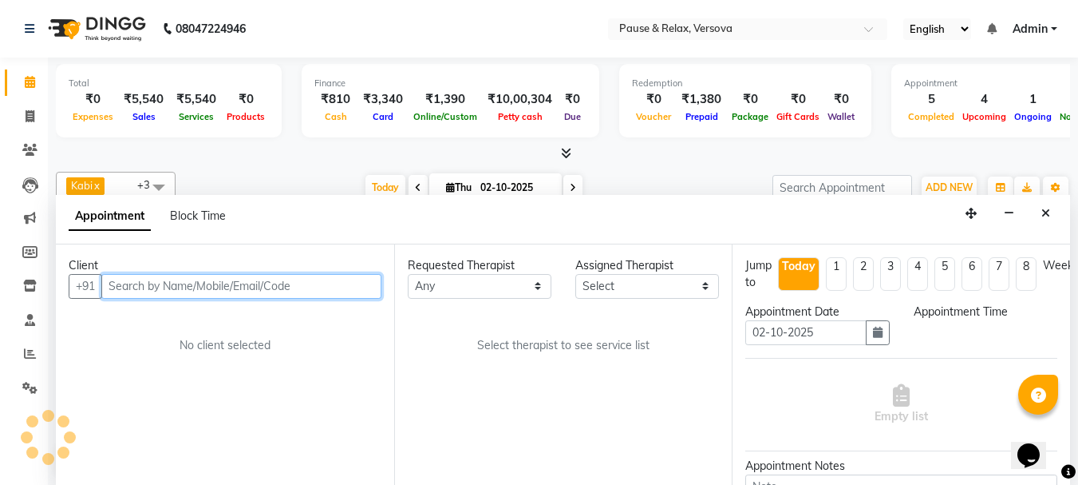
select select "92319"
select select "990"
select select "3390"
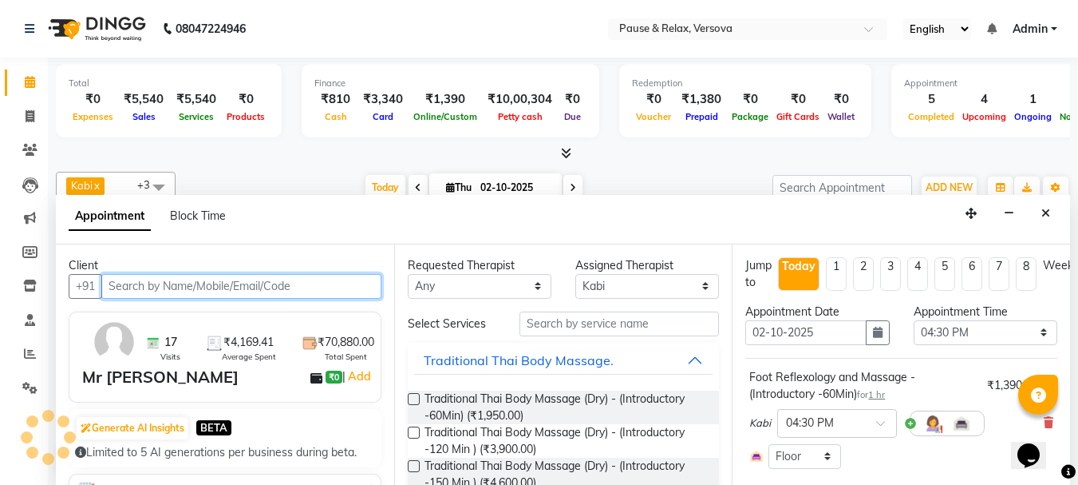
scroll to position [352, 0]
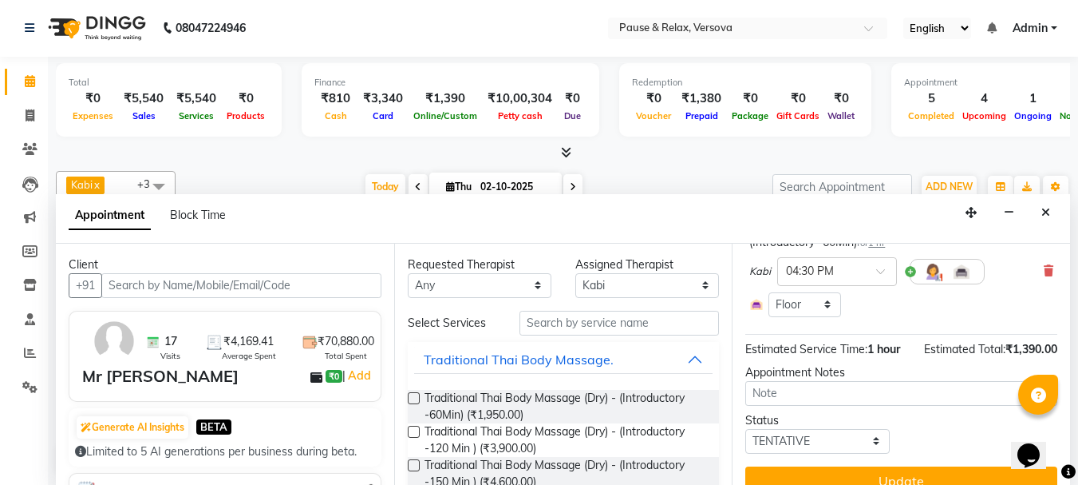
click at [1044, 267] on icon at bounding box center [1049, 270] width 10 height 11
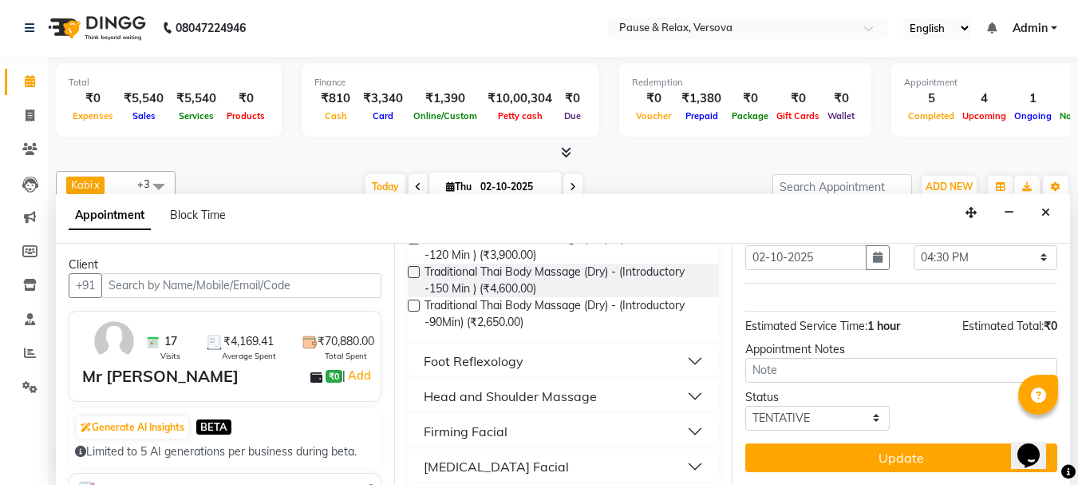
scroll to position [240, 0]
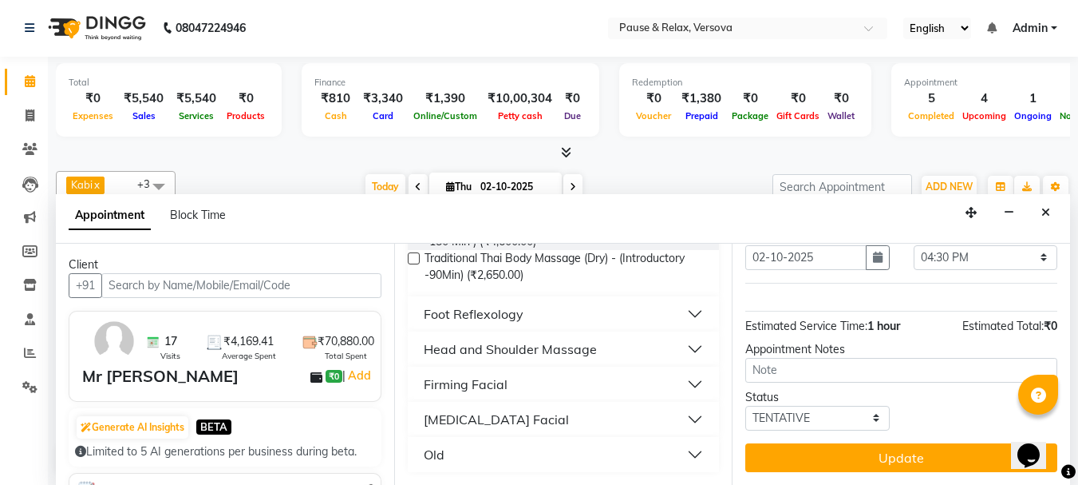
click at [685, 307] on button "Foot Reflexology" at bounding box center [563, 313] width 299 height 29
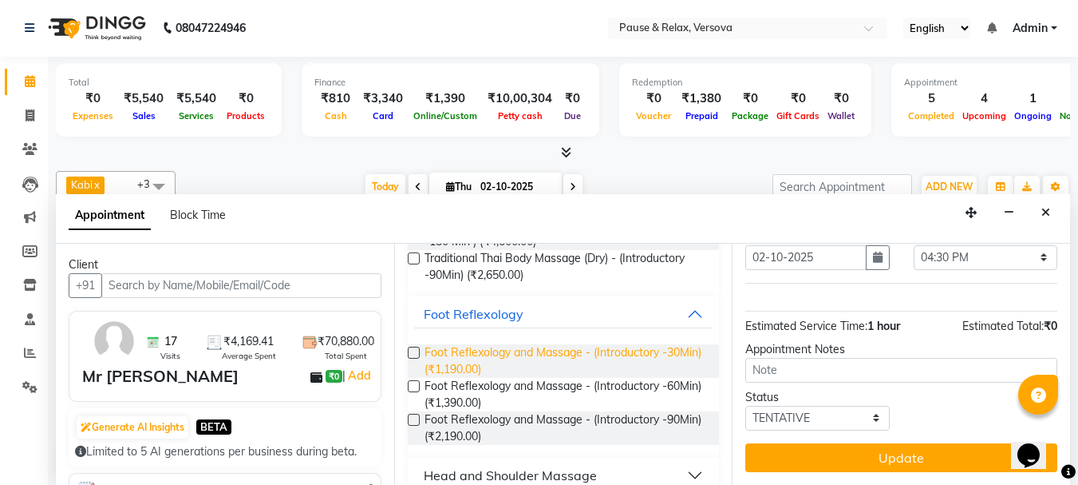
click at [445, 370] on span "Foot Reflexology and Massage - (Introductory -30Min) (₹1,190.00)" at bounding box center [566, 361] width 283 height 34
checkbox input "false"
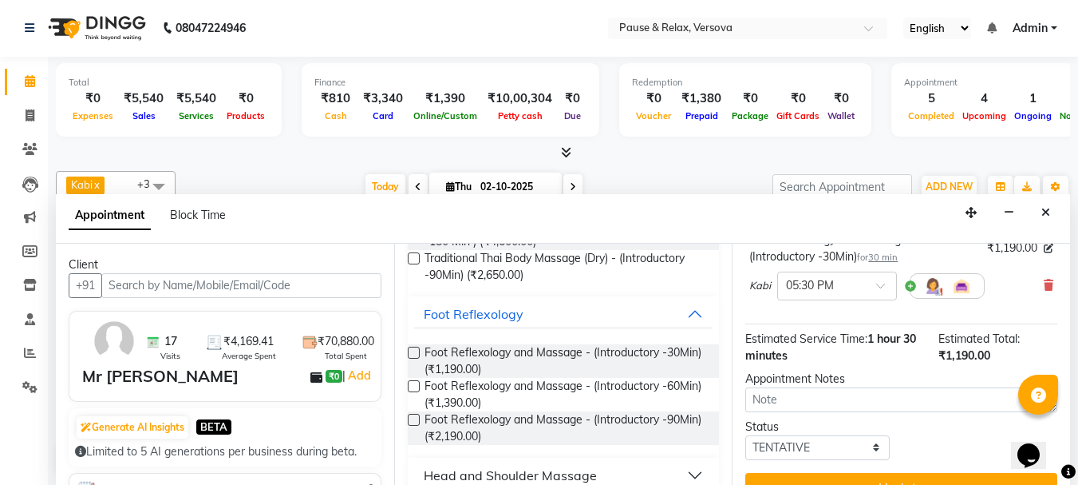
scroll to position [192, 0]
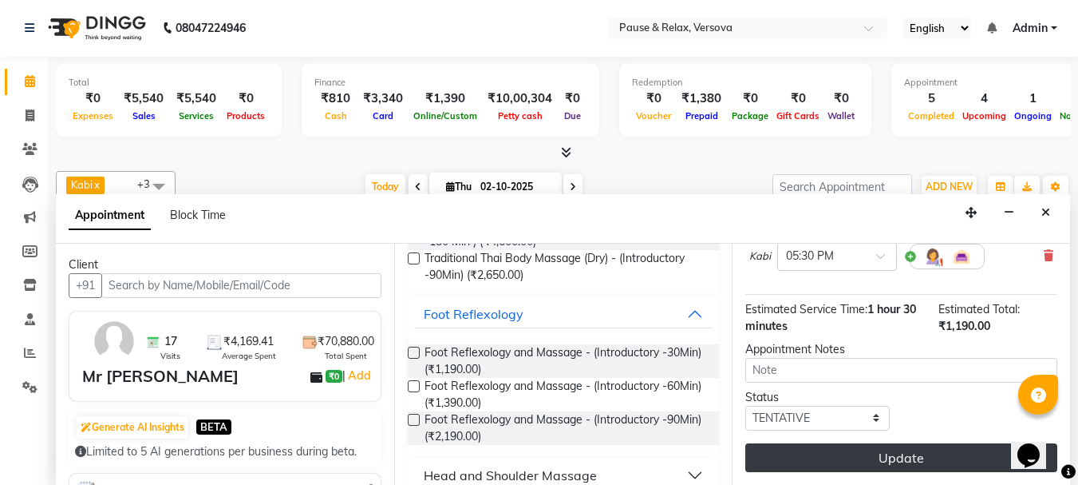
click at [914, 443] on button "Update" at bounding box center [902, 457] width 312 height 29
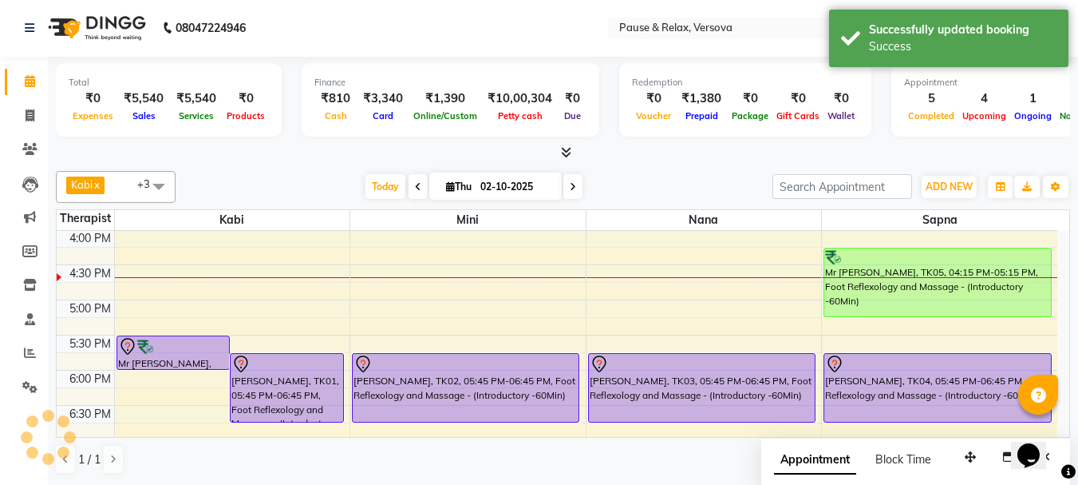
scroll to position [0, 0]
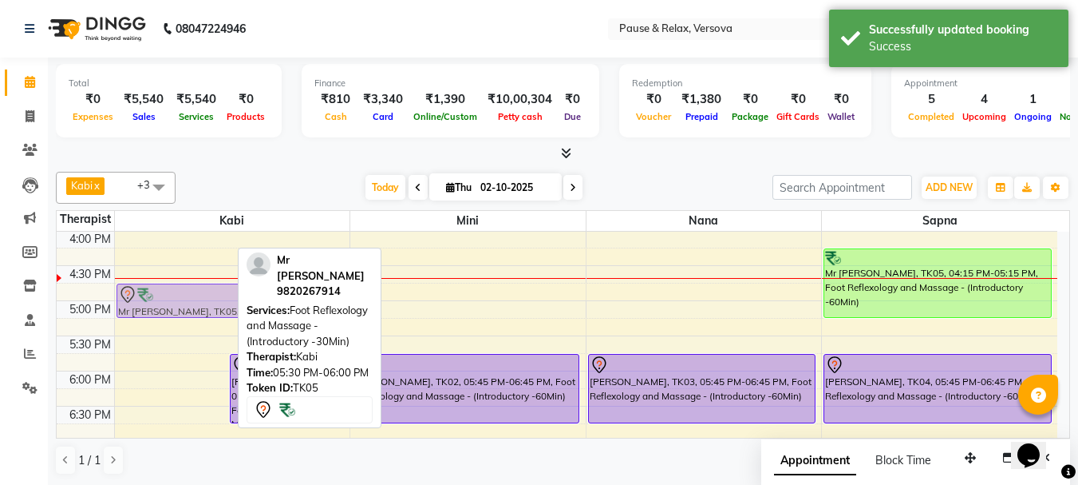
drag, startPoint x: 156, startPoint y: 344, endPoint x: 169, endPoint y: 294, distance: 52.1
click at [169, 294] on div "Mr [PERSON_NAME], TK05, 05:30 PM-06:00 PM, Foot Reflexology and Massage - (Intr…" at bounding box center [232, 265] width 235 height 772
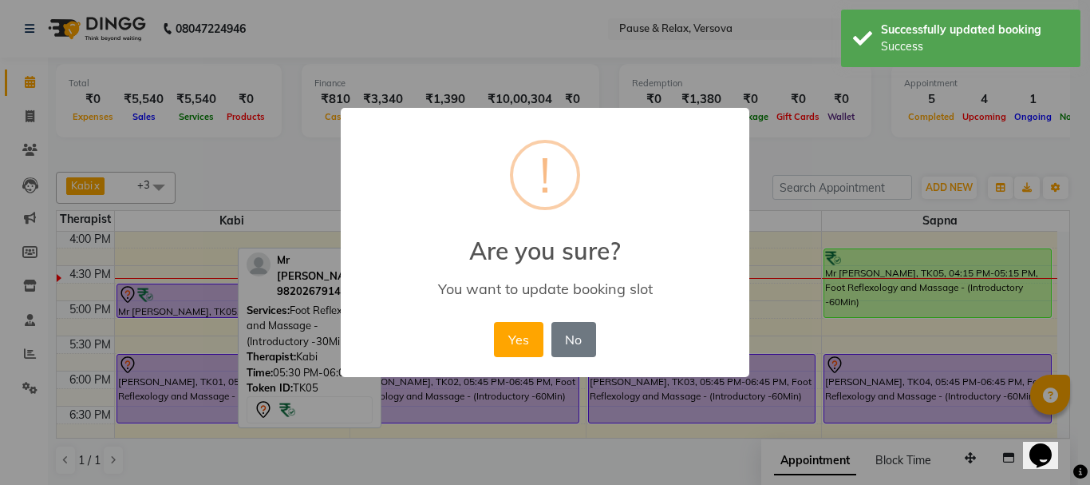
click at [520, 337] on button "Yes" at bounding box center [518, 339] width 49 height 35
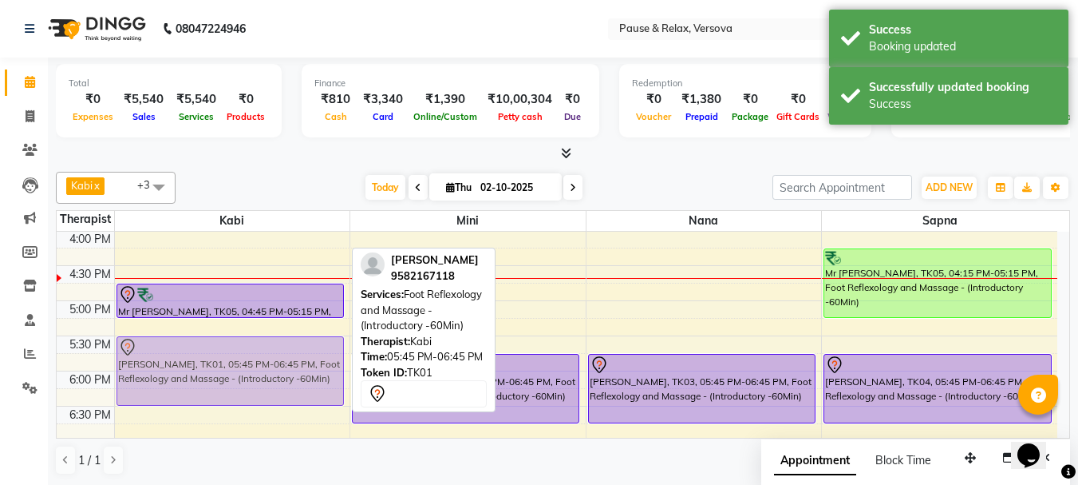
drag, startPoint x: 185, startPoint y: 362, endPoint x: 187, endPoint y: 345, distance: 16.8
click at [187, 345] on div "[PERSON_NAME], TK09, 02:00 PM-03:30 PM, Foot Reflexology and Massage - (Introdu…" at bounding box center [232, 265] width 235 height 772
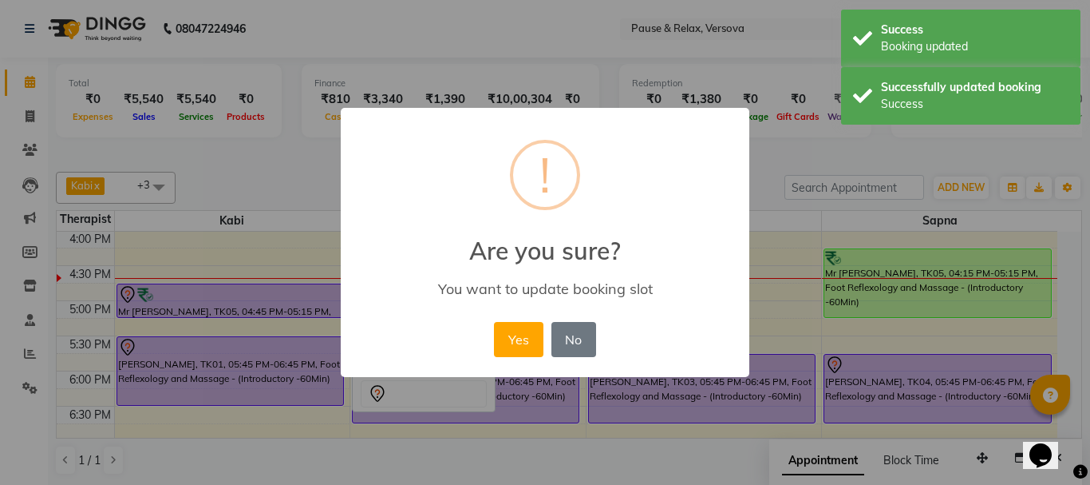
drag, startPoint x: 528, startPoint y: 342, endPoint x: 493, endPoint y: 359, distance: 38.9
click at [528, 346] on button "Yes" at bounding box center [518, 339] width 49 height 35
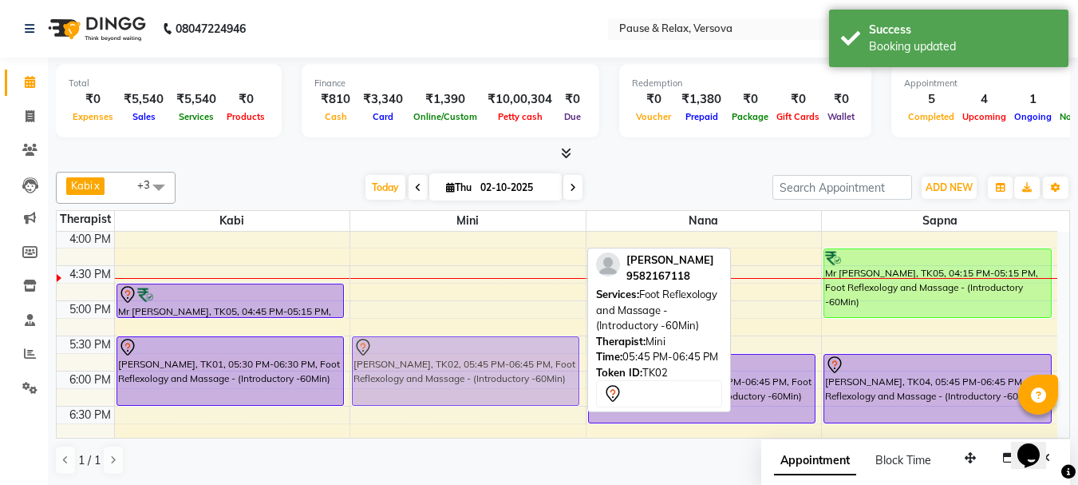
drag, startPoint x: 437, startPoint y: 361, endPoint x: 438, endPoint y: 347, distance: 13.7
click at [438, 347] on div "[PERSON_NAME], TK06, 03:00 PM-04:00 PM, Foot Reflexology and Massage - (Introdu…" at bounding box center [467, 265] width 235 height 772
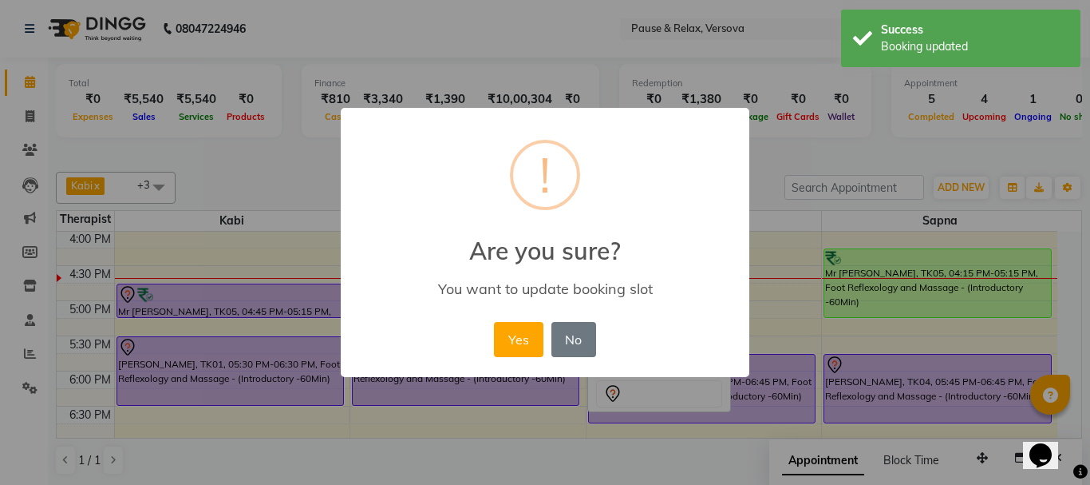
drag, startPoint x: 519, startPoint y: 346, endPoint x: 540, endPoint y: 347, distance: 21.6
click at [518, 346] on button "Yes" at bounding box center [518, 339] width 49 height 35
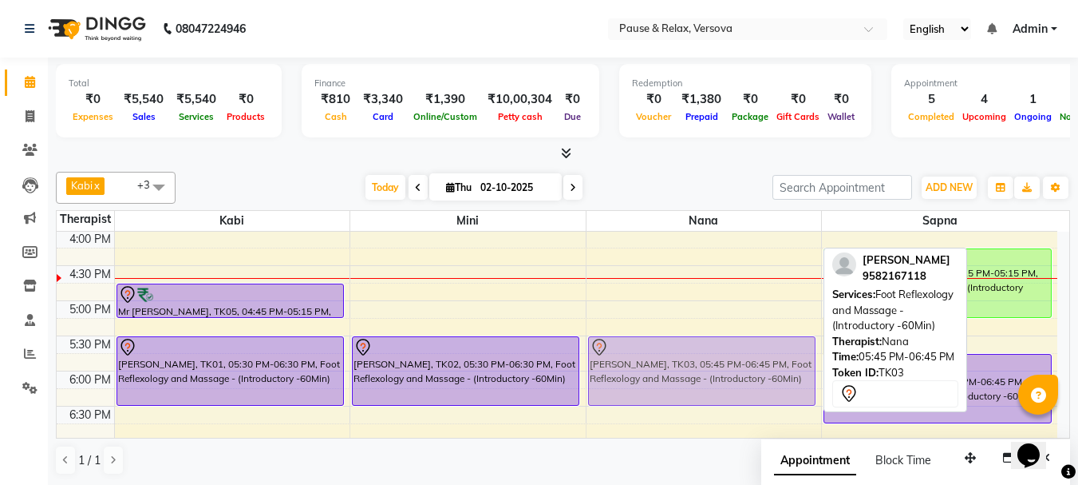
drag, startPoint x: 713, startPoint y: 366, endPoint x: 713, endPoint y: 349, distance: 17.6
click at [713, 349] on div "[PERSON_NAME], TK07, 01:00 PM-02:00 PM, Foot Reflexology and Massage - (Introdu…" at bounding box center [704, 265] width 235 height 772
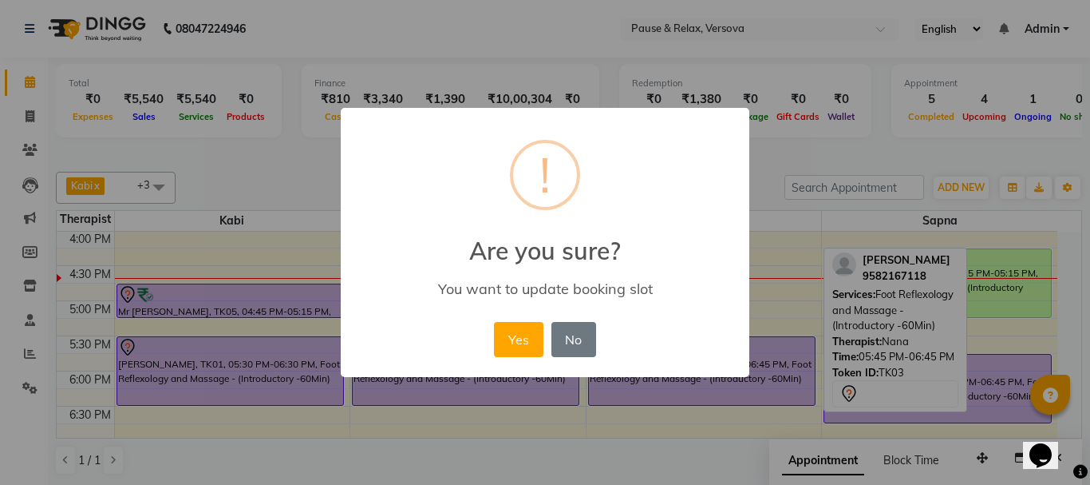
click at [529, 354] on button "Yes" at bounding box center [518, 339] width 49 height 35
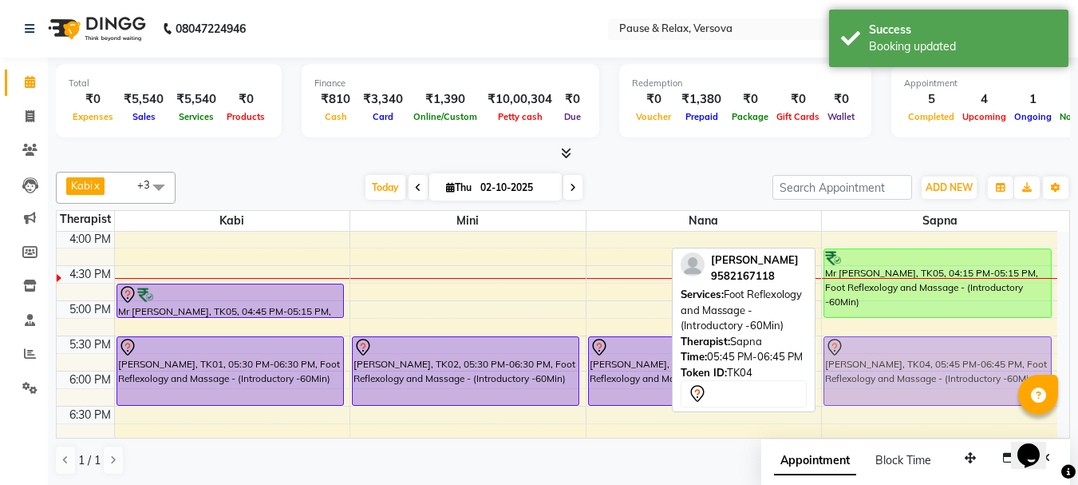
click at [901, 345] on div "[PERSON_NAME], TK08, 01:15 PM-02:15 PM, Traditional Thai Body Massage (Dry) - (…" at bounding box center [939, 265] width 235 height 772
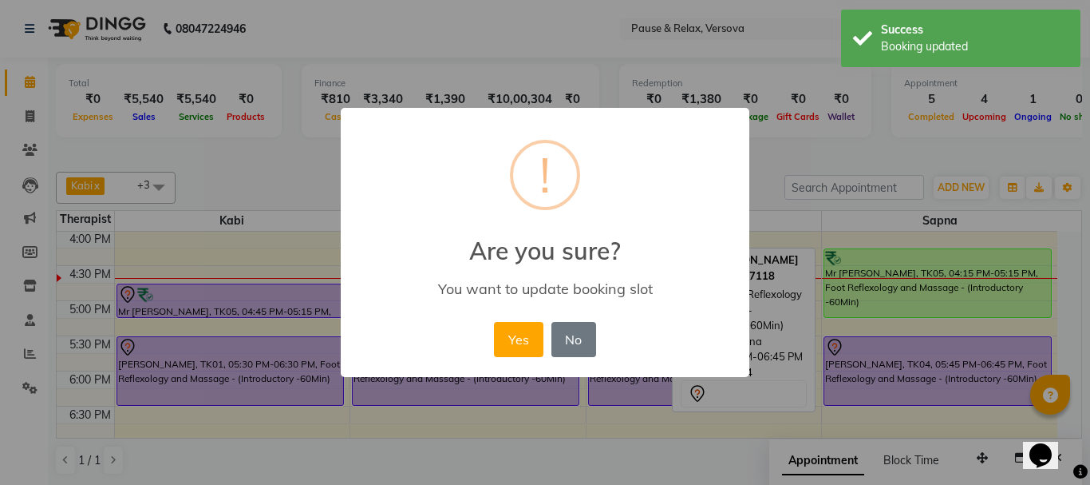
click at [529, 343] on button "Yes" at bounding box center [518, 339] width 49 height 35
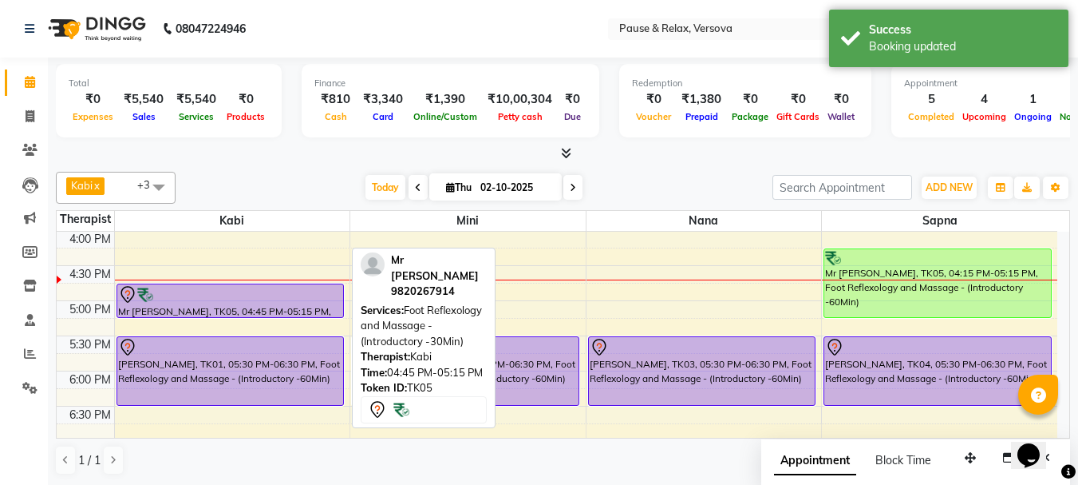
click at [210, 299] on div at bounding box center [230, 294] width 224 height 19
click at [210, 298] on div at bounding box center [230, 294] width 224 height 19
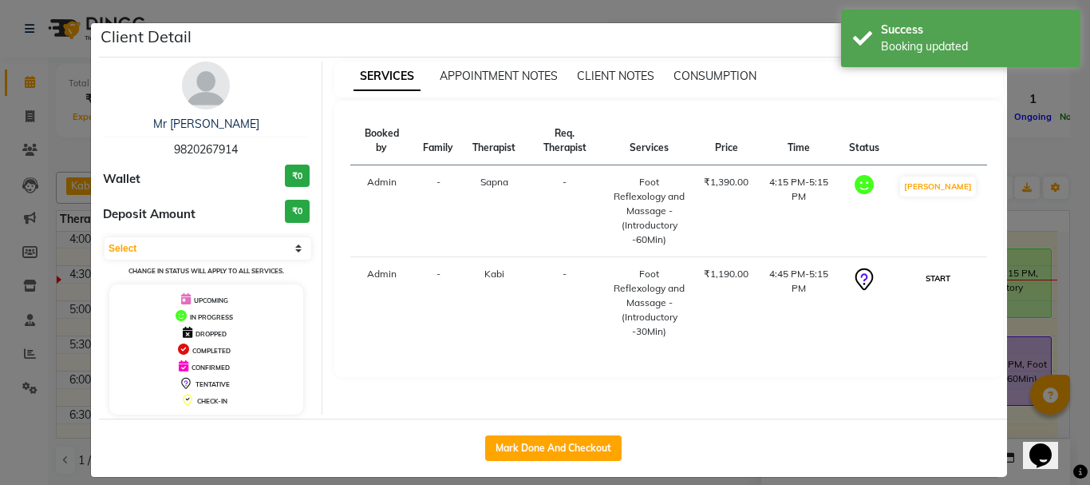
click at [944, 268] on button "START" at bounding box center [938, 278] width 33 height 20
select select "1"
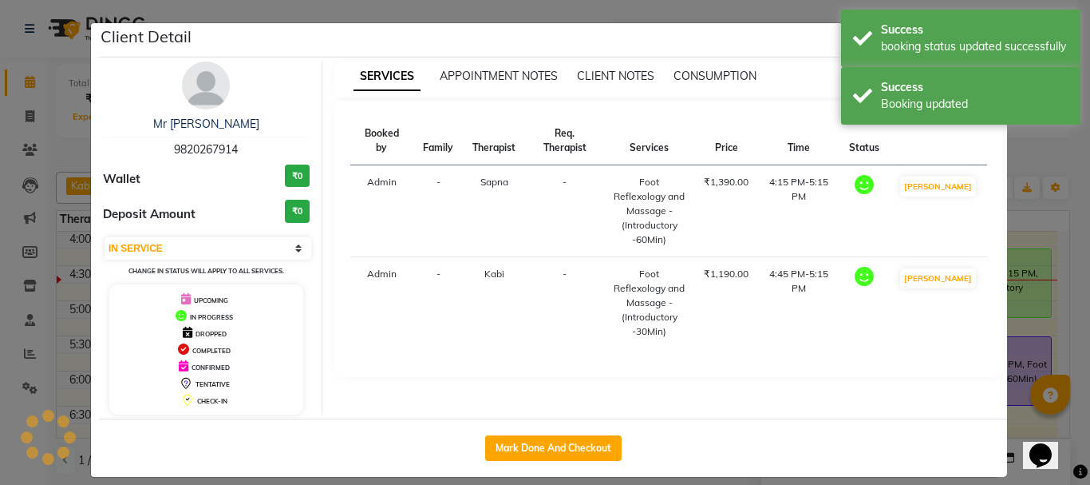
click at [1043, 328] on ngb-modal-window "Client Detail Mr [PERSON_NAME] 9820267914 Wallet ₹0 Deposit Amount ₹0 Select IN…" at bounding box center [545, 242] width 1090 height 485
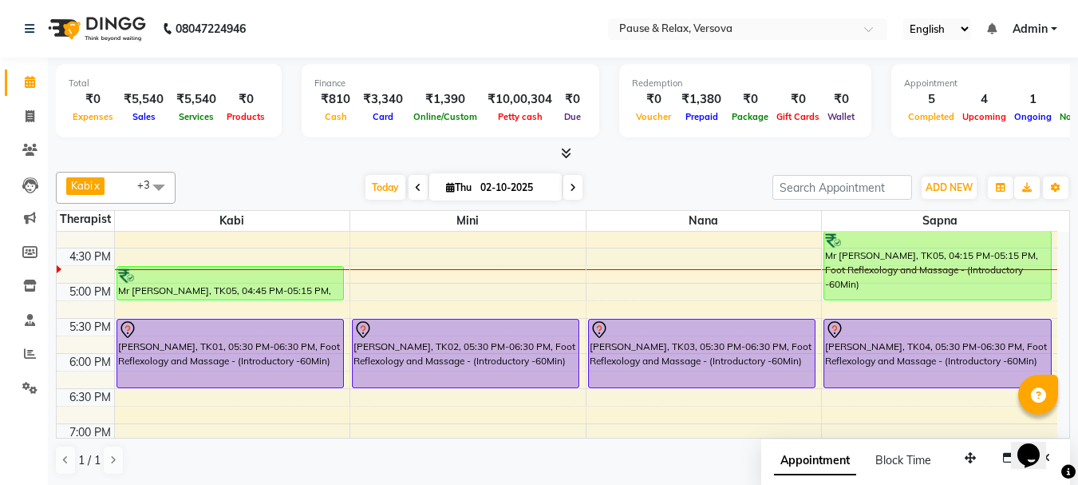
scroll to position [352, 0]
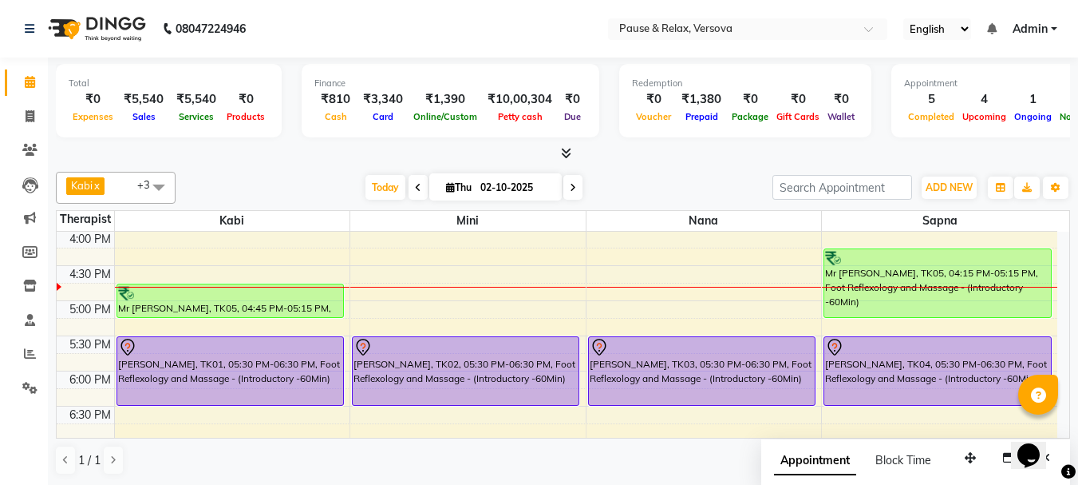
click at [568, 188] on span at bounding box center [573, 187] width 19 height 25
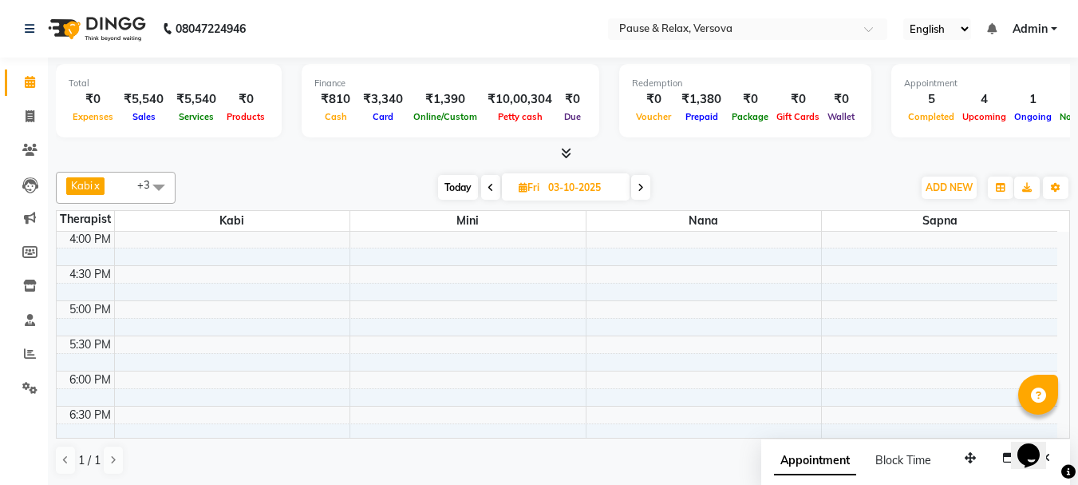
click at [489, 183] on icon at bounding box center [491, 188] width 6 height 10
type input "02-10-2025"
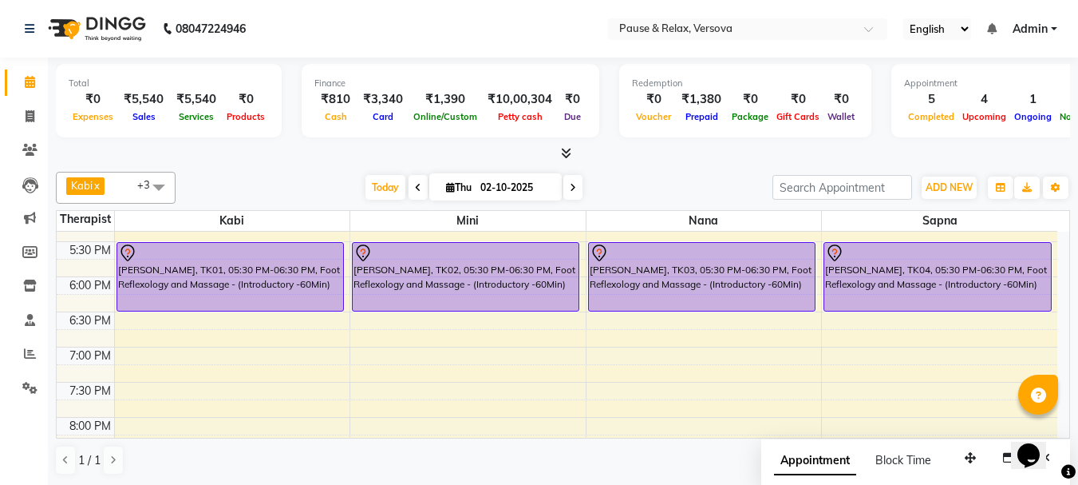
scroll to position [516, 0]
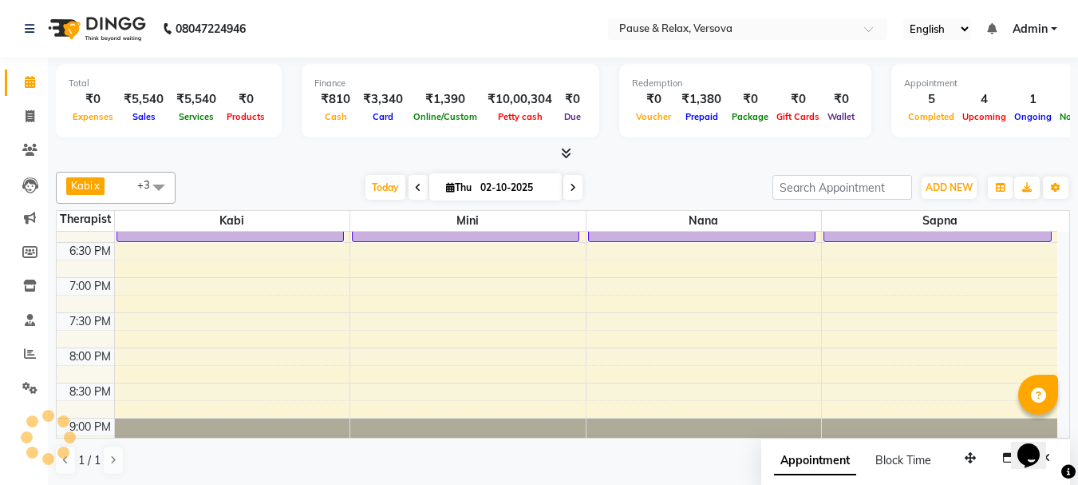
drag, startPoint x: 212, startPoint y: 291, endPoint x: 210, endPoint y: 321, distance: 29.6
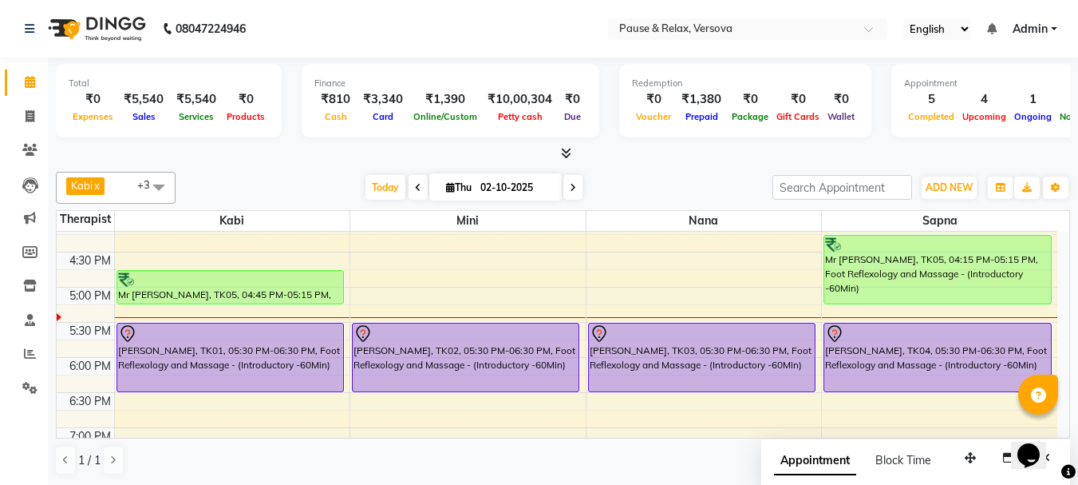
scroll to position [359, 0]
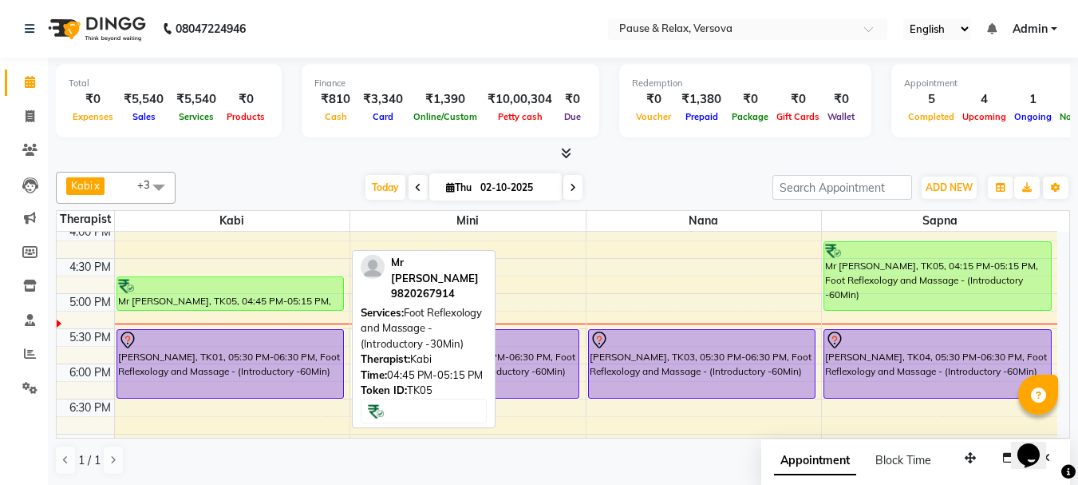
click at [274, 287] on div at bounding box center [230, 286] width 224 height 16
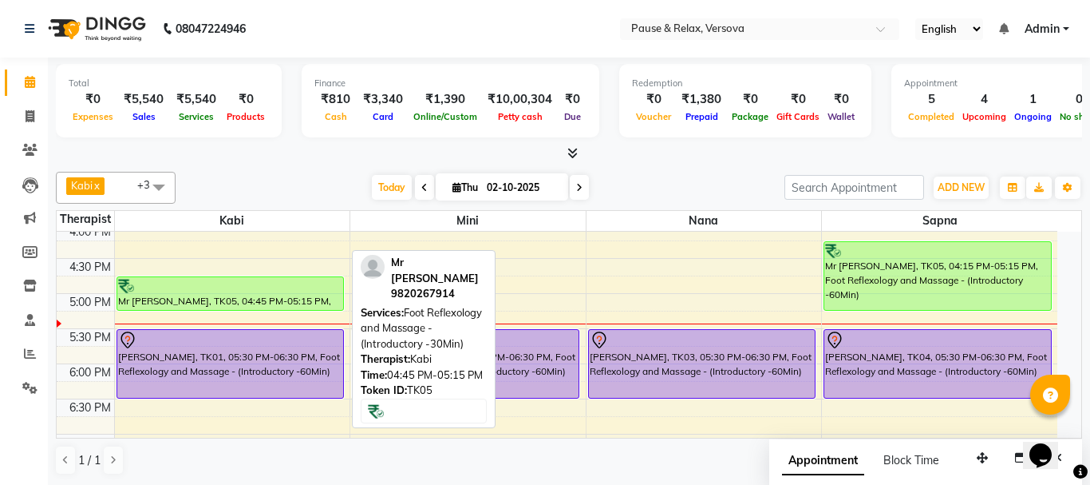
select select "1"
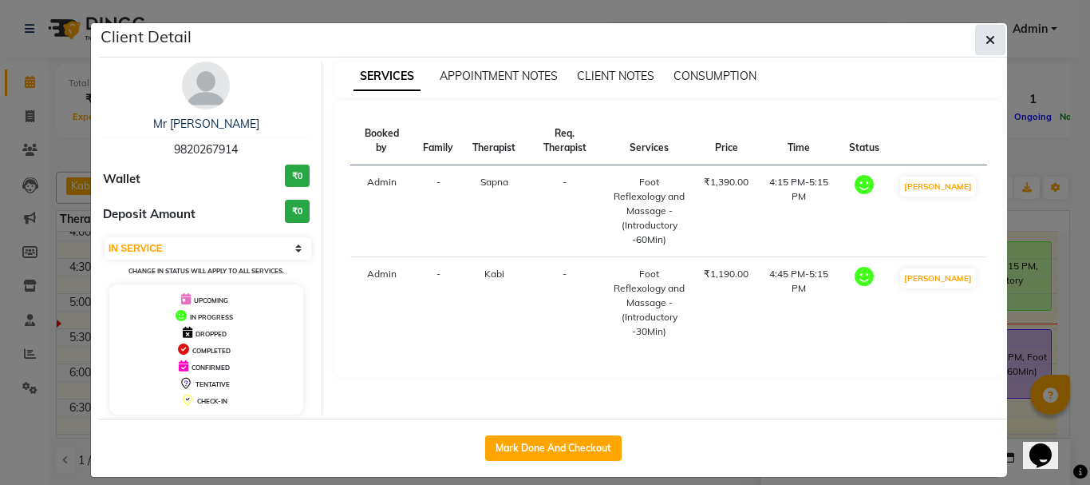
click at [986, 33] on span "button" at bounding box center [991, 40] width 10 height 16
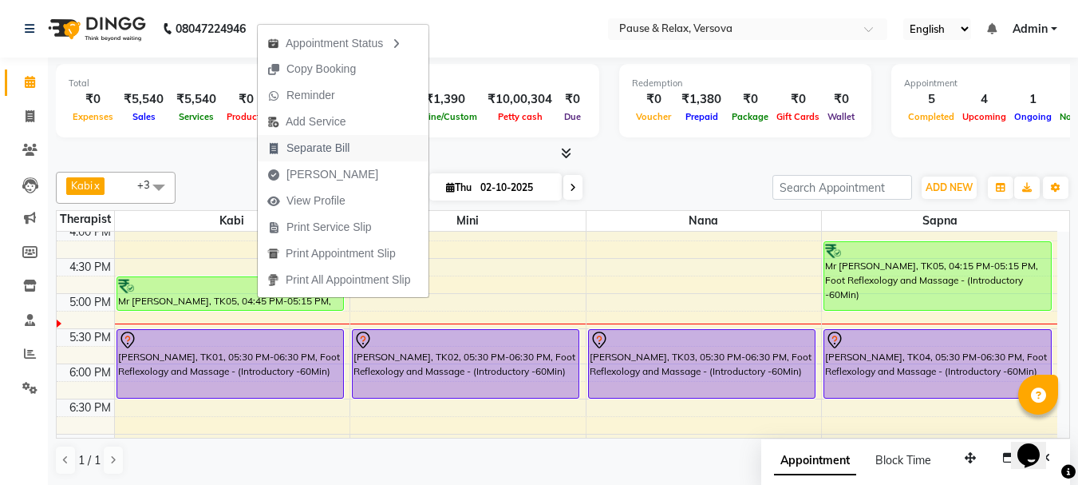
click at [303, 145] on span "Separate Bill" at bounding box center [318, 148] width 63 height 17
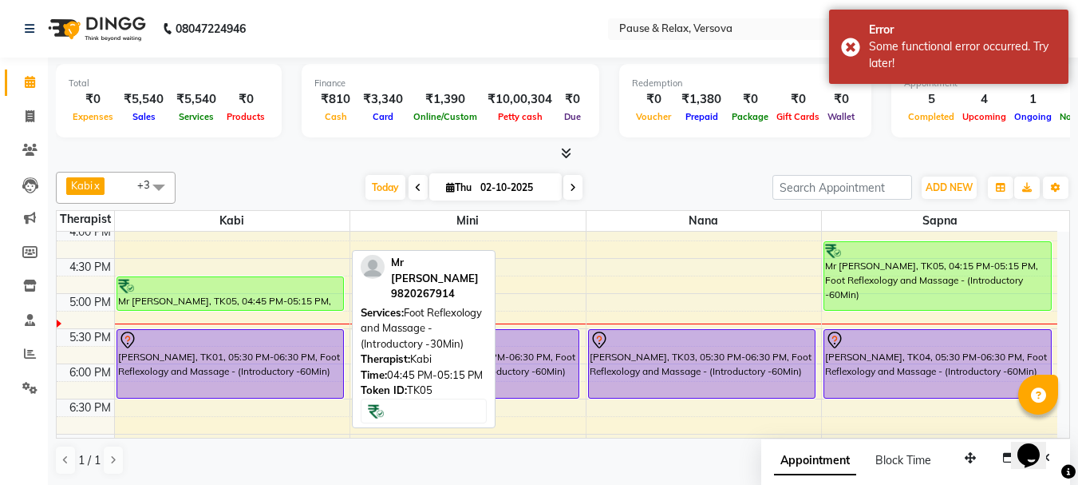
click at [279, 298] on div "Mr [PERSON_NAME], TK05, 04:45 PM-05:15 PM, Foot Reflexology and Massage - (Intr…" at bounding box center [230, 293] width 226 height 33
select select "1"
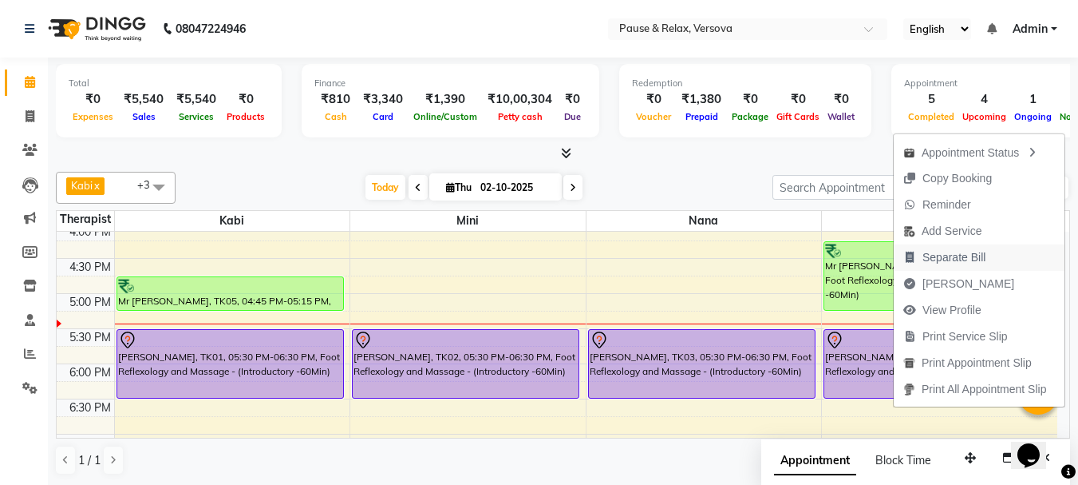
click at [949, 259] on span "Separate Bill" at bounding box center [954, 257] width 63 height 17
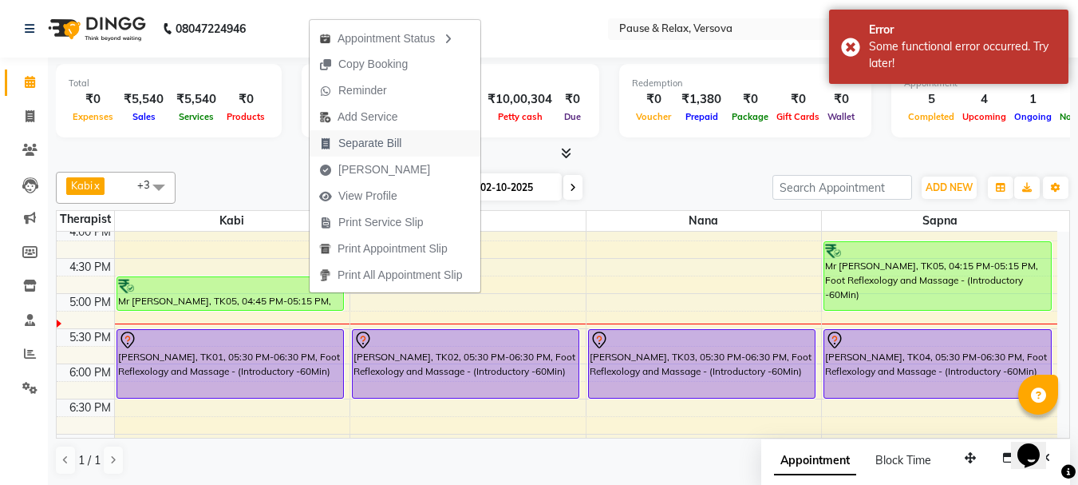
click at [365, 142] on span "Separate Bill" at bounding box center [369, 143] width 63 height 17
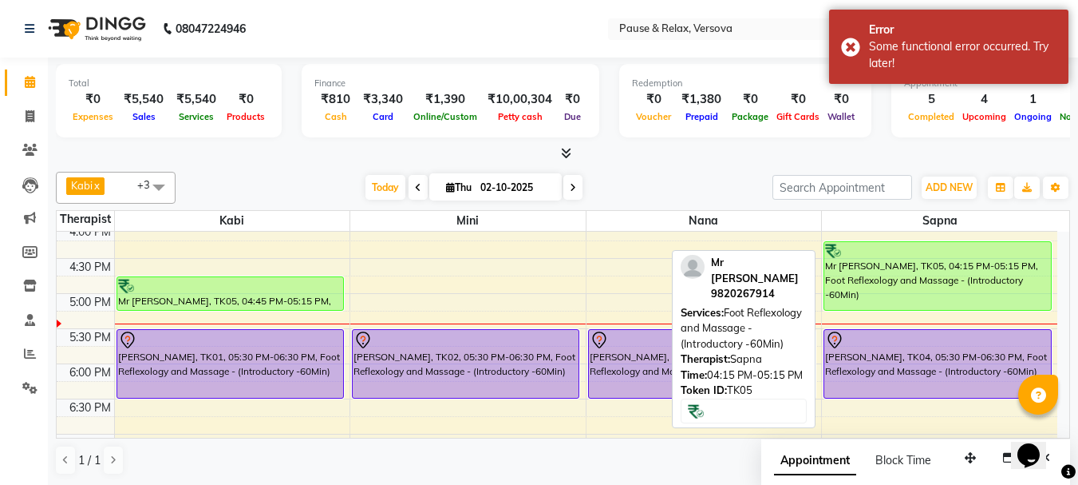
click at [904, 276] on div "Mr [PERSON_NAME], TK05, 04:15 PM-05:15 PM, Foot Reflexology and Massage - (Intr…" at bounding box center [938, 276] width 227 height 68
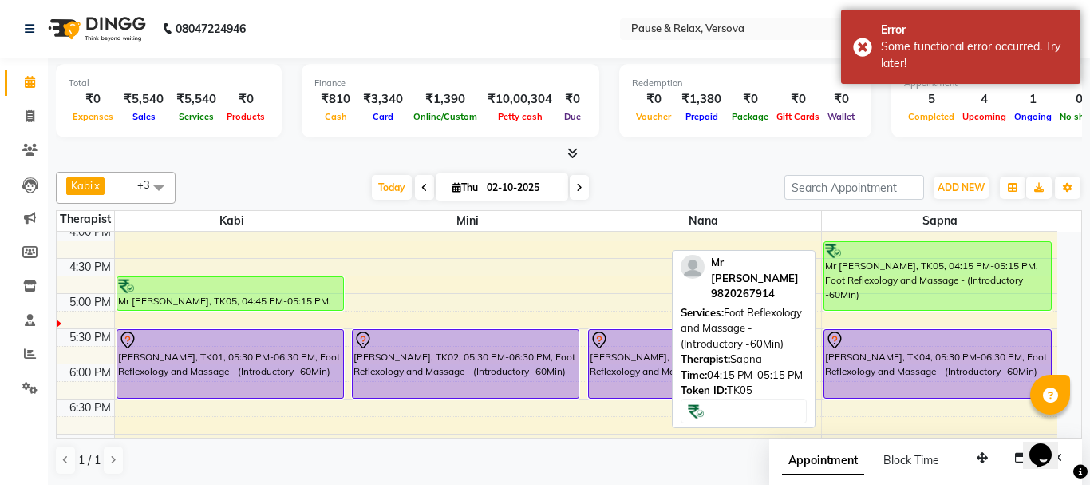
select select "1"
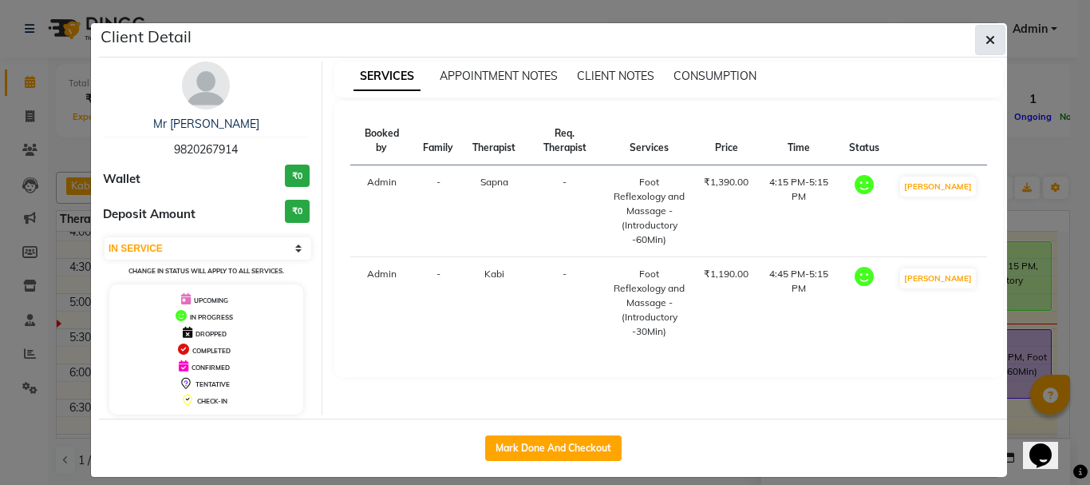
click at [986, 33] on span "button" at bounding box center [991, 40] width 10 height 16
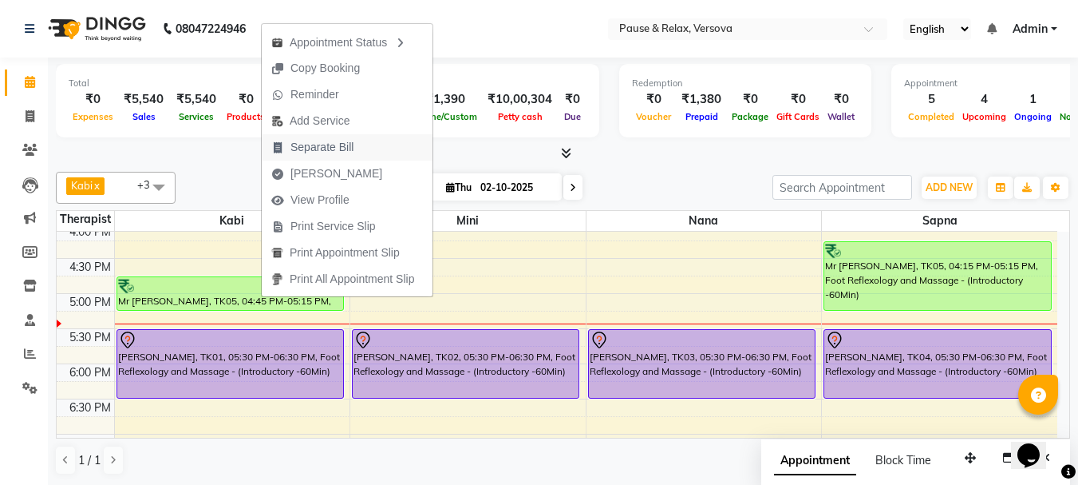
click at [324, 147] on span "Separate Bill" at bounding box center [322, 147] width 63 height 17
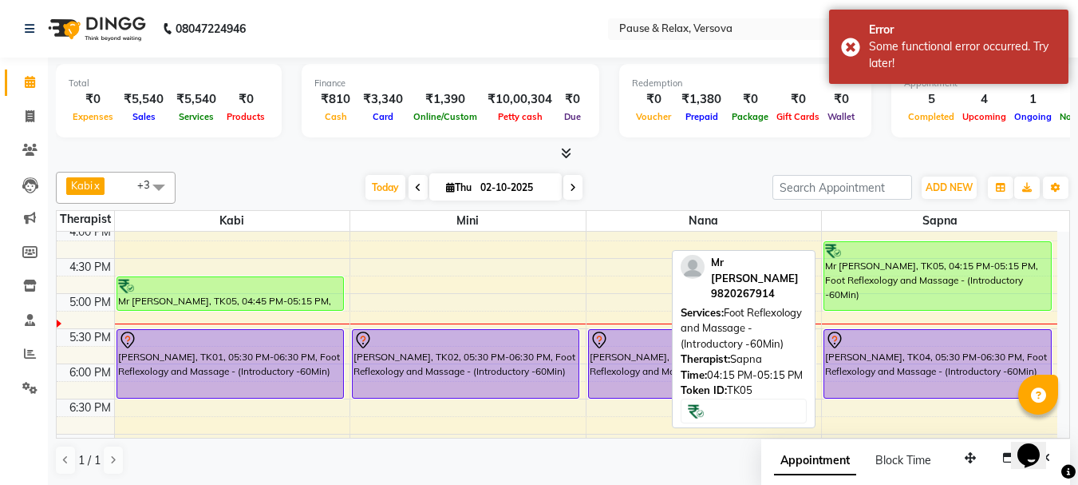
click at [865, 277] on div "Mr [PERSON_NAME], TK05, 04:15 PM-05:15 PM, Foot Reflexology and Massage - (Intr…" at bounding box center [938, 276] width 227 height 68
select select "1"
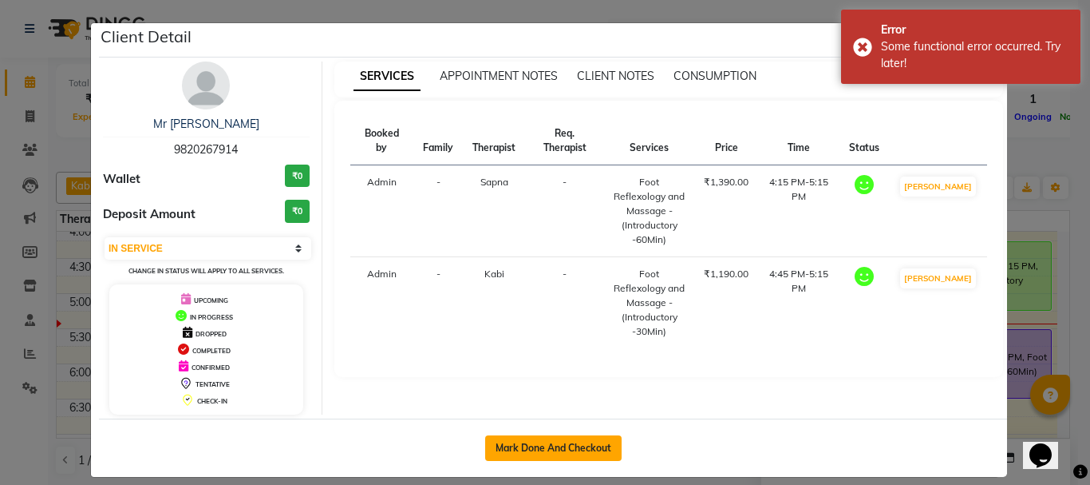
drag, startPoint x: 590, startPoint y: 441, endPoint x: 1027, endPoint y: 314, distance: 455.7
click at [589, 441] on button "Mark Done And Checkout" at bounding box center [553, 448] width 136 height 26
select select "service"
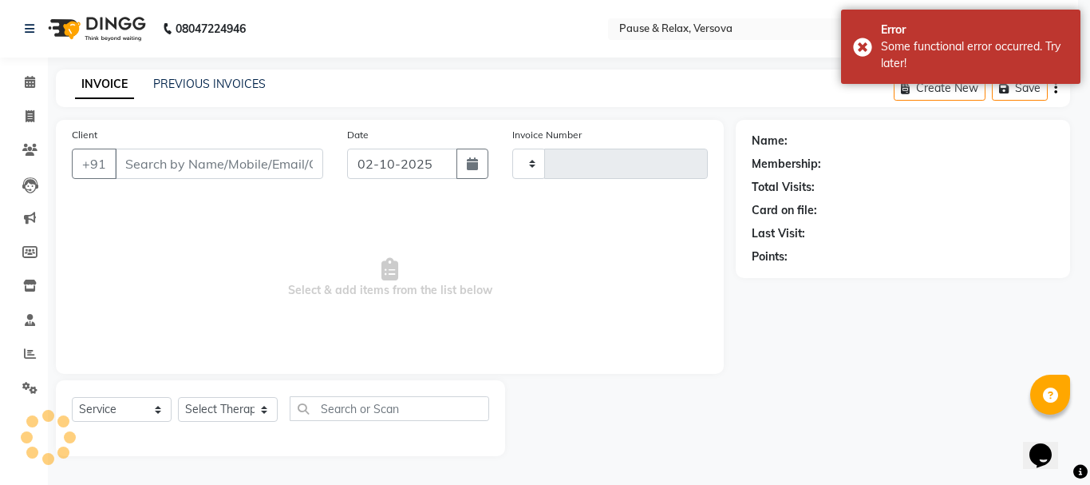
type input "1814"
select select "6832"
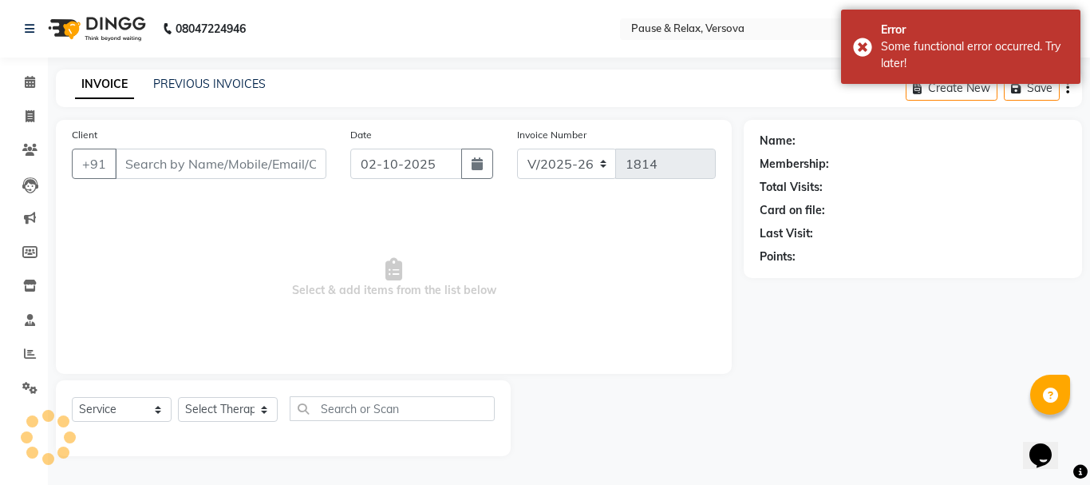
type input "9820267914"
select select "92319"
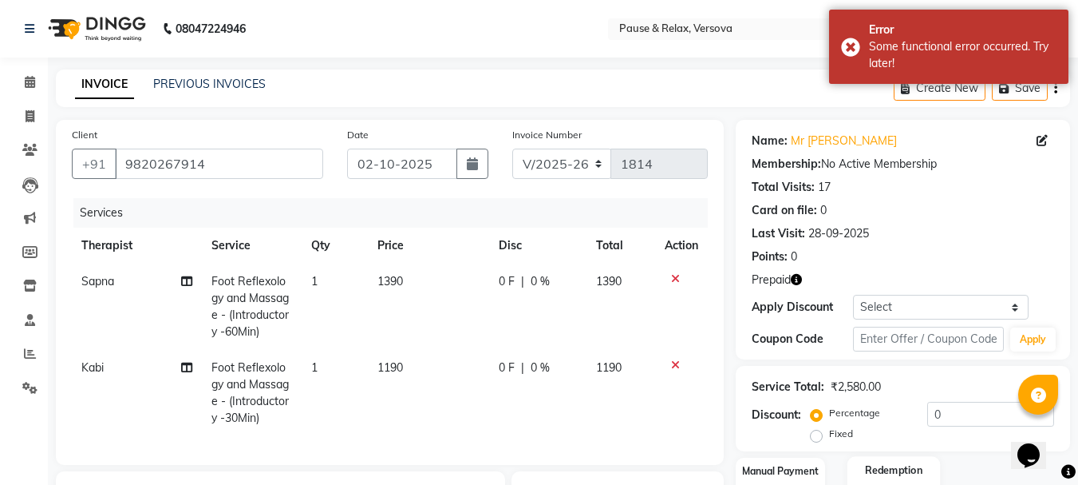
scroll to position [258, 0]
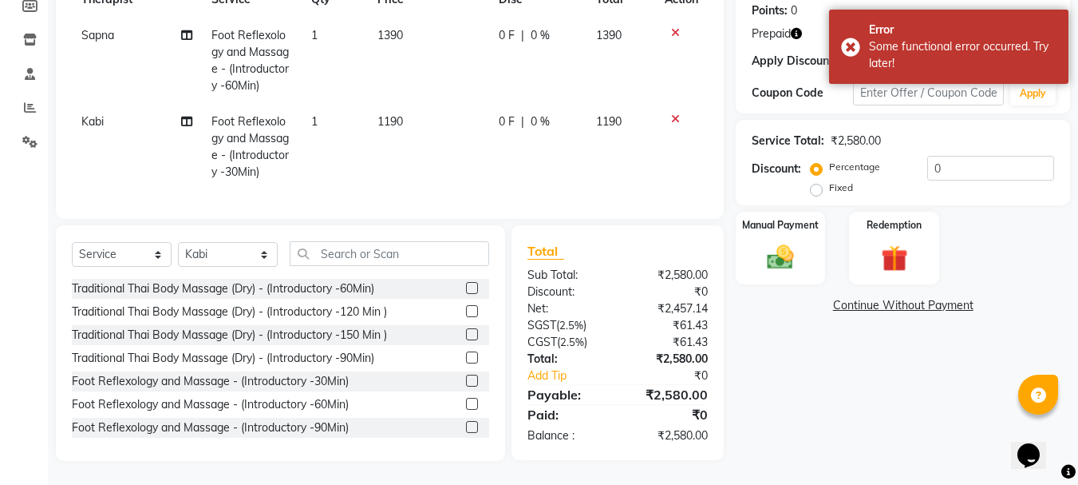
click at [829, 180] on label "Fixed" at bounding box center [841, 187] width 24 height 14
click at [817, 182] on input "Fixed" at bounding box center [819, 187] width 11 height 11
radio input "true"
click at [884, 216] on label "Redemption" at bounding box center [894, 223] width 57 height 15
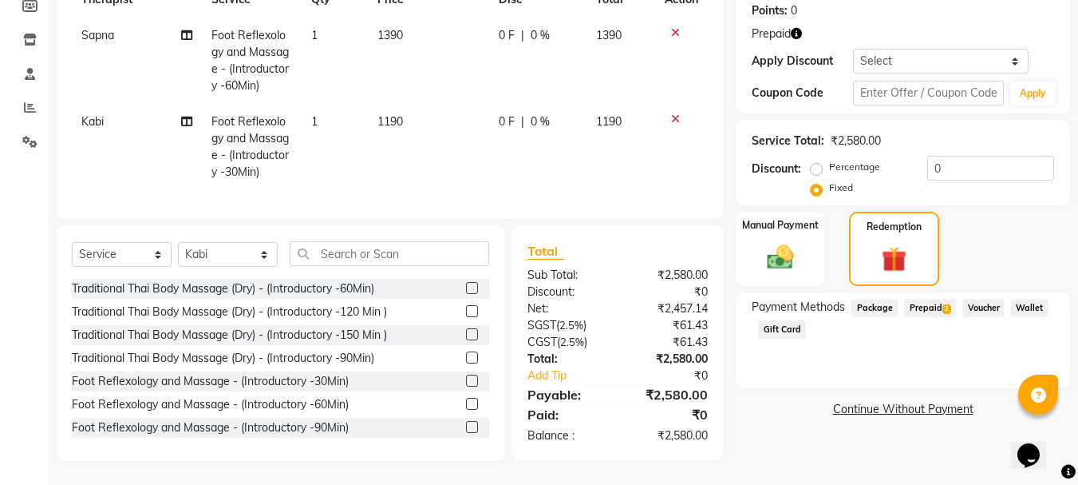
click at [934, 299] on span "Prepaid 2" at bounding box center [930, 308] width 52 height 18
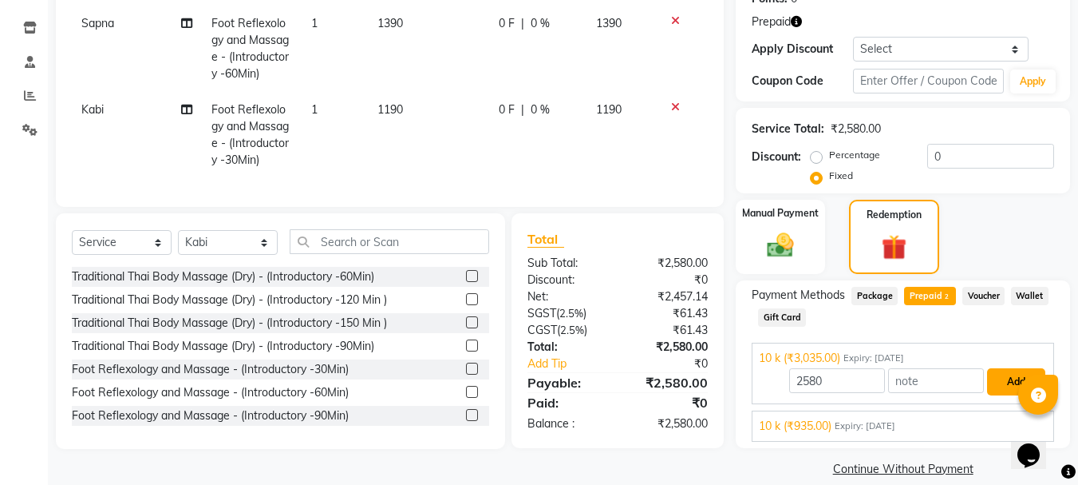
click at [1012, 382] on button "Add" at bounding box center [1016, 381] width 58 height 27
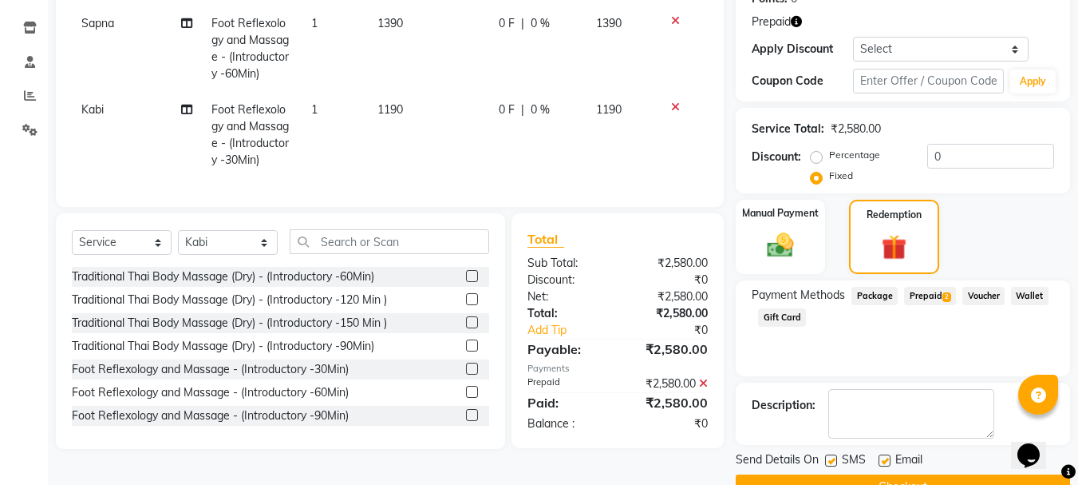
scroll to position [296, 0]
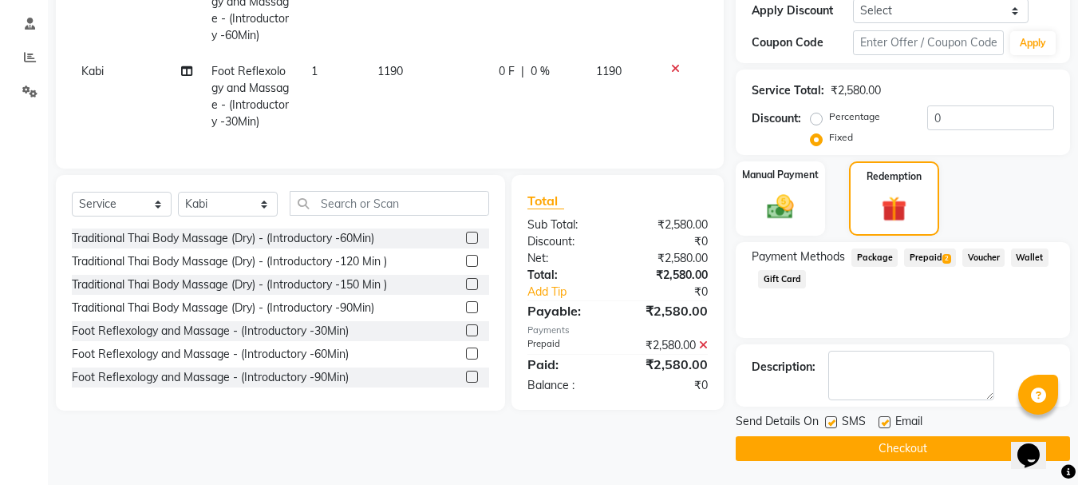
click at [881, 424] on label at bounding box center [885, 422] width 12 height 12
click at [881, 424] on input "checkbox" at bounding box center [884, 422] width 10 height 10
checkbox input "false"
click at [894, 453] on button "Checkout" at bounding box center [903, 448] width 334 height 25
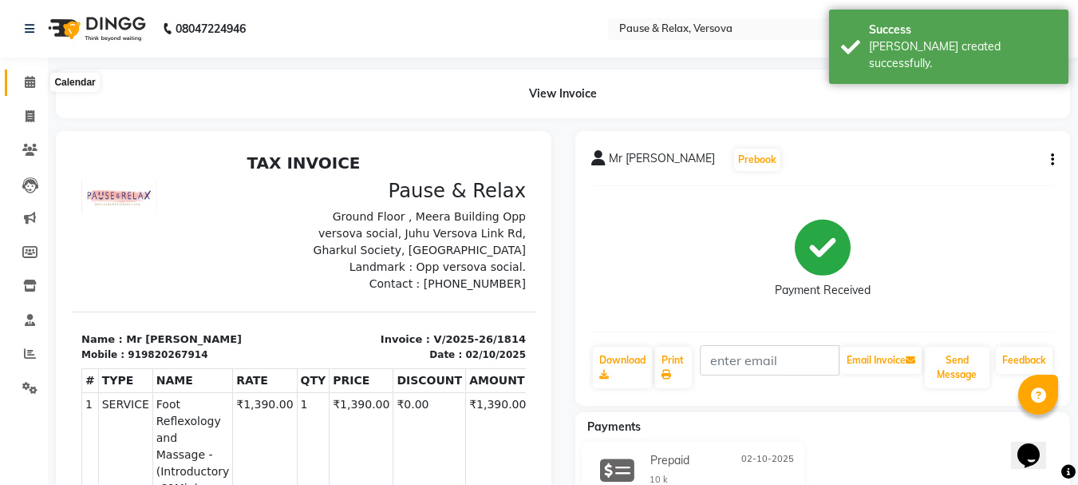
click at [35, 85] on icon at bounding box center [30, 82] width 10 height 12
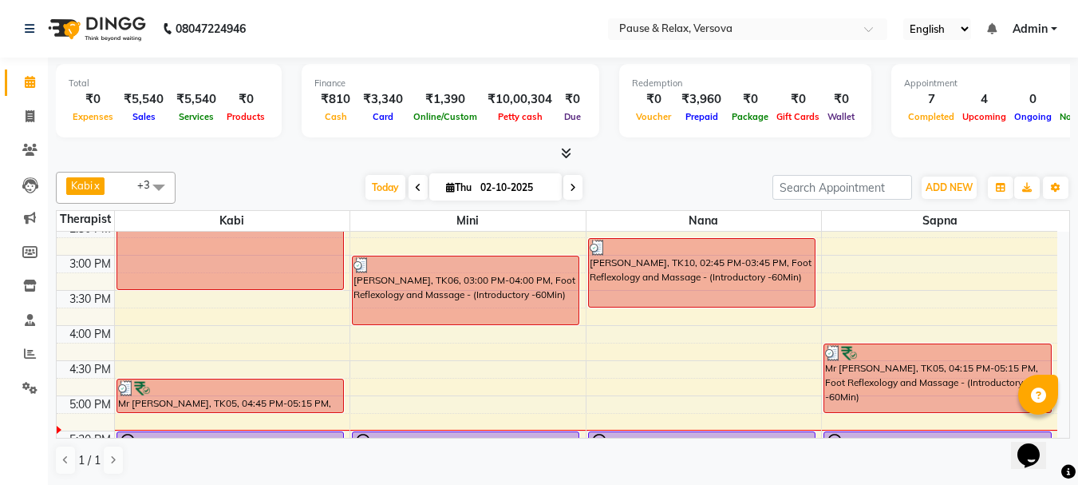
scroll to position [344, 0]
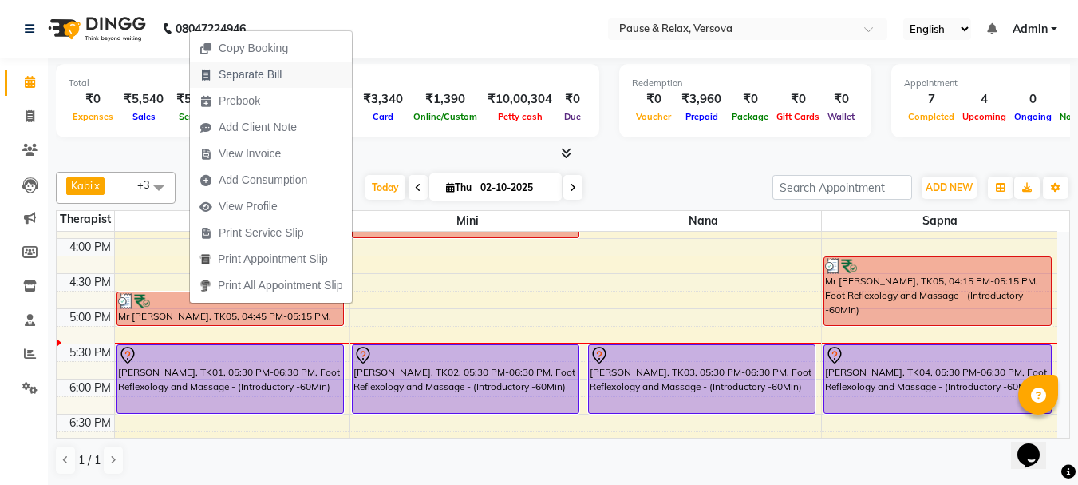
click at [232, 69] on span "Separate Bill" at bounding box center [250, 74] width 63 height 17
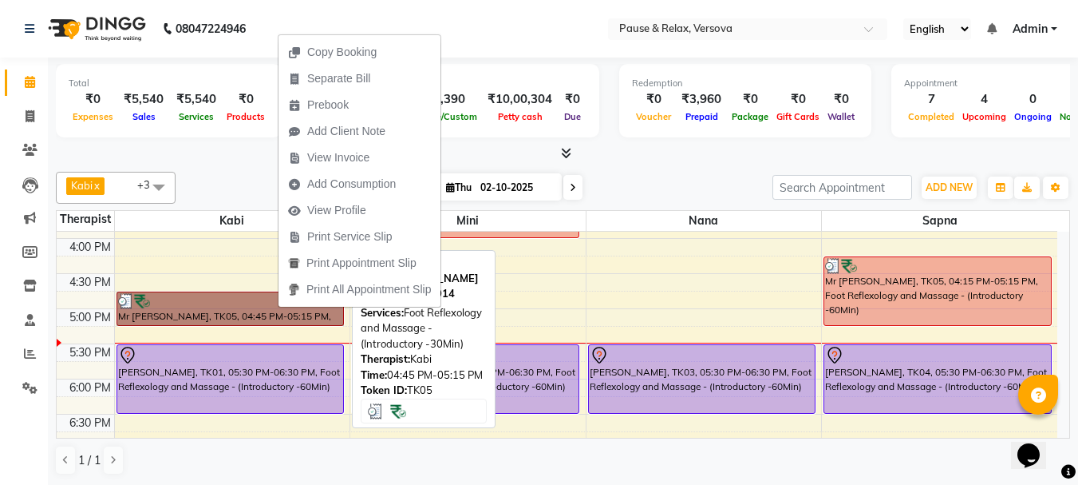
click at [278, 307] on link "Mr [PERSON_NAME], TK05, 04:45 PM-05:15 PM, Foot Reflexology and Massage - (Intr…" at bounding box center [230, 308] width 227 height 34
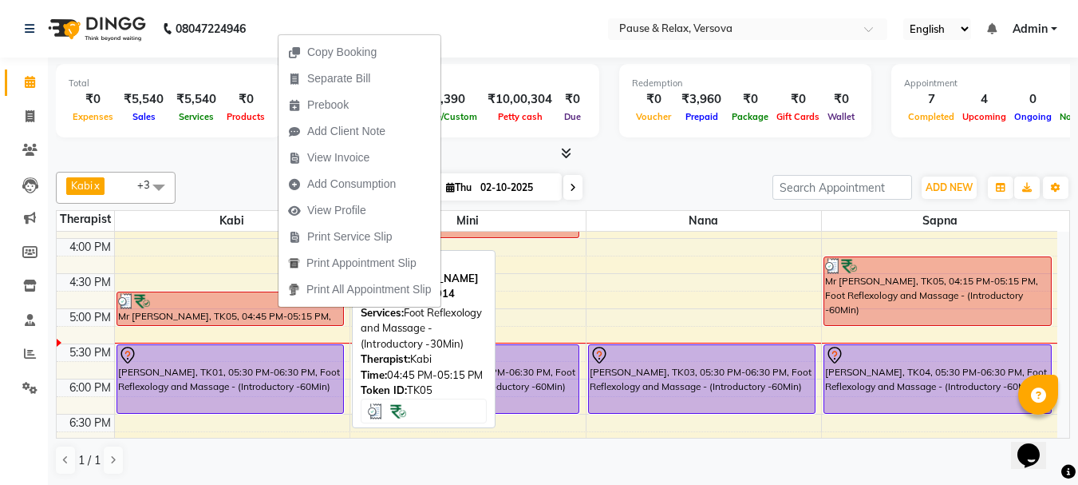
select select "3"
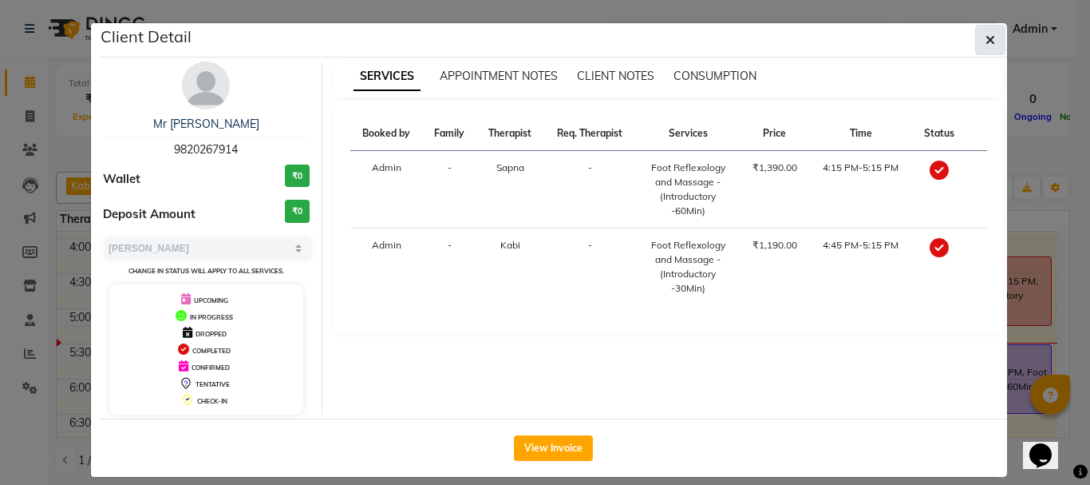
click at [986, 35] on icon "button" at bounding box center [991, 40] width 10 height 13
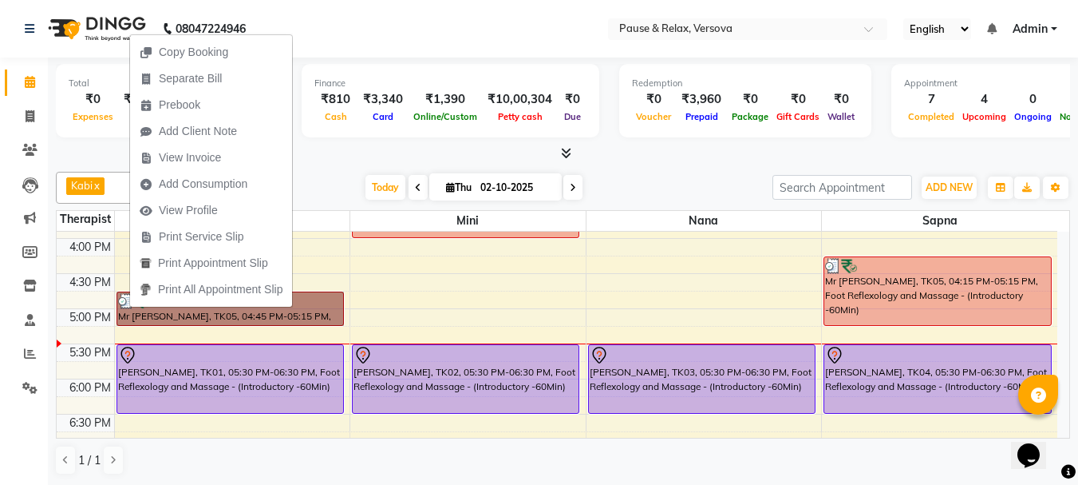
click at [500, 288] on div "11:00 AM 11:30 AM 12:00 PM 12:30 PM 1:00 PM 1:30 PM 2:00 PM 2:30 PM 3:00 PM 3:3…" at bounding box center [557, 273] width 1001 height 772
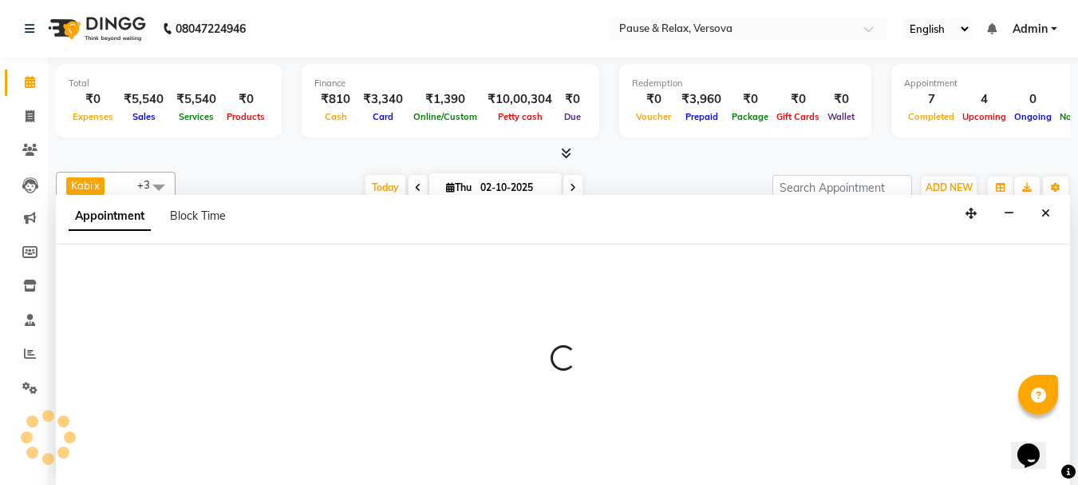
select select "92489"
select select "990"
select select "tentative"
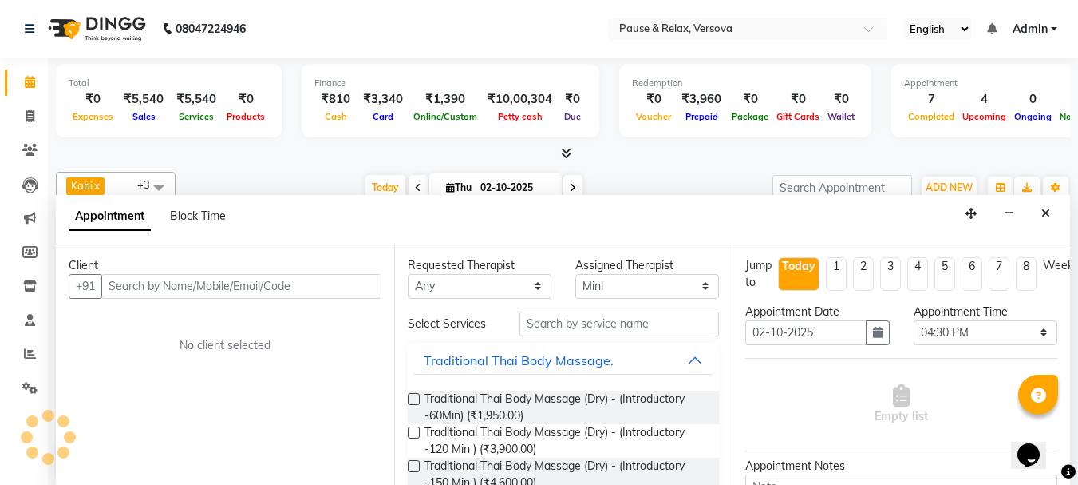
scroll to position [1, 0]
click at [28, 116] on icon at bounding box center [30, 115] width 9 height 12
select select "6832"
select select "service"
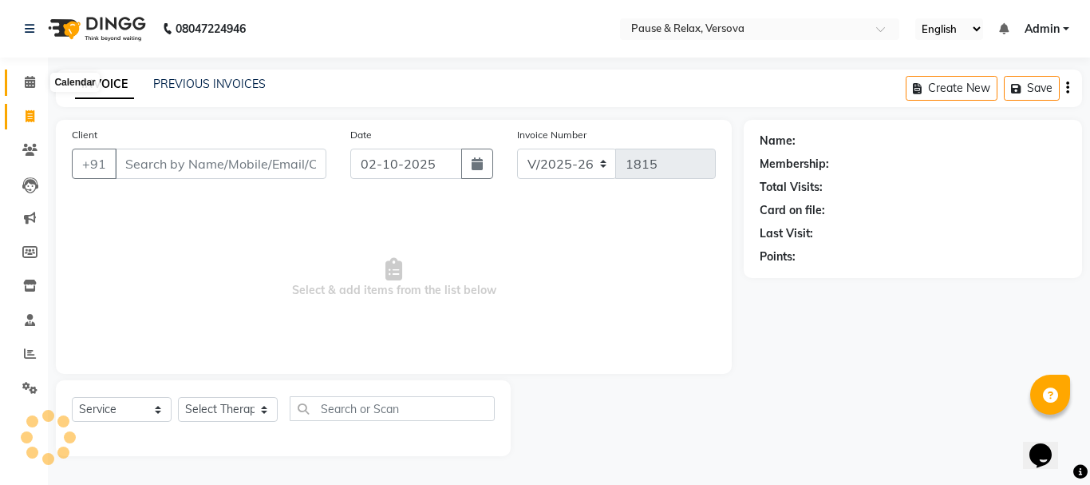
click at [25, 86] on icon at bounding box center [30, 82] width 10 height 12
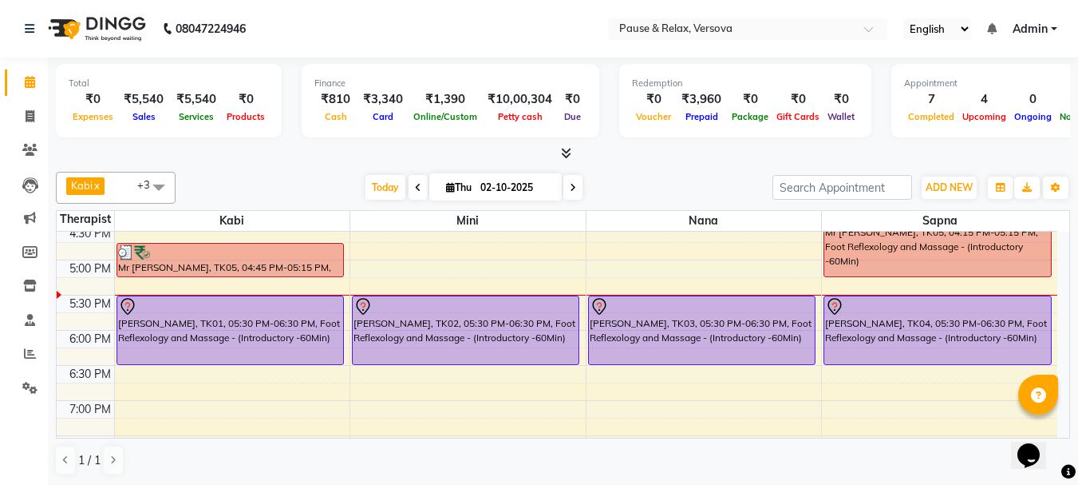
scroll to position [365, 0]
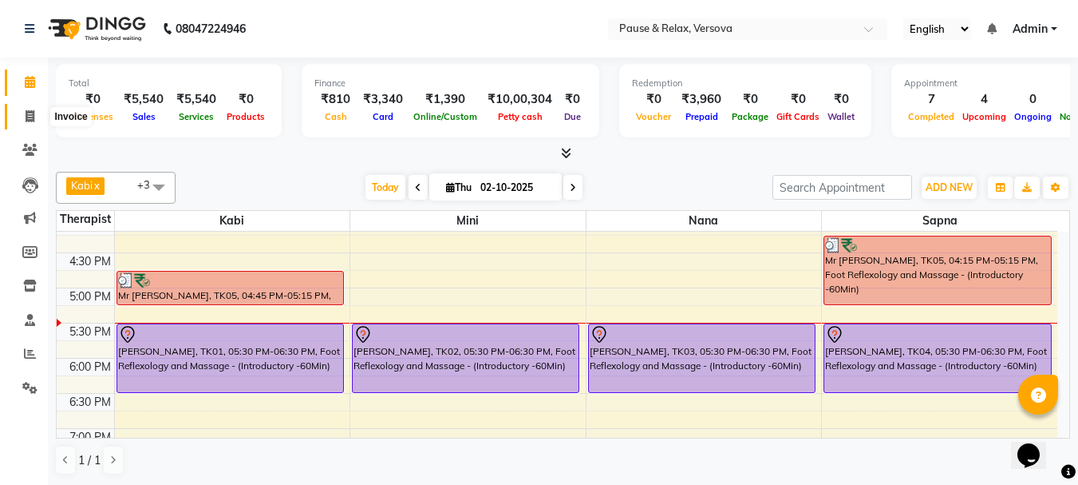
click at [32, 117] on icon at bounding box center [30, 116] width 9 height 12
select select "6832"
select select "service"
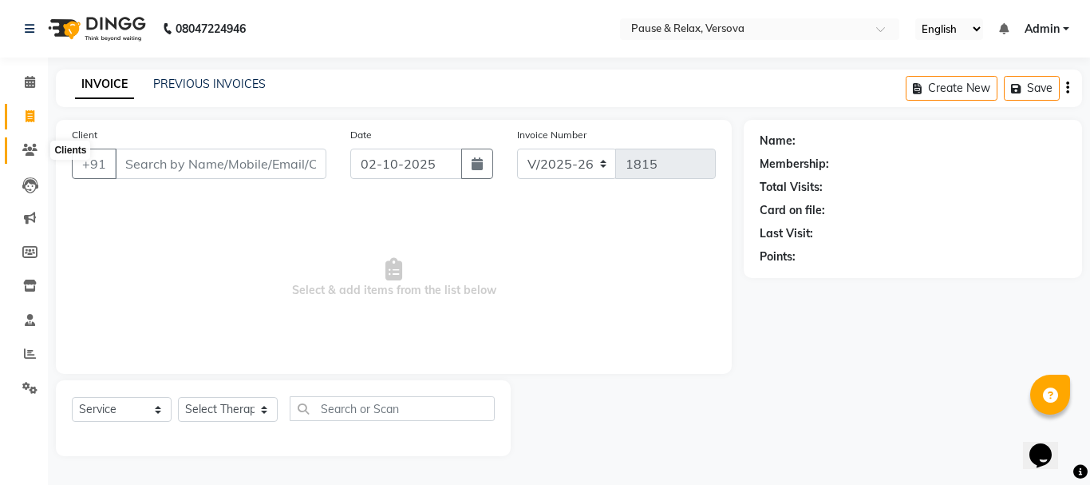
click at [34, 144] on span at bounding box center [30, 150] width 28 height 18
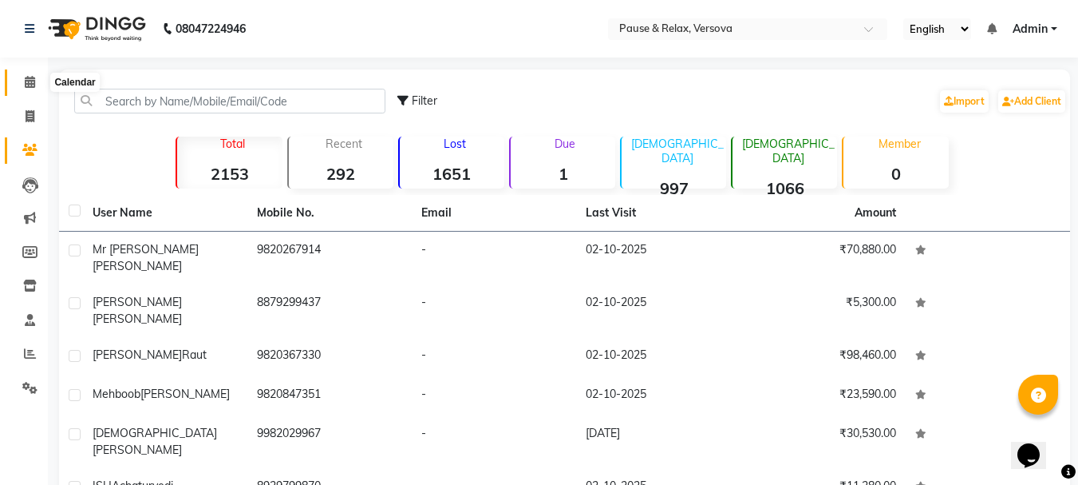
click at [29, 80] on icon at bounding box center [30, 82] width 10 height 12
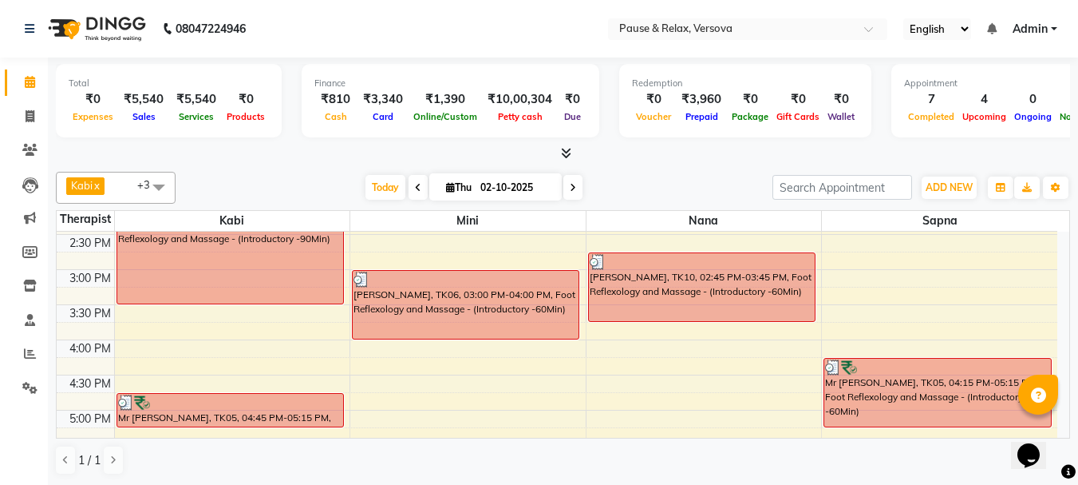
scroll to position [382, 0]
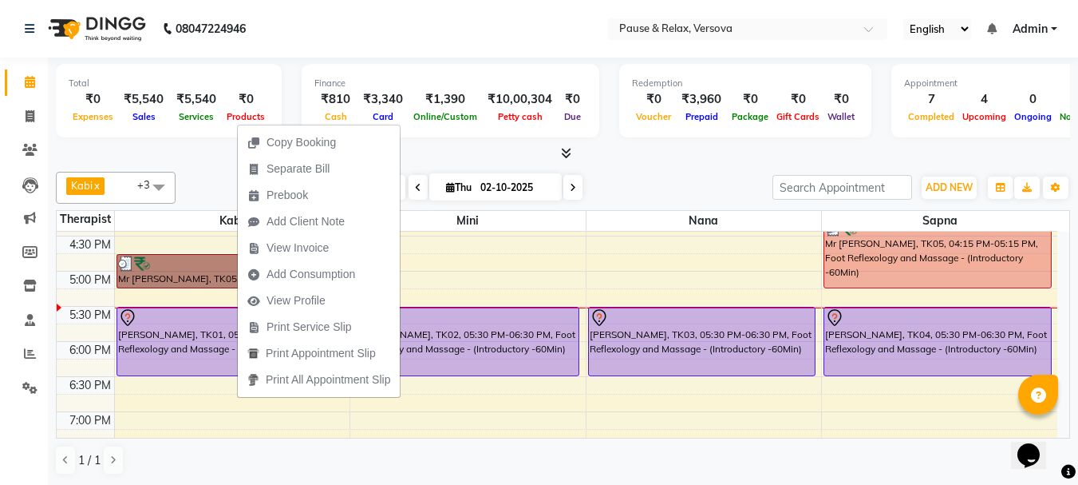
click at [508, 267] on div "11:00 AM 11:30 AM 12:00 PM 12:30 PM 1:00 PM 1:30 PM 2:00 PM 2:30 PM 3:00 PM 3:3…" at bounding box center [557, 236] width 1001 height 772
select select "92489"
select select "tentative"
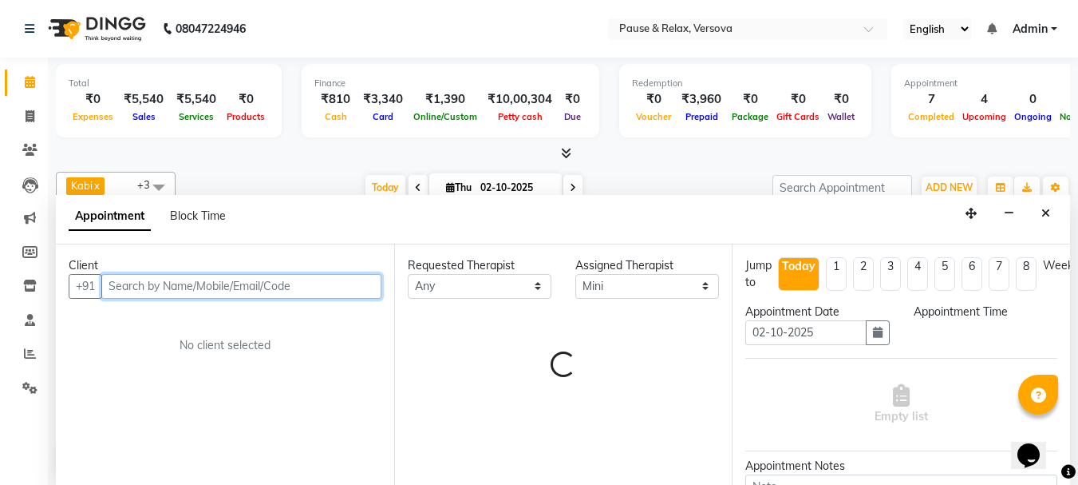
select select "1005"
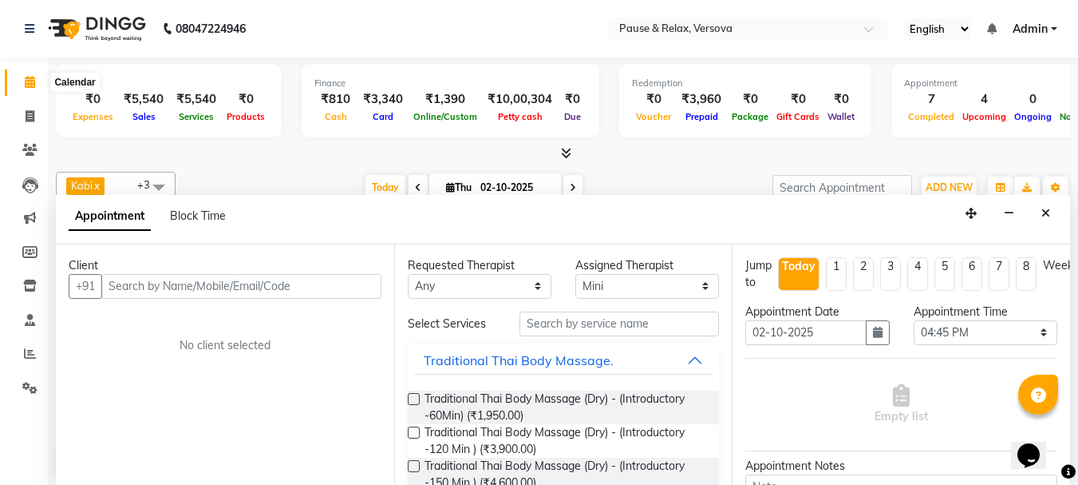
click at [32, 84] on icon at bounding box center [30, 82] width 10 height 12
click at [25, 81] on icon at bounding box center [30, 82] width 10 height 12
click at [24, 117] on span at bounding box center [30, 117] width 28 height 18
select select "service"
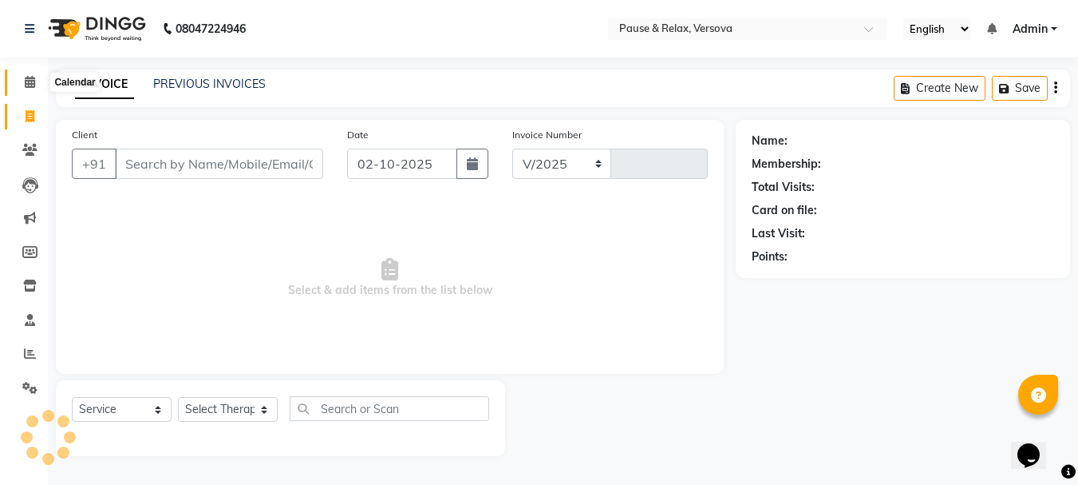
select select "6832"
type input "1815"
click at [35, 82] on icon at bounding box center [30, 82] width 10 height 12
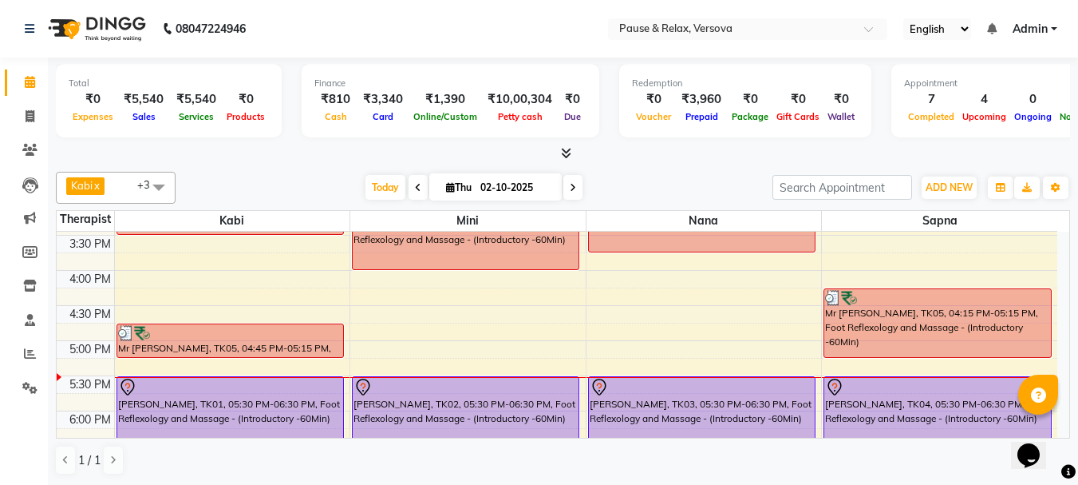
scroll to position [334, 0]
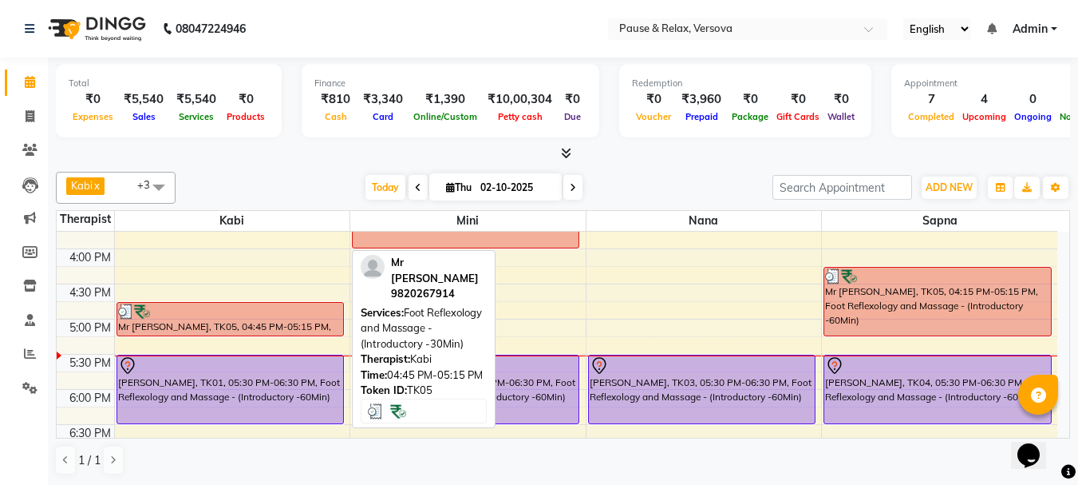
click at [259, 319] on div "Mr [PERSON_NAME], TK05, 04:45 PM-05:15 PM, Foot Reflexology and Massage - (Intr…" at bounding box center [230, 319] width 226 height 33
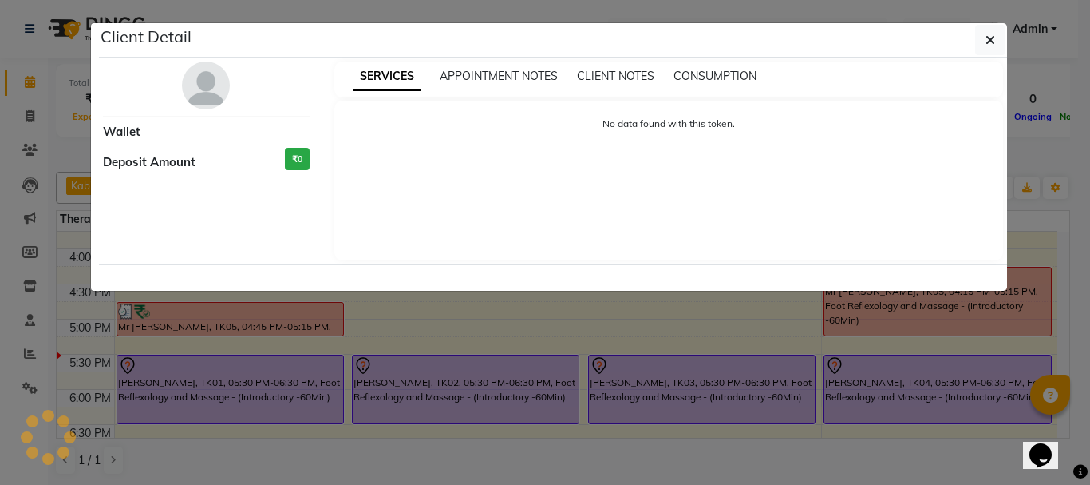
select select "3"
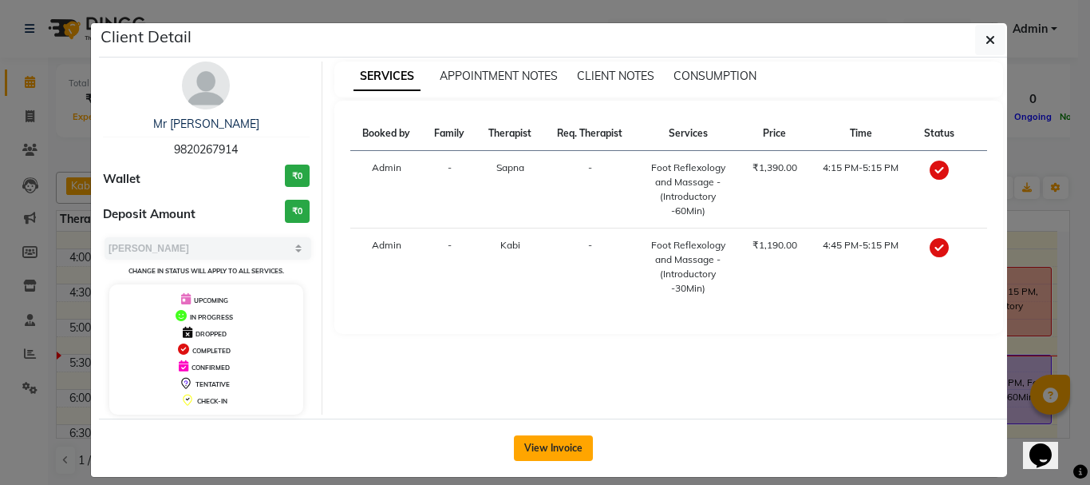
click at [552, 438] on button "View Invoice" at bounding box center [553, 448] width 79 height 26
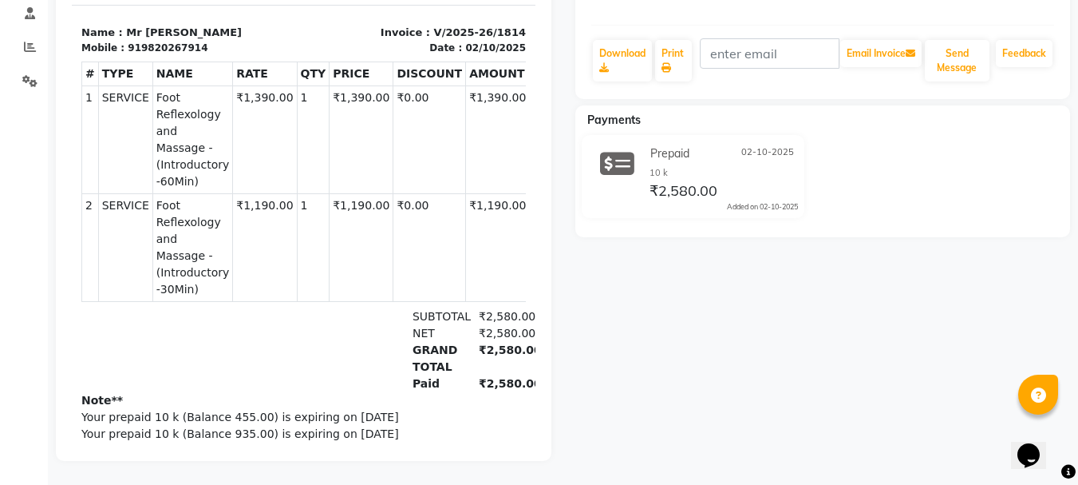
scroll to position [24, 0]
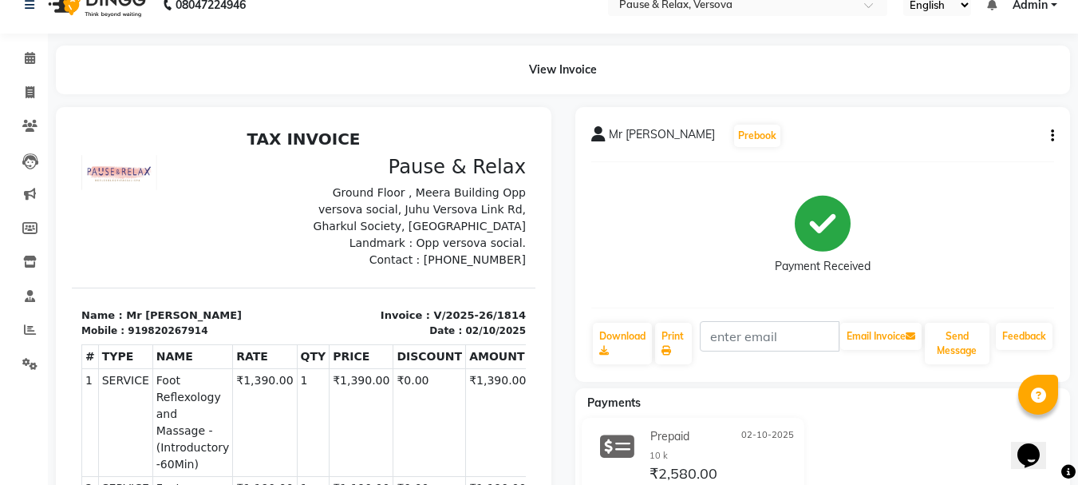
click at [1046, 131] on button "button" at bounding box center [1050, 136] width 10 height 17
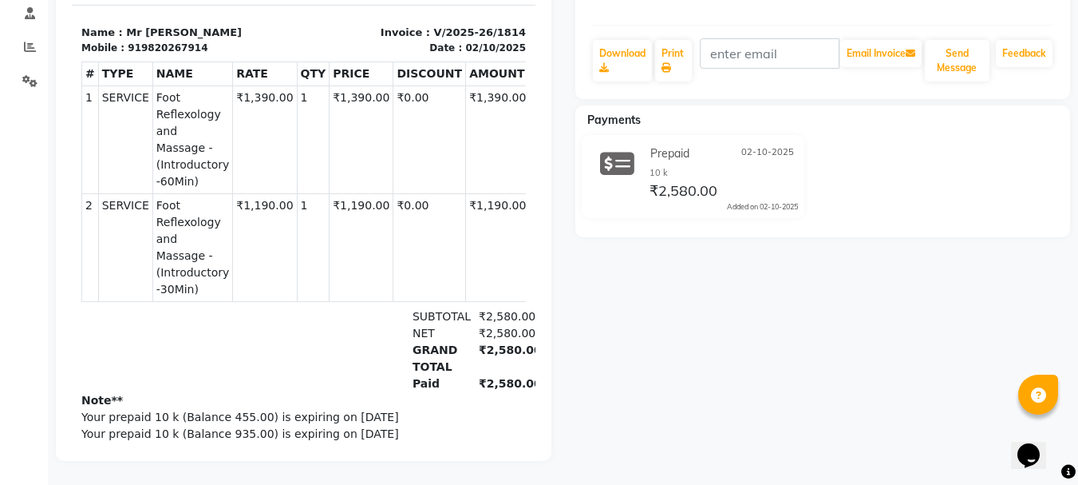
scroll to position [17, 0]
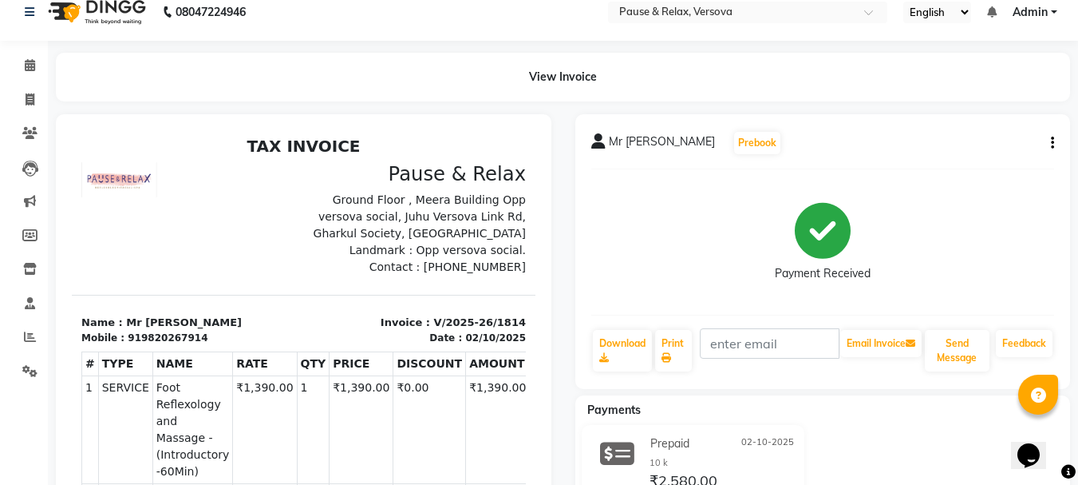
click at [1054, 140] on div "Mr [PERSON_NAME] Prebook Payment Received Download Print Email Invoice Send Mes…" at bounding box center [824, 251] width 496 height 275
click at [1049, 144] on button "button" at bounding box center [1050, 143] width 10 height 17
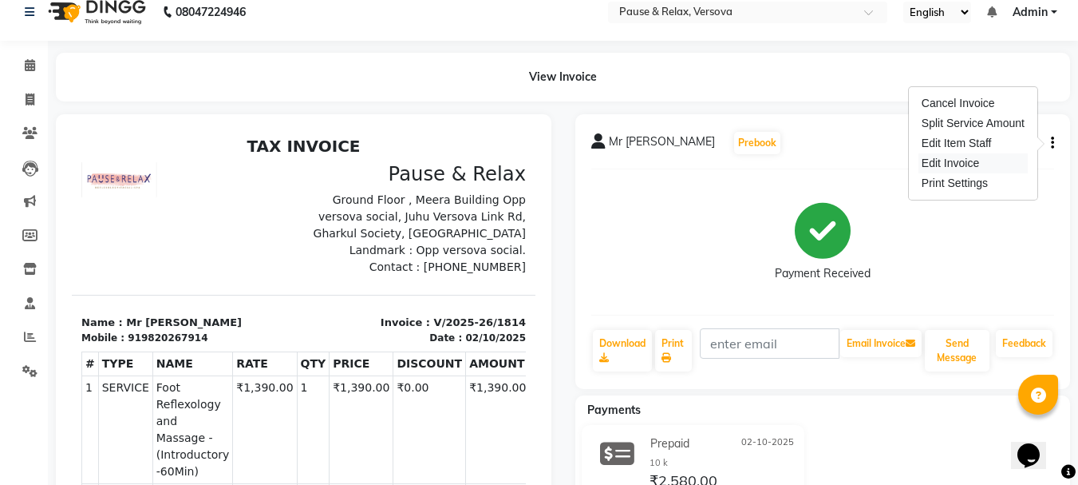
click at [937, 164] on div "Edit Invoice" at bounding box center [973, 163] width 109 height 20
select select "service"
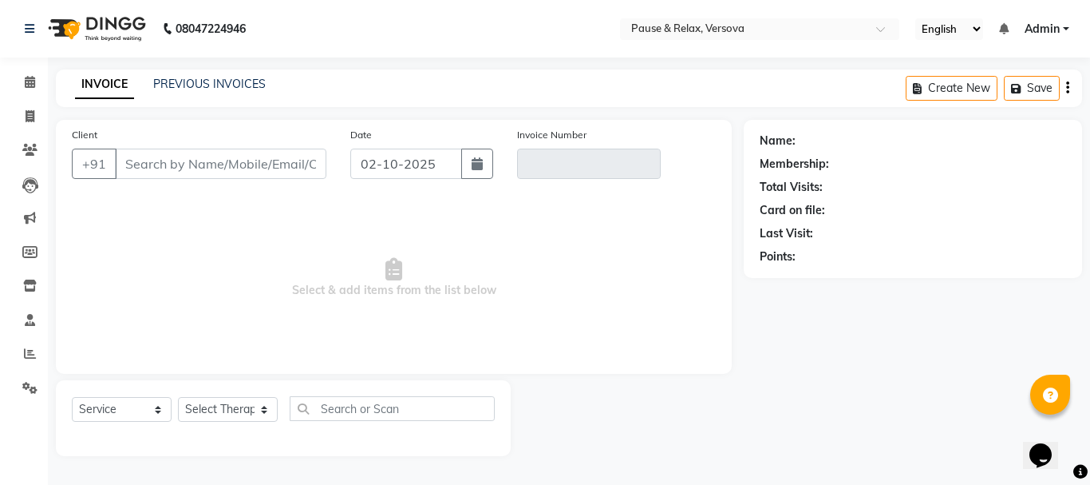
type input "9820267914"
type input "V/2025-26/1814"
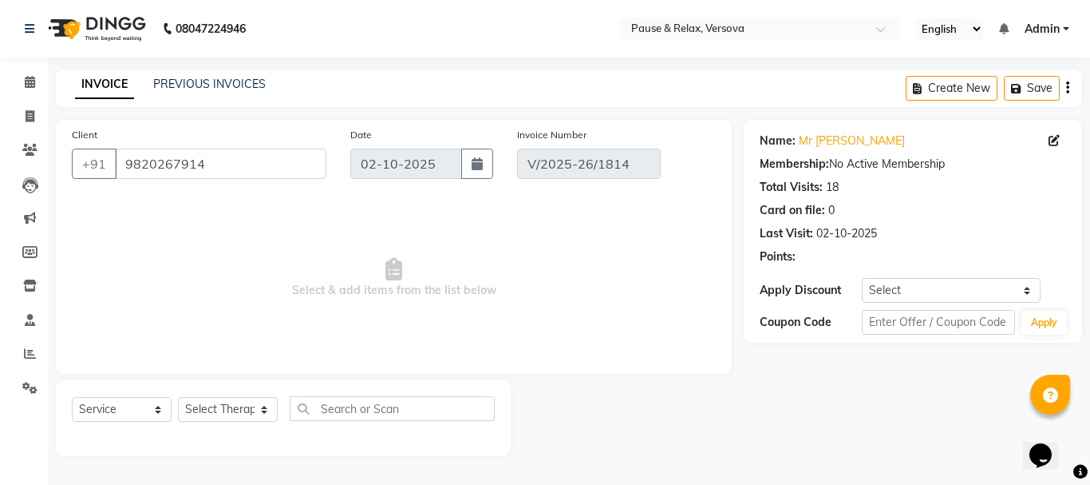
select select "select"
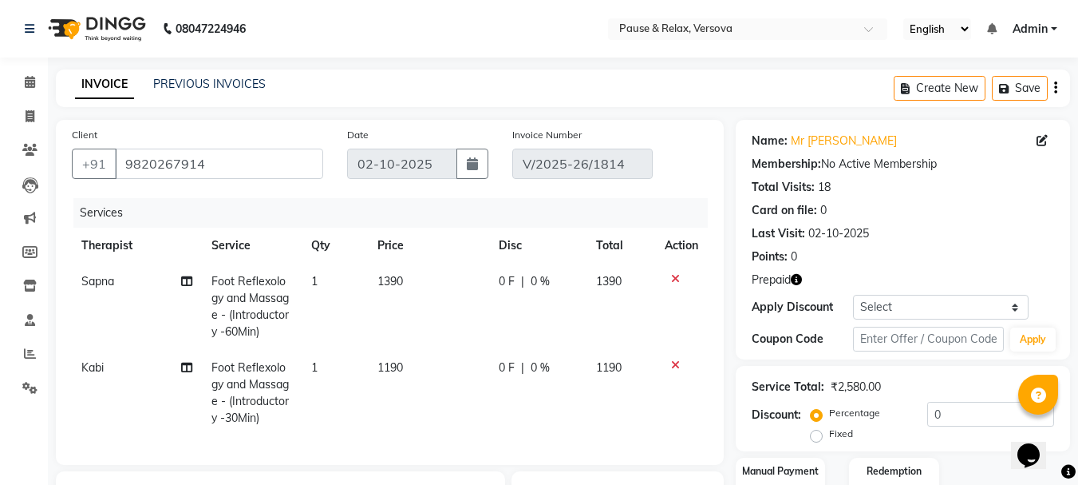
click at [675, 364] on icon at bounding box center [675, 364] width 9 height 11
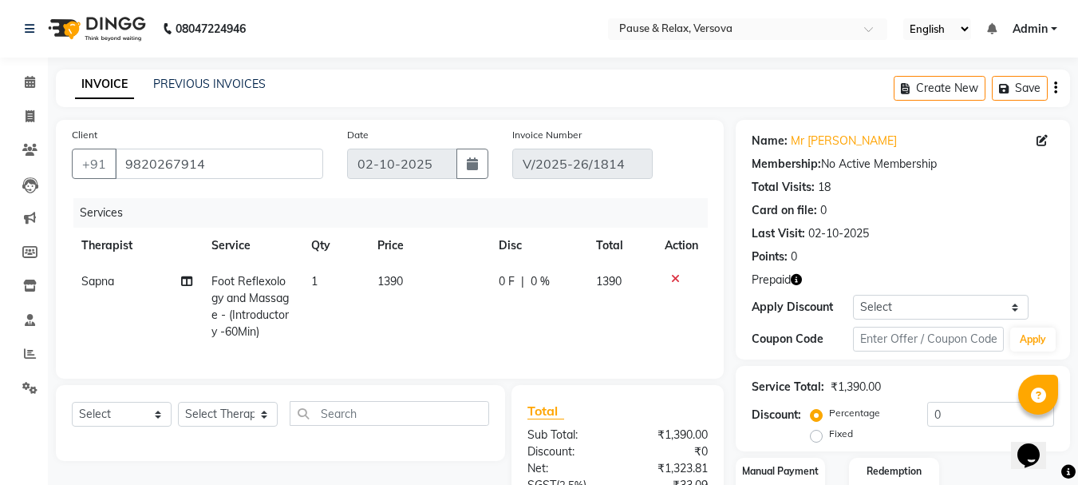
scroll to position [171, 0]
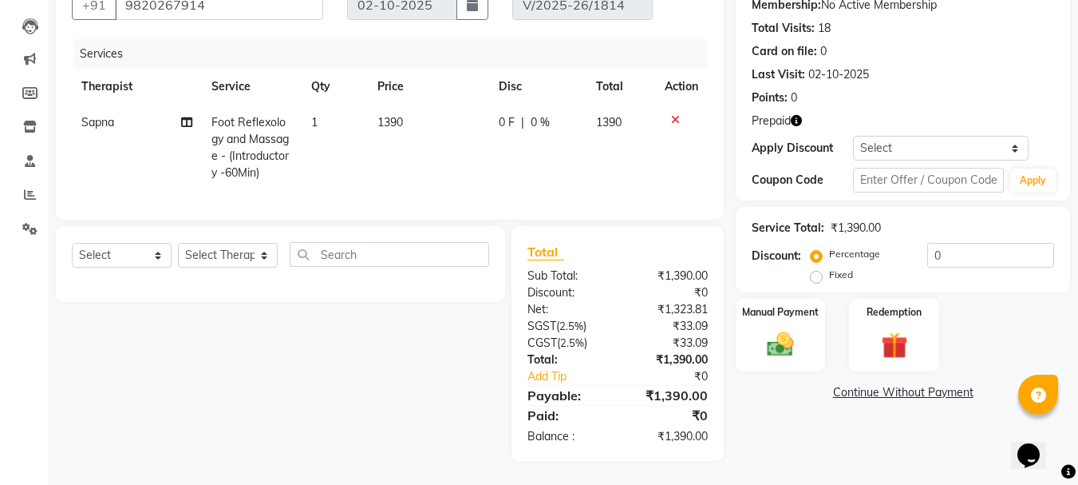
click at [829, 267] on label "Fixed" at bounding box center [841, 274] width 24 height 14
click at [814, 269] on input "Fixed" at bounding box center [819, 274] width 11 height 11
radio input "true"
click at [888, 303] on label "Redemption" at bounding box center [894, 310] width 57 height 15
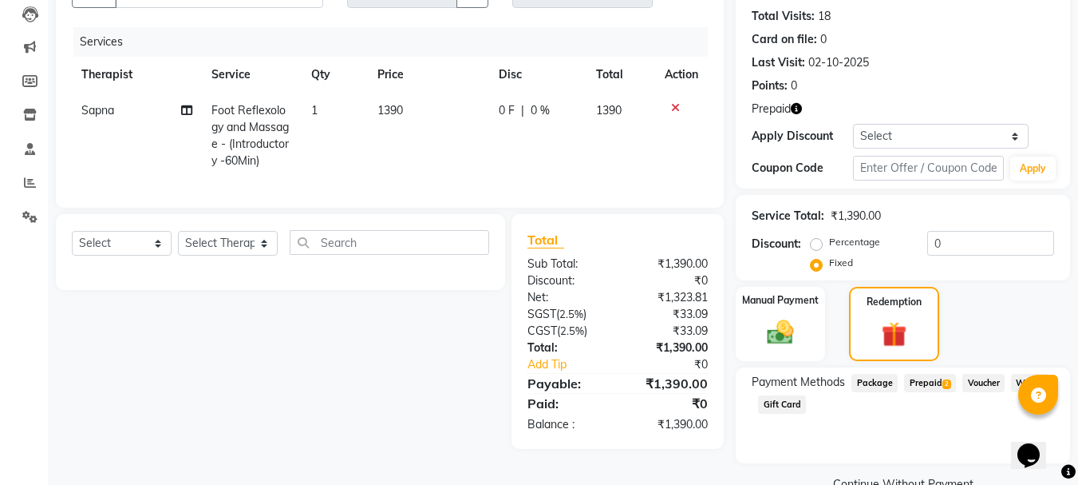
click at [920, 384] on span "Prepaid 2" at bounding box center [930, 383] width 52 height 18
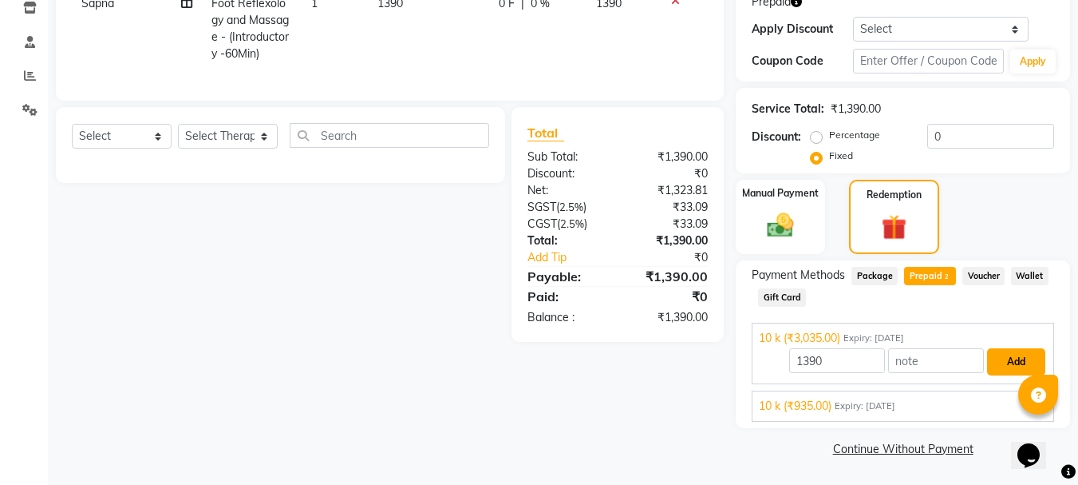
click at [1007, 362] on button "Add" at bounding box center [1016, 361] width 58 height 27
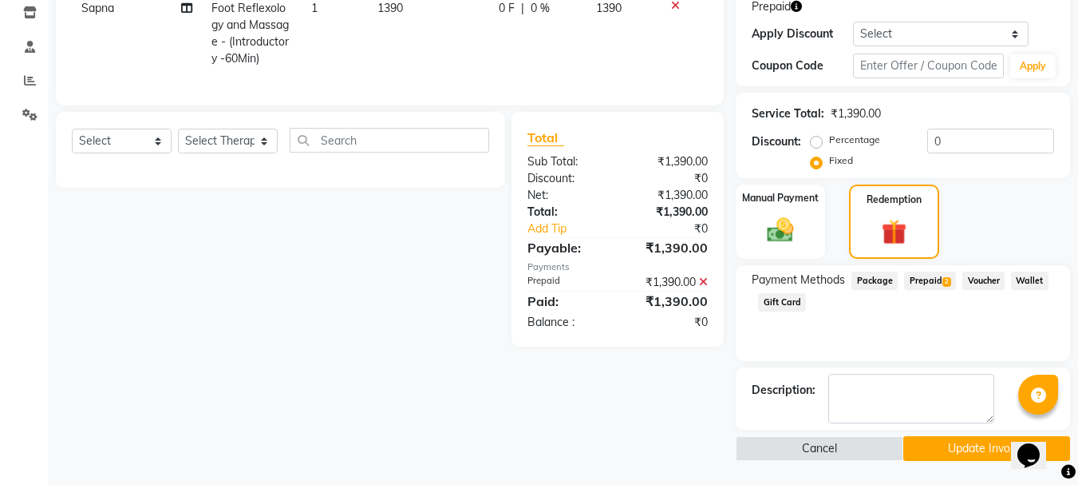
scroll to position [273, 0]
click at [952, 454] on button "Update Invoice" at bounding box center [987, 448] width 167 height 25
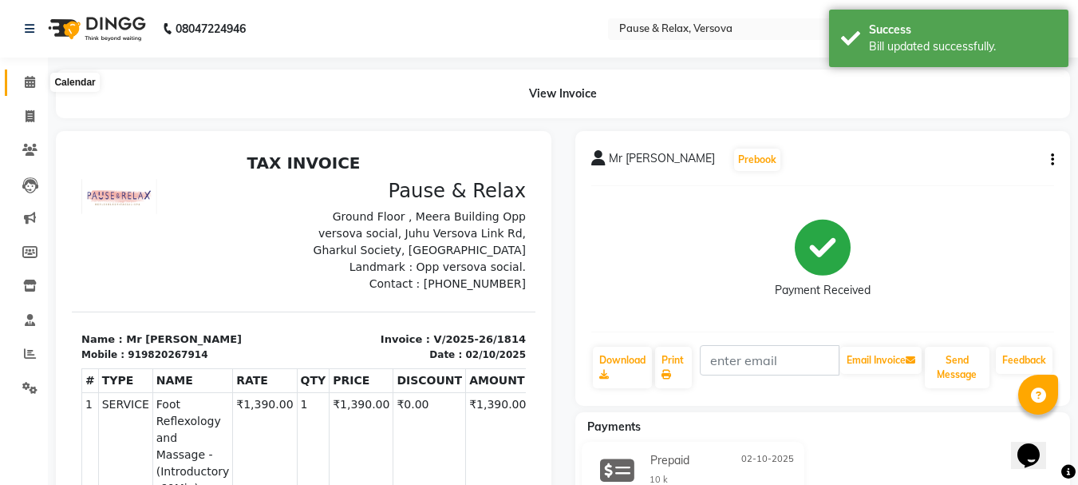
click at [29, 84] on icon at bounding box center [30, 82] width 10 height 12
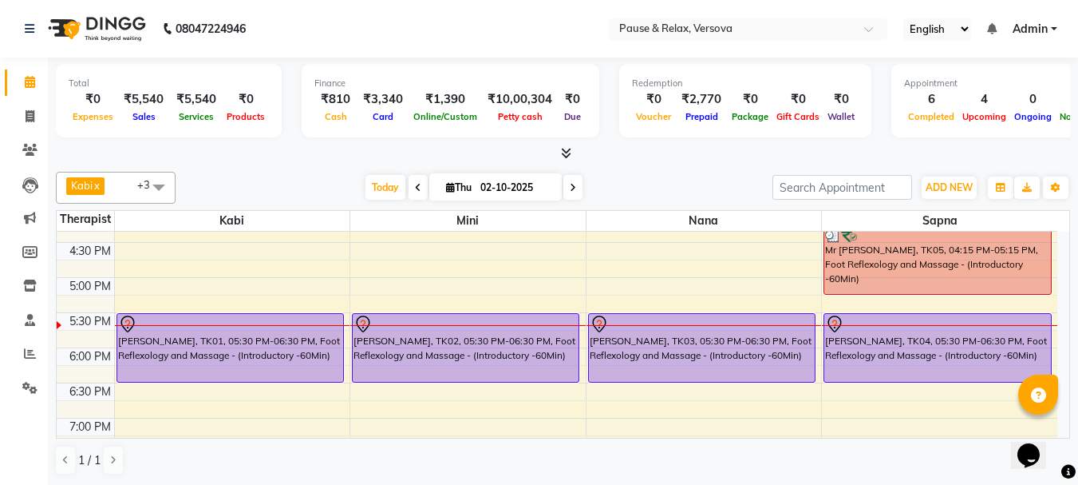
scroll to position [399, 0]
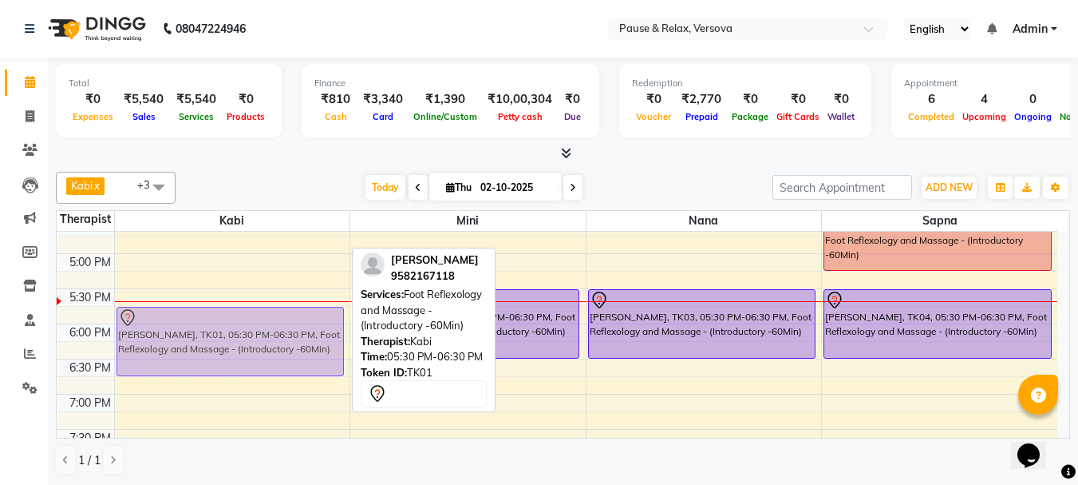
drag, startPoint x: 180, startPoint y: 304, endPoint x: 180, endPoint y: 320, distance: 16.0
click at [180, 320] on div "[PERSON_NAME], TK09, 02:00 PM-03:30 PM, Foot Reflexology and Massage - (Introdu…" at bounding box center [232, 218] width 235 height 772
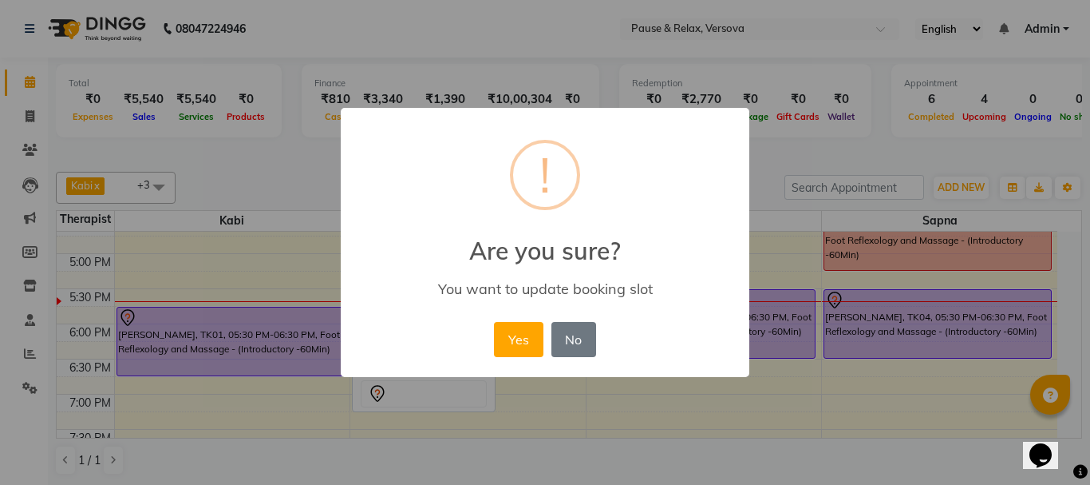
click at [512, 333] on button "Yes" at bounding box center [518, 339] width 49 height 35
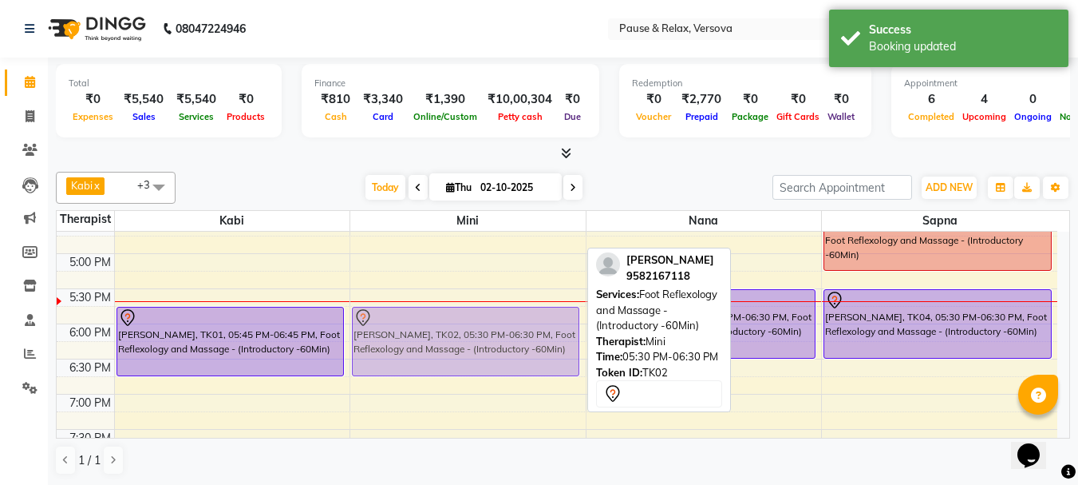
drag, startPoint x: 453, startPoint y: 308, endPoint x: 453, endPoint y: 327, distance: 19.2
click at [453, 327] on div "[PERSON_NAME], TK06, 03:00 PM-04:00 PM, Foot Reflexology and Massage - (Introdu…" at bounding box center [467, 218] width 235 height 772
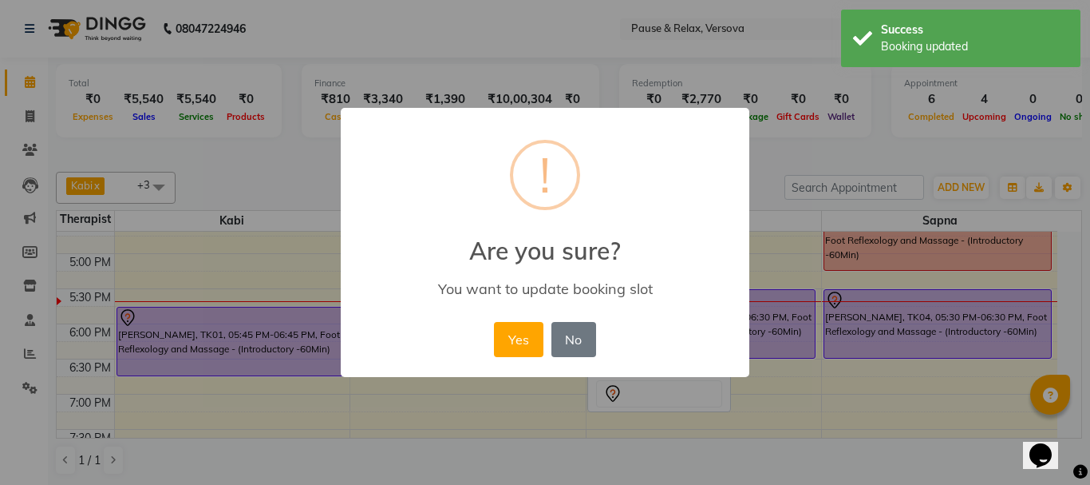
click at [522, 340] on button "Yes" at bounding box center [518, 339] width 49 height 35
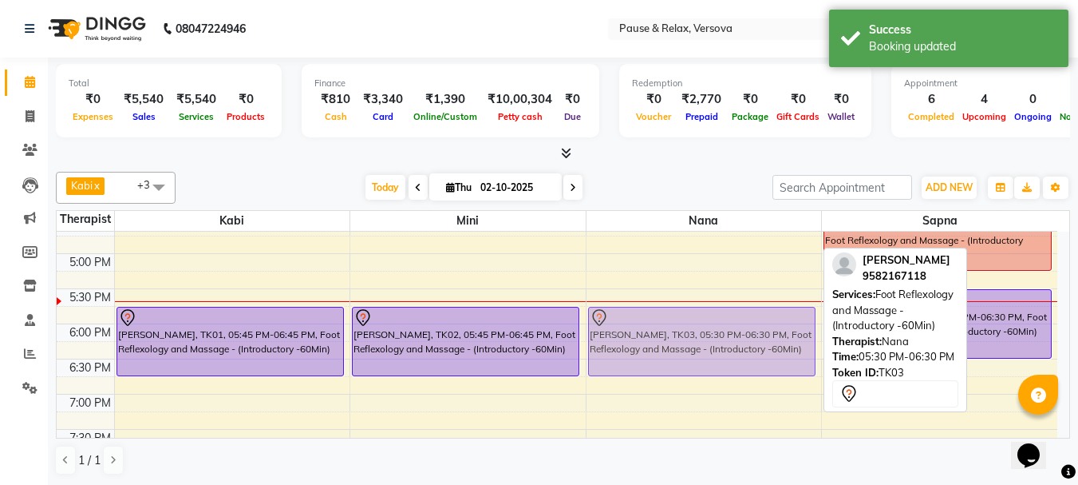
click at [679, 333] on div "[PERSON_NAME], TK07, 01:00 PM-02:00 PM, Foot Reflexology and Massage - (Introdu…" at bounding box center [704, 218] width 235 height 772
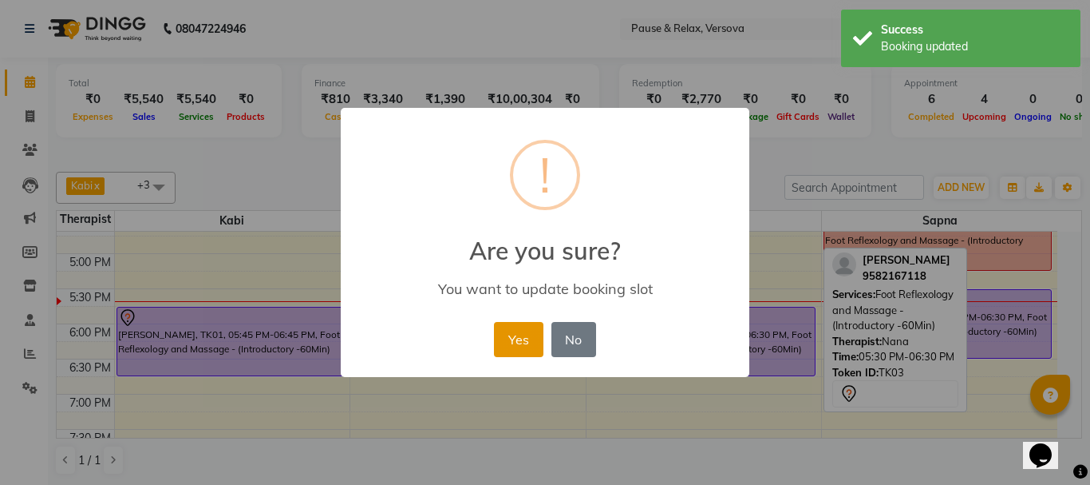
drag, startPoint x: 521, startPoint y: 338, endPoint x: 529, endPoint y: 341, distance: 8.3
click at [521, 341] on button "Yes" at bounding box center [518, 339] width 49 height 35
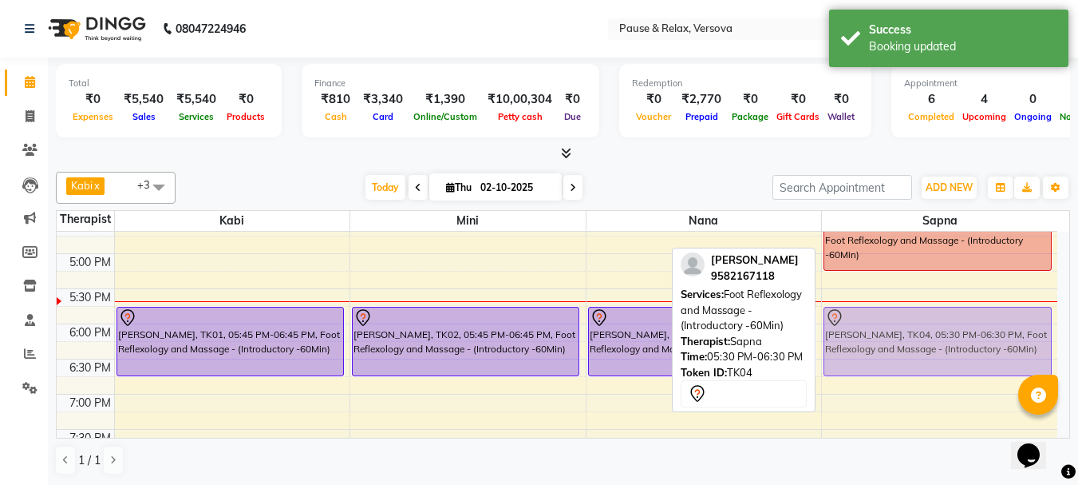
click at [889, 333] on div "[PERSON_NAME], TK08, 01:15 PM-02:15 PM, Traditional Thai Body Massage (Dry) - (…" at bounding box center [939, 218] width 235 height 772
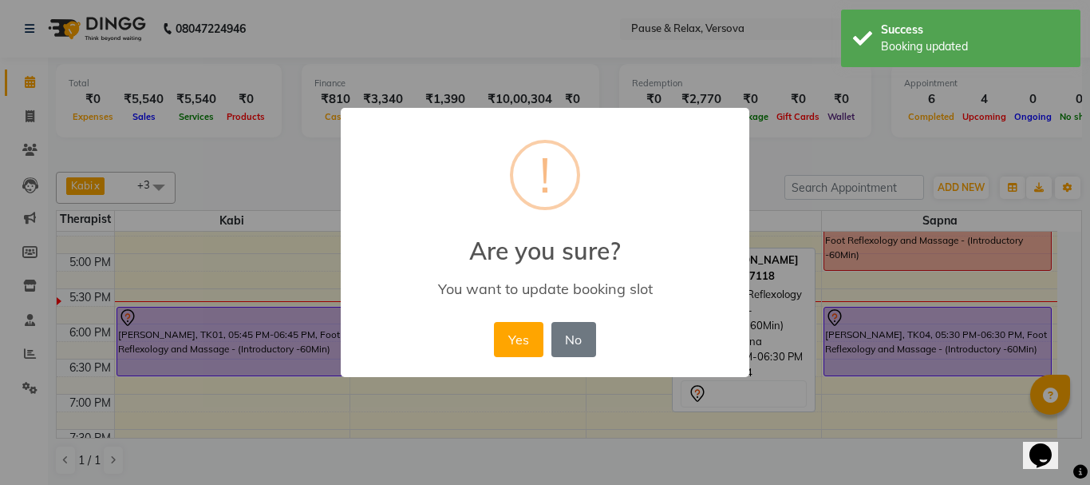
click at [520, 341] on button "Yes" at bounding box center [518, 339] width 49 height 35
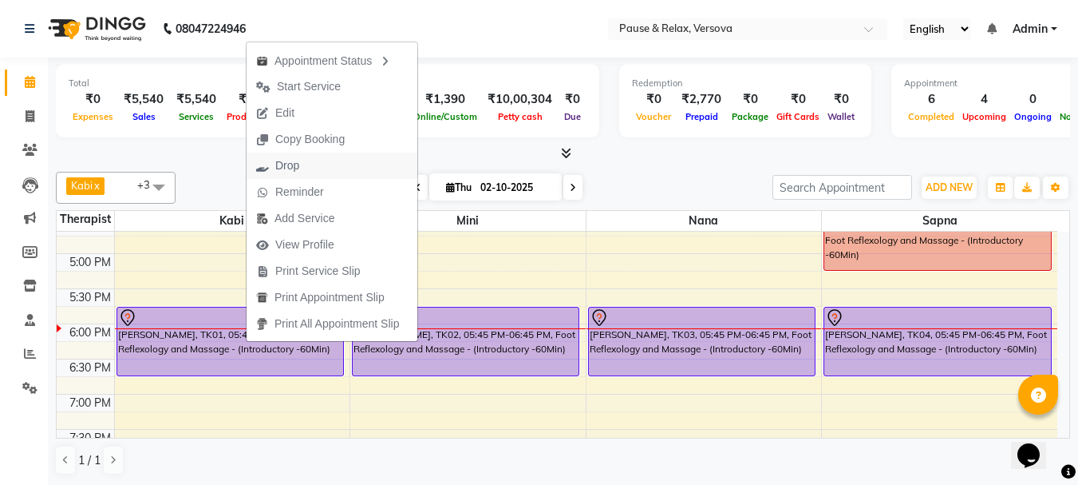
click at [284, 166] on span "Drop" at bounding box center [287, 165] width 24 height 17
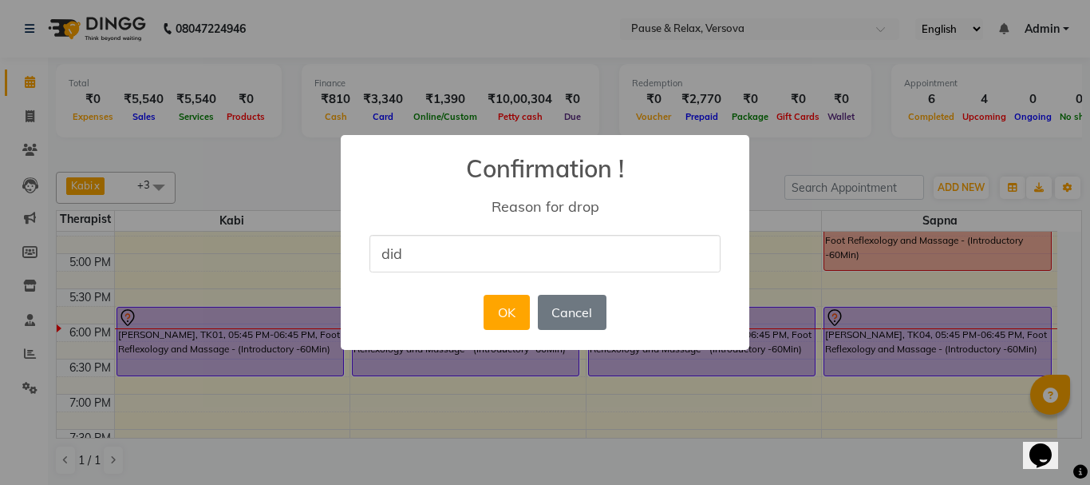
type input "didnt show up"
click at [517, 316] on button "OK" at bounding box center [506, 312] width 45 height 35
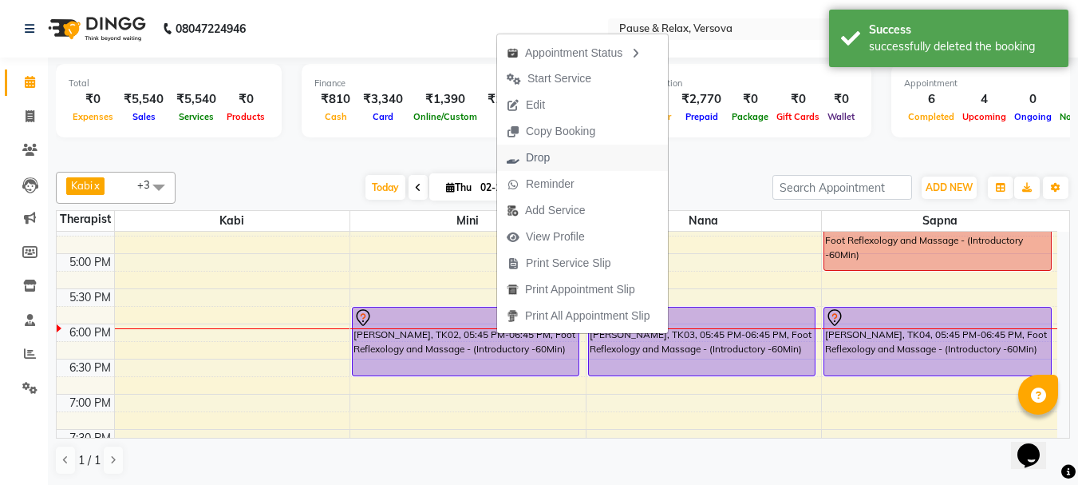
click at [543, 156] on span "Drop" at bounding box center [538, 157] width 24 height 17
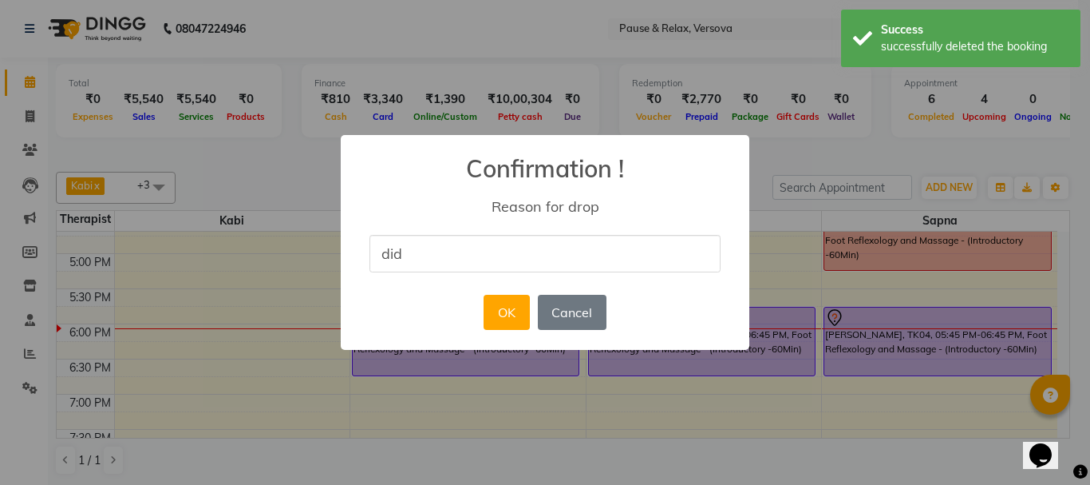
type input "didnt show up"
click at [526, 318] on button "OK" at bounding box center [506, 312] width 45 height 35
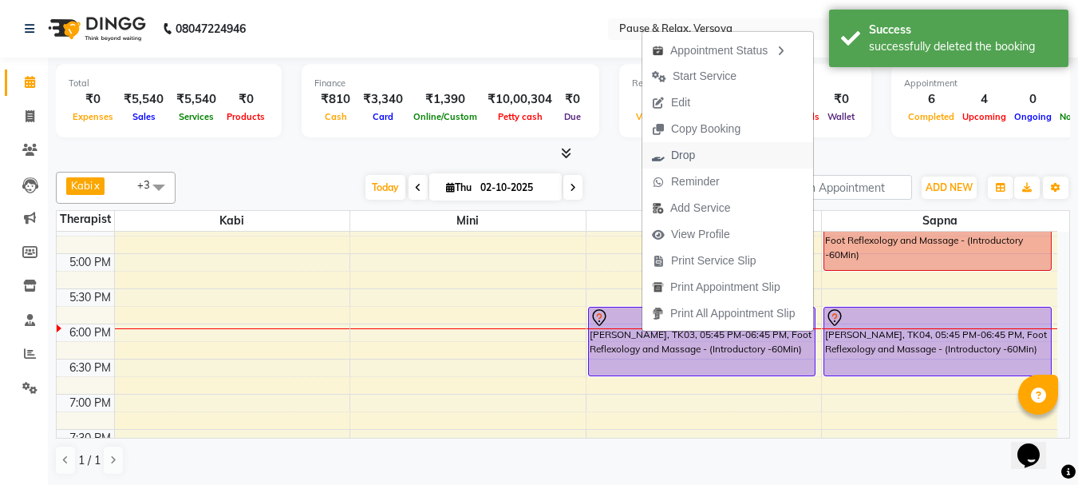
click at [699, 156] on span "Drop" at bounding box center [674, 155] width 62 height 26
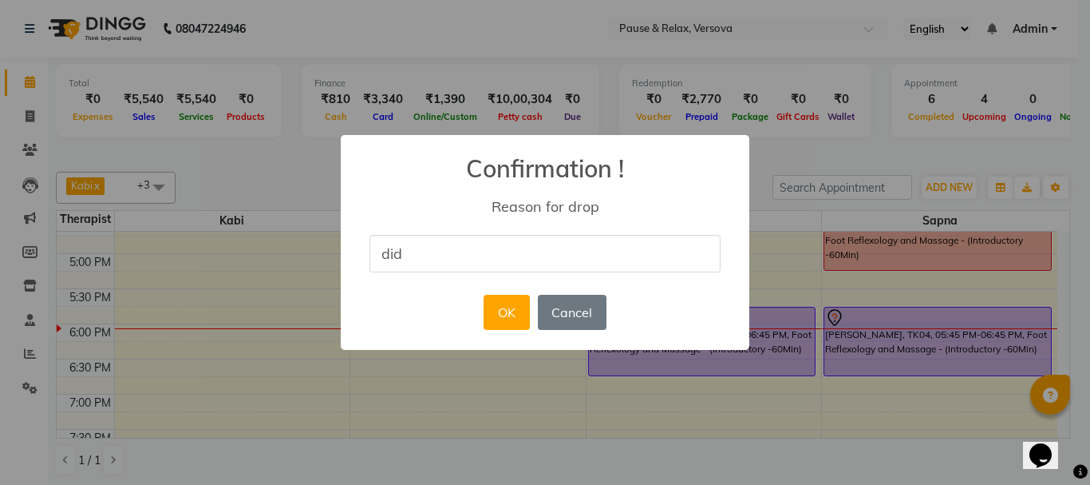
type input "didnt show up"
click at [508, 313] on button "OK" at bounding box center [506, 312] width 45 height 35
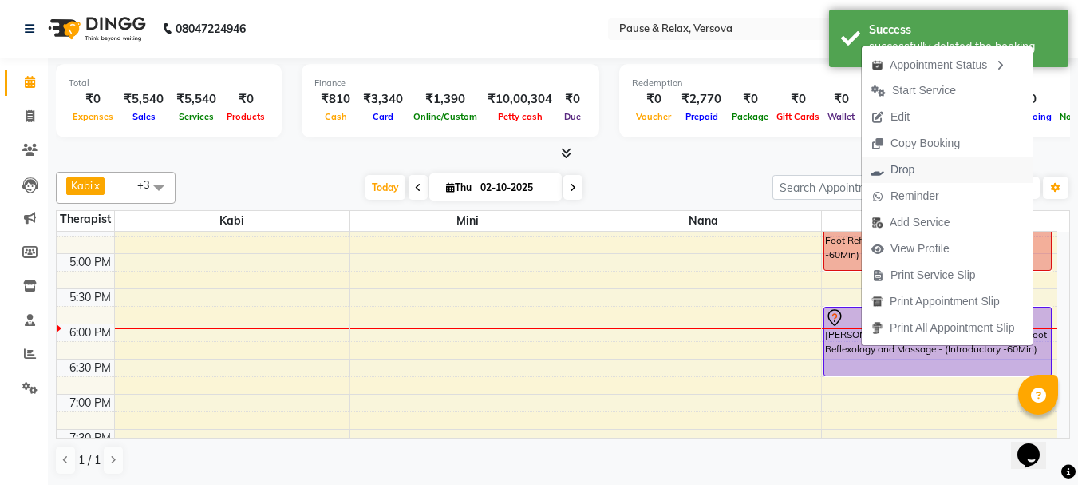
click at [905, 162] on span "Drop" at bounding box center [903, 169] width 24 height 17
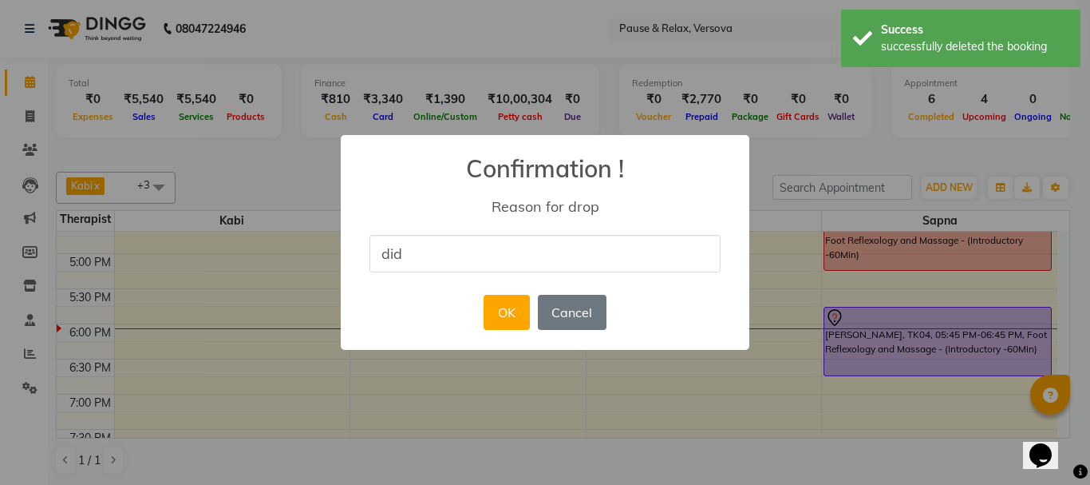
type input "didnt show up"
click at [508, 319] on button "OK" at bounding box center [506, 312] width 45 height 35
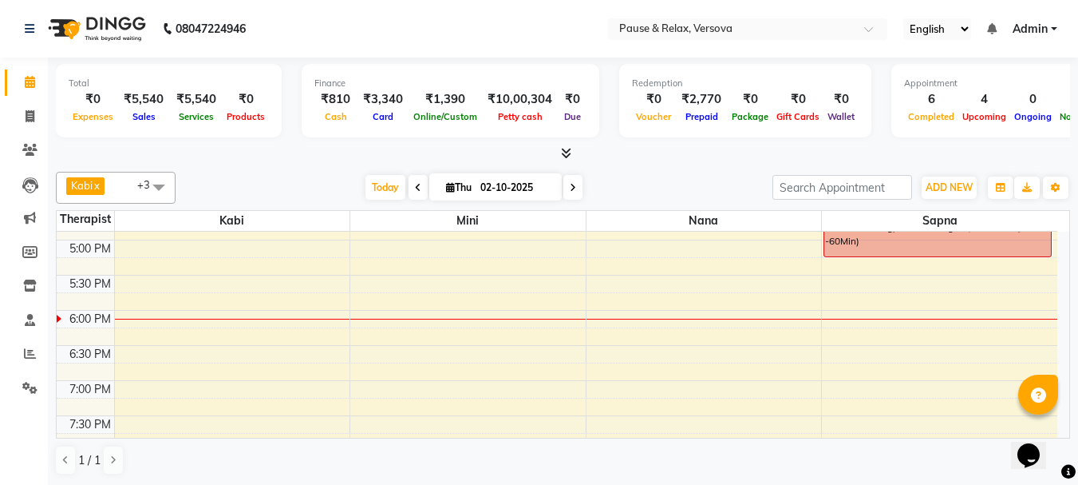
scroll to position [420, 0]
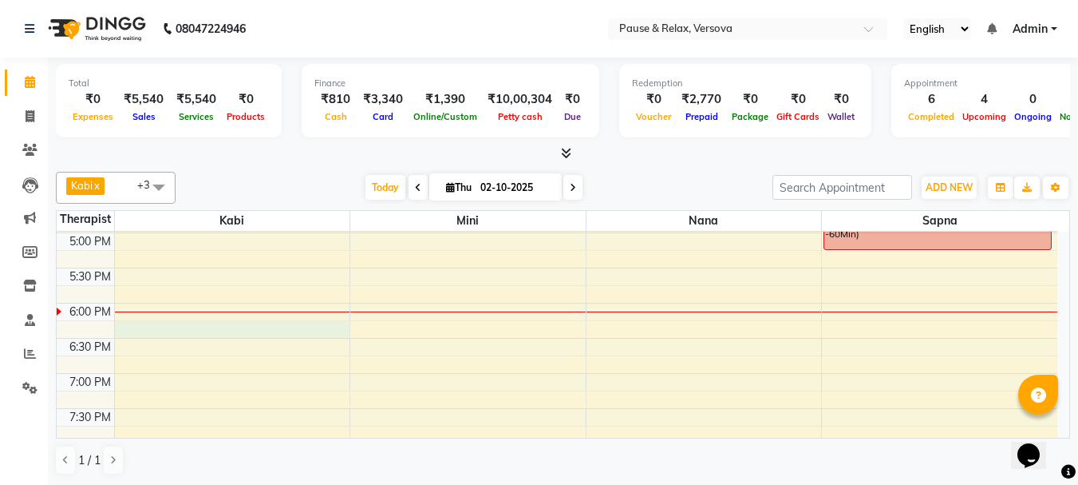
click at [189, 330] on div "11:00 AM 11:30 AM 12:00 PM 12:30 PM 1:00 PM 1:30 PM 2:00 PM 2:30 PM 3:00 PM 3:3…" at bounding box center [557, 198] width 1001 height 772
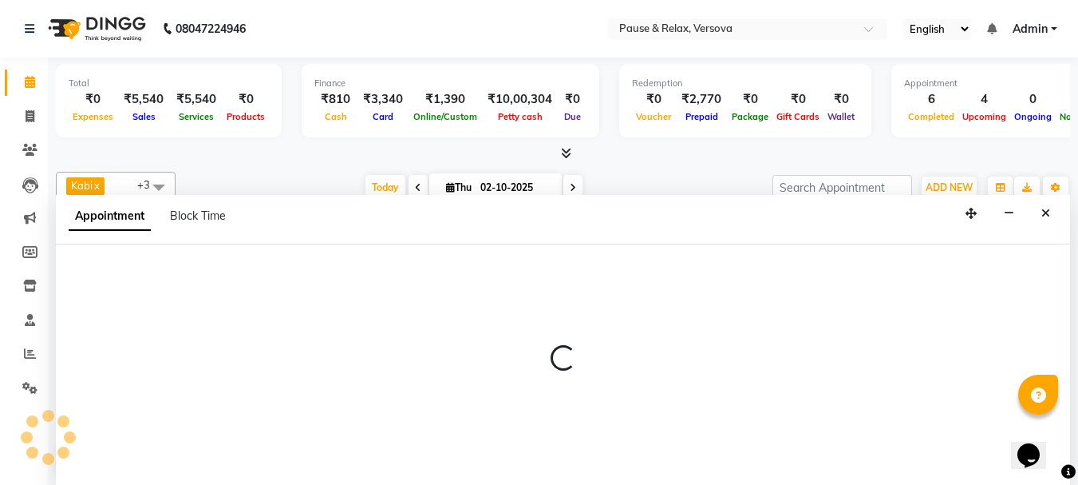
select select "92319"
select select "tentative"
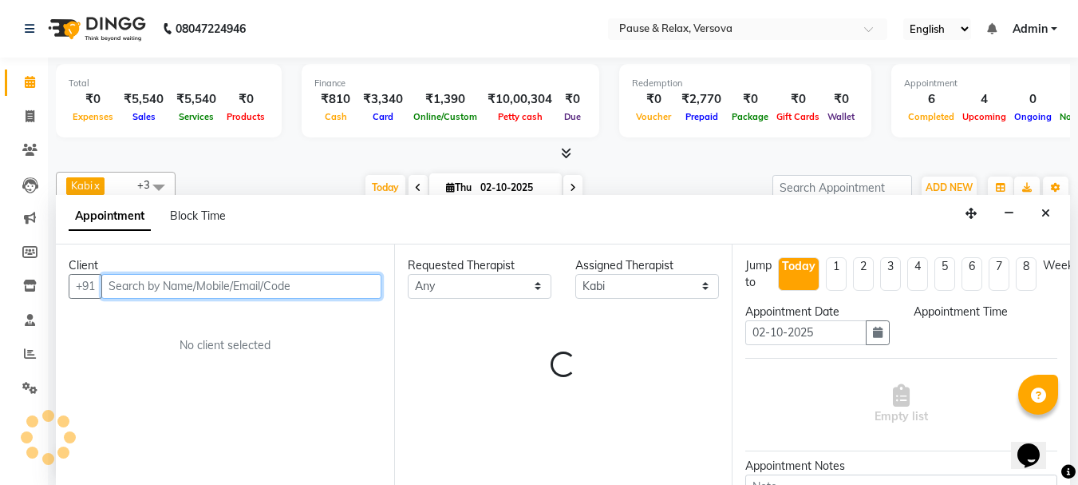
scroll to position [1, 0]
select select "1095"
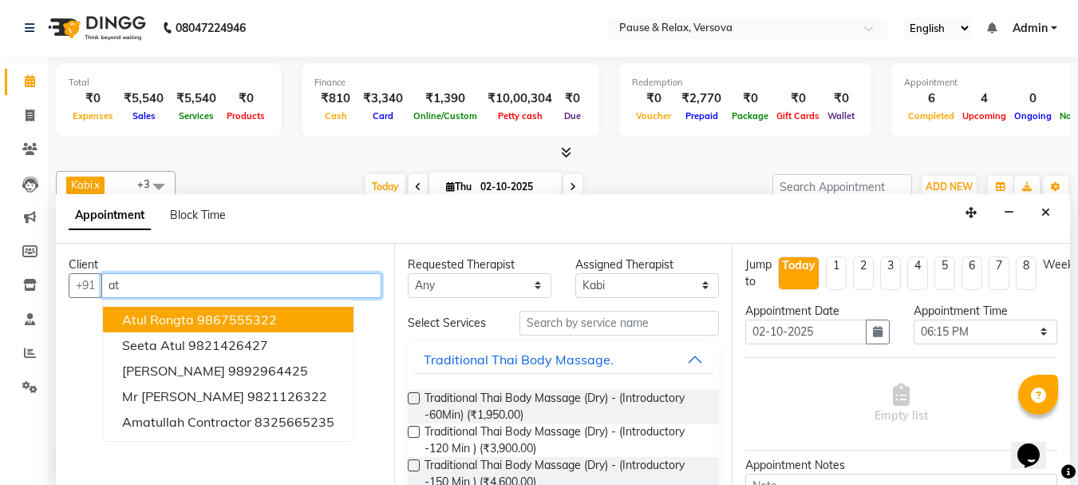
type input "a"
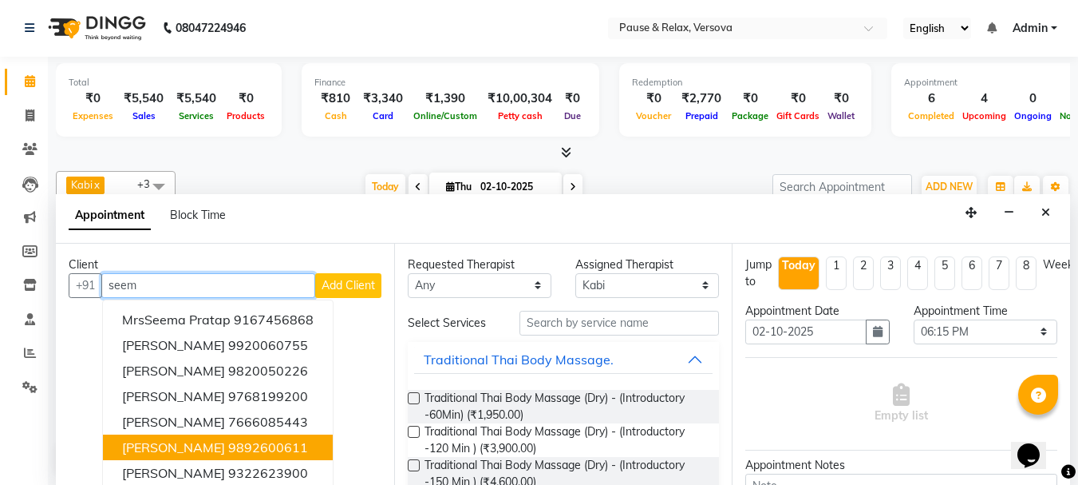
click at [218, 448] on button "[PERSON_NAME] 9892600611" at bounding box center [218, 447] width 230 height 26
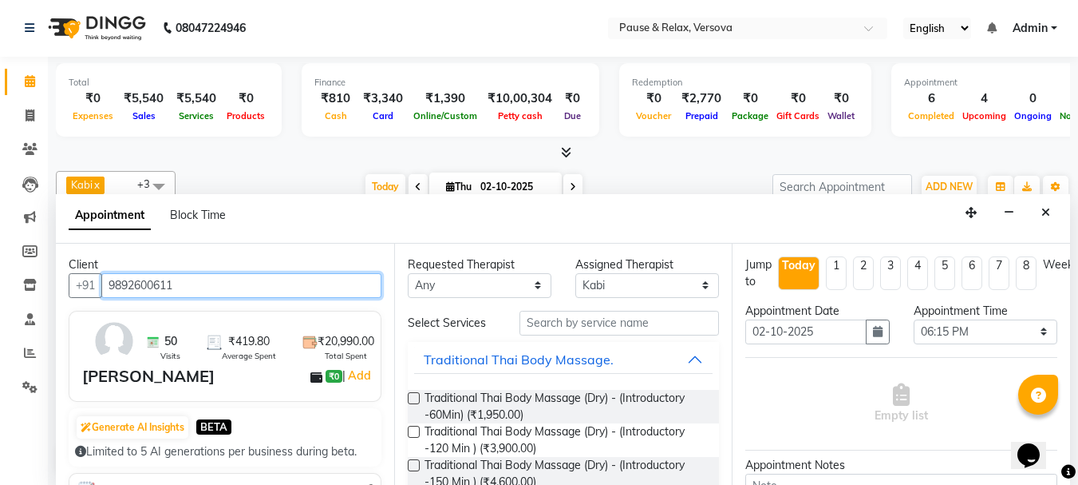
scroll to position [240, 0]
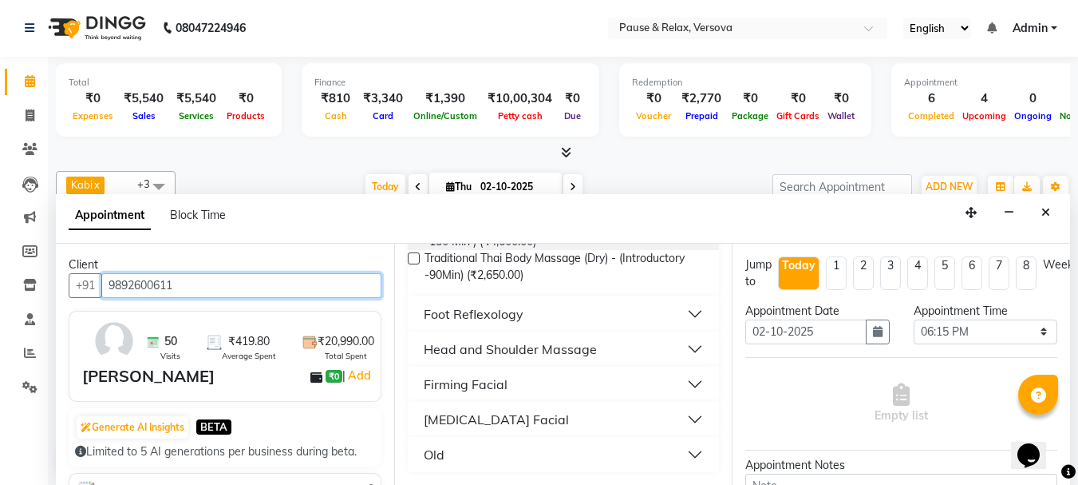
type input "9892600611"
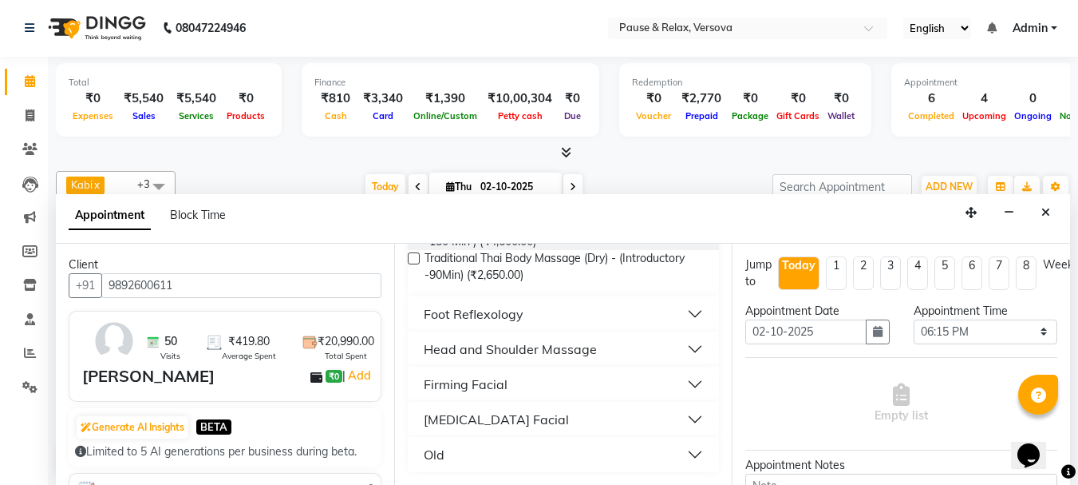
click at [685, 314] on button "Foot Reflexology" at bounding box center [563, 313] width 299 height 29
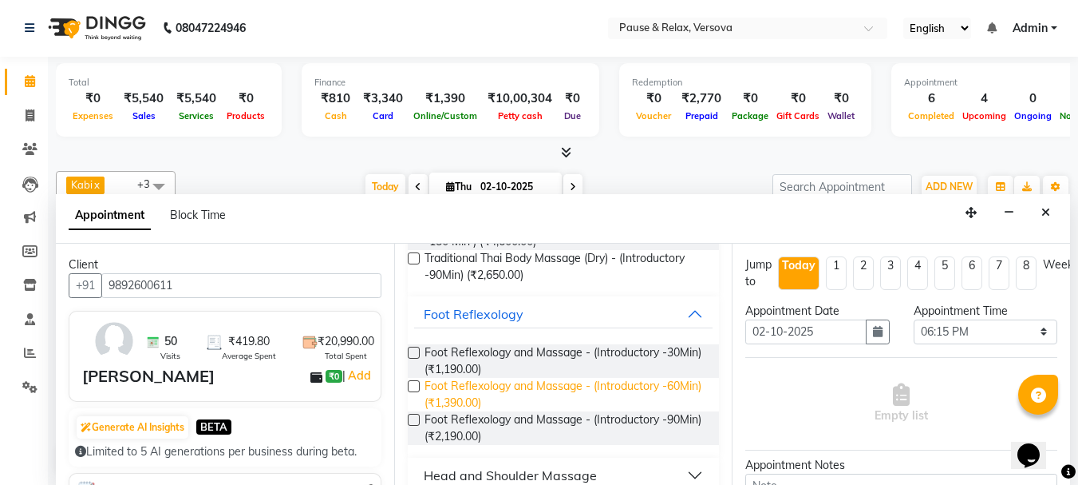
click at [633, 390] on span "Foot Reflexology and Massage - (Introductory -60Min) (₹1,390.00)" at bounding box center [566, 395] width 283 height 34
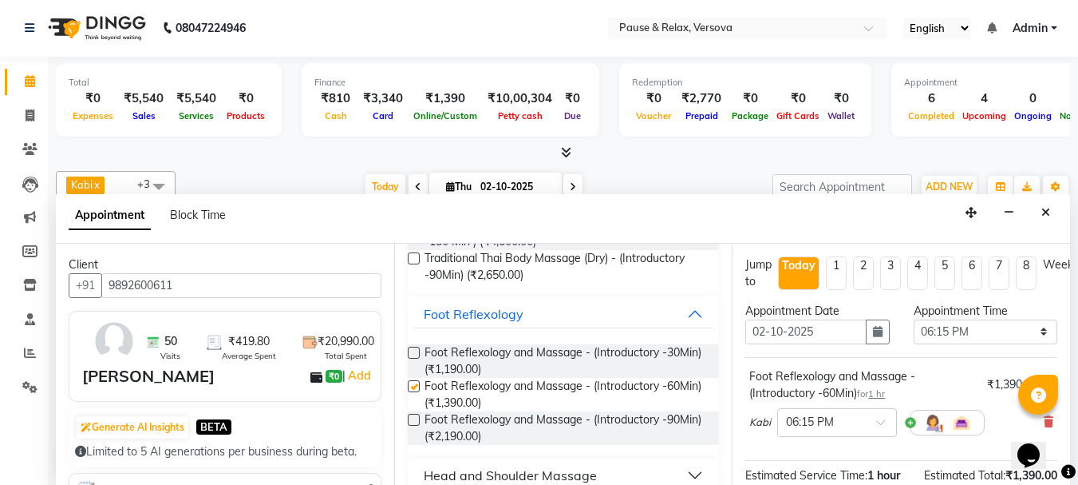
checkbox input "false"
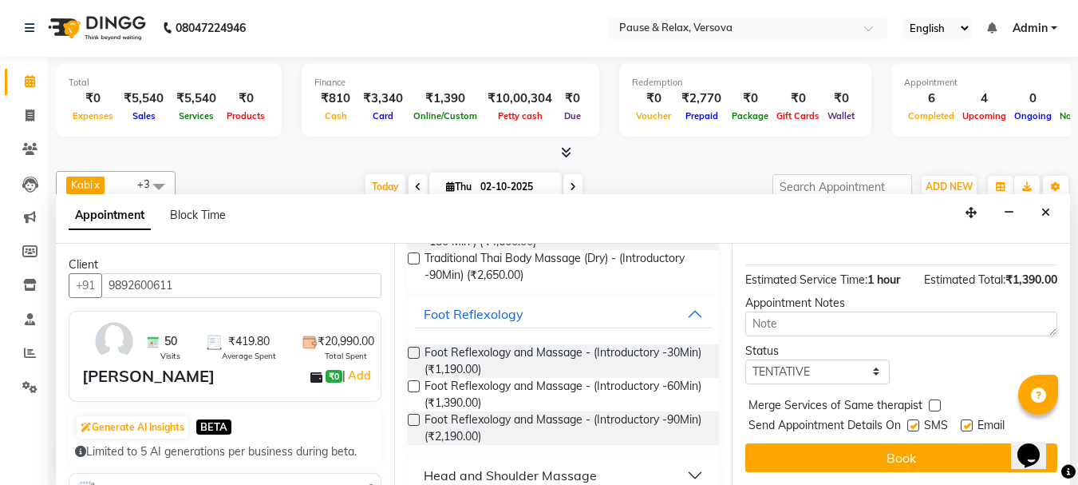
drag, startPoint x: 970, startPoint y: 409, endPoint x: 968, endPoint y: 423, distance: 13.7
click at [969, 419] on label at bounding box center [967, 425] width 12 height 12
click at [969, 421] on input "checkbox" at bounding box center [966, 426] width 10 height 10
checkbox input "false"
click at [970, 443] on button "Book" at bounding box center [902, 457] width 312 height 29
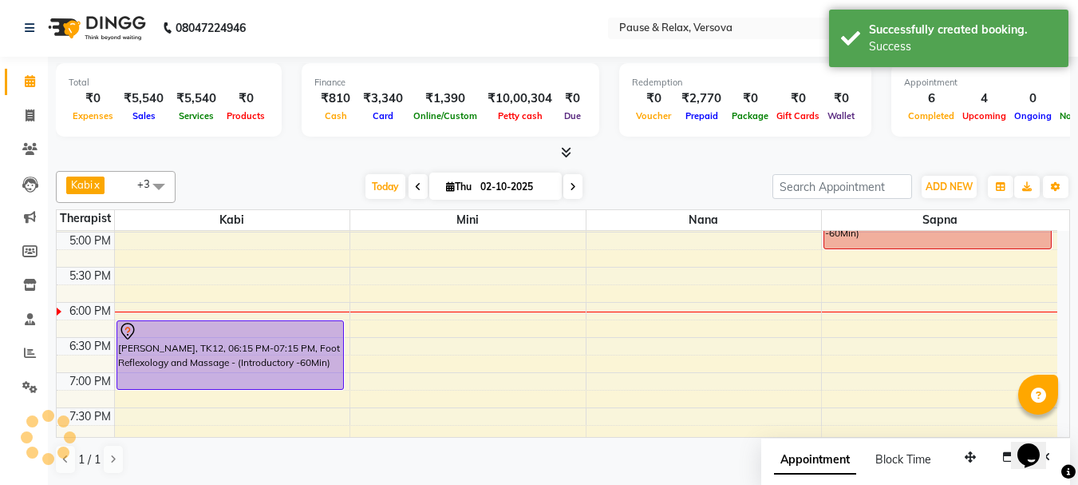
scroll to position [0, 0]
click at [924, 326] on div "11:00 AM 11:30 AM 12:00 PM 12:30 PM 1:00 PM 1:30 PM 2:00 PM 2:30 PM 3:00 PM 3:3…" at bounding box center [557, 198] width 1001 height 772
select select "93075"
select select "tentative"
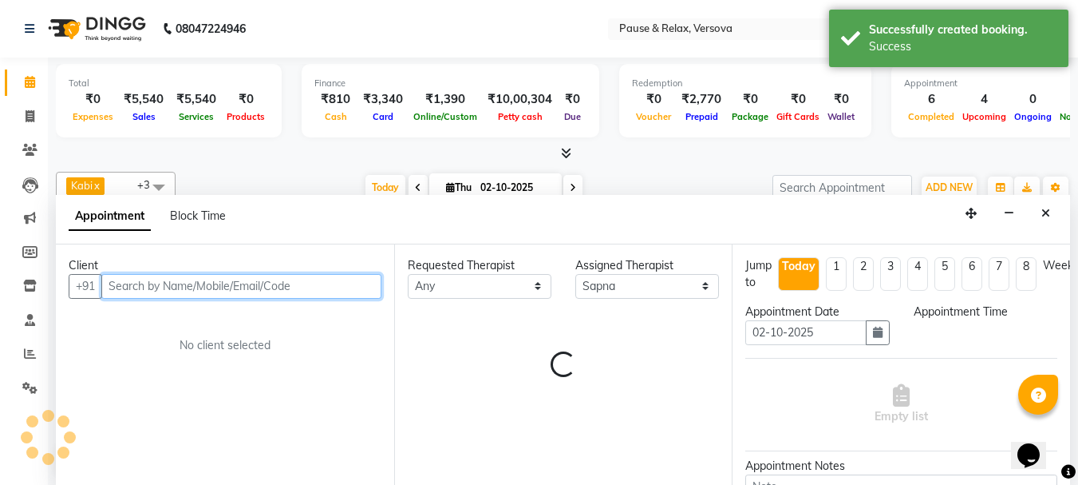
select select "1095"
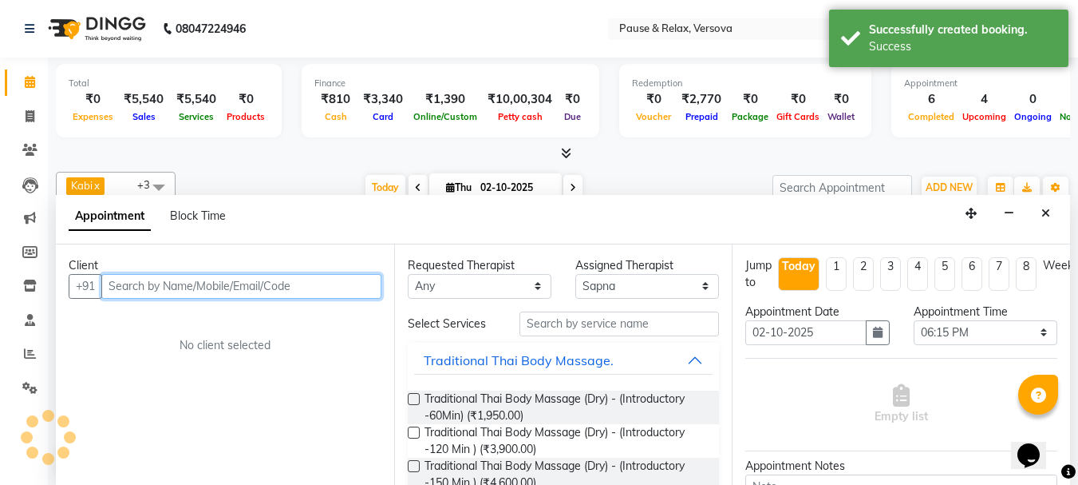
scroll to position [1, 0]
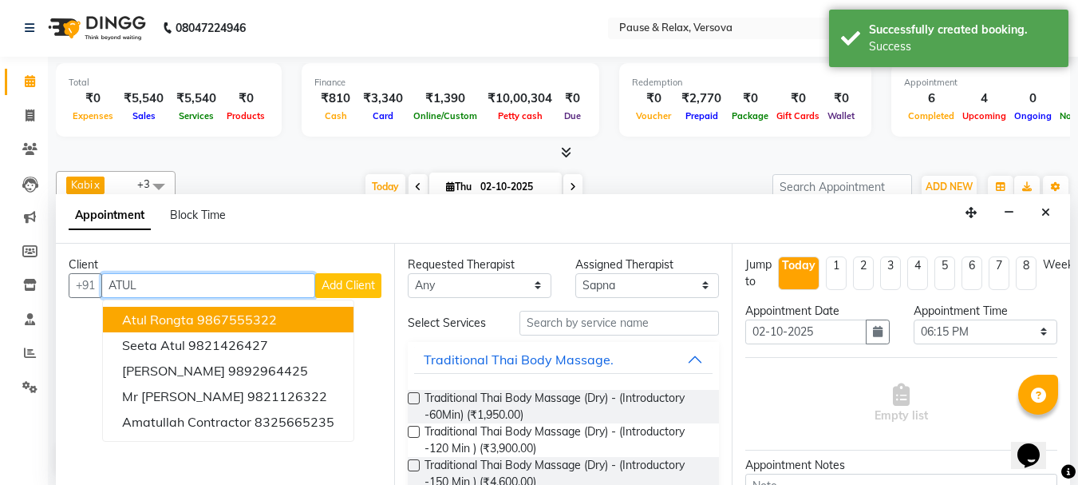
click at [225, 319] on ngb-highlight "9867555322" at bounding box center [237, 319] width 80 height 16
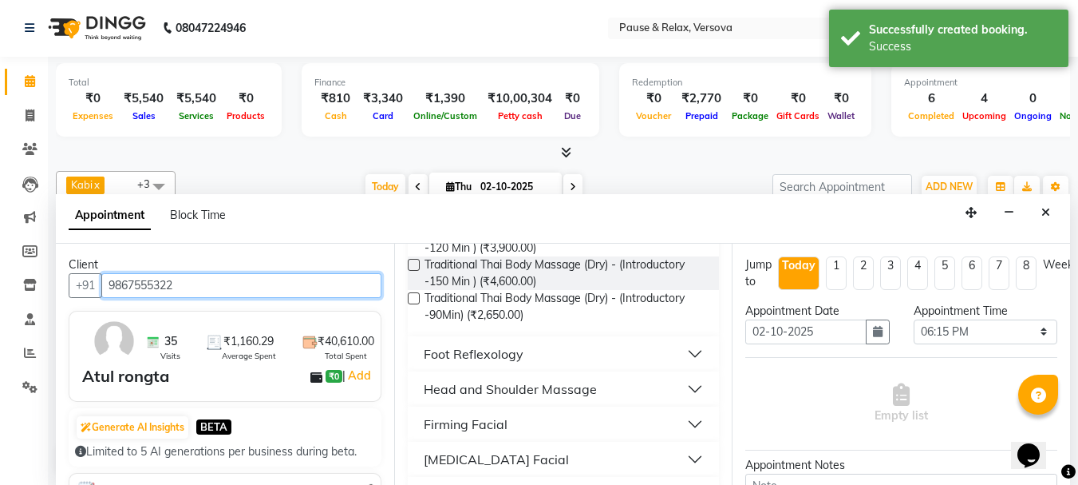
scroll to position [240, 0]
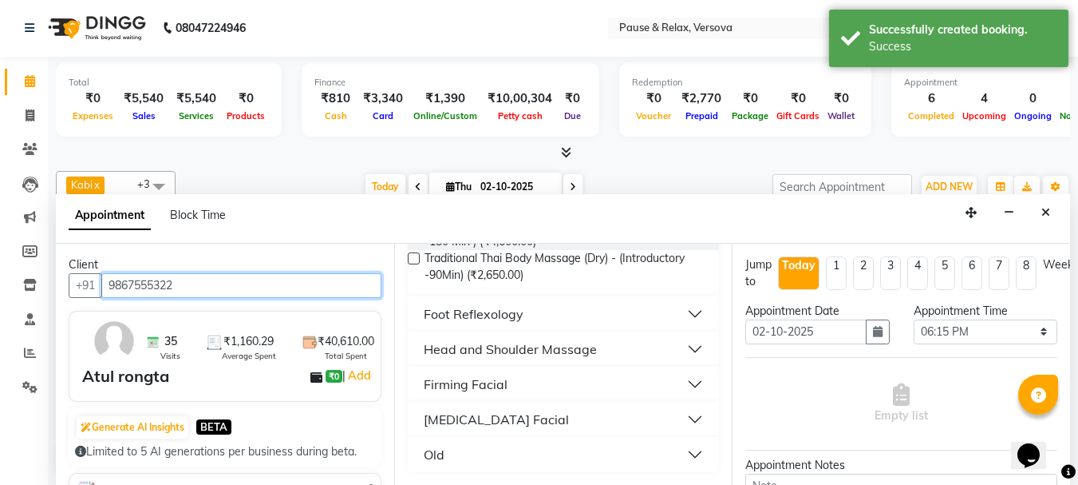
type input "9867555322"
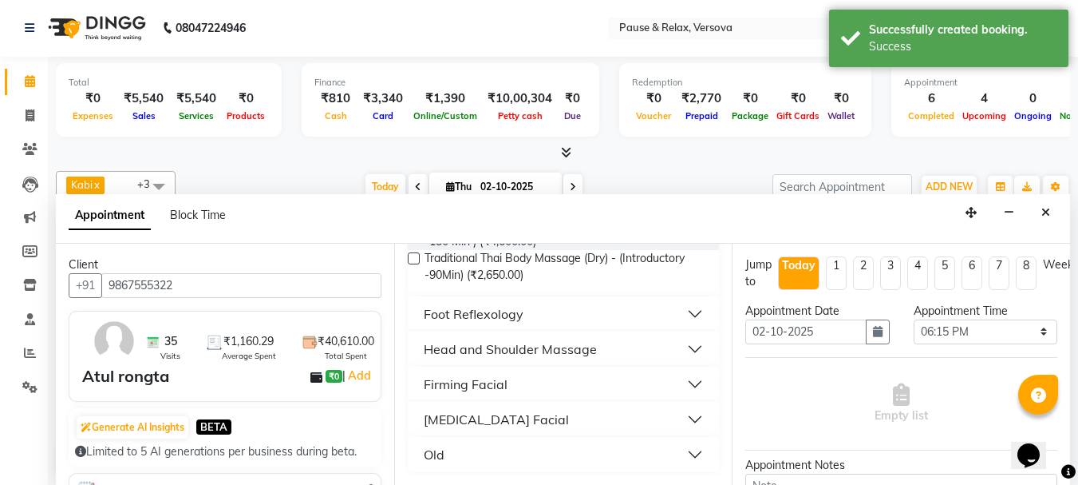
click at [678, 315] on button "Foot Reflexology" at bounding box center [563, 313] width 299 height 29
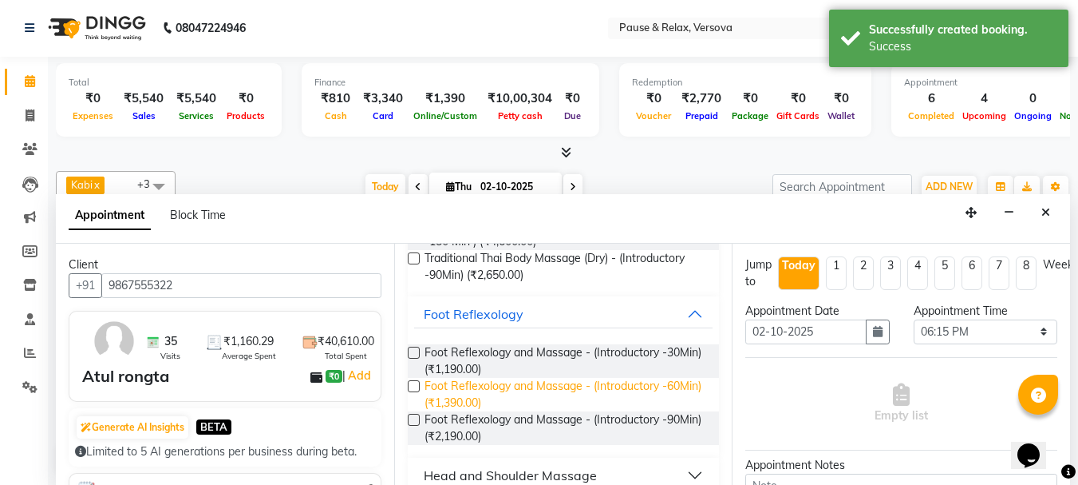
click at [623, 383] on span "Foot Reflexology and Massage - (Introductory -60Min) (₹1,390.00)" at bounding box center [566, 395] width 283 height 34
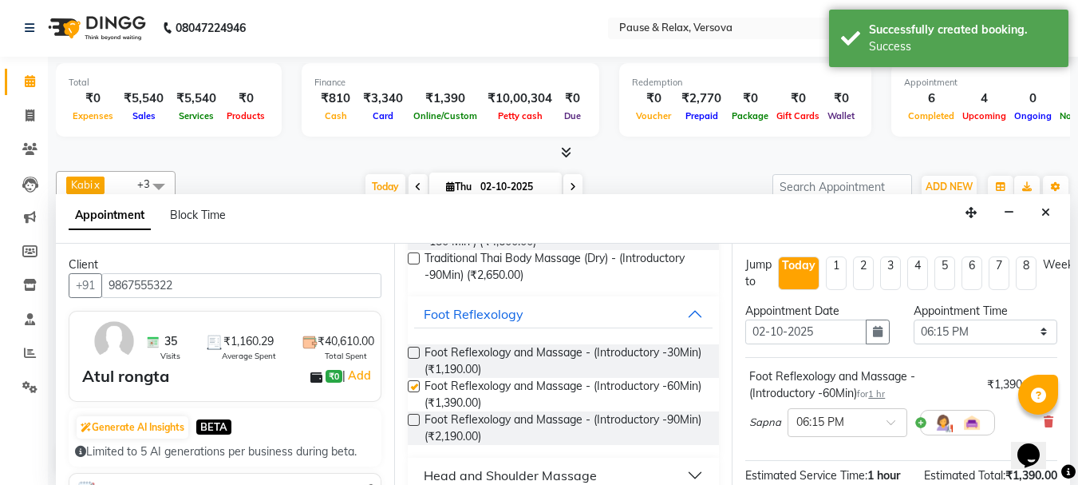
checkbox input "false"
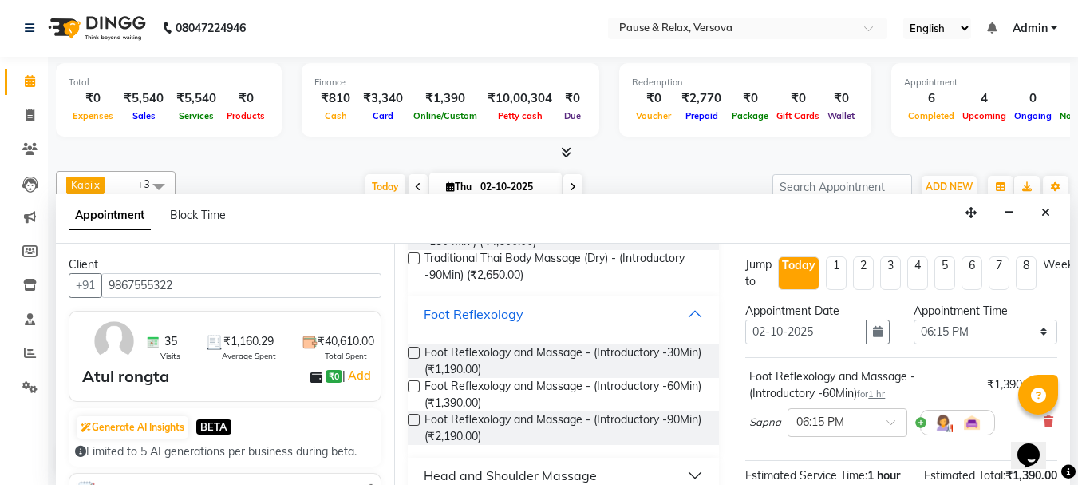
scroll to position [208, 0]
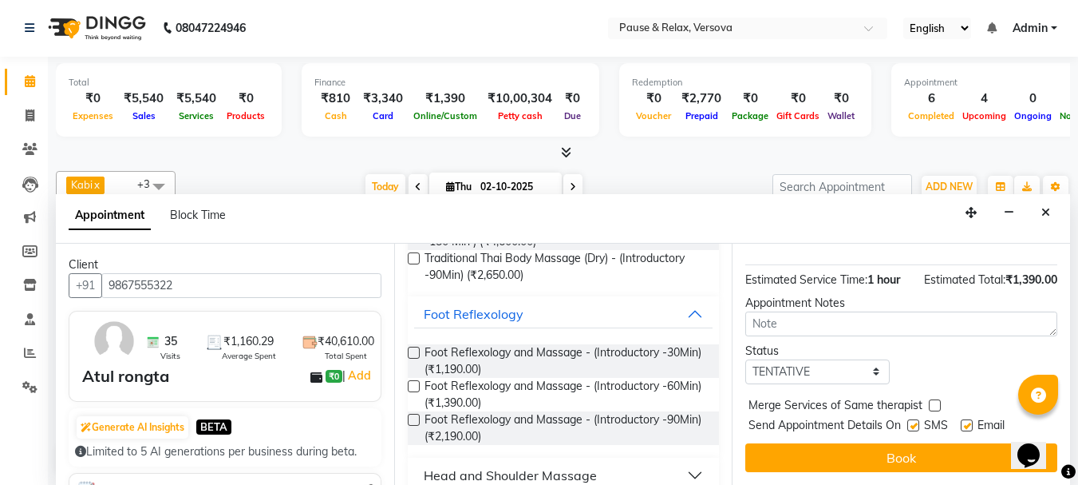
click at [969, 419] on label at bounding box center [967, 425] width 12 height 12
click at [969, 421] on input "checkbox" at bounding box center [966, 426] width 10 height 10
checkbox input "false"
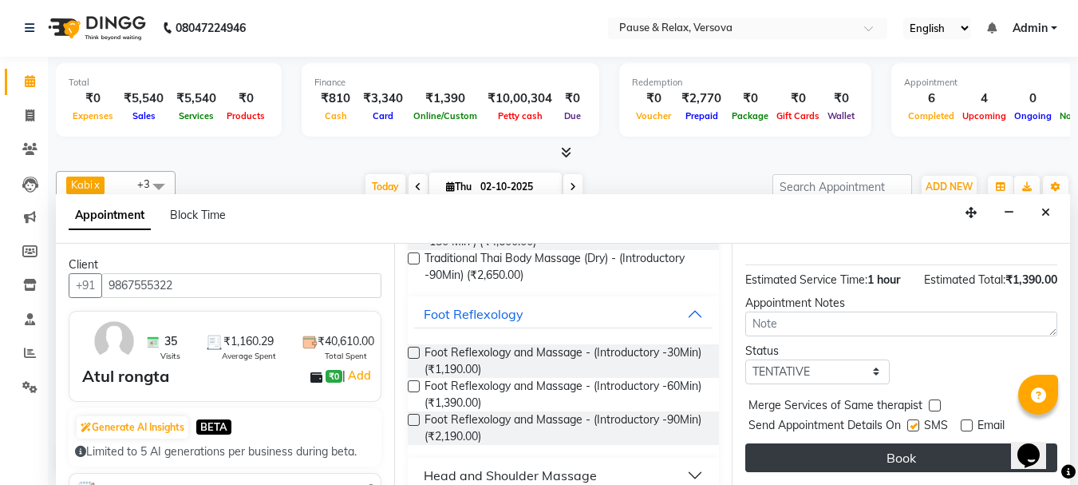
click at [961, 443] on button "Book" at bounding box center [902, 457] width 312 height 29
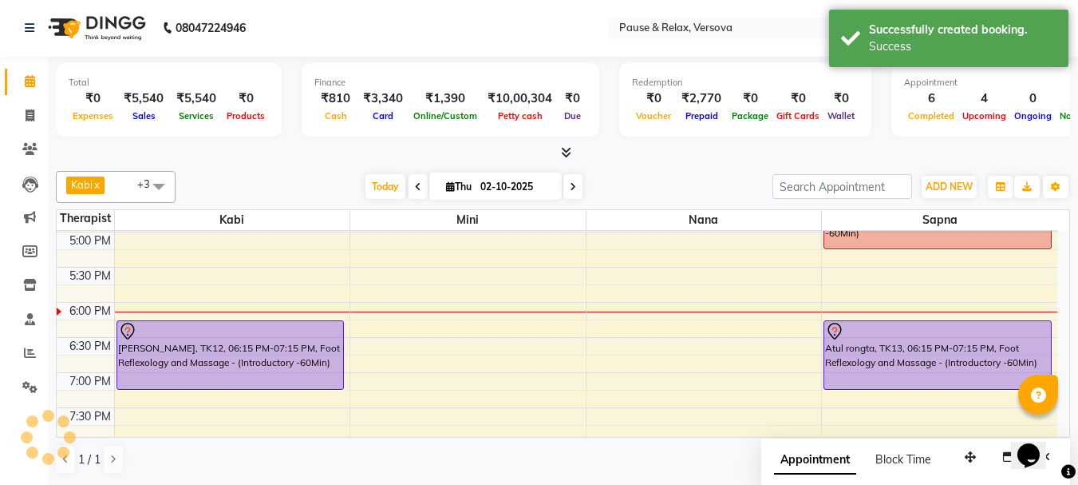
scroll to position [0, 0]
